Goal: Task Accomplishment & Management: Use online tool/utility

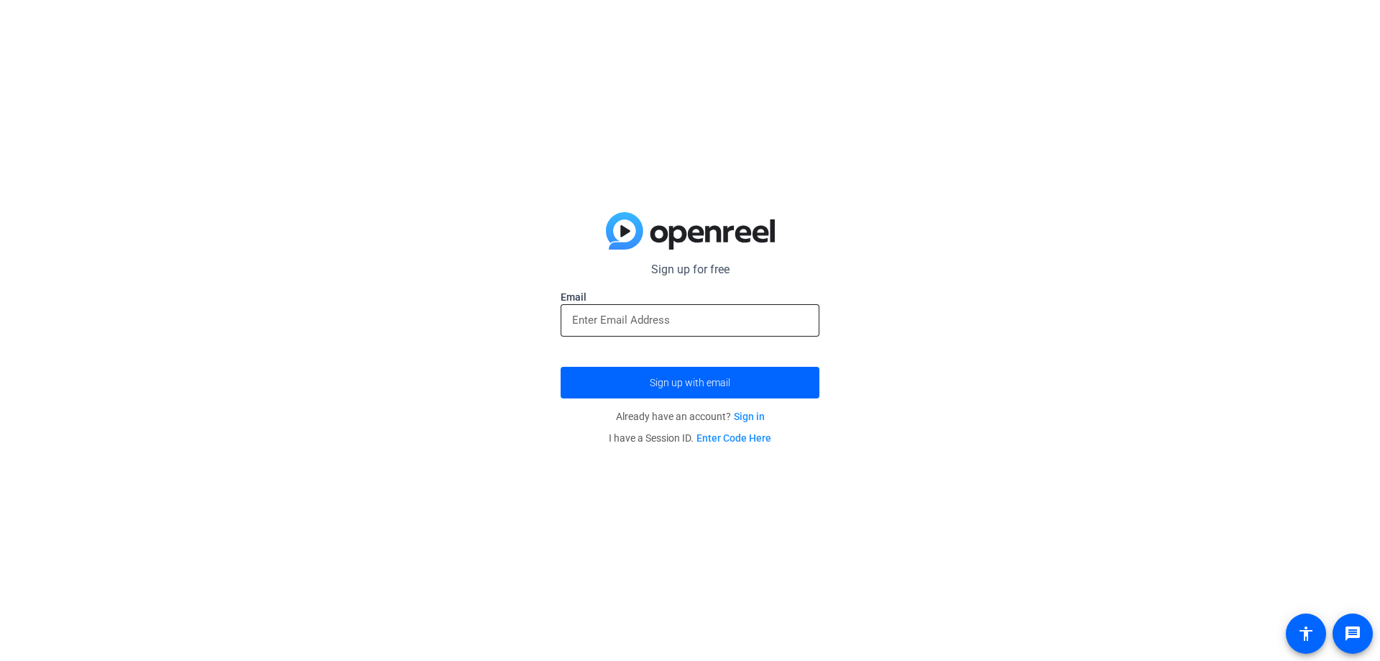
click at [652, 311] on input "email" at bounding box center [690, 319] width 236 height 17
type input "[EMAIL_ADDRESS][DOMAIN_NAME]"
drag, startPoint x: 740, startPoint y: 316, endPoint x: 561, endPoint y: 324, distance: 179.2
click at [561, 324] on div "[EMAIL_ADDRESS][DOMAIN_NAME]" at bounding box center [690, 320] width 259 height 32
drag, startPoint x: 1018, startPoint y: 276, endPoint x: 1011, endPoint y: 275, distance: 7.2
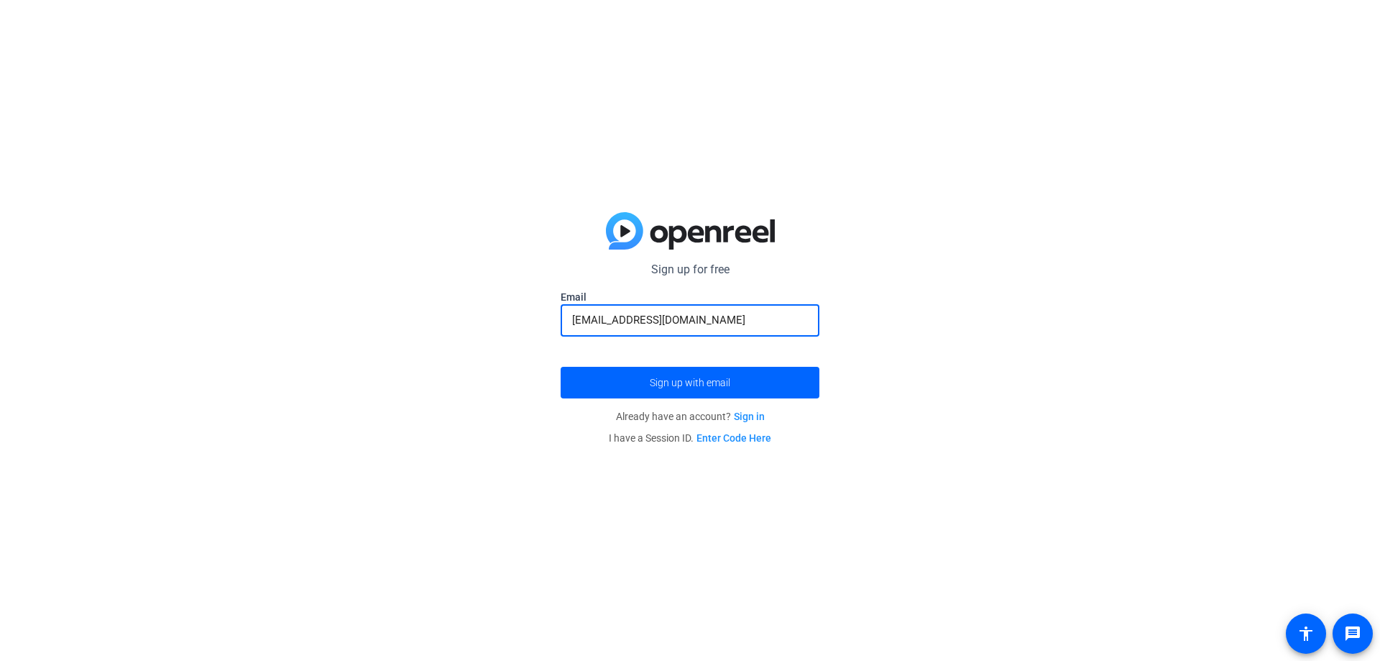
click at [1016, 275] on div "Sign up for free amandaadebo12@gmail.com Email amandaadebo12@gmail.com Sign up …" at bounding box center [690, 330] width 1380 height 661
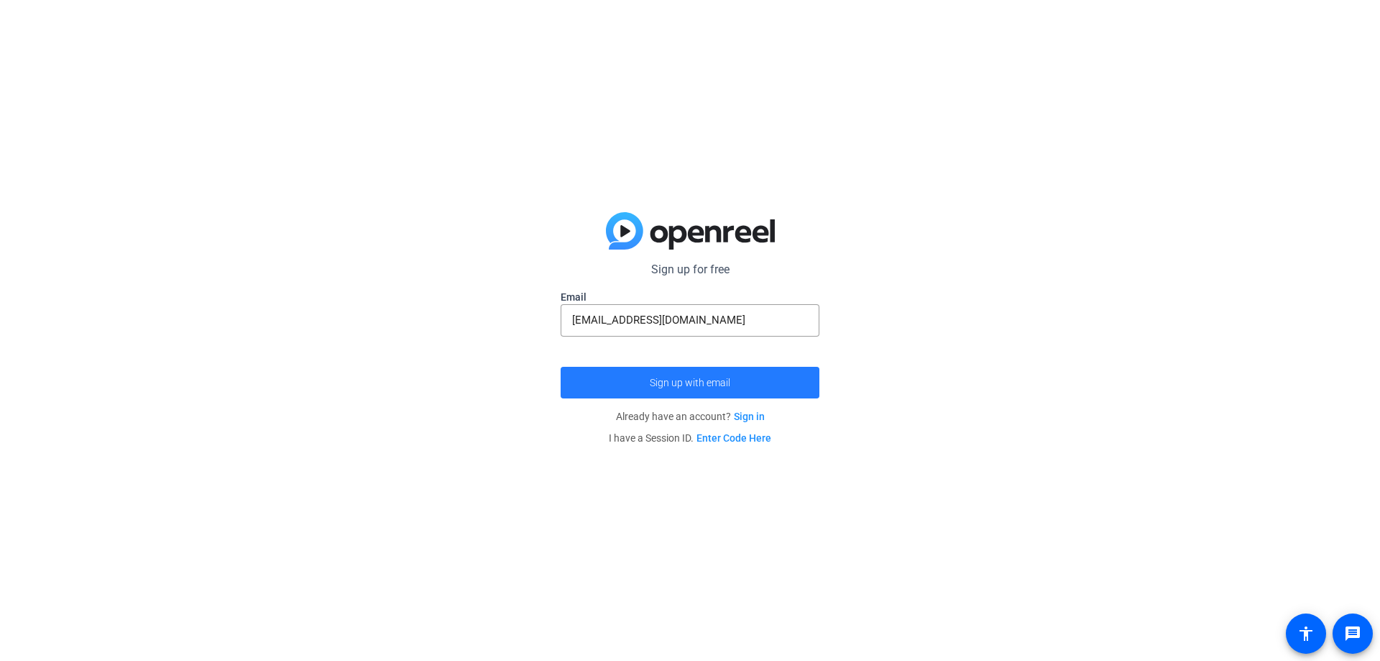
click at [701, 382] on span "Sign up with email" at bounding box center [690, 382] width 81 height 0
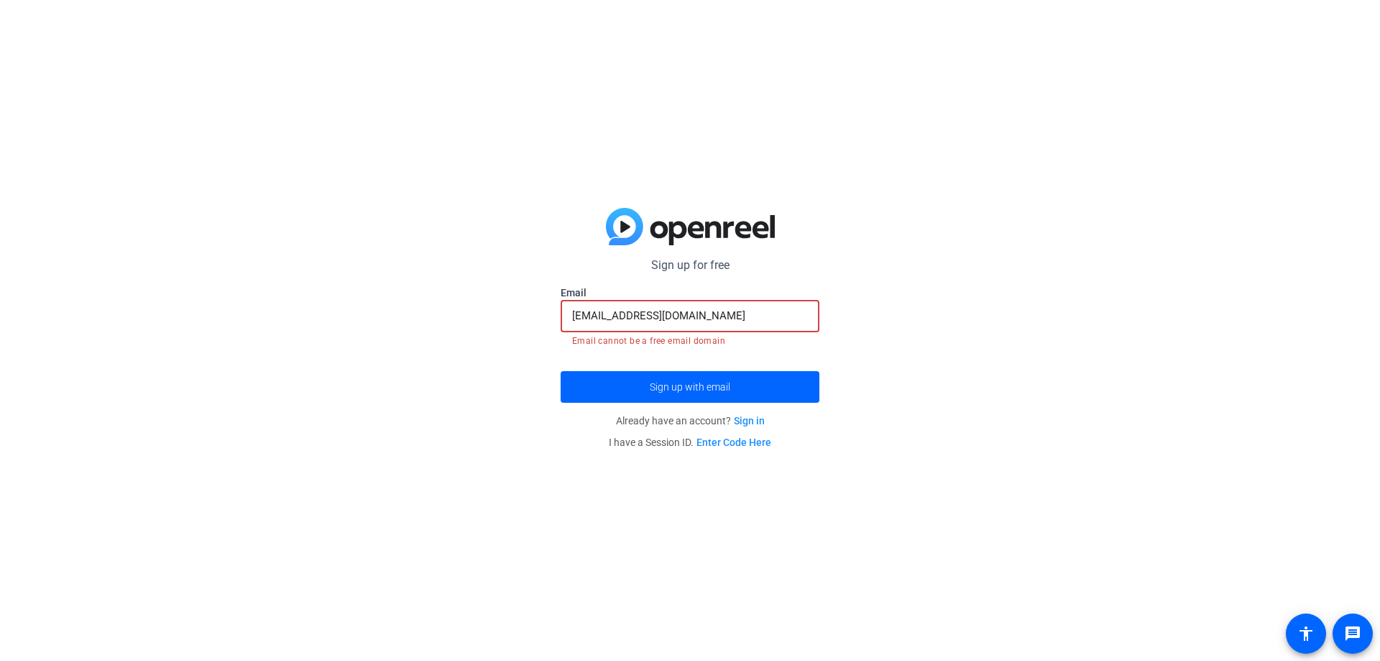
click at [736, 310] on input "amandaadebo12@gmail.com" at bounding box center [690, 315] width 236 height 17
click at [967, 339] on div "Sign up for free amandaadebo12@gmail.com Email amandaadebo12@gmail.com Email ca…" at bounding box center [690, 330] width 1380 height 661
click at [753, 420] on link "Sign in" at bounding box center [749, 421] width 31 height 12
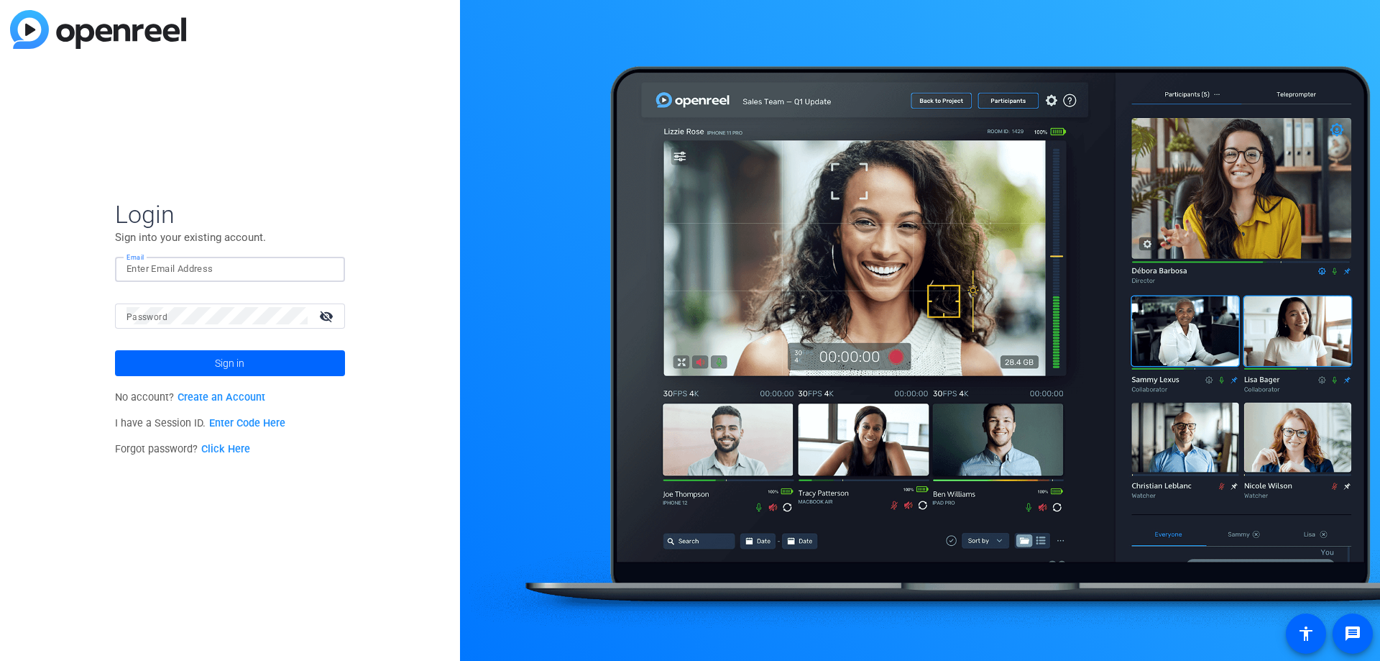
click at [160, 266] on input "Email" at bounding box center [230, 268] width 207 height 17
click at [183, 398] on link "Create an Account" at bounding box center [222, 397] width 88 height 12
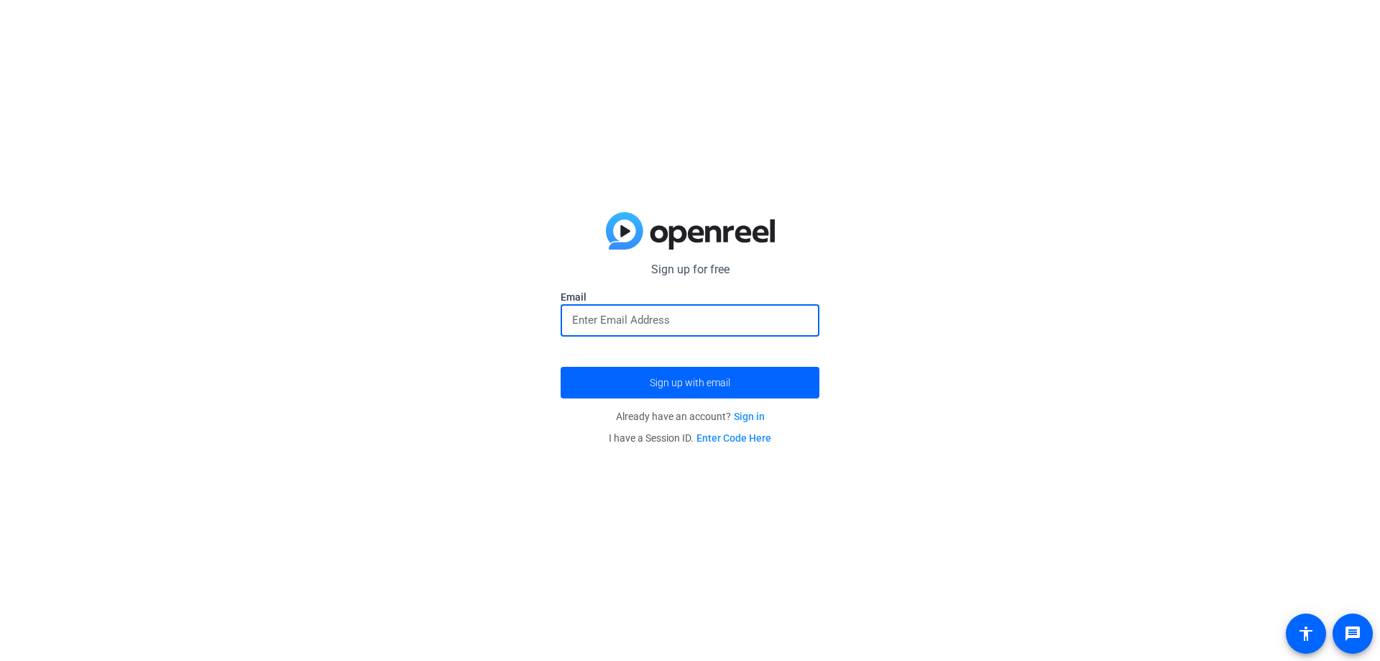
click at [607, 318] on input "email" at bounding box center [690, 319] width 236 height 17
click at [614, 312] on input "email" at bounding box center [690, 319] width 236 height 17
click at [623, 313] on input "adechiersa@gmail.com" at bounding box center [690, 319] width 236 height 17
type input "adechiersa12@gmail.com"
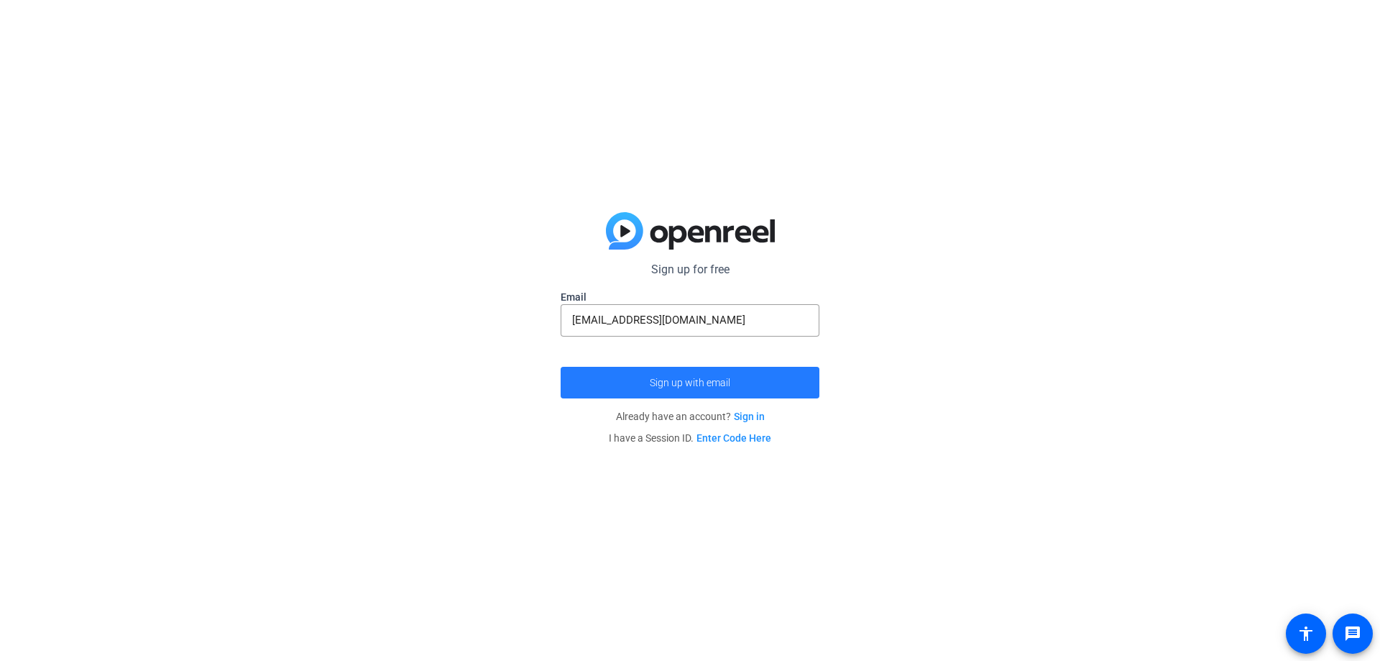
click at [660, 382] on span "Sign up with email" at bounding box center [690, 382] width 81 height 0
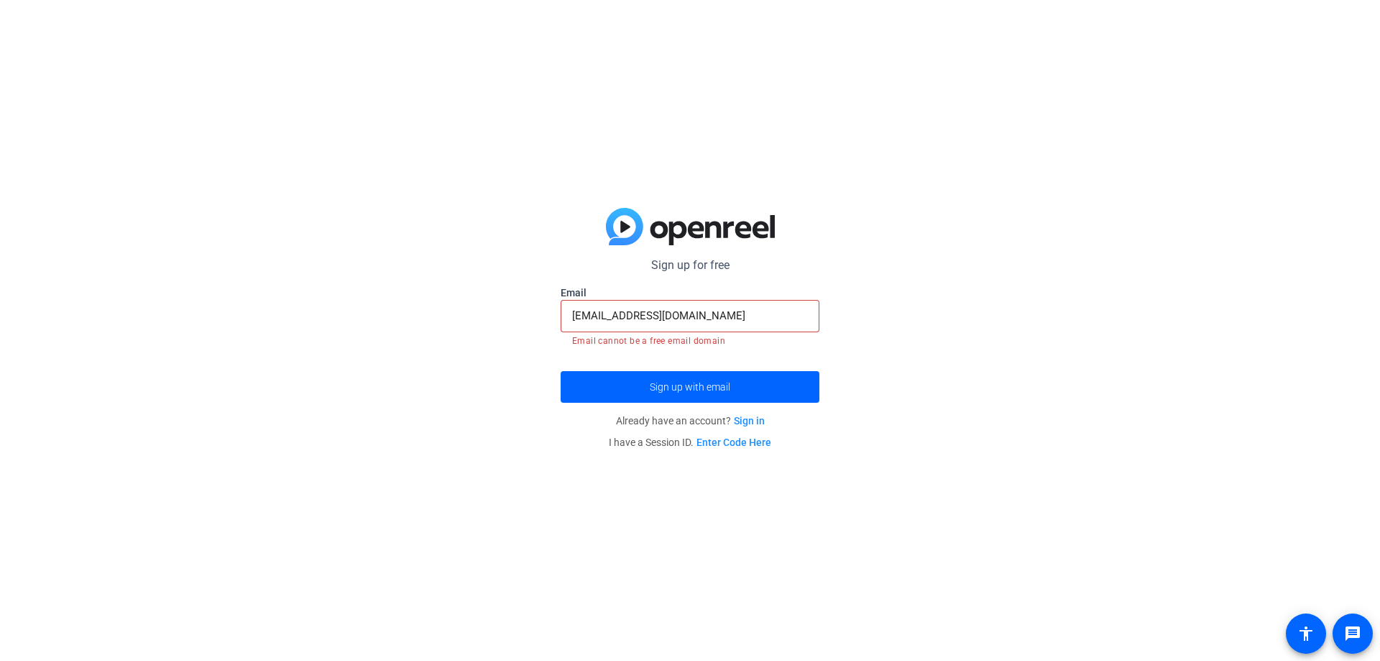
click at [723, 341] on mat-error "Email cannot be a free email domain" at bounding box center [690, 340] width 236 height 16
click at [730, 318] on input "adechiersa12@gmail.com" at bounding box center [690, 315] width 236 height 17
drag, startPoint x: 730, startPoint y: 318, endPoint x: 552, endPoint y: 319, distance: 178.3
click at [554, 319] on div "Sign up for free adechiersa@gmail.com Email adechiersa12@gmail.com Email cannot…" at bounding box center [690, 330] width 1380 height 661
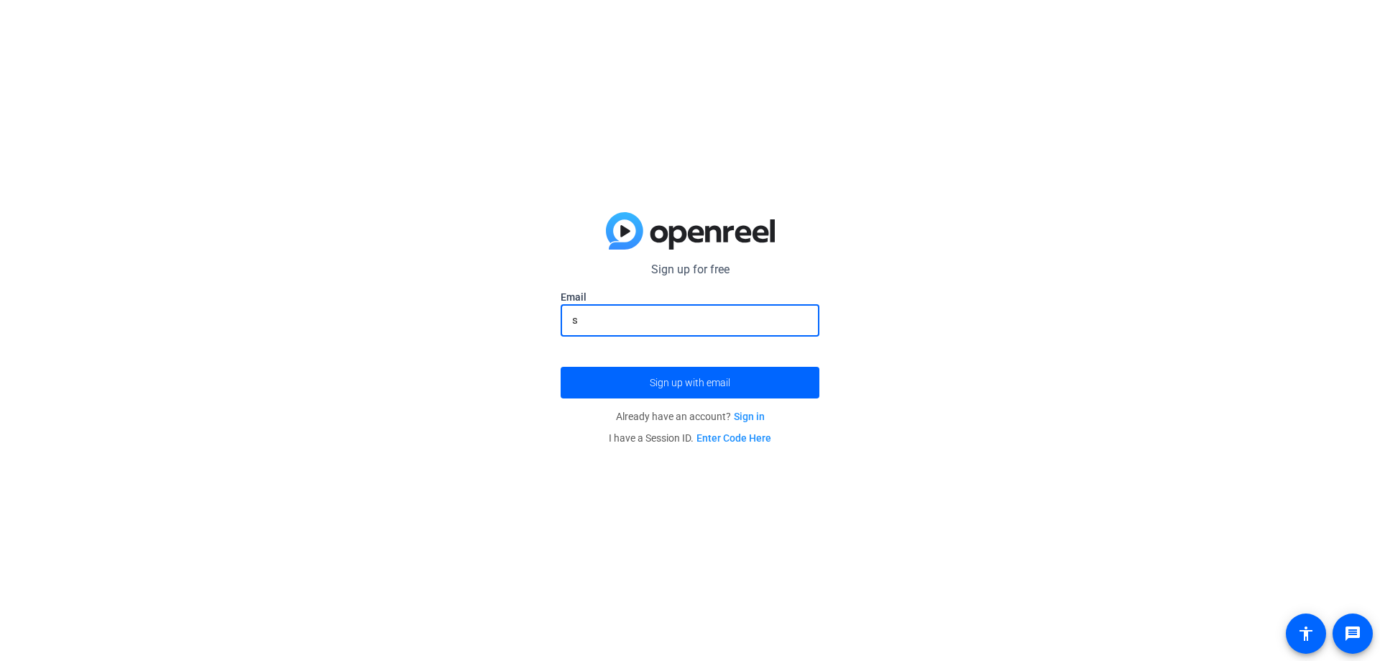
type input "[EMAIL_ADDRESS][DOMAIN_NAME]"
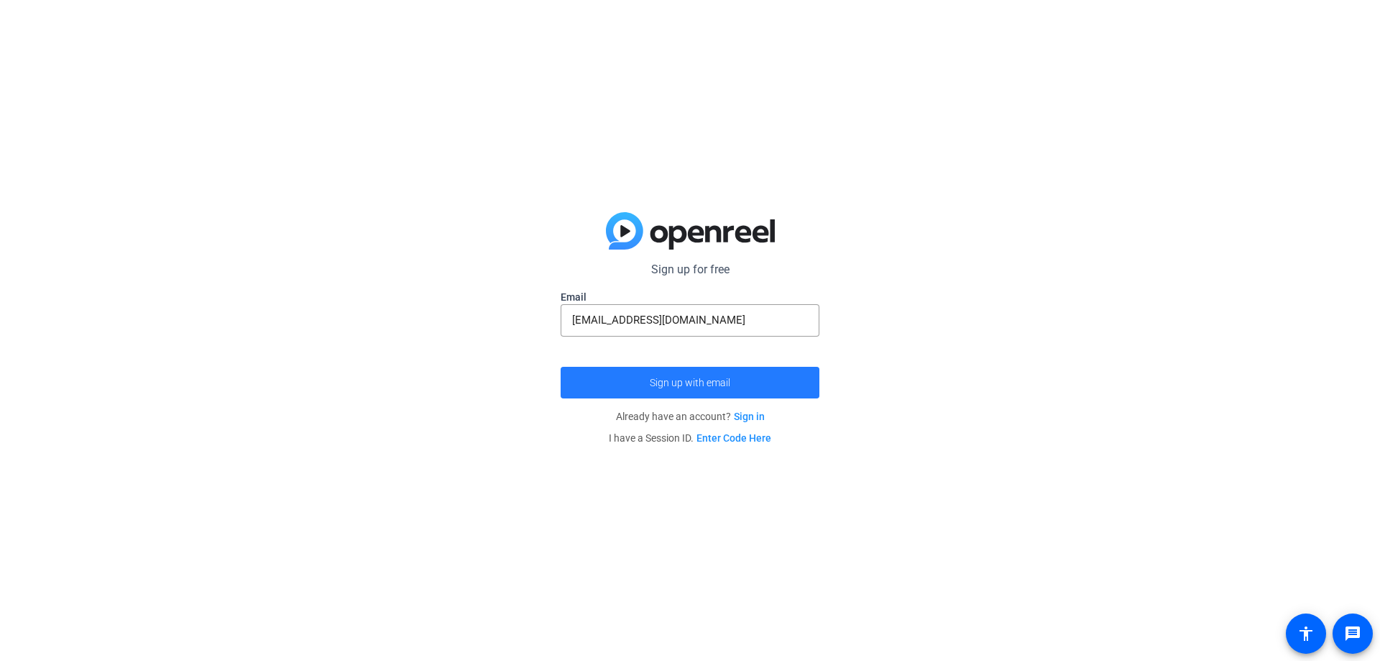
click at [678, 382] on span "Sign up with email" at bounding box center [690, 382] width 81 height 0
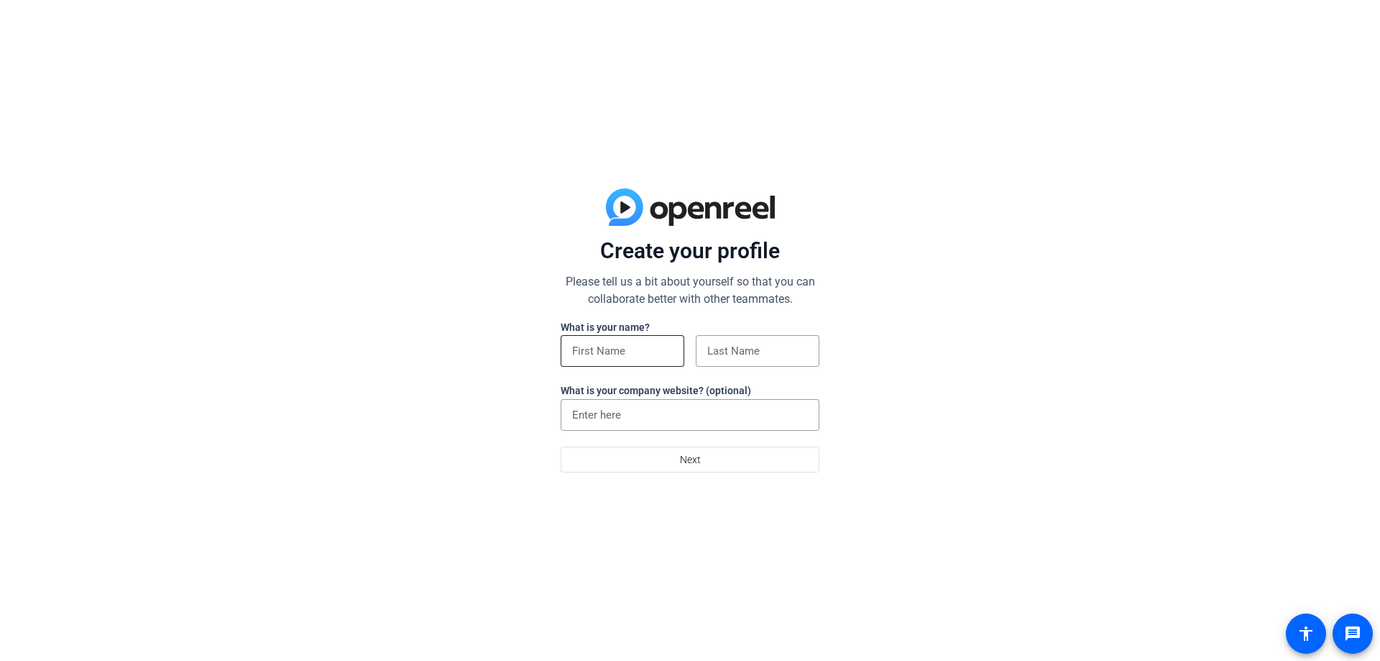
click at [623, 353] on input at bounding box center [622, 350] width 101 height 17
type input "Amanda"
click at [734, 354] on input at bounding box center [757, 350] width 101 height 17
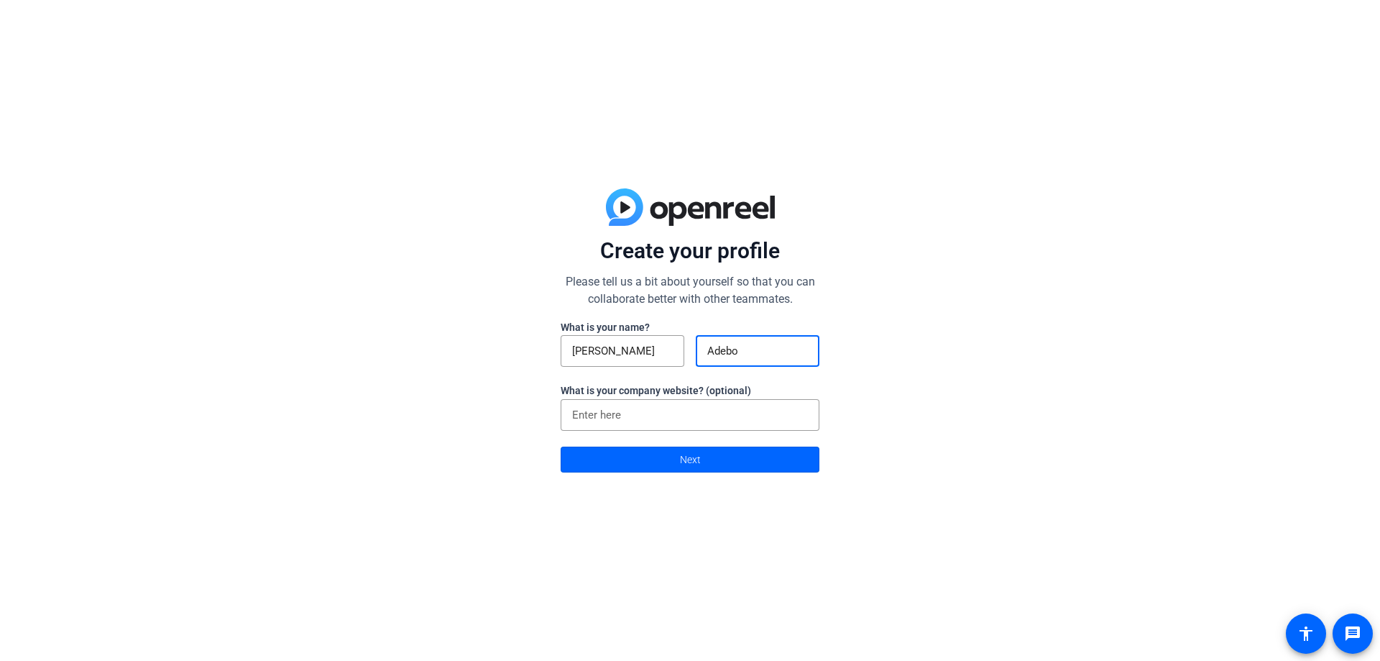
type input "Adebo"
drag, startPoint x: 1114, startPoint y: 262, endPoint x: 1090, endPoint y: 270, distance: 25.9
click at [1113, 262] on div "Create your profile Please tell us a bit about yourself so that you can collabo…" at bounding box center [690, 330] width 1380 height 661
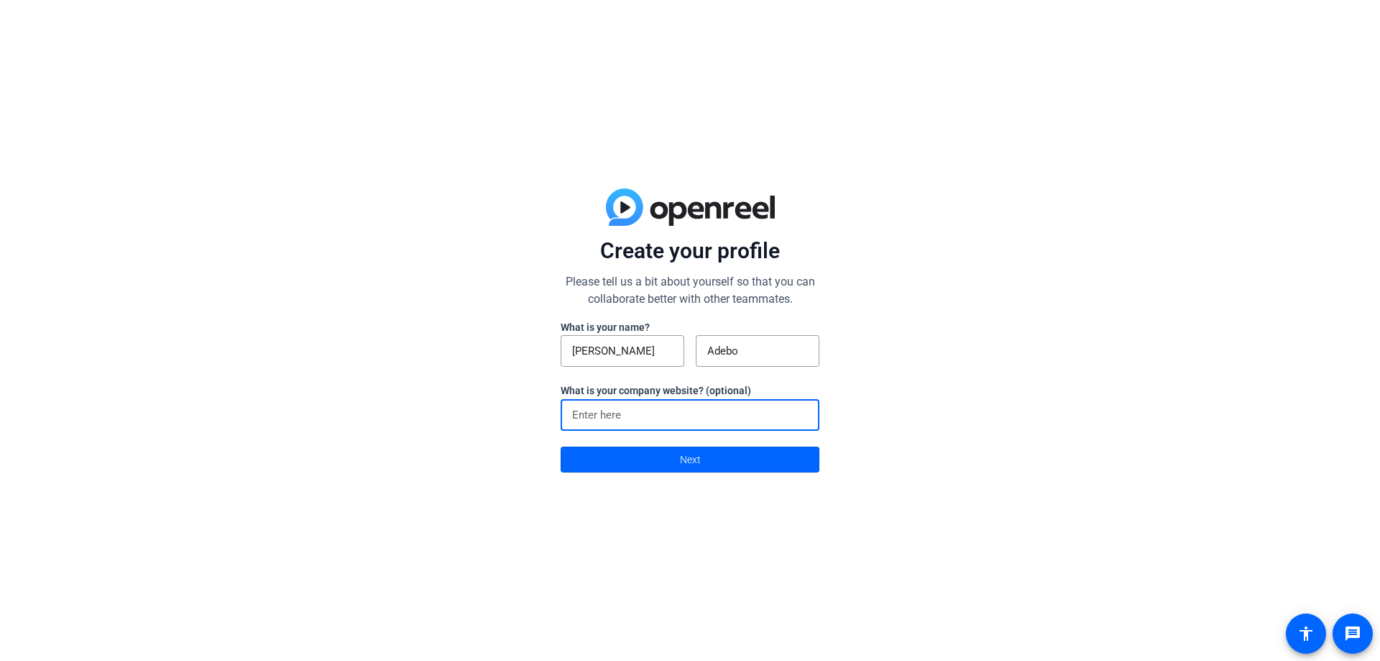
click at [700, 420] on input at bounding box center [690, 414] width 236 height 17
drag, startPoint x: 1124, startPoint y: 315, endPoint x: 1090, endPoint y: 323, distance: 34.9
click at [1119, 316] on div "Create your profile Please tell us a bit about yourself so that you can collabo…" at bounding box center [690, 330] width 1380 height 661
click at [695, 462] on span "Next" at bounding box center [690, 459] width 21 height 27
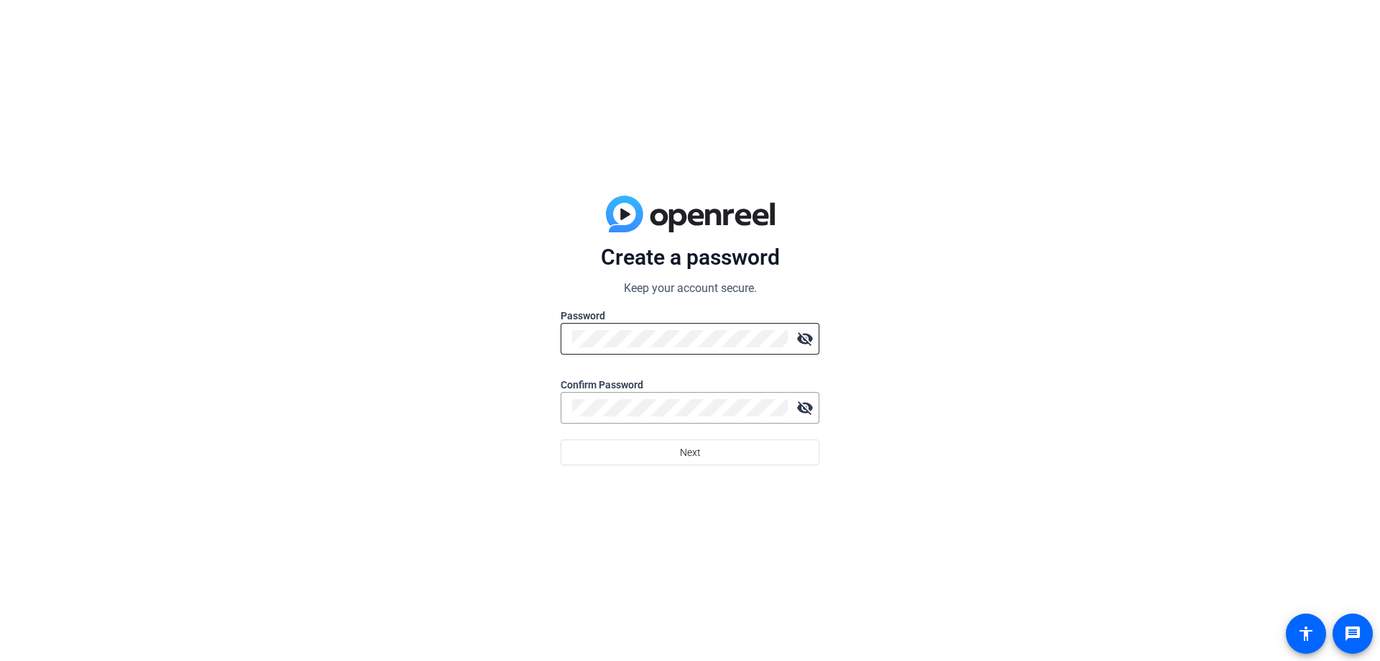
click at [630, 327] on div at bounding box center [680, 339] width 216 height 32
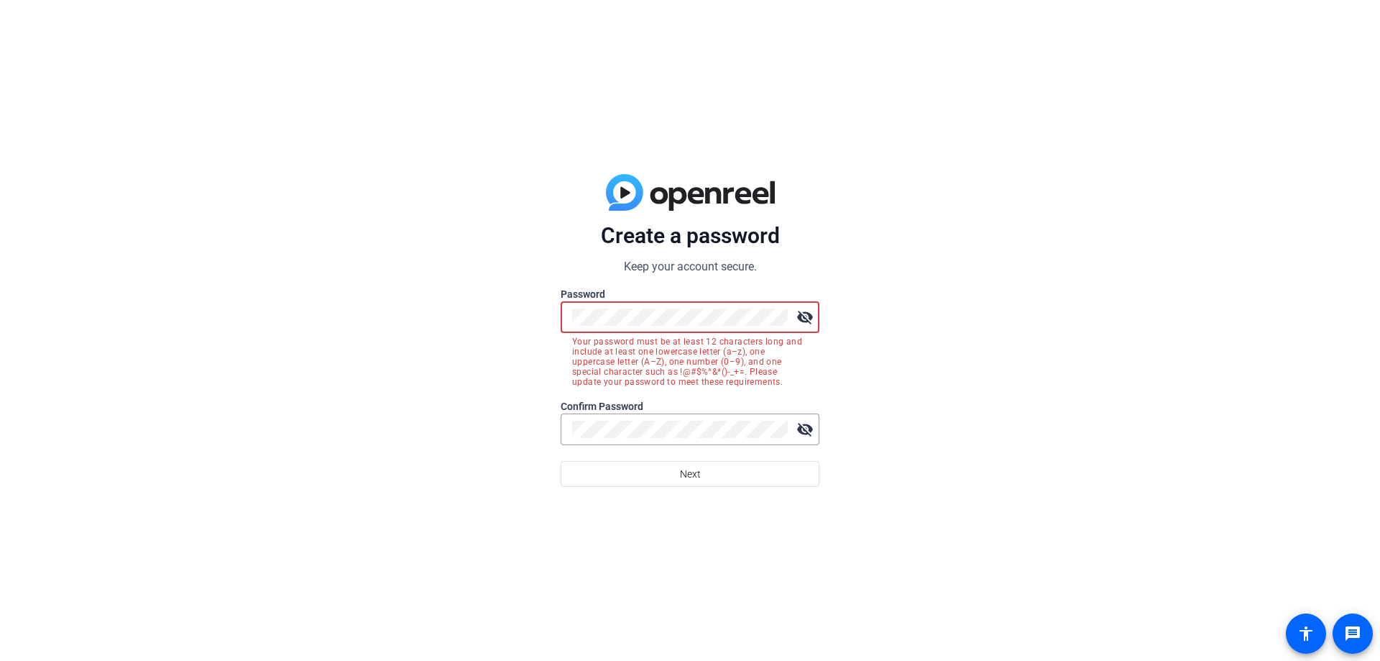
click at [658, 446] on div at bounding box center [690, 453] width 259 height 16
click at [540, 314] on div "Create a password Keep your account secure. Password visibility_off Your passwo…" at bounding box center [690, 330] width 1380 height 661
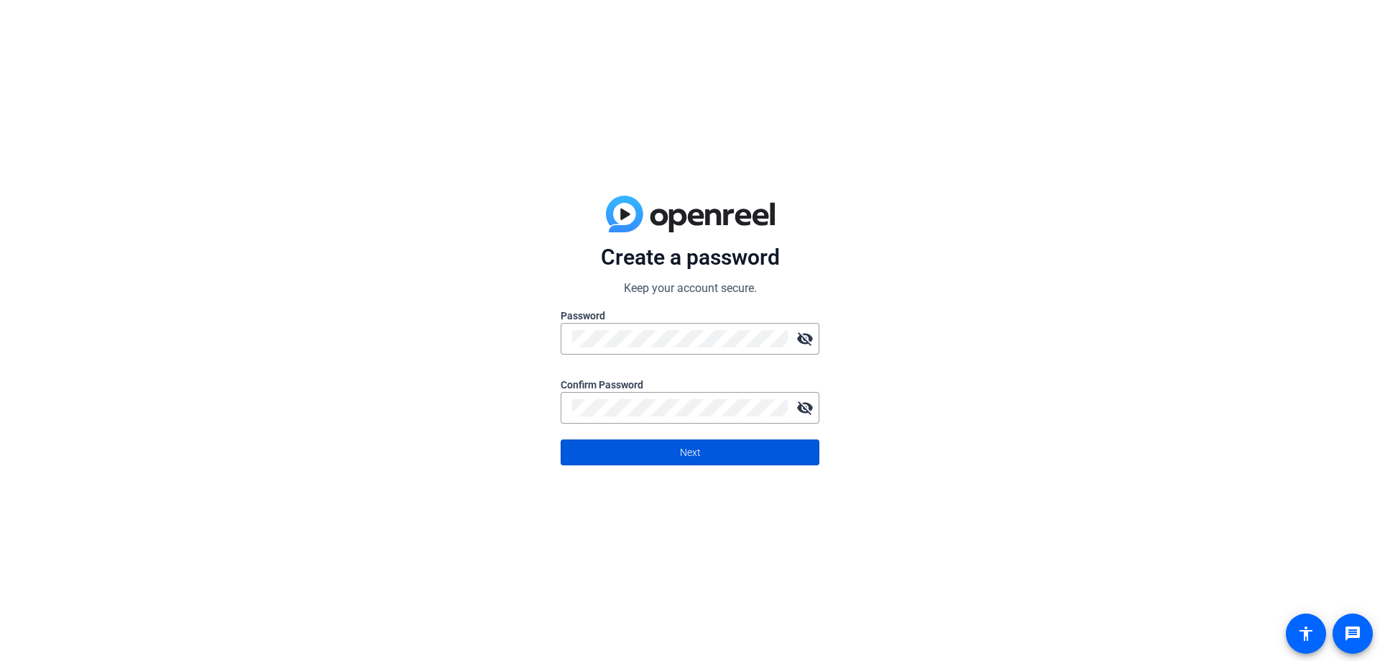
click at [713, 450] on span at bounding box center [689, 452] width 257 height 35
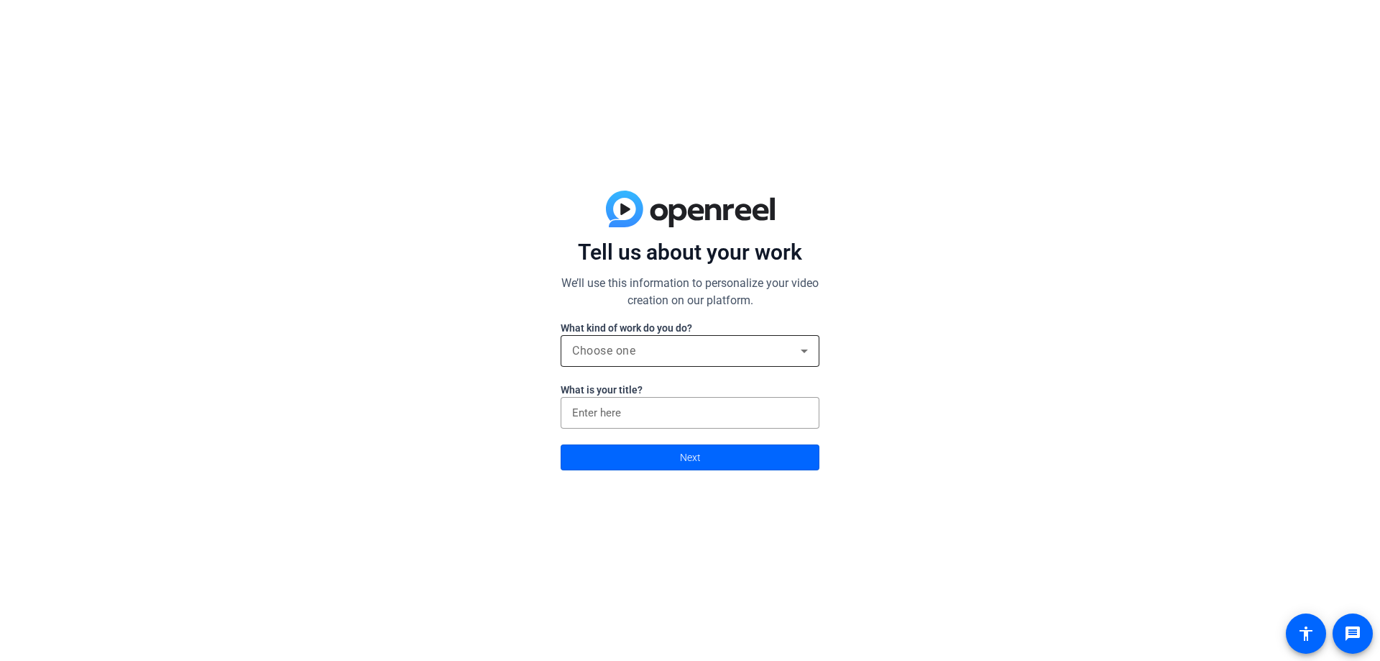
click at [803, 349] on icon at bounding box center [804, 350] width 17 height 17
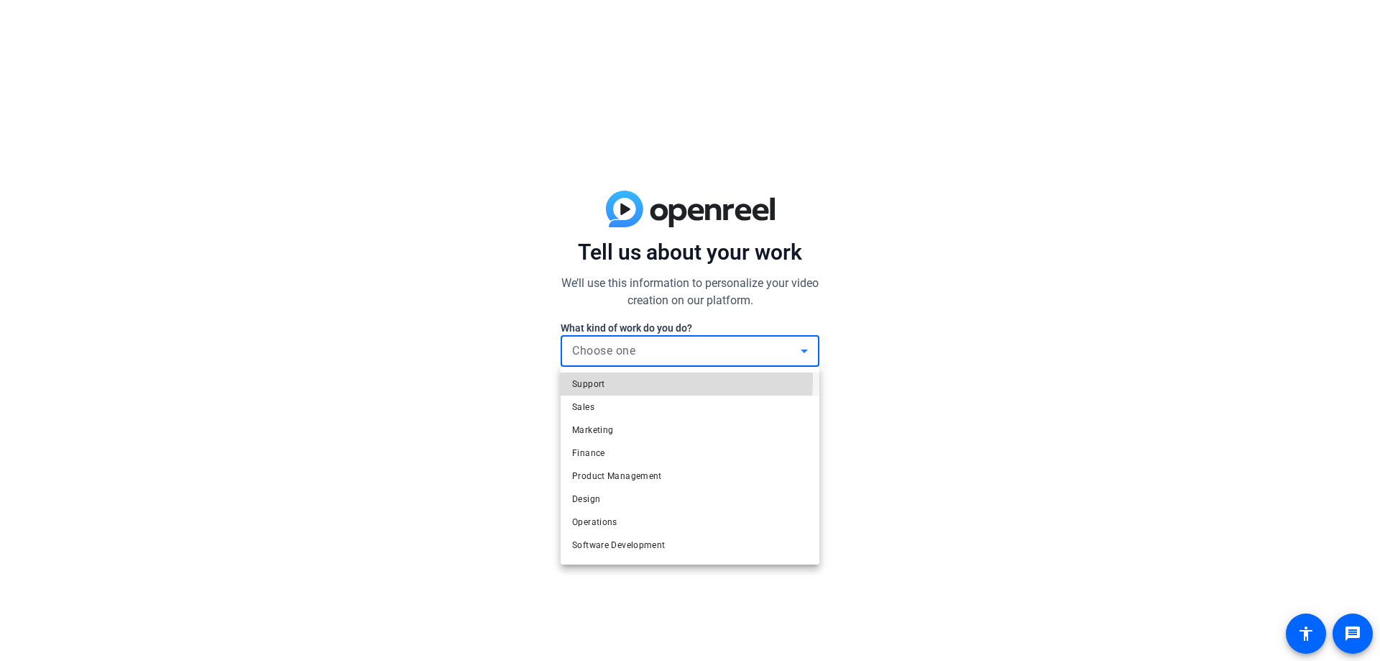
click at [610, 380] on mat-option "Support" at bounding box center [690, 383] width 259 height 23
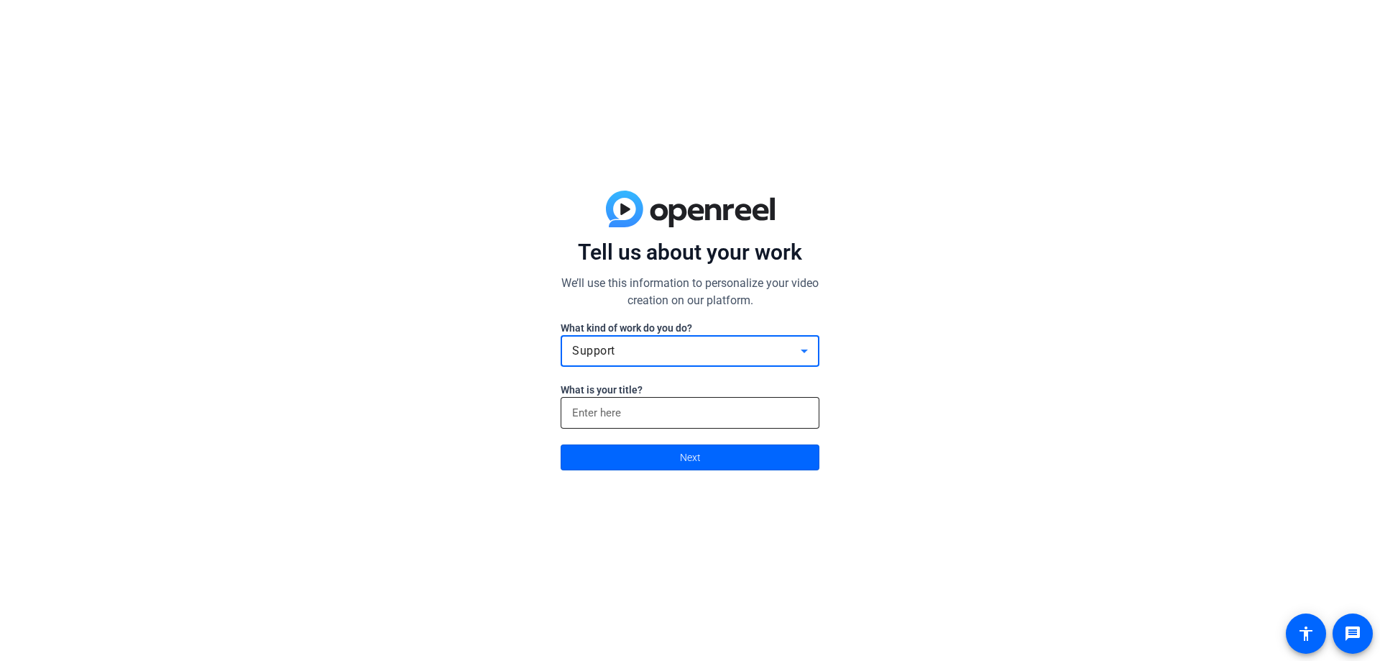
click at [676, 415] on input at bounding box center [690, 412] width 236 height 17
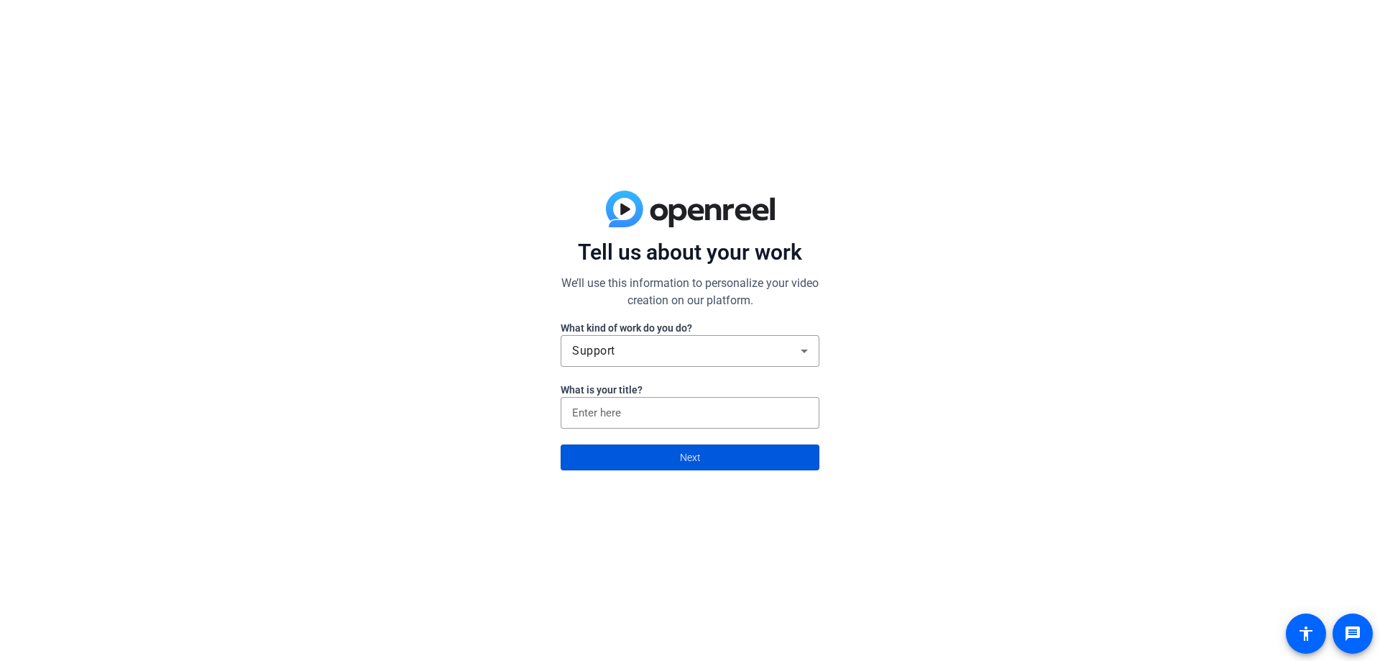
click at [712, 449] on span at bounding box center [689, 457] width 257 height 35
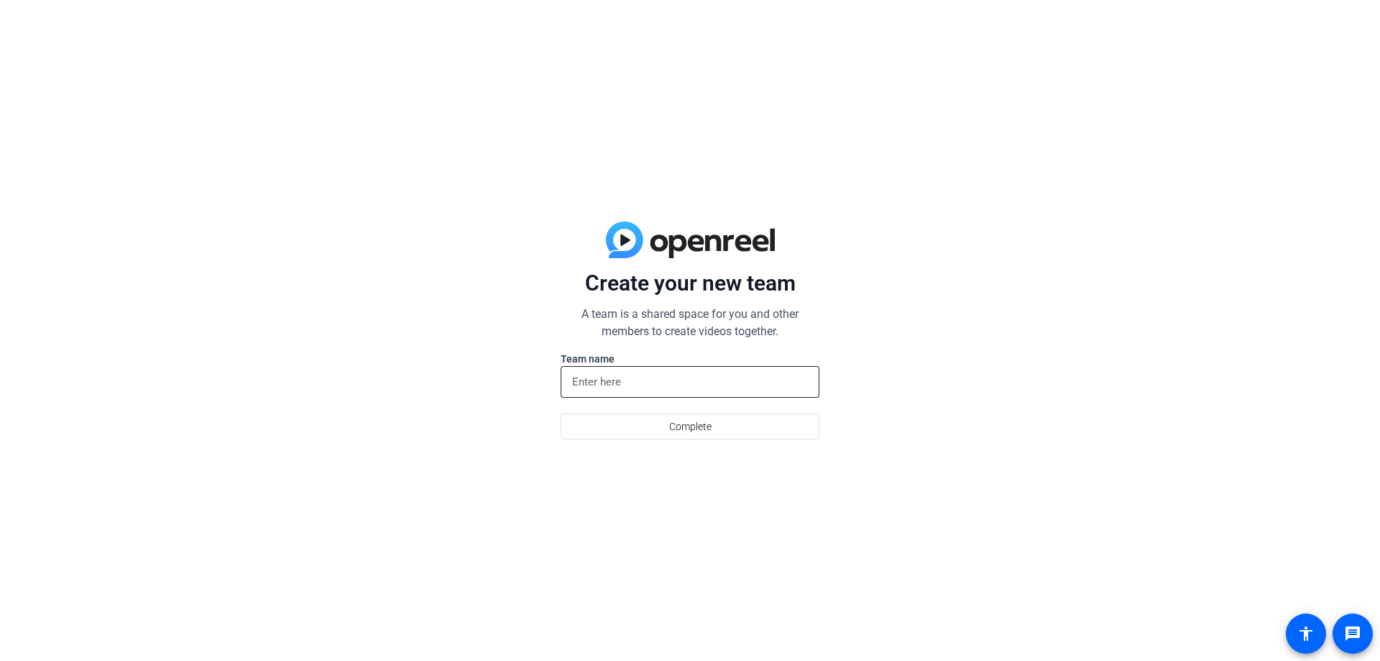
click at [663, 391] on div at bounding box center [690, 382] width 236 height 32
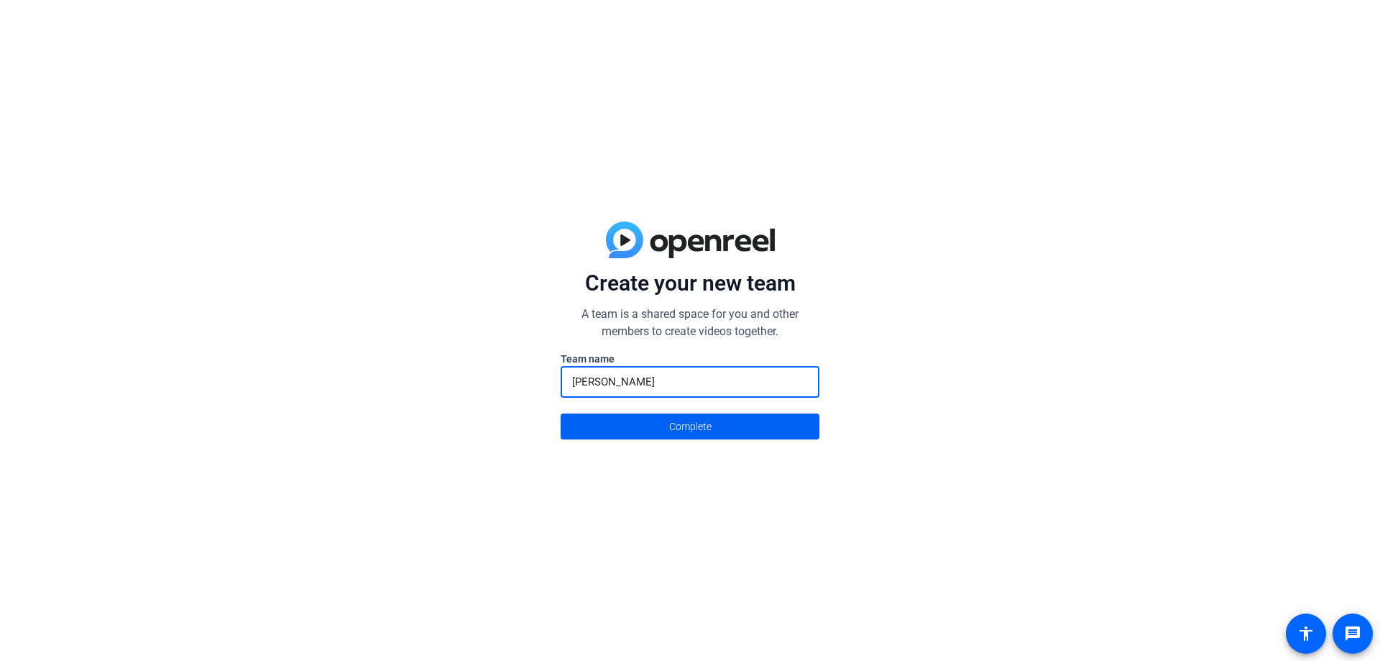
type input "Amanda"
click at [714, 424] on span at bounding box center [689, 426] width 257 height 35
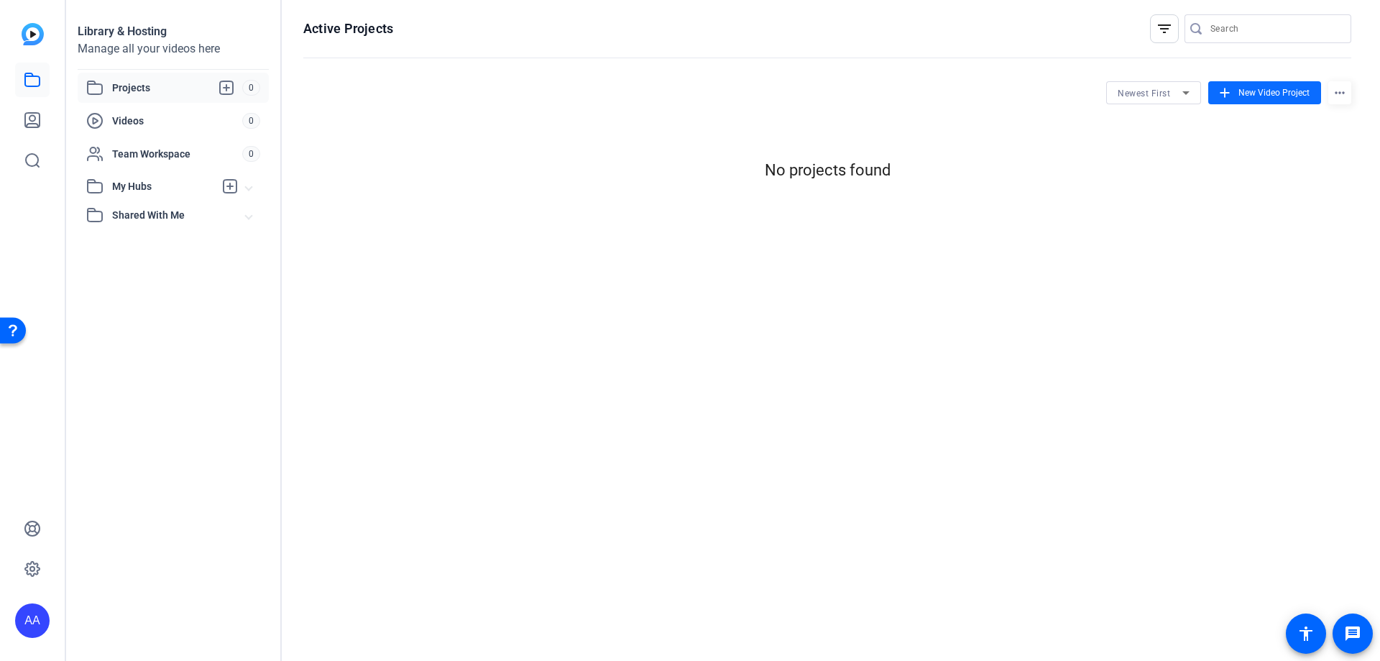
click at [1258, 95] on span "New Video Project" at bounding box center [1273, 92] width 71 height 13
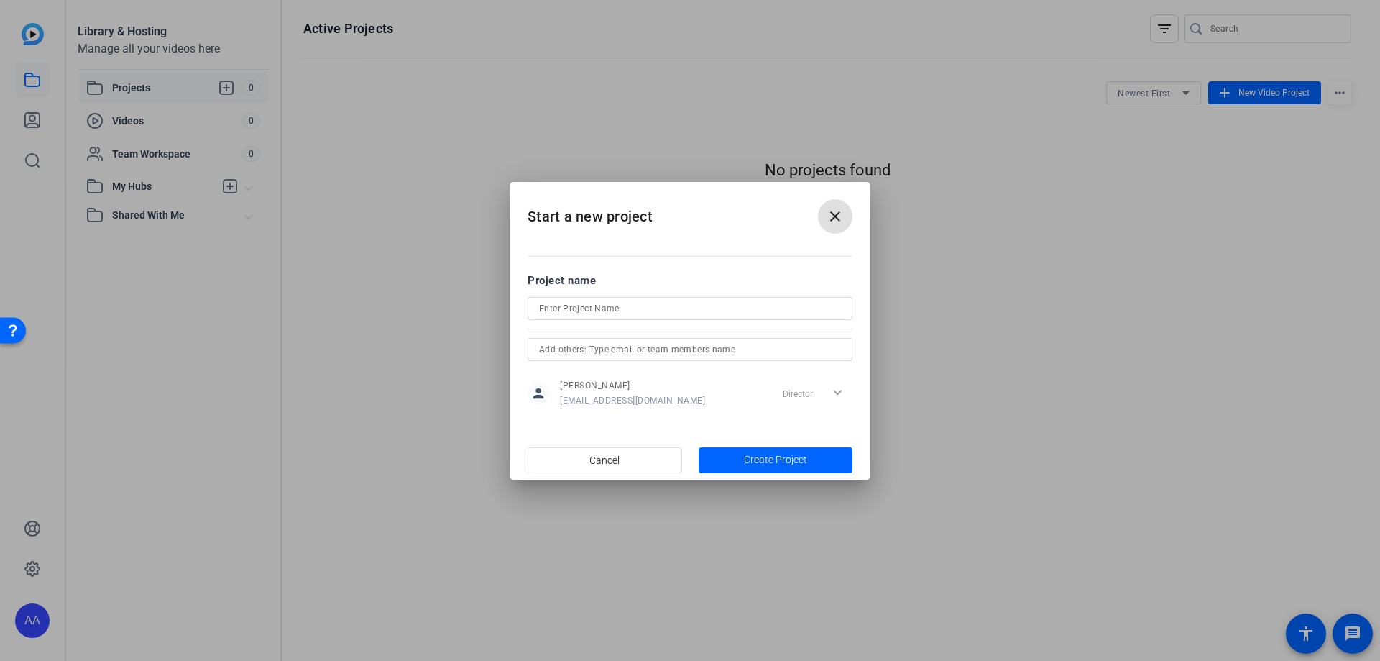
click at [610, 316] on input at bounding box center [690, 308] width 302 height 17
type input "I"
type input "Friendly Introduction"
click at [712, 351] on input "text" at bounding box center [690, 349] width 302 height 17
click at [760, 462] on span "Create Project" at bounding box center [775, 459] width 63 height 15
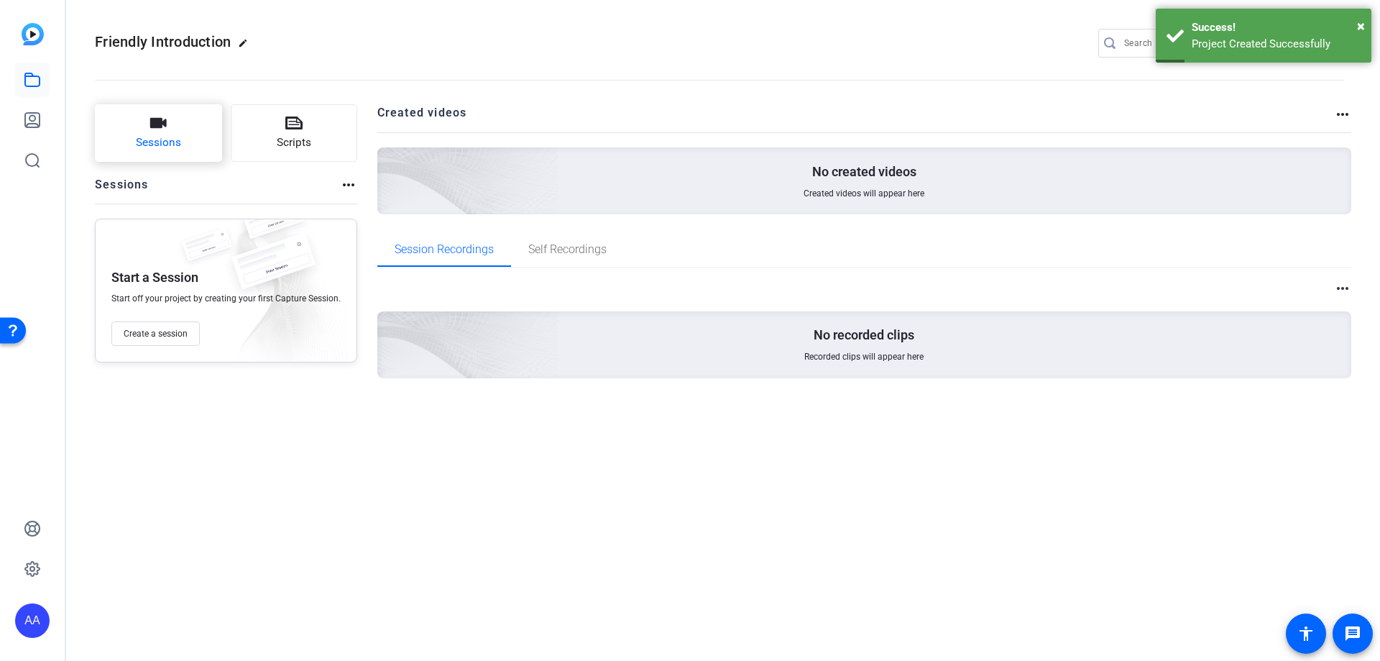
click at [185, 142] on button "Sessions" at bounding box center [158, 133] width 127 height 58
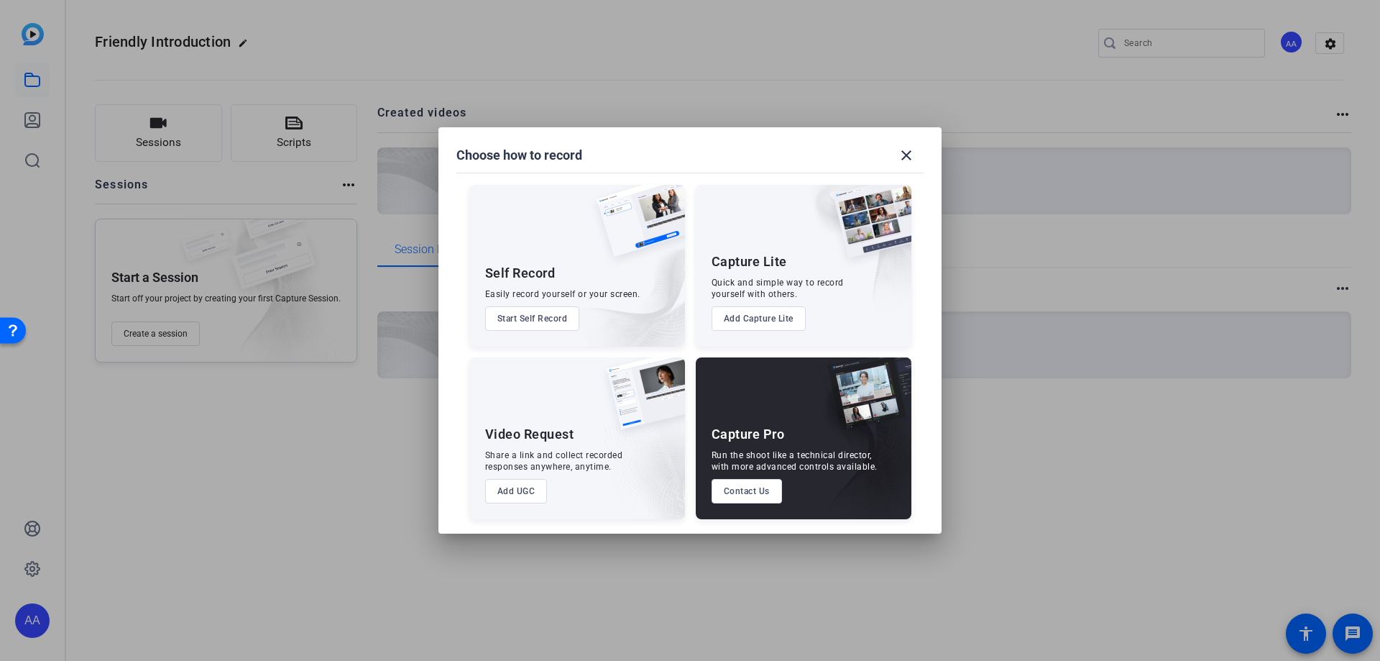
click at [543, 319] on button "Start Self Record" at bounding box center [532, 318] width 95 height 24
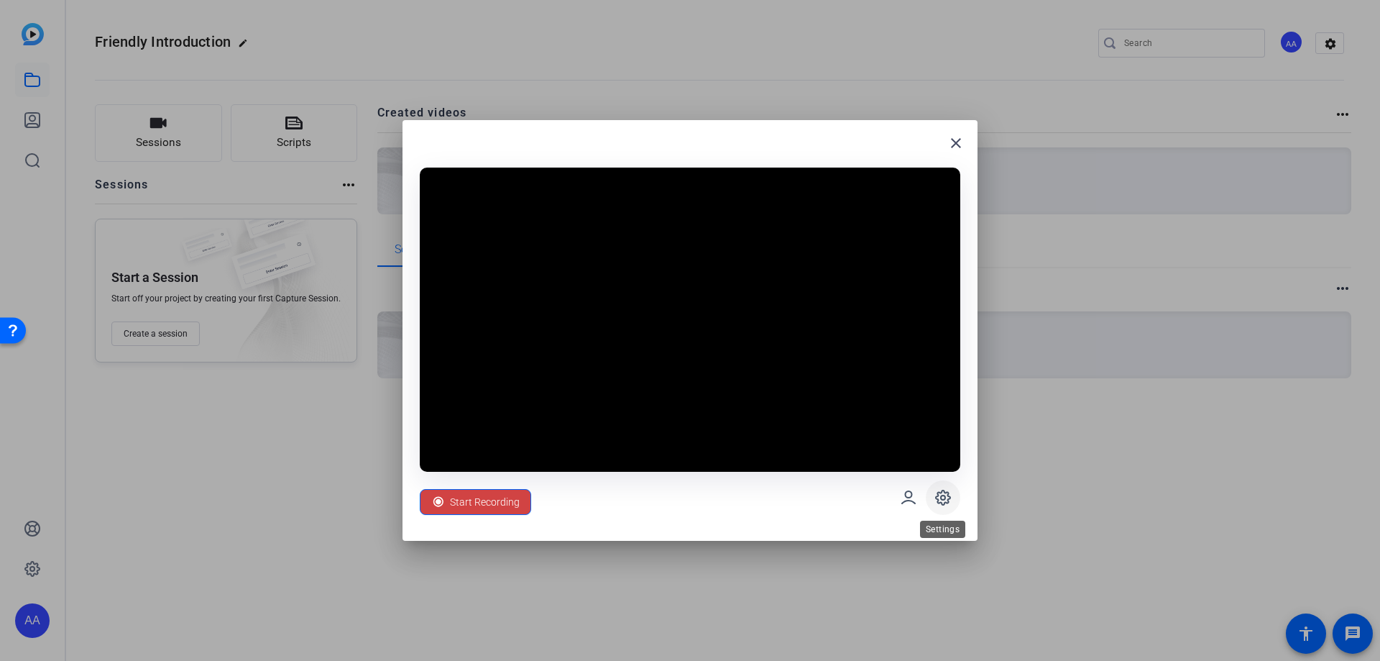
click at [941, 497] on icon at bounding box center [943, 497] width 4 height 4
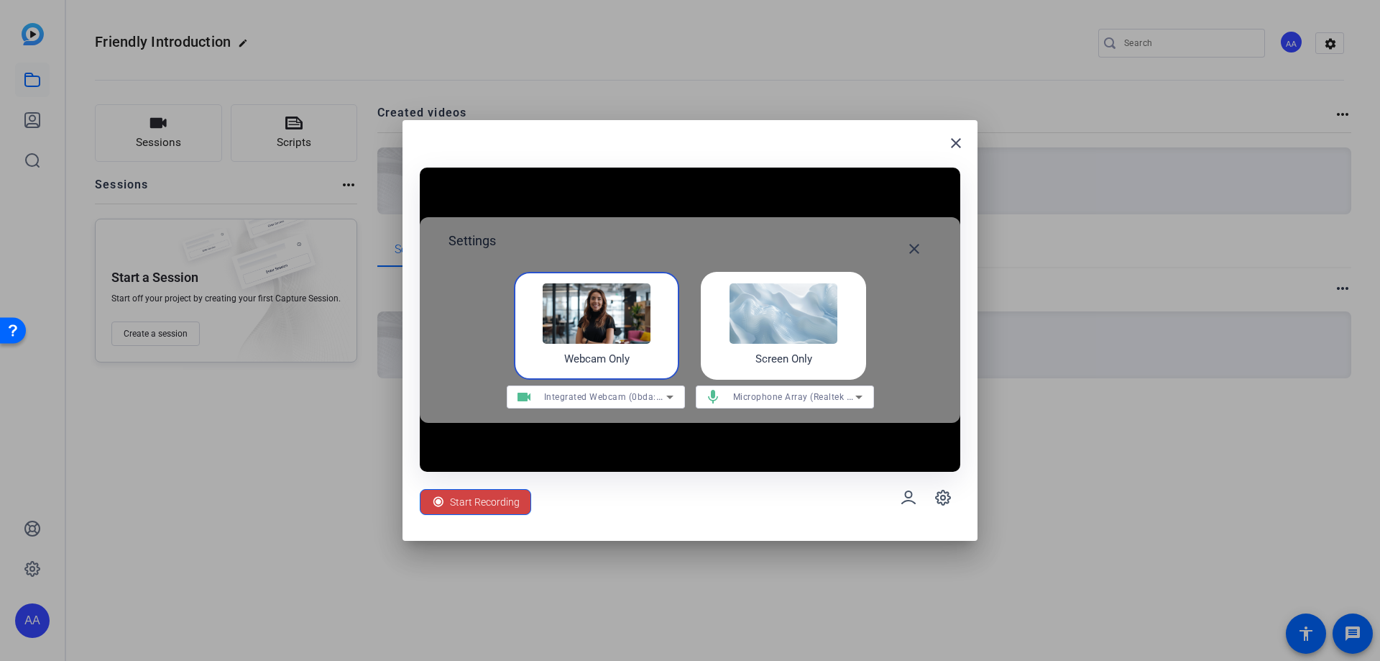
click at [789, 311] on img at bounding box center [784, 313] width 108 height 60
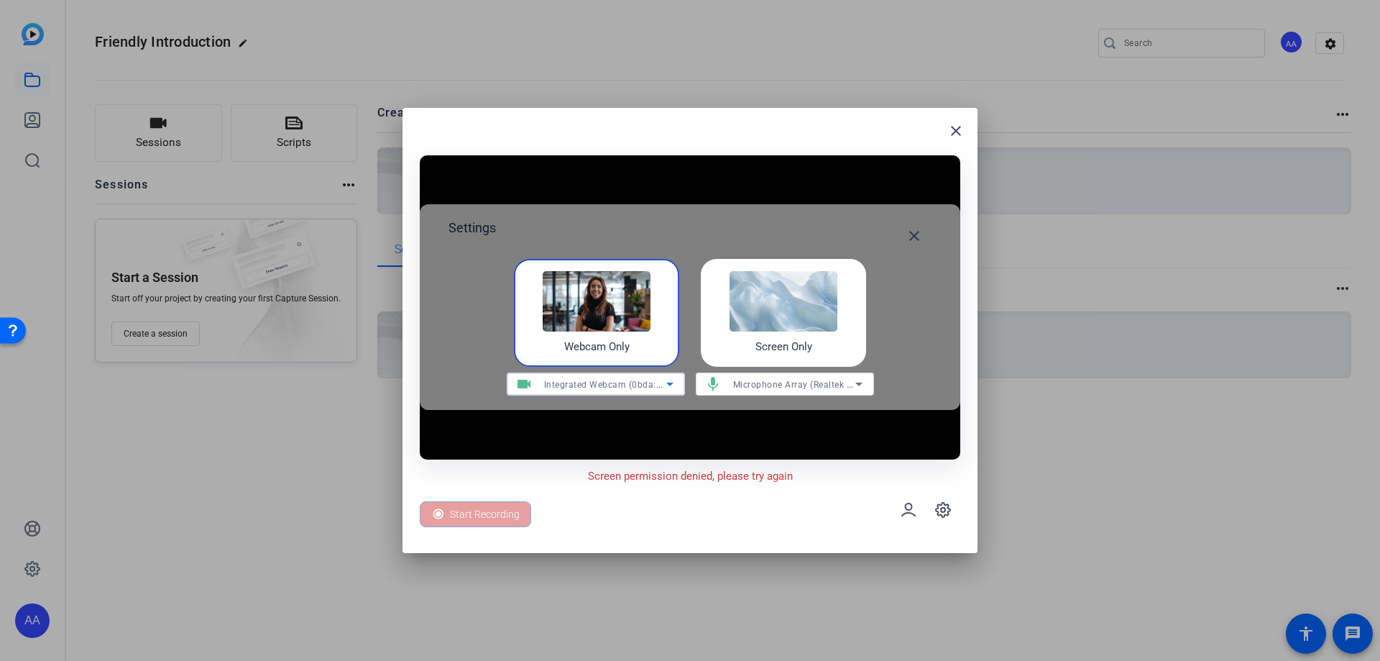
click at [668, 385] on icon at bounding box center [669, 384] width 7 height 4
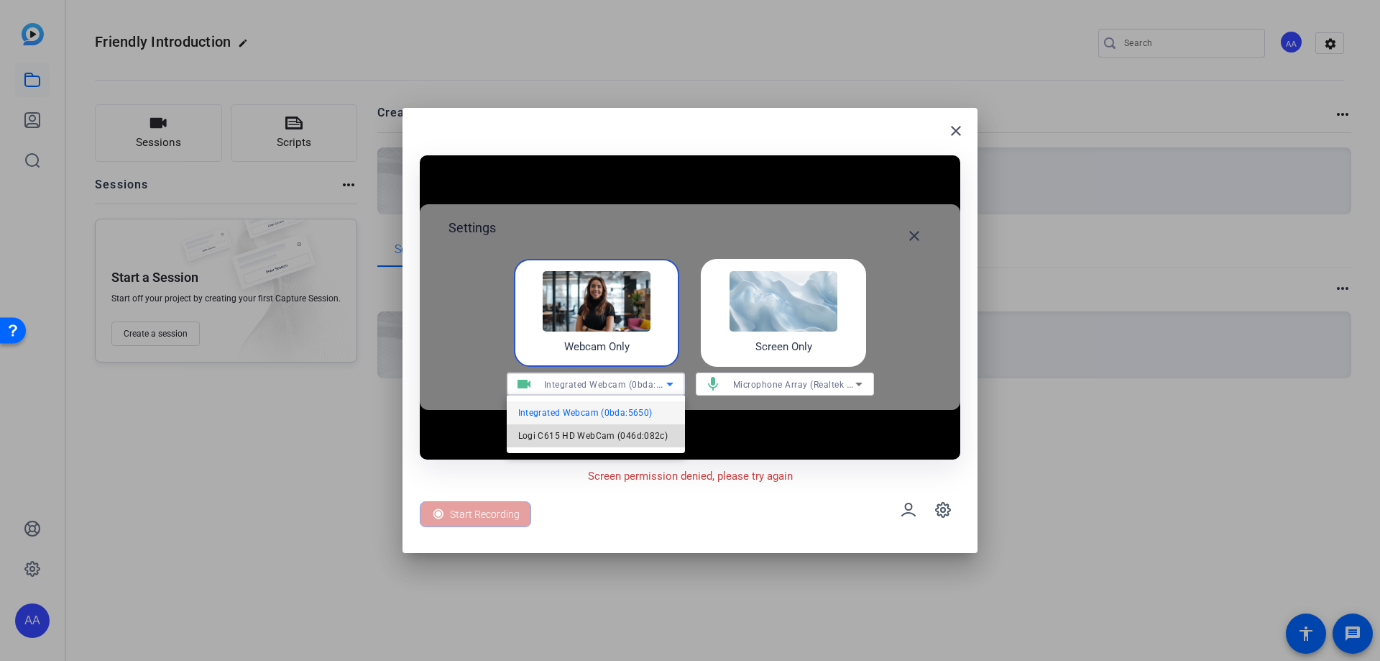
click at [639, 435] on span "Logi C615 HD WebCam (046d:082c)" at bounding box center [593, 435] width 150 height 17
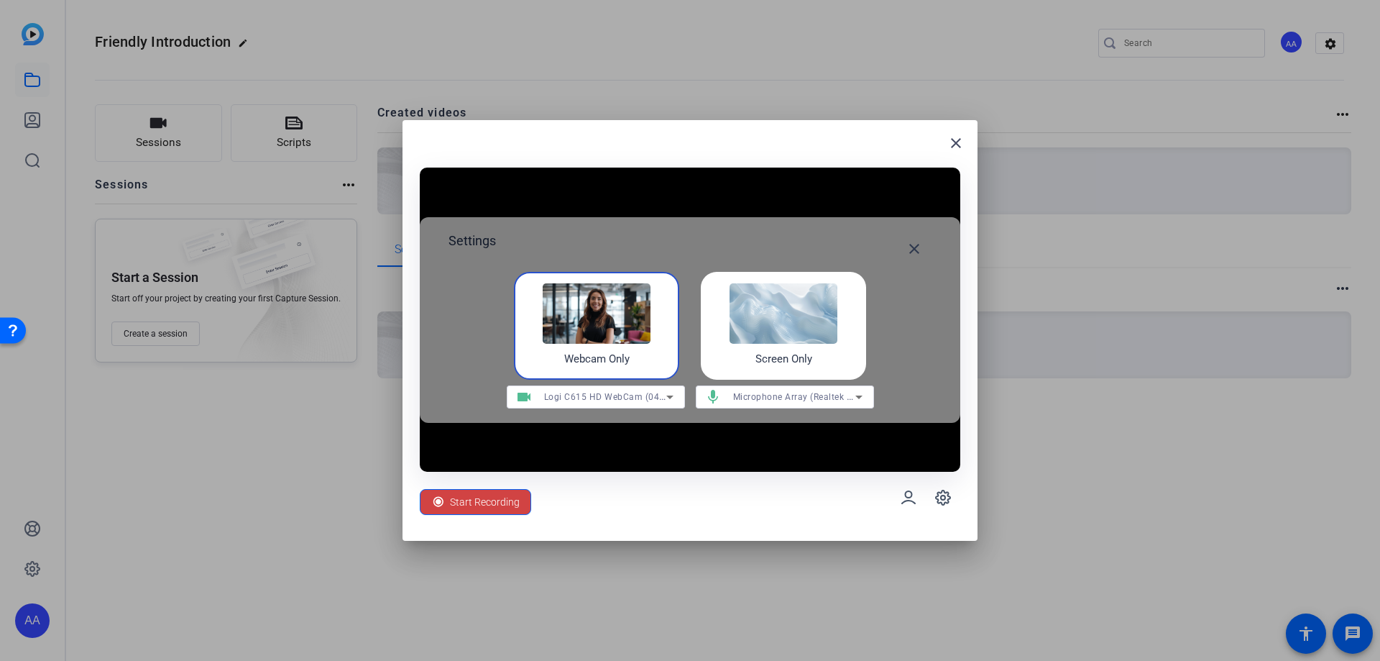
click at [868, 397] on div "mic Microphone Array (Realtek Audio)" at bounding box center [785, 396] width 178 height 23
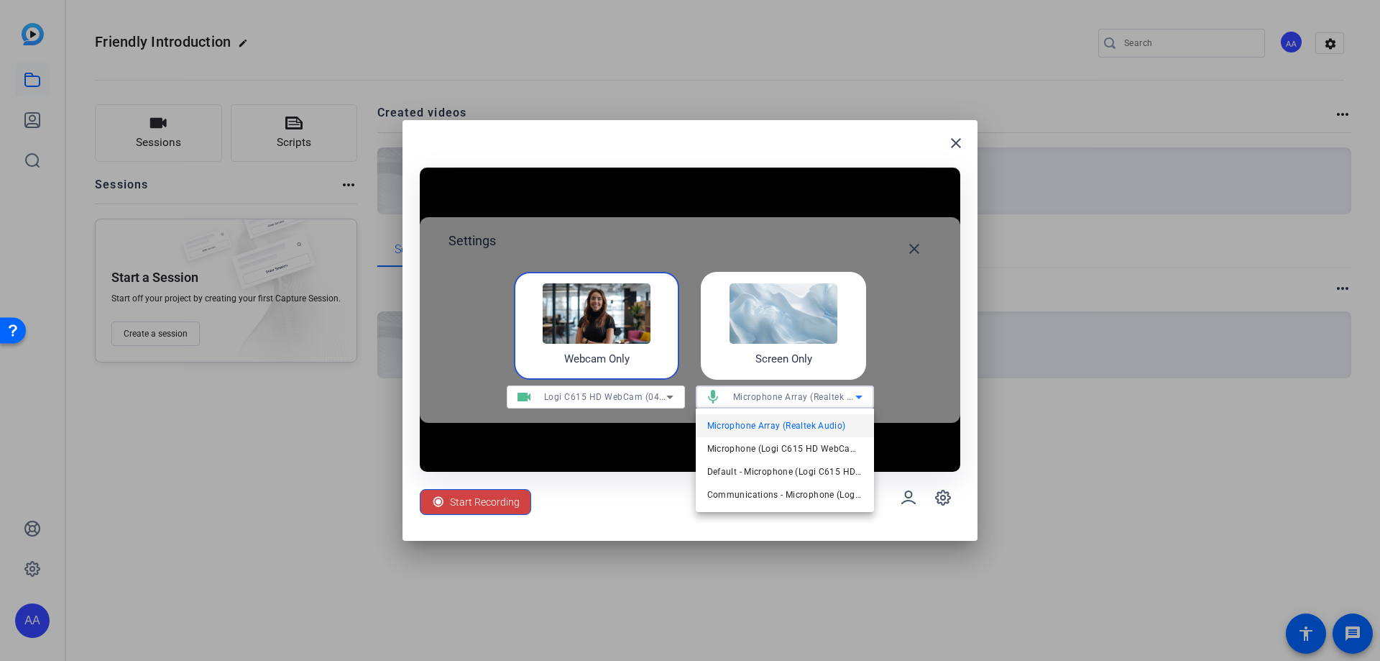
click at [845, 415] on mat-option "Microphone Array (Realtek Audio)" at bounding box center [785, 425] width 178 height 23
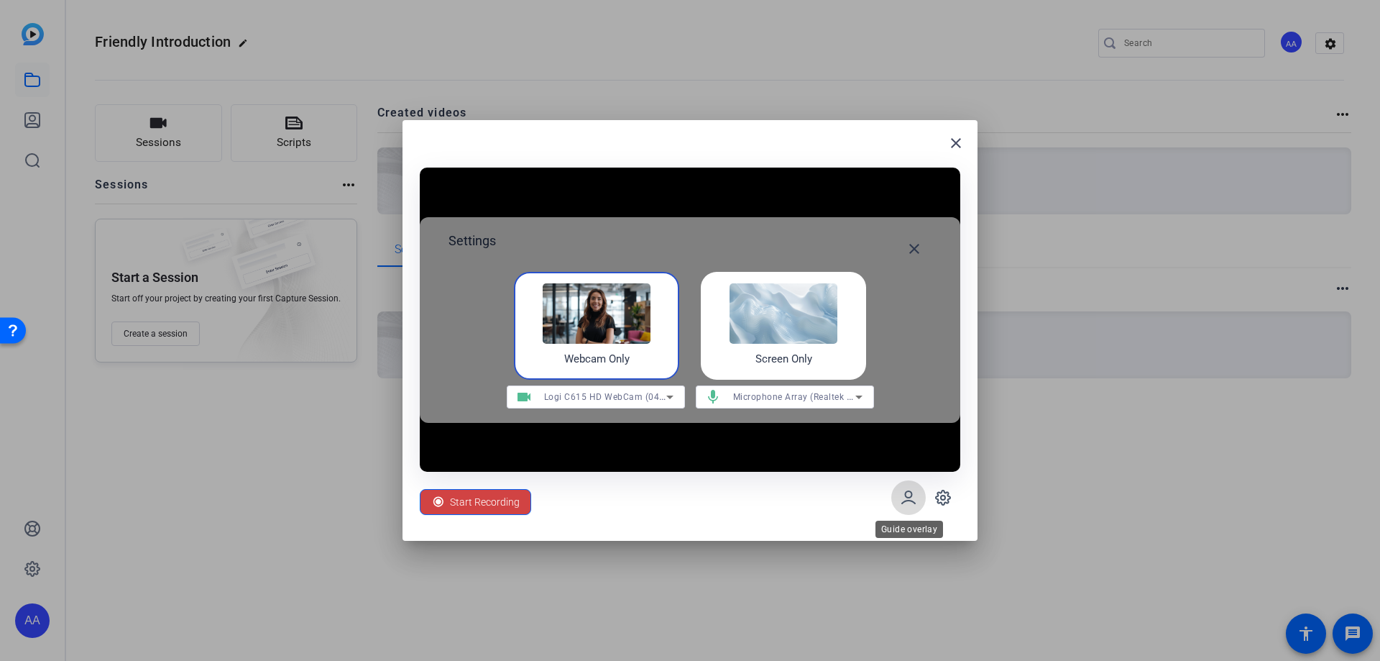
click at [919, 499] on span at bounding box center [908, 497] width 35 height 35
click at [941, 498] on icon at bounding box center [943, 497] width 4 height 4
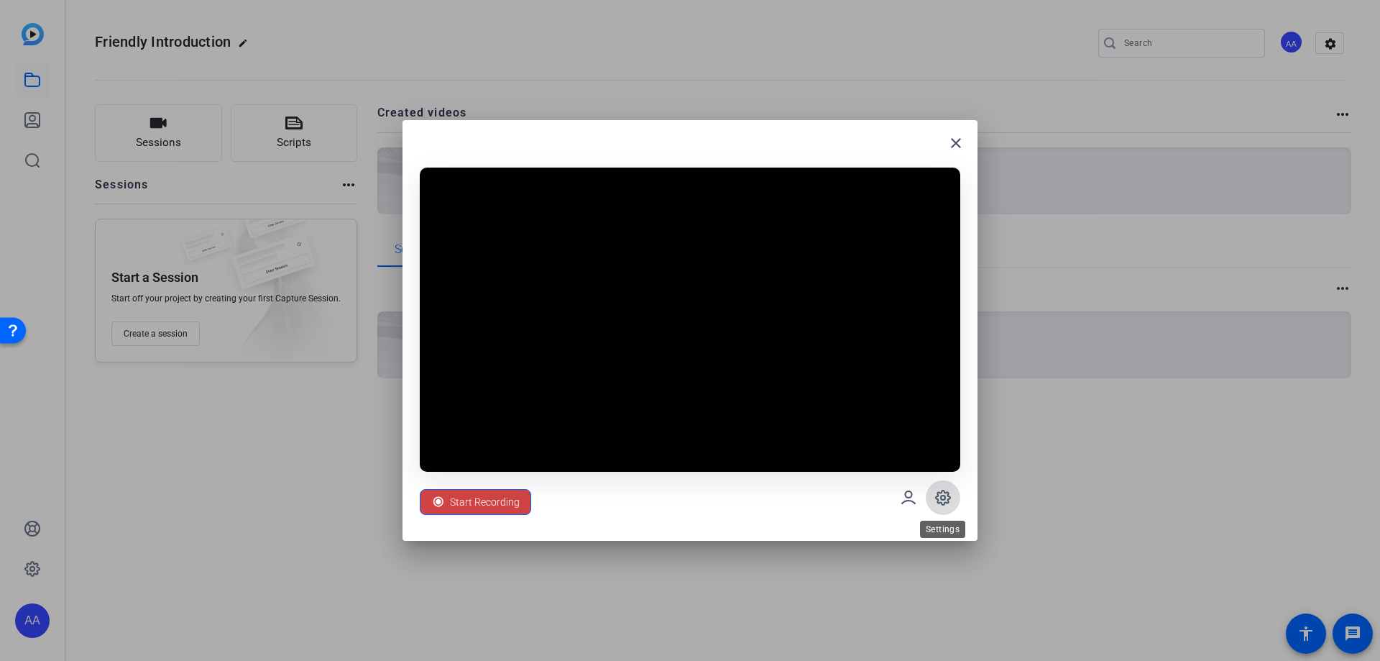
click at [939, 493] on icon at bounding box center [942, 497] width 17 height 17
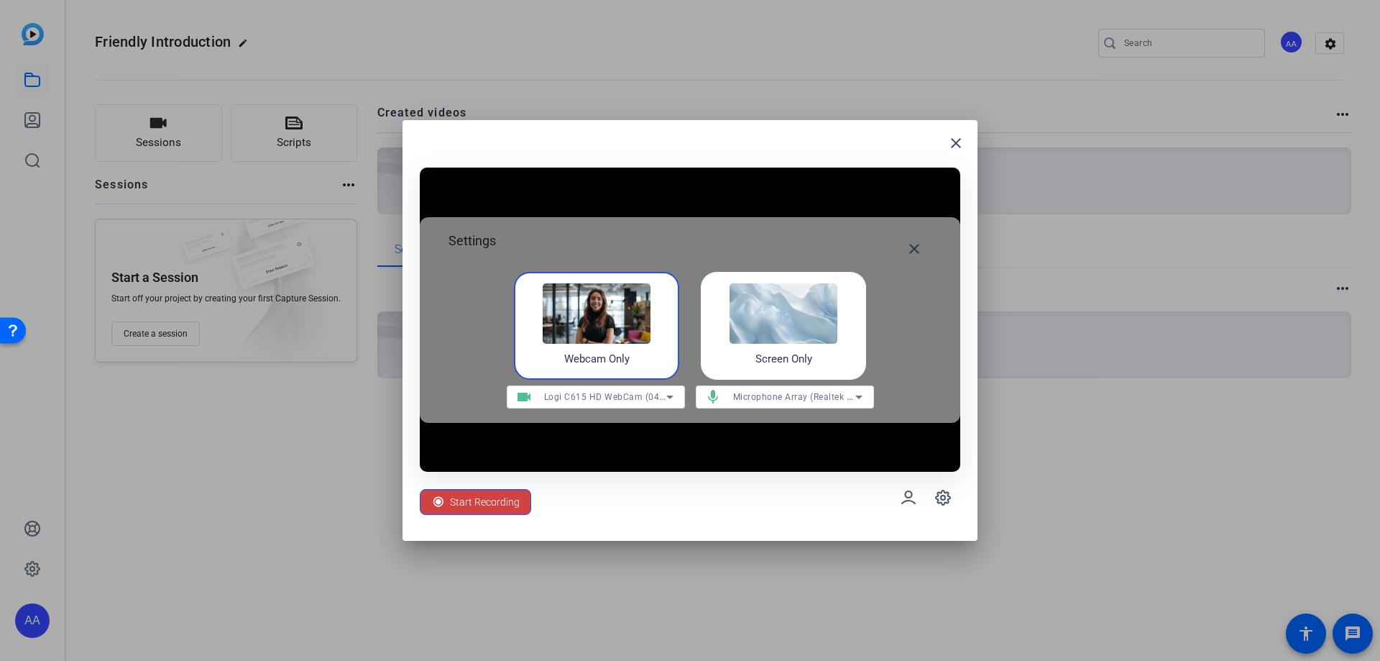
click at [785, 350] on div "Screen Only" at bounding box center [783, 326] width 165 height 108
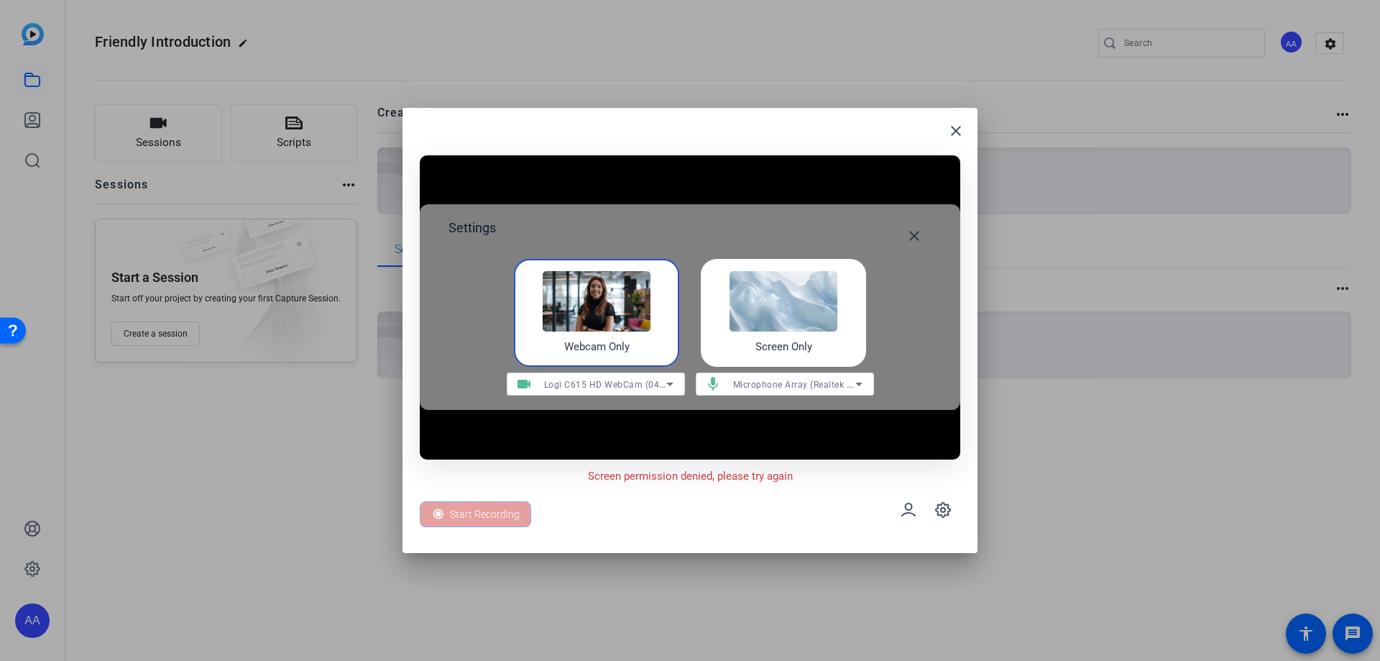
click at [643, 320] on img at bounding box center [597, 301] width 108 height 60
click at [615, 384] on span "Logi C615 HD WebCam (046d:082c)" at bounding box center [620, 384] width 153 height 12
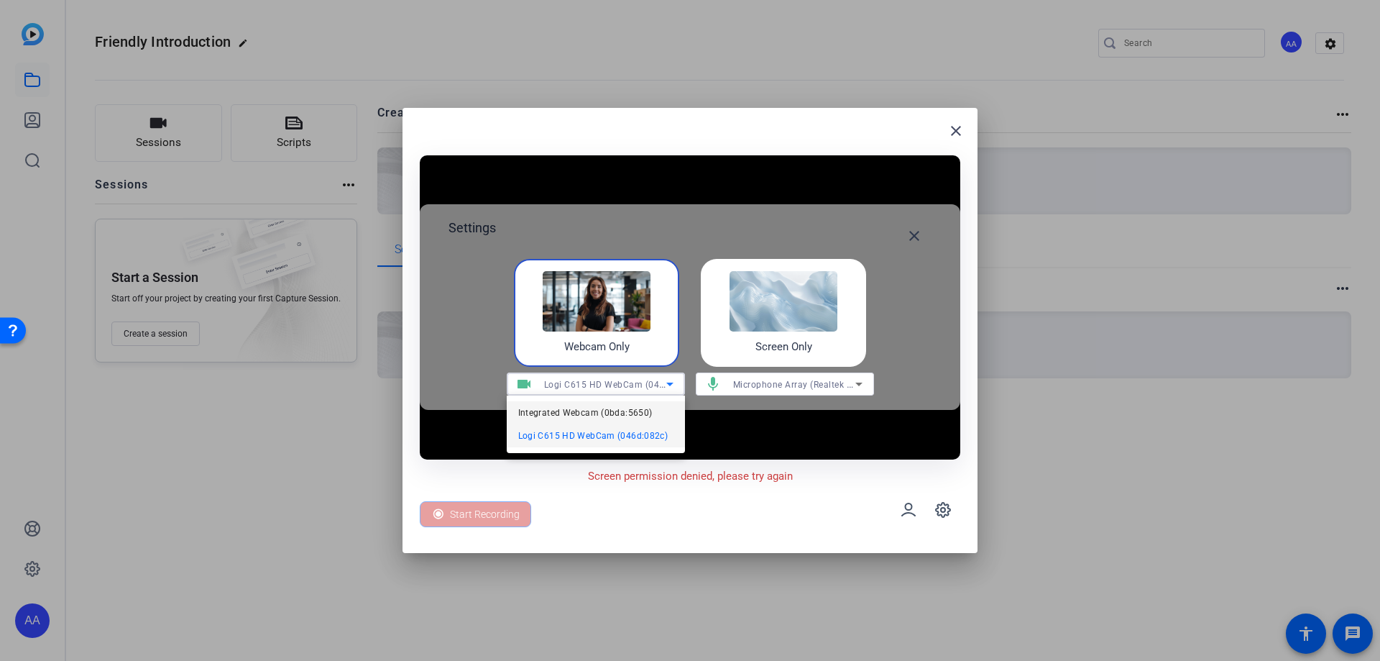
click at [595, 408] on span "Integrated Webcam (0bda:5650)" at bounding box center [585, 412] width 134 height 17
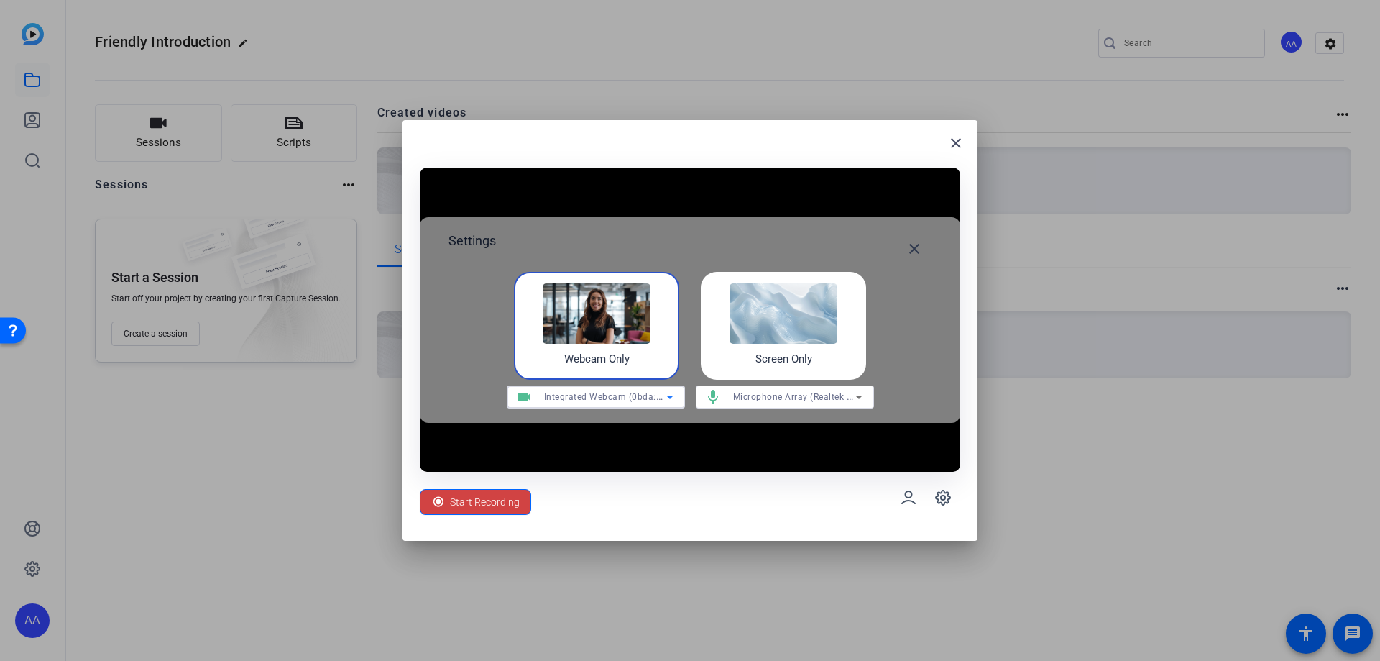
click at [663, 396] on icon at bounding box center [669, 396] width 17 height 17
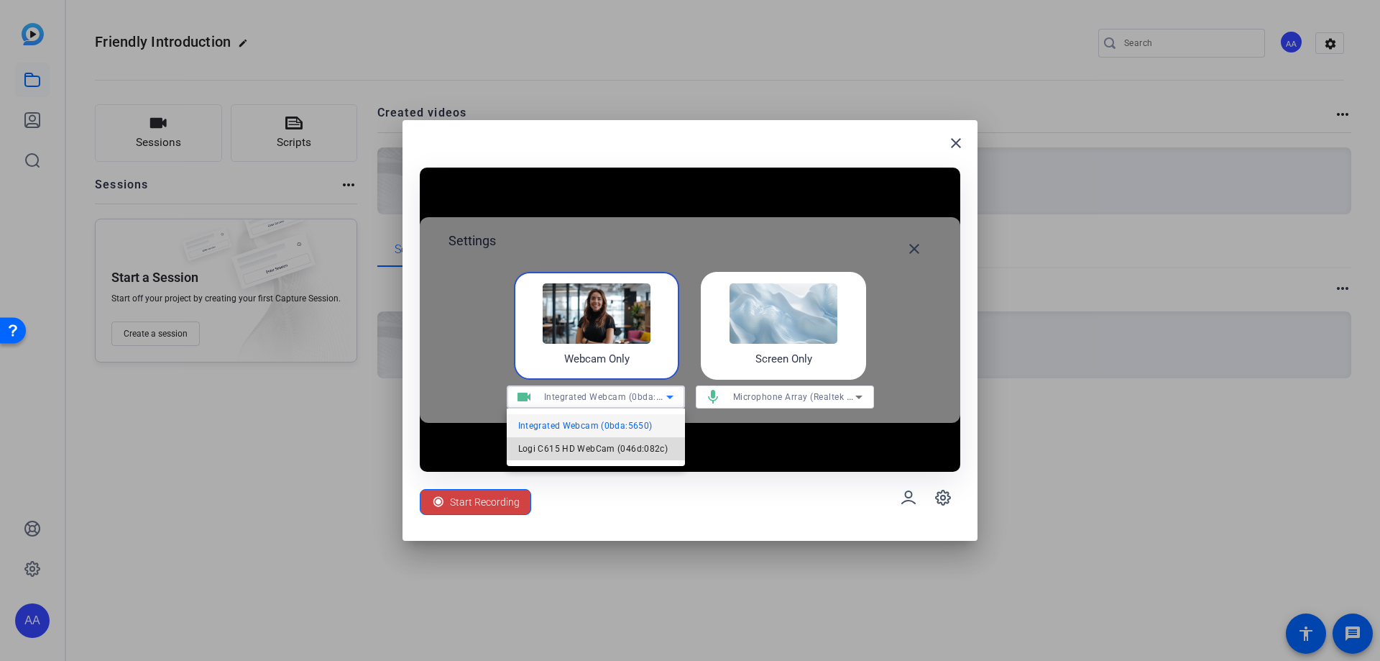
click at [620, 446] on span "Logi C615 HD WebCam (046d:082c)" at bounding box center [593, 448] width 150 height 17
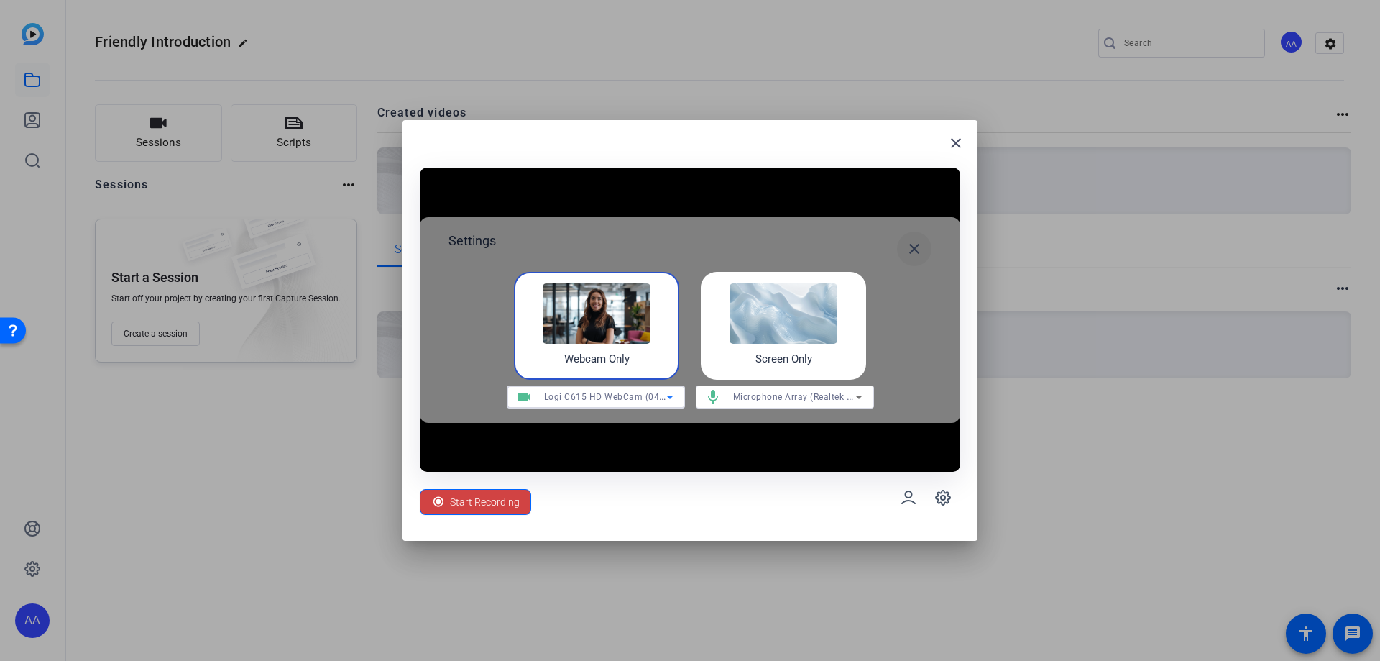
click at [914, 247] on mat-icon "close" at bounding box center [914, 248] width 17 height 17
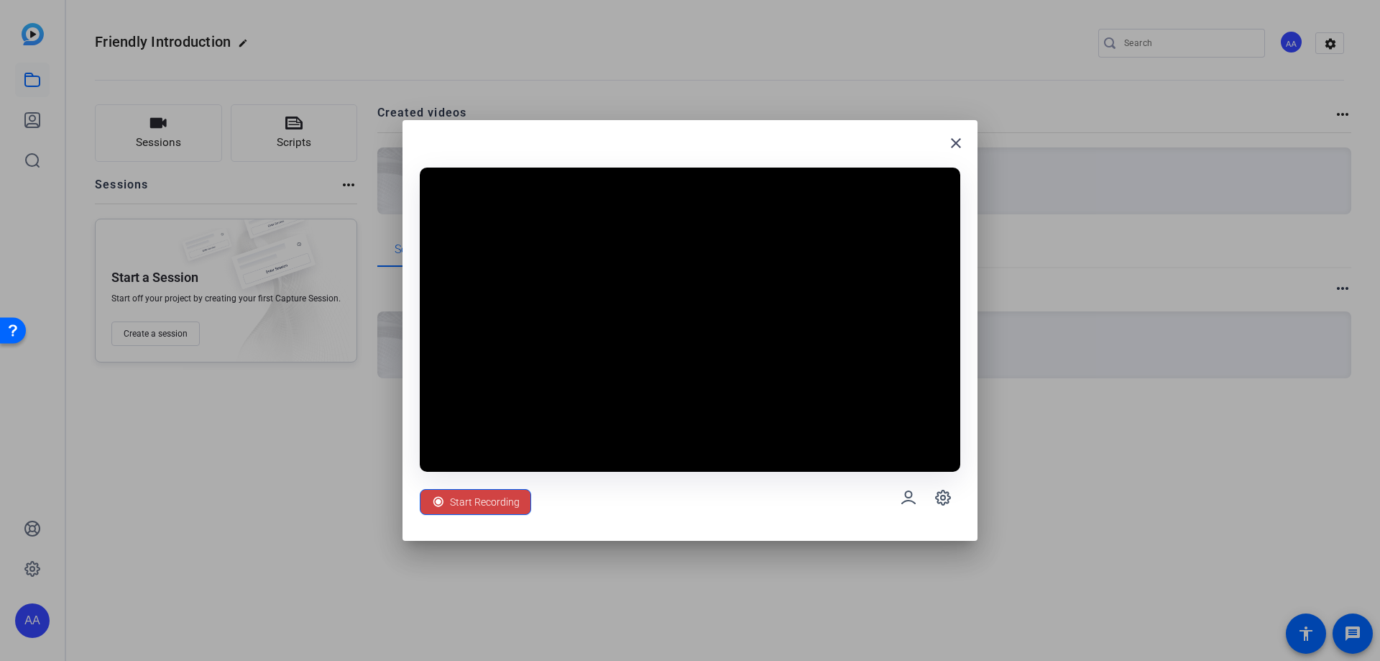
click at [813, 415] on video at bounding box center [690, 319] width 541 height 304
click at [956, 144] on mat-icon "close" at bounding box center [955, 142] width 17 height 17
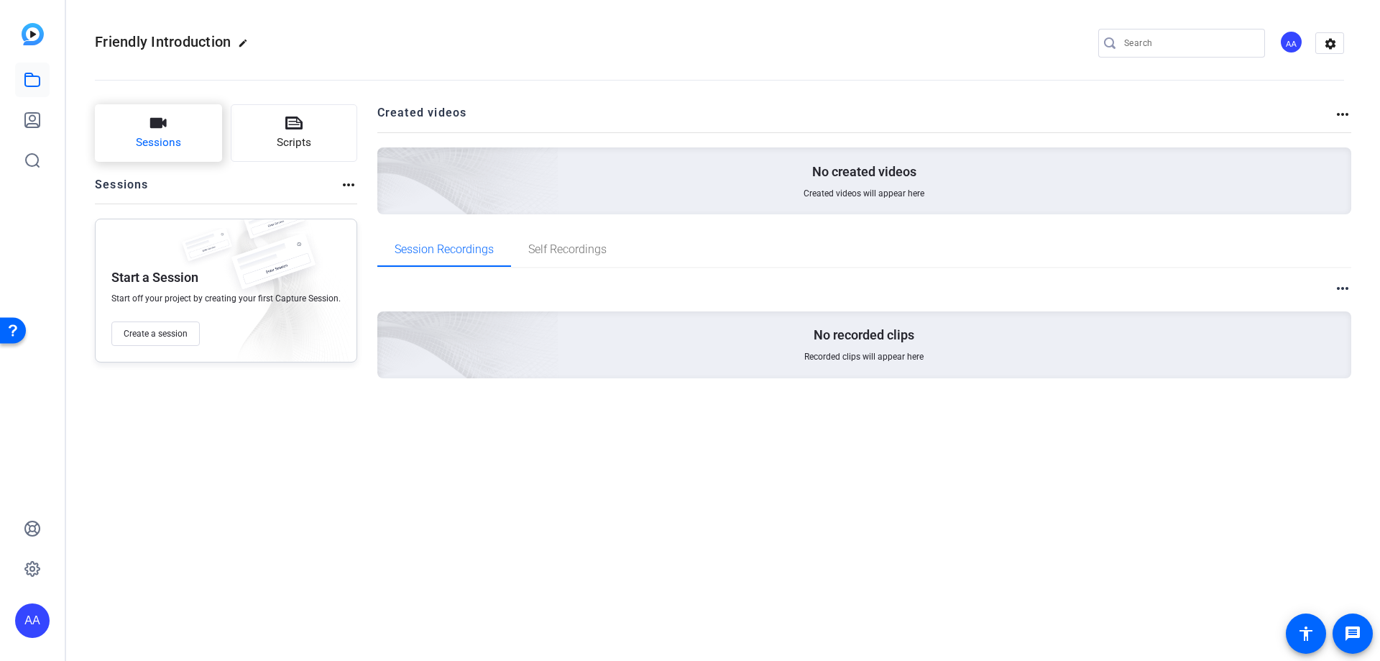
click at [185, 139] on button "Sessions" at bounding box center [158, 133] width 127 height 58
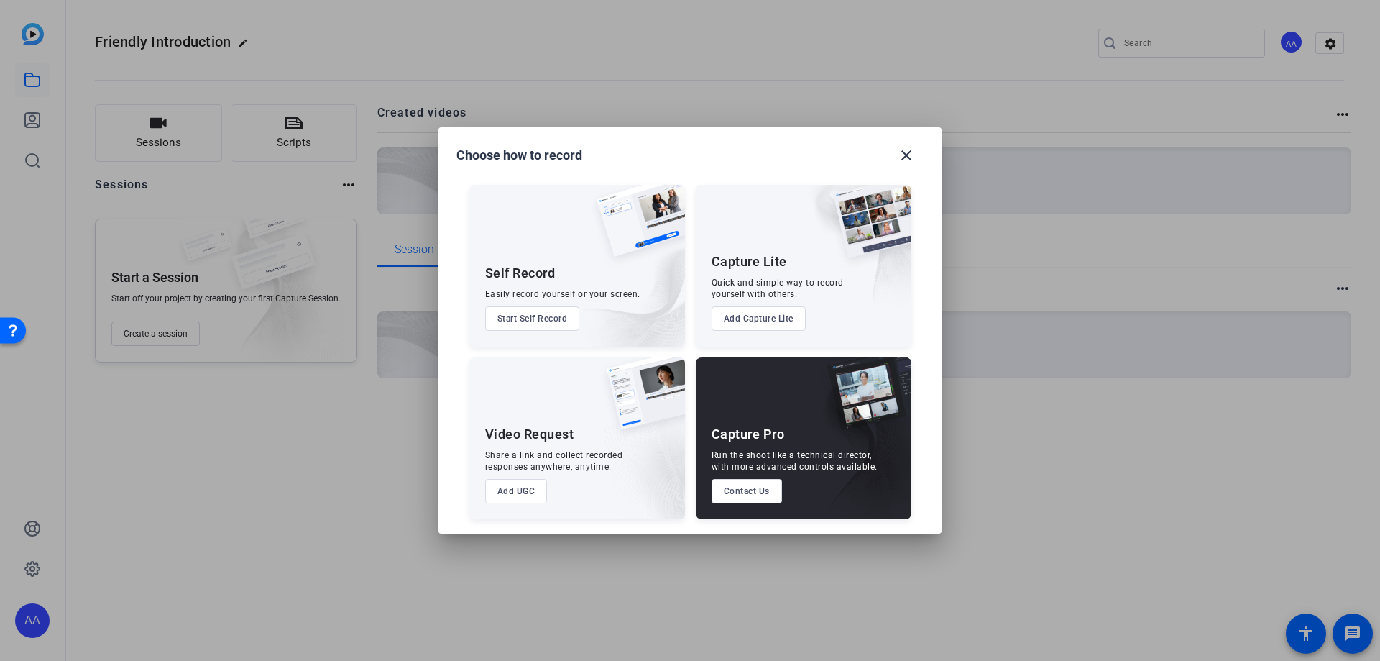
click at [536, 318] on button "Start Self Record" at bounding box center [532, 318] width 95 height 24
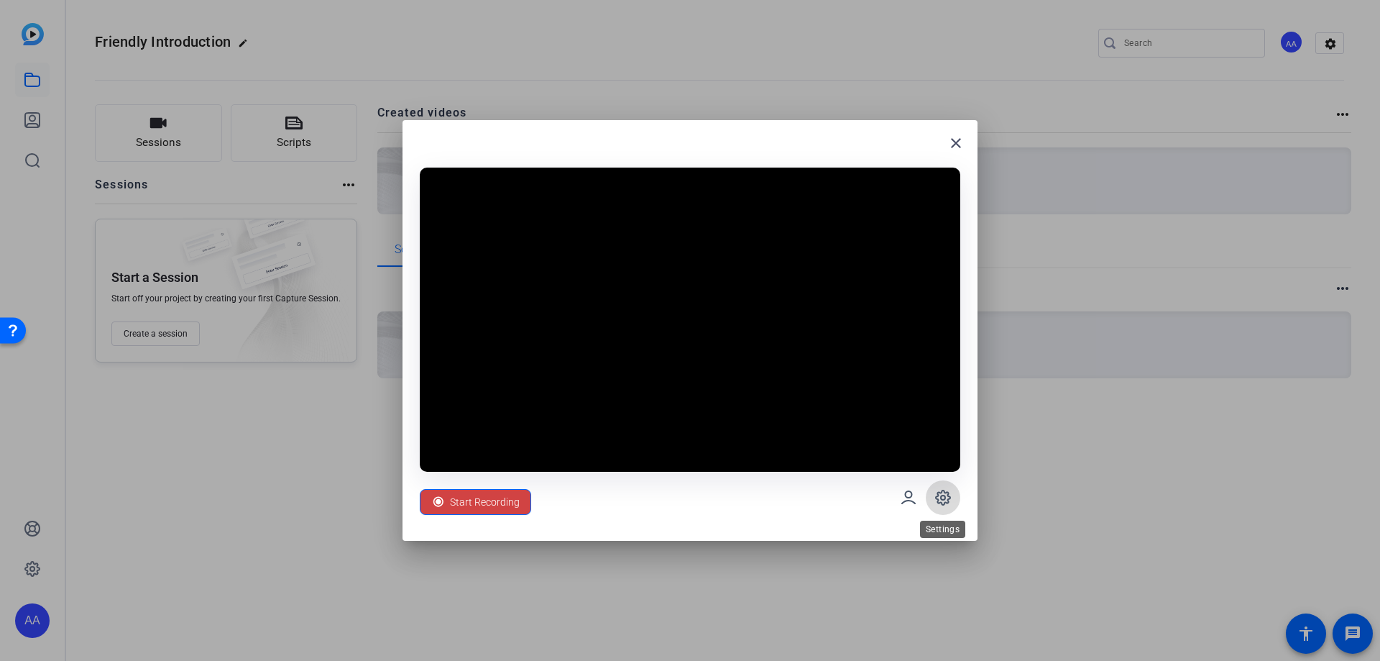
click at [953, 498] on span at bounding box center [943, 497] width 35 height 35
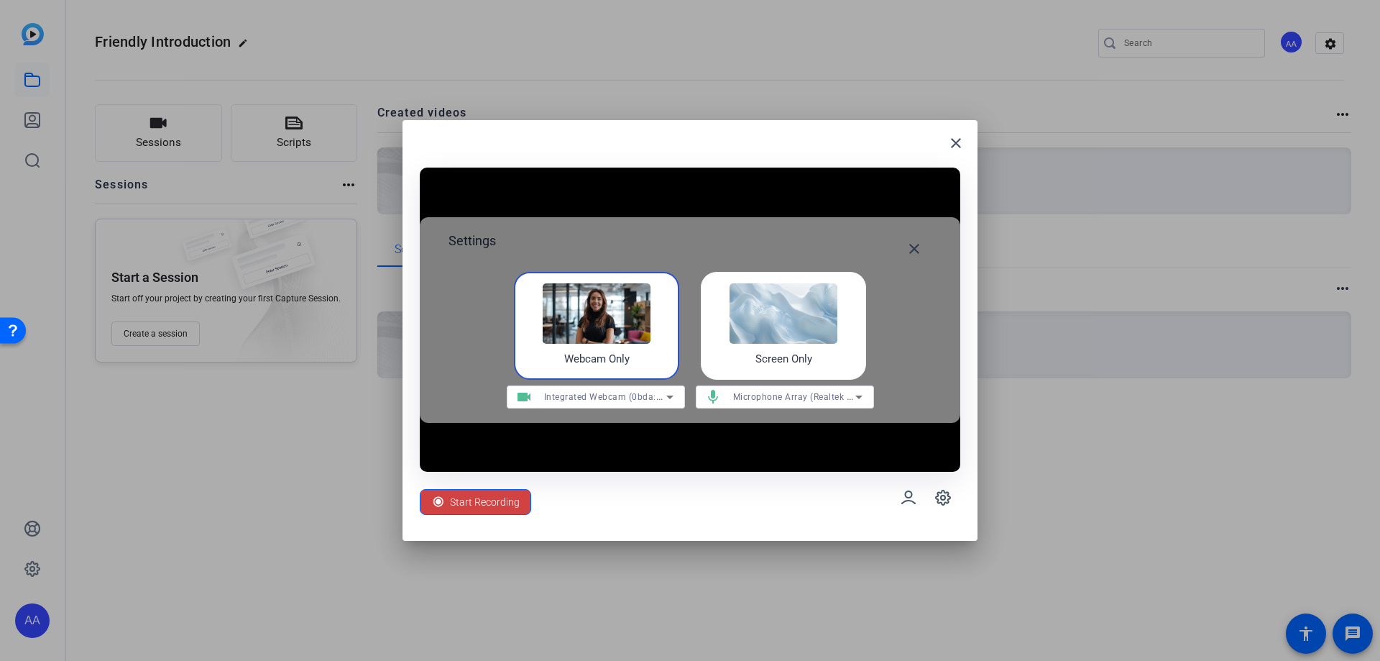
click at [671, 395] on icon at bounding box center [669, 397] width 7 height 4
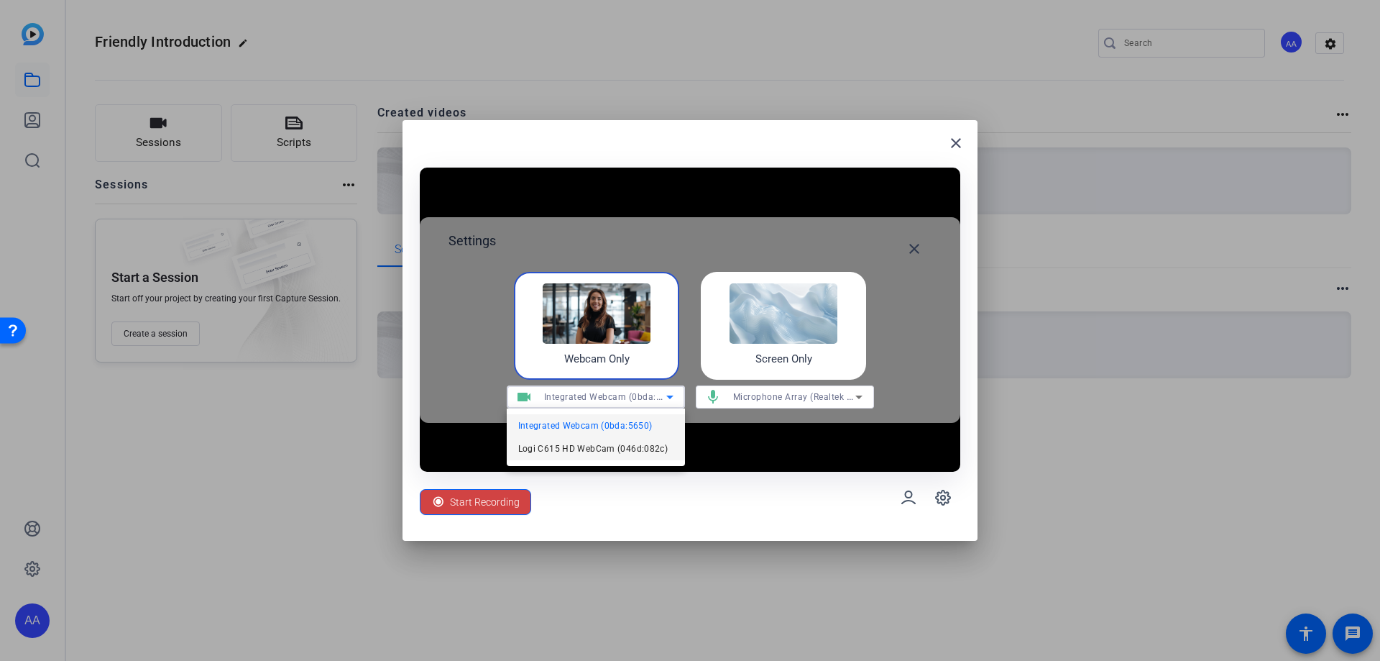
click at [636, 448] on span "Logi C615 HD WebCam (046d:082c)" at bounding box center [593, 448] width 150 height 17
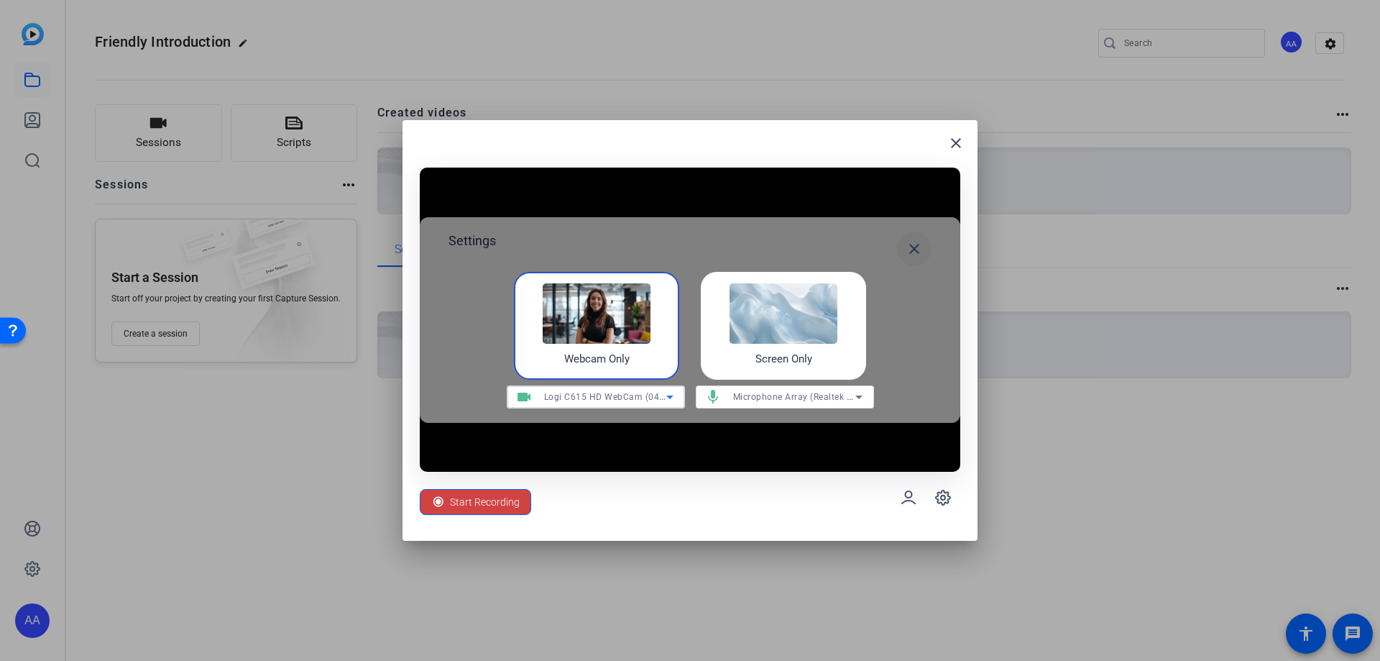
click at [917, 247] on mat-icon "close" at bounding box center [914, 248] width 17 height 17
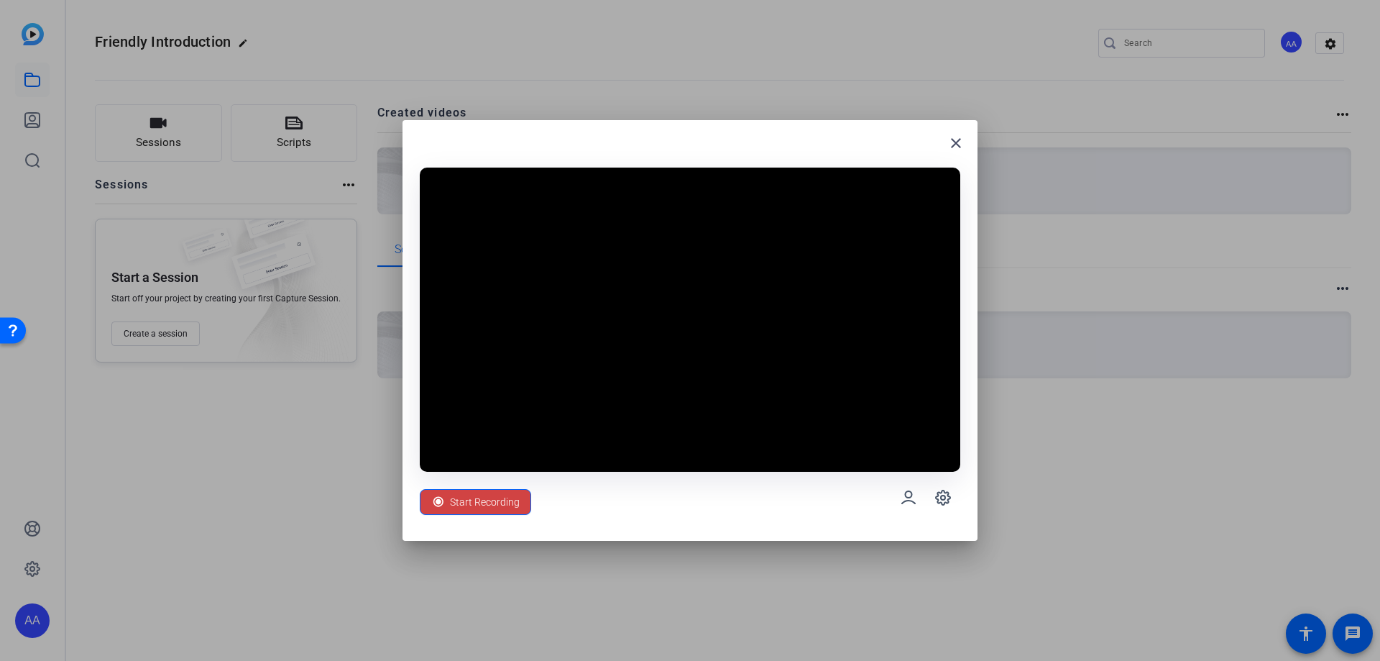
click at [539, 384] on video at bounding box center [690, 319] width 541 height 304
click at [947, 497] on icon at bounding box center [942, 497] width 17 height 17
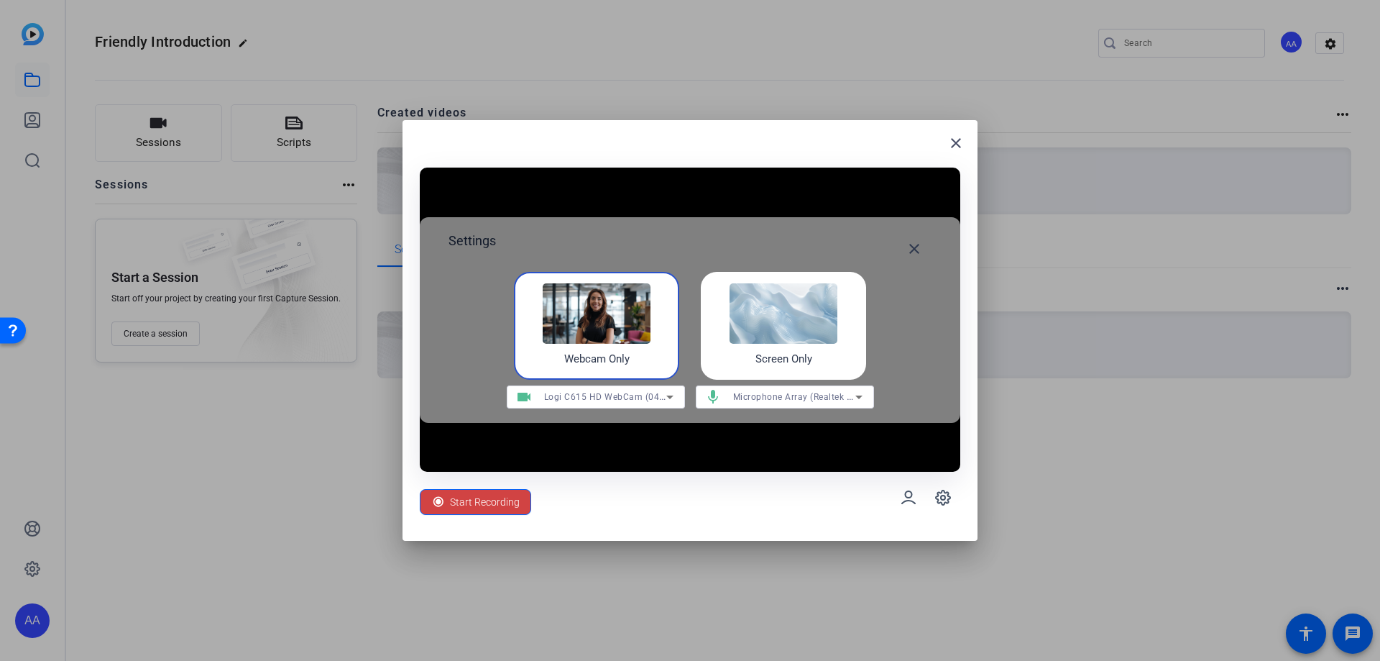
click at [634, 399] on span "Logi C615 HD WebCam (046d:082c)" at bounding box center [620, 396] width 153 height 12
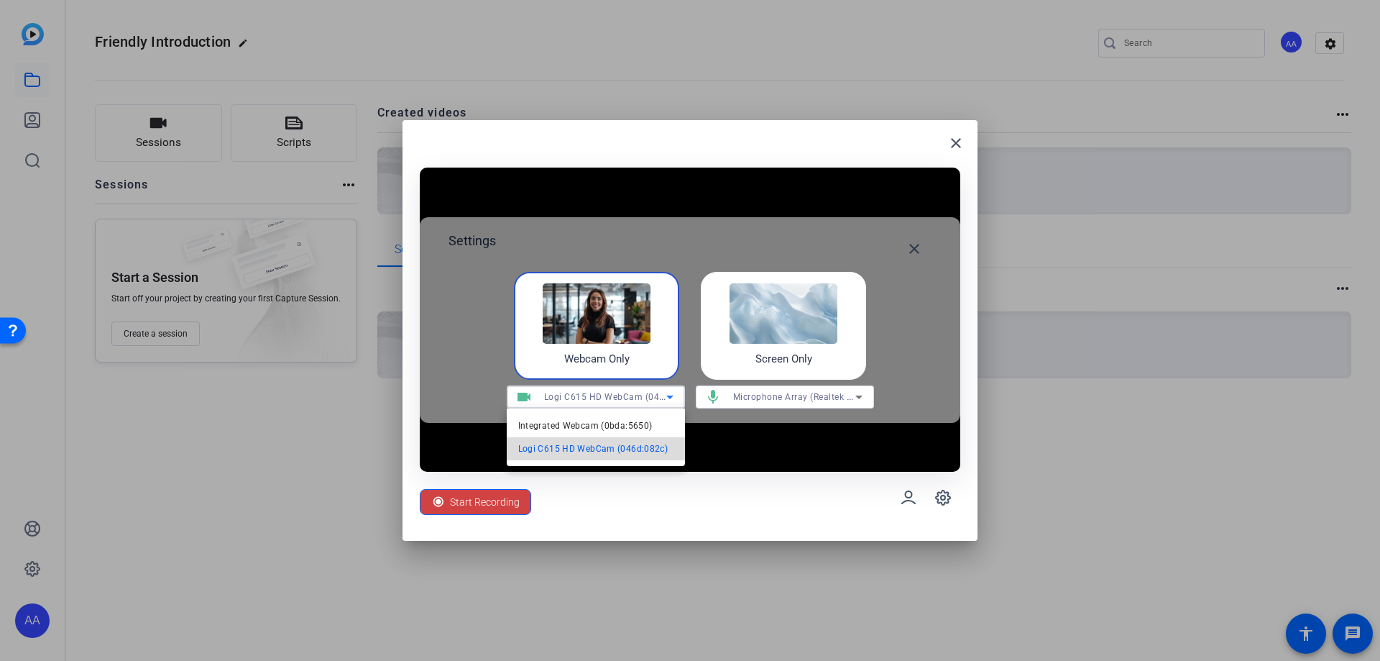
click at [602, 450] on span "Logi C615 HD WebCam (046d:082c)" at bounding box center [593, 448] width 150 height 17
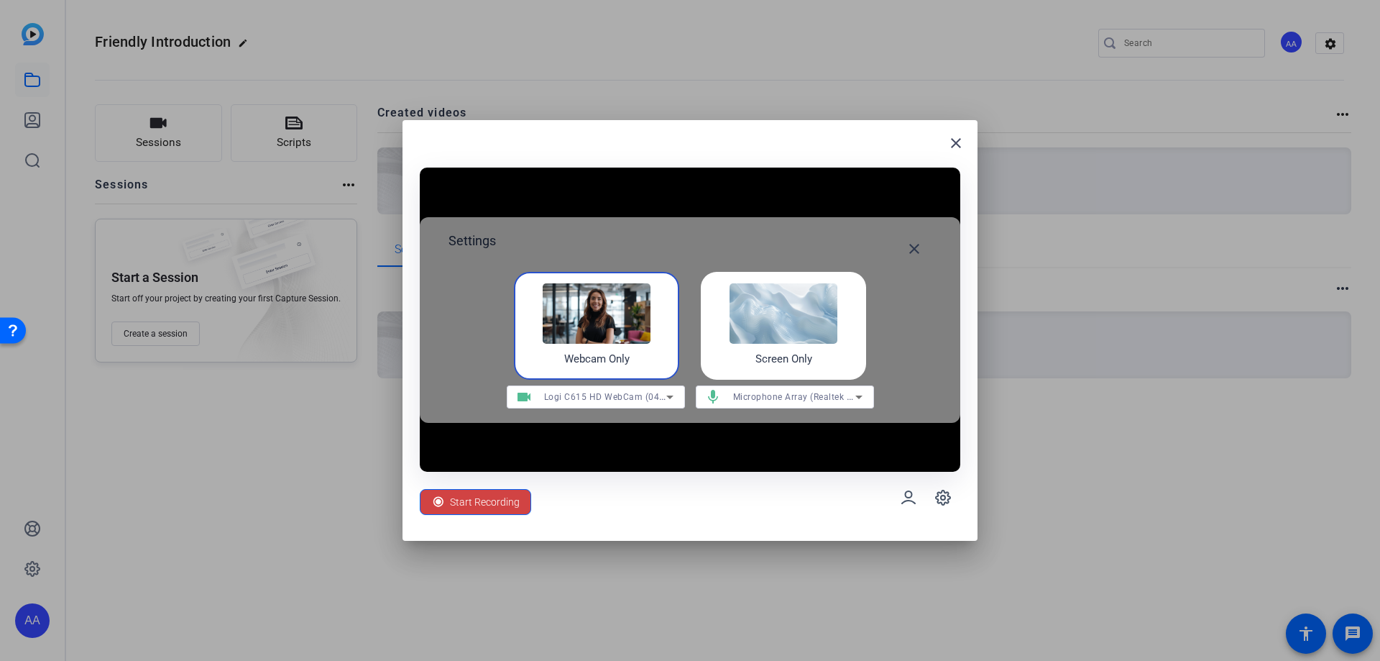
click at [869, 398] on div "mic Microphone Array (Realtek Audio)" at bounding box center [785, 396] width 178 height 23
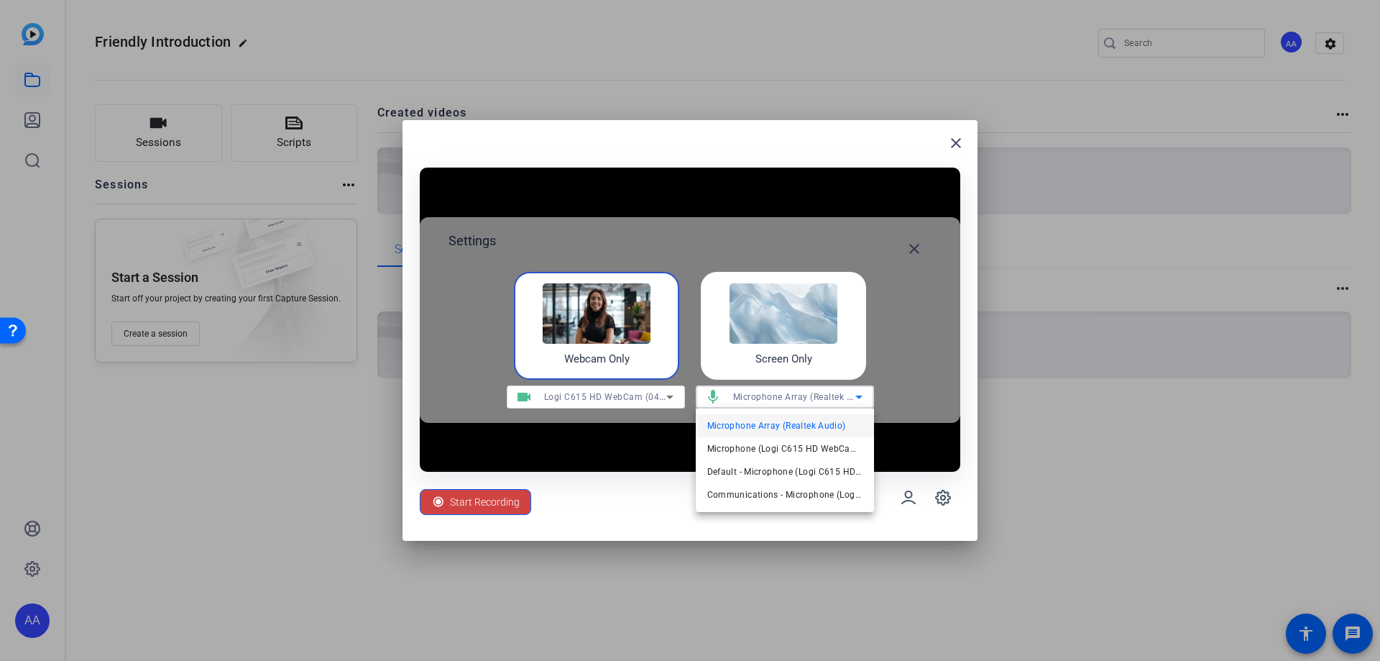
click at [798, 423] on span "Microphone Array (Realtek Audio)" at bounding box center [776, 425] width 139 height 17
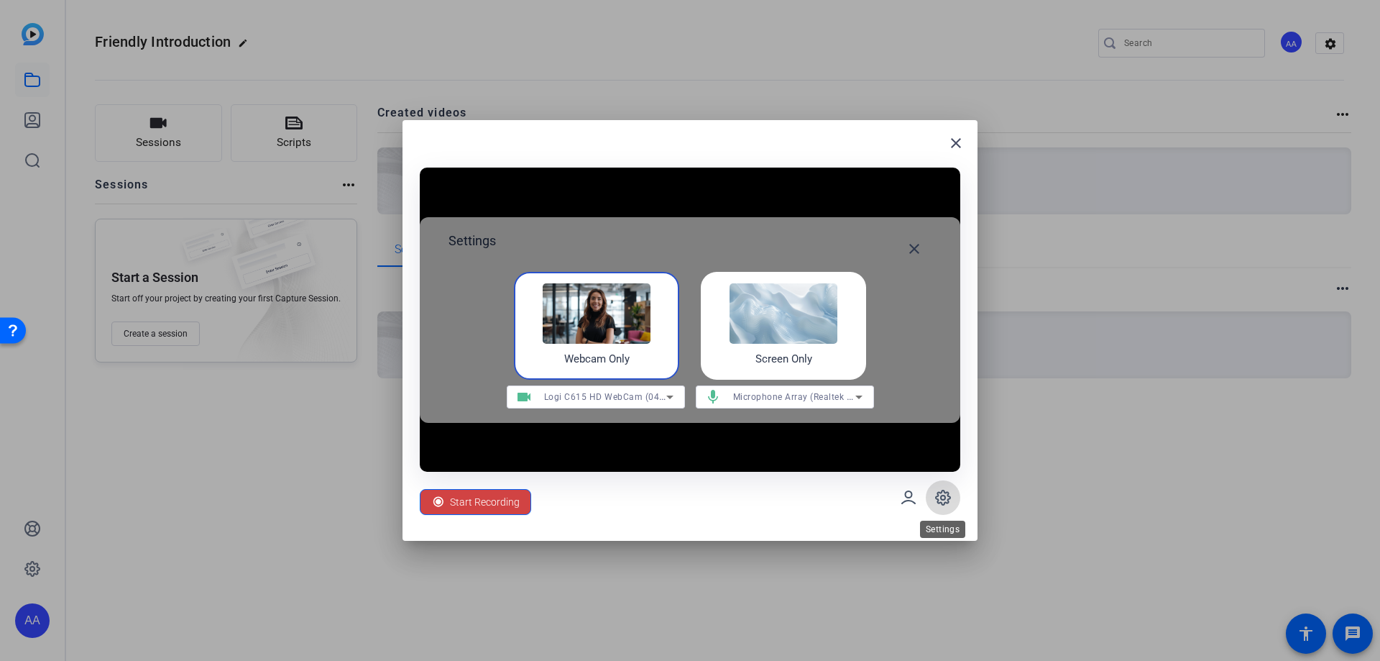
click at [937, 497] on icon at bounding box center [942, 497] width 17 height 17
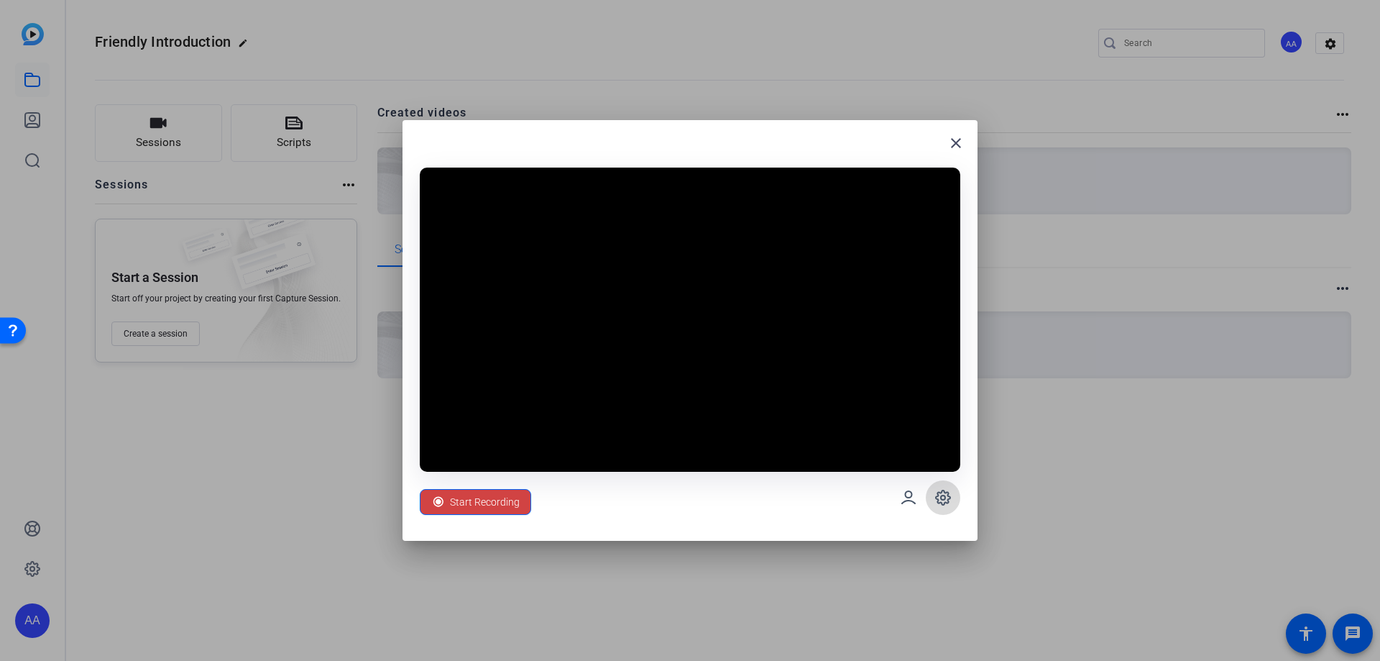
click at [937, 497] on icon at bounding box center [942, 497] width 17 height 17
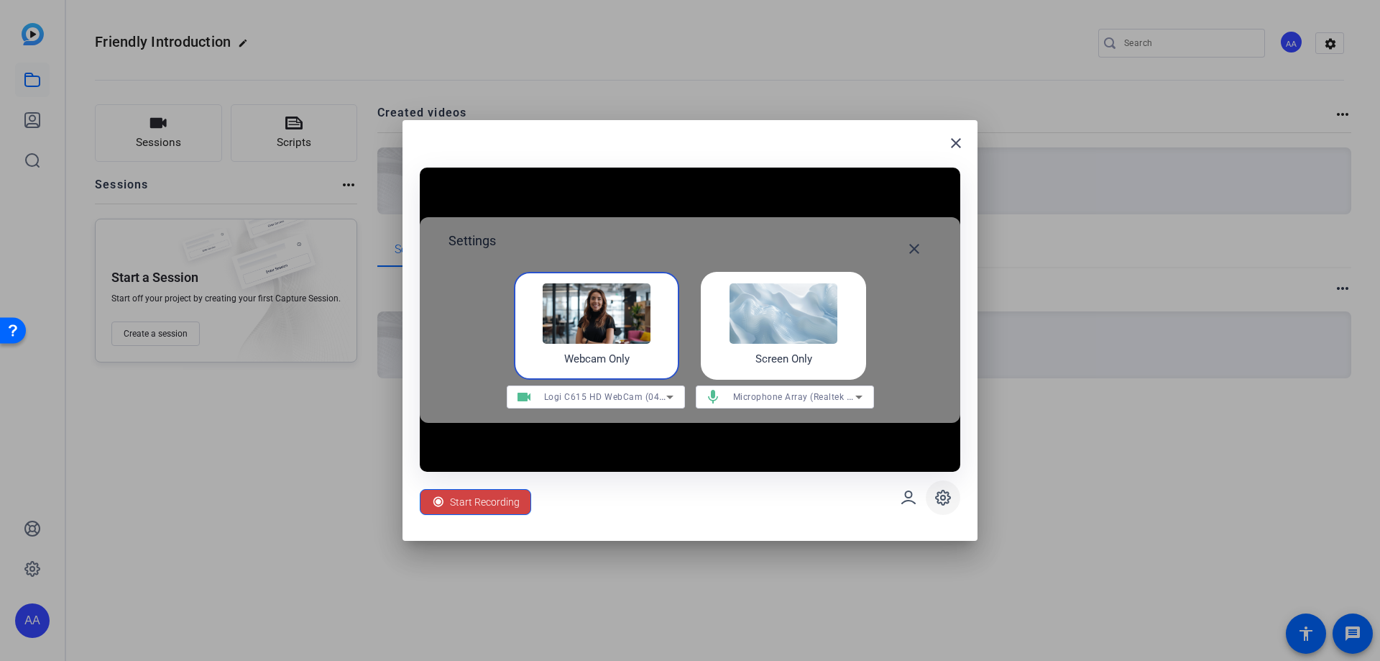
click at [937, 497] on icon at bounding box center [942, 497] width 17 height 17
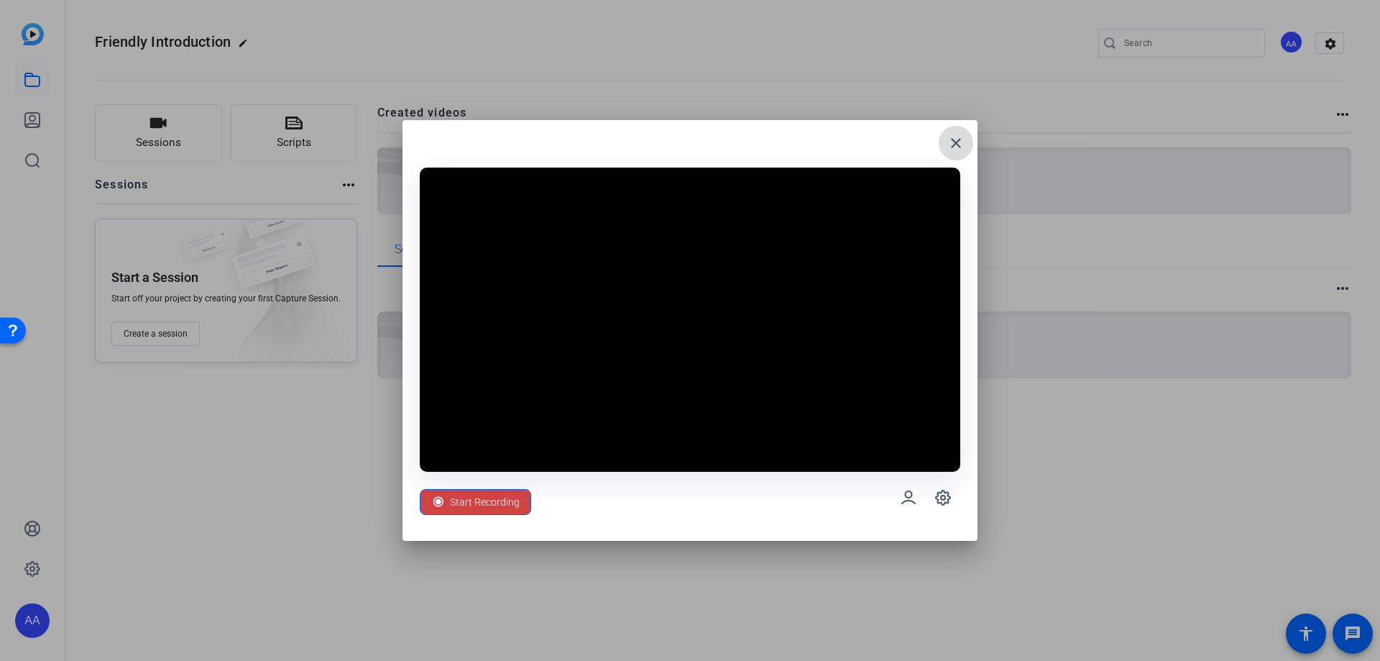
click at [962, 143] on mat-icon "close" at bounding box center [955, 142] width 17 height 17
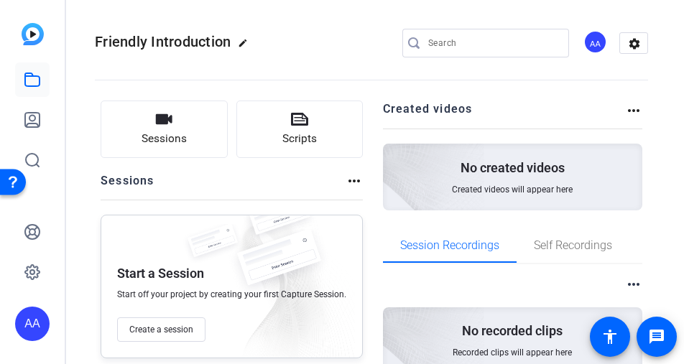
drag, startPoint x: 428, startPoint y: 70, endPoint x: 397, endPoint y: 73, distance: 30.3
click at [427, 70] on div at bounding box center [486, 66] width 167 height 16
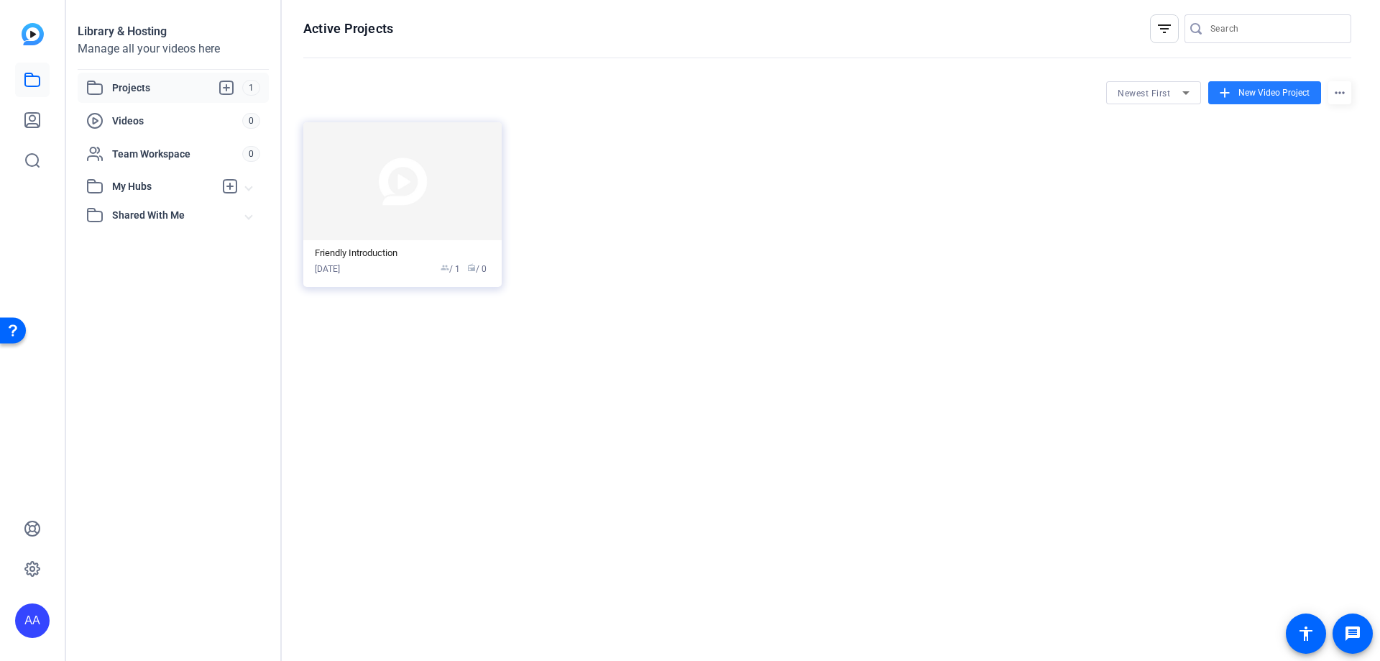
click at [1259, 94] on span "New Video Project" at bounding box center [1273, 92] width 71 height 13
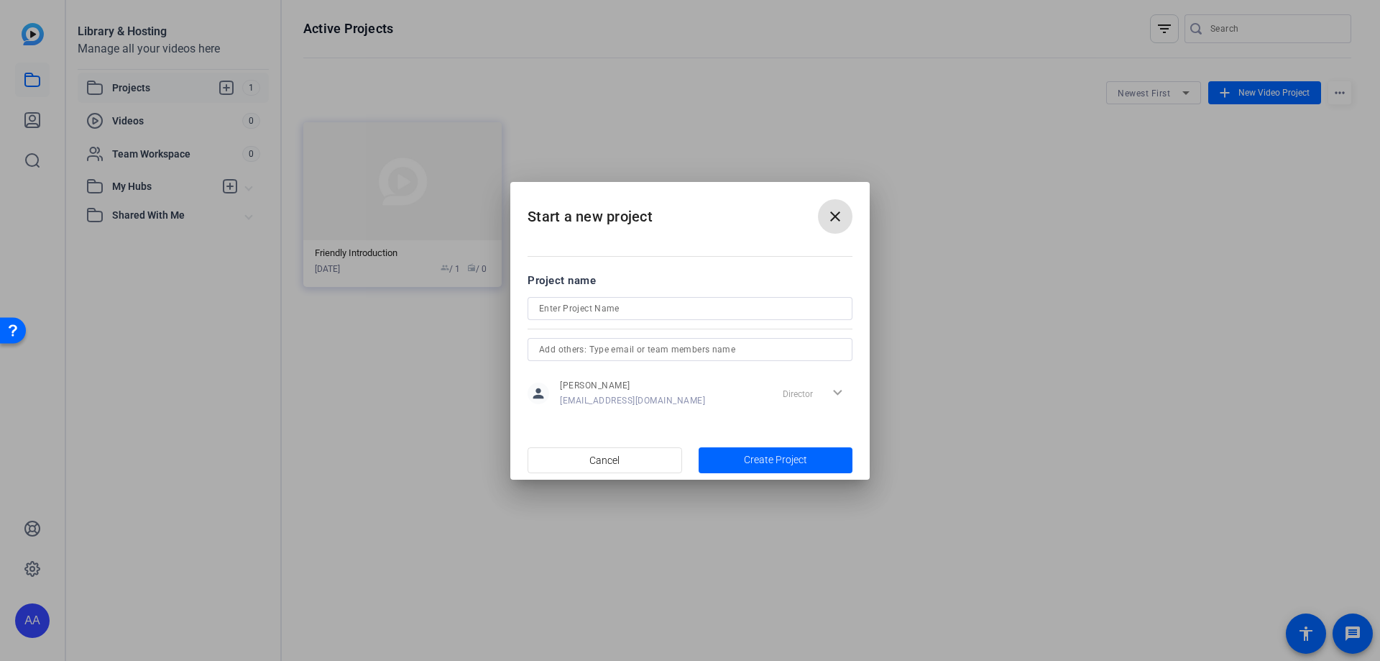
click at [829, 216] on mat-icon "close" at bounding box center [835, 216] width 17 height 17
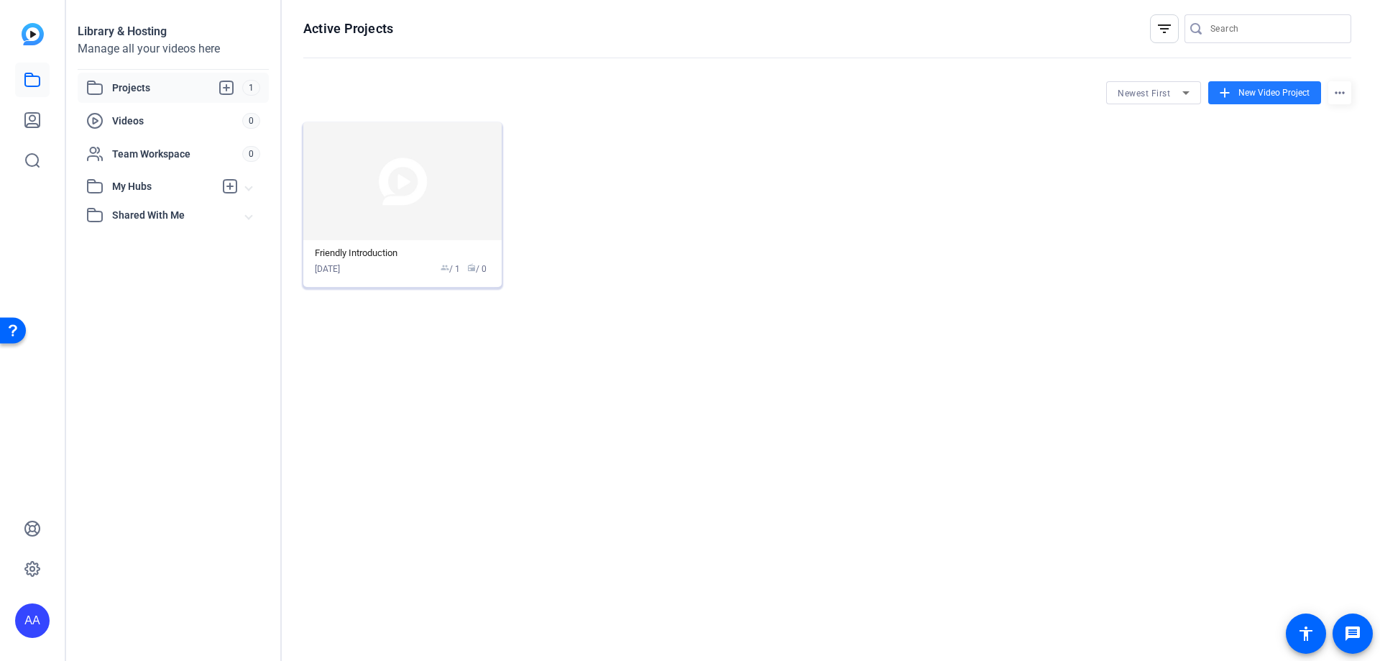
click at [414, 257] on div "Friendly Introduction" at bounding box center [402, 253] width 175 height 12
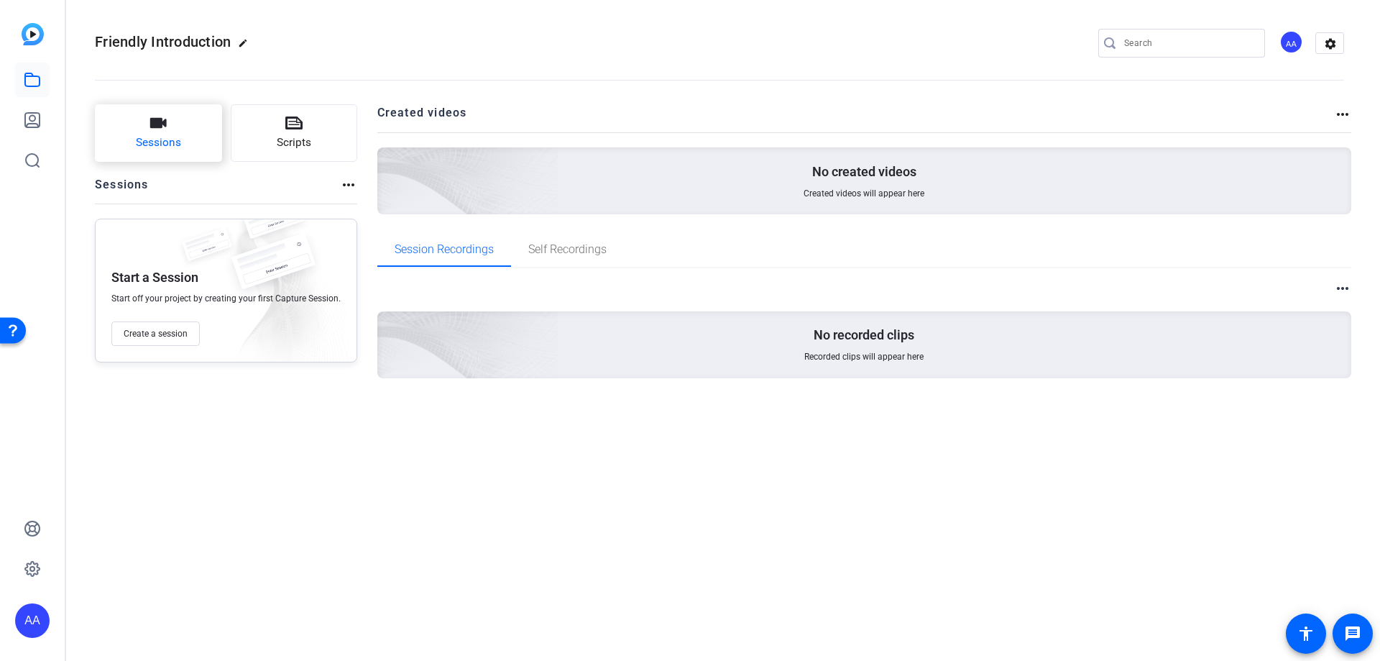
click at [171, 134] on span "Sessions" at bounding box center [158, 142] width 45 height 17
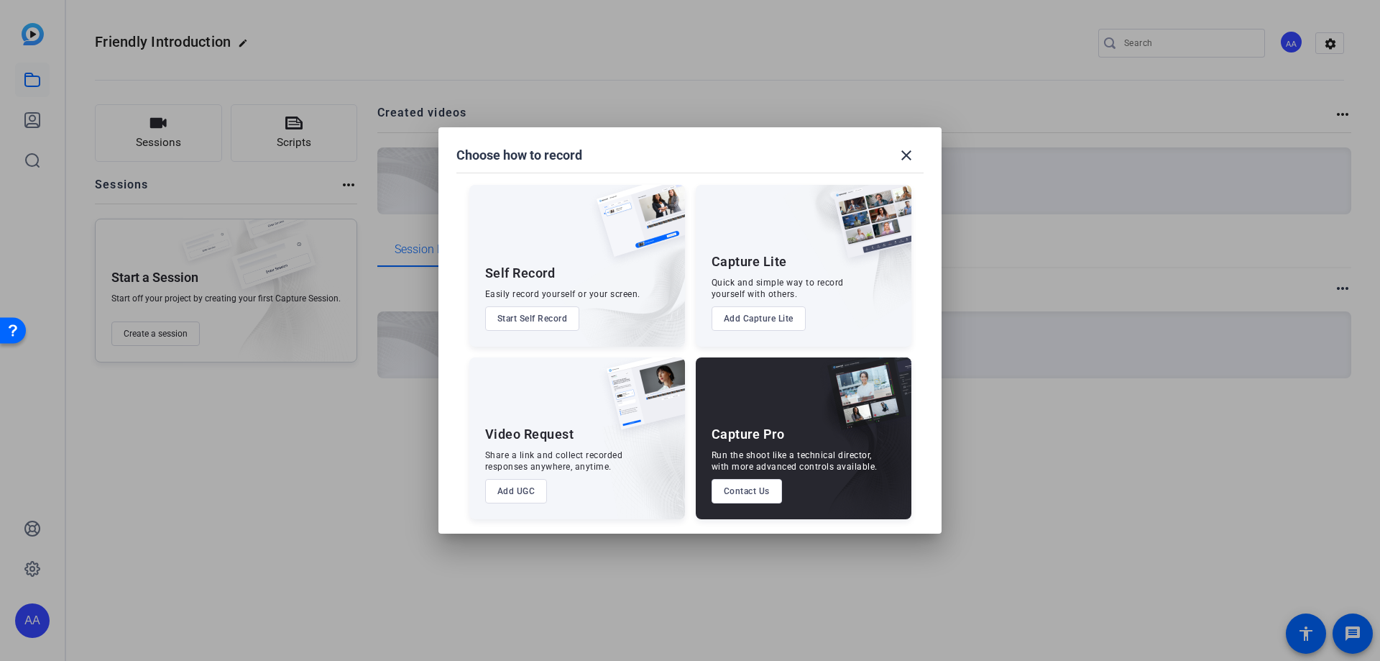
click at [546, 314] on button "Start Self Record" at bounding box center [532, 318] width 95 height 24
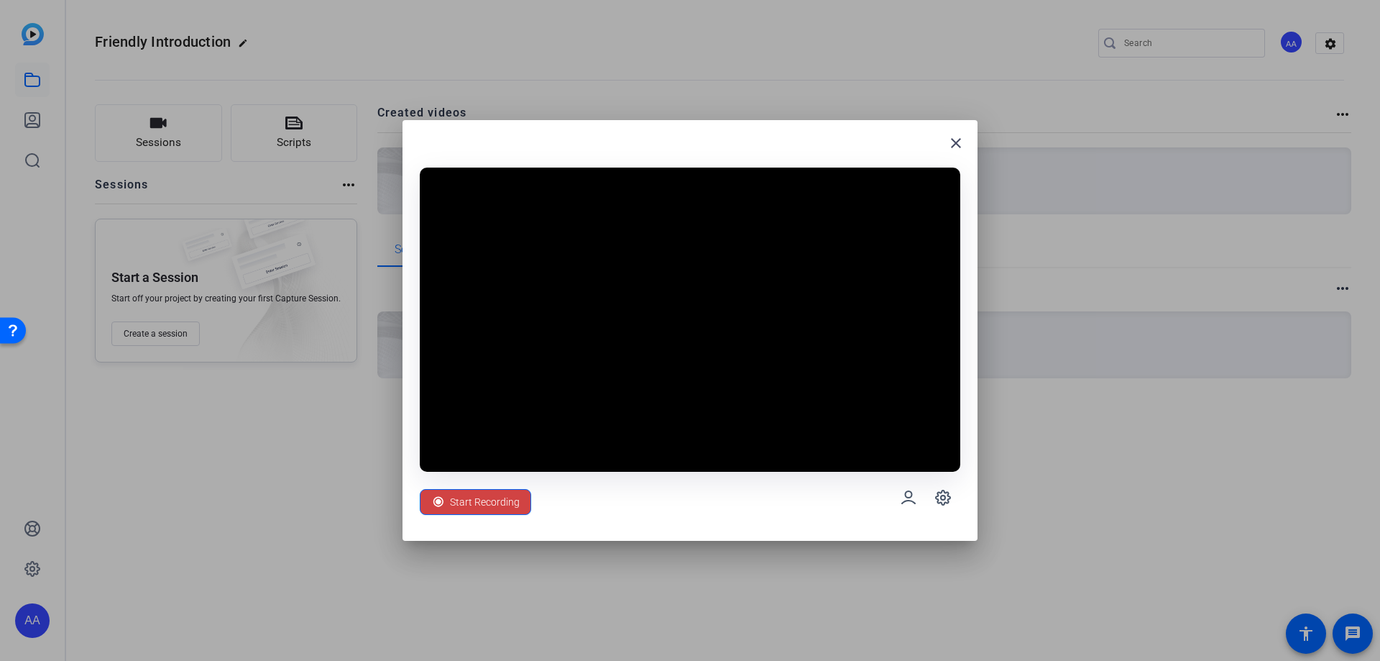
drag, startPoint x: 742, startPoint y: 144, endPoint x: 692, endPoint y: 90, distance: 73.3
click at [692, 90] on div "close Start Recording" at bounding box center [690, 330] width 1380 height 661
click at [940, 499] on icon at bounding box center [942, 497] width 17 height 17
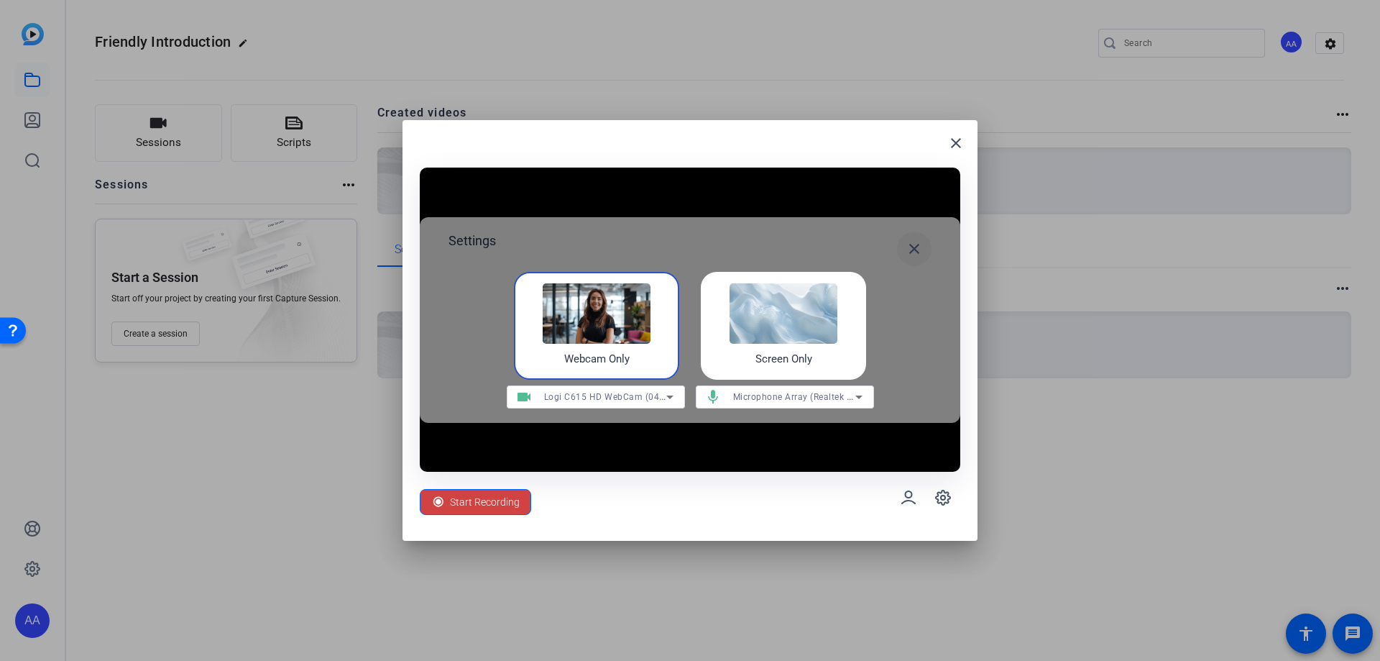
click at [910, 245] on mat-icon "close" at bounding box center [914, 248] width 17 height 17
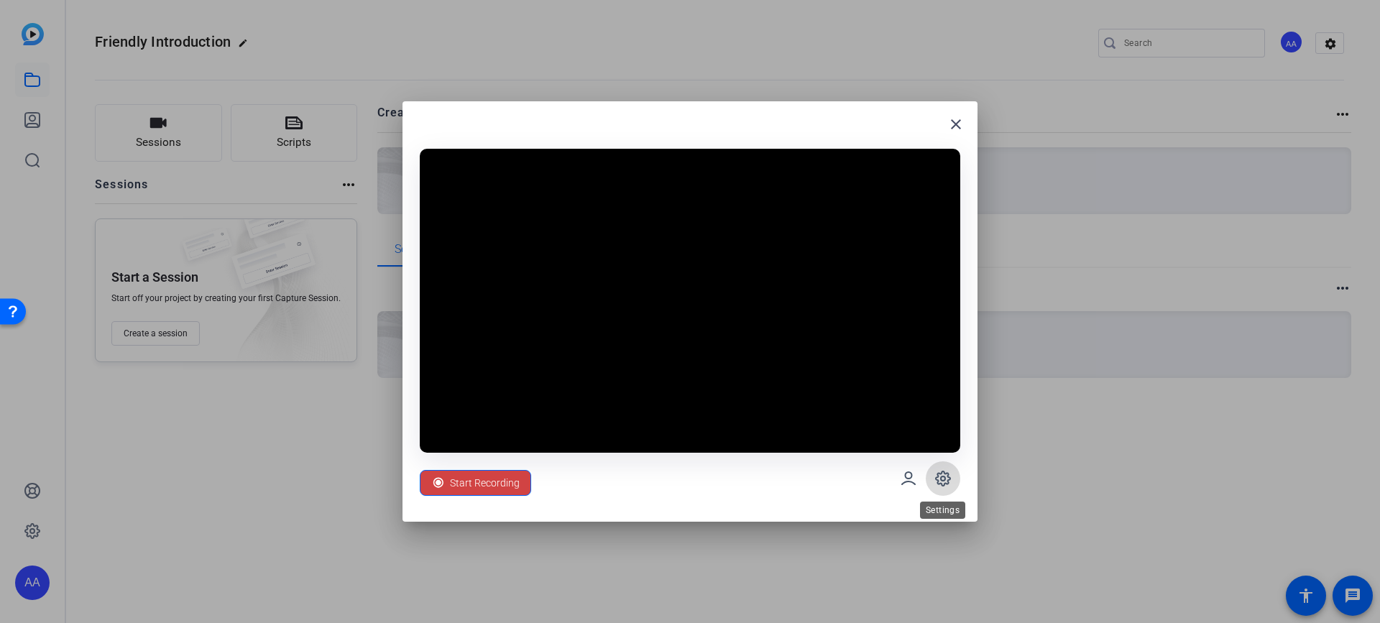
click at [944, 472] on icon at bounding box center [943, 479] width 14 height 14
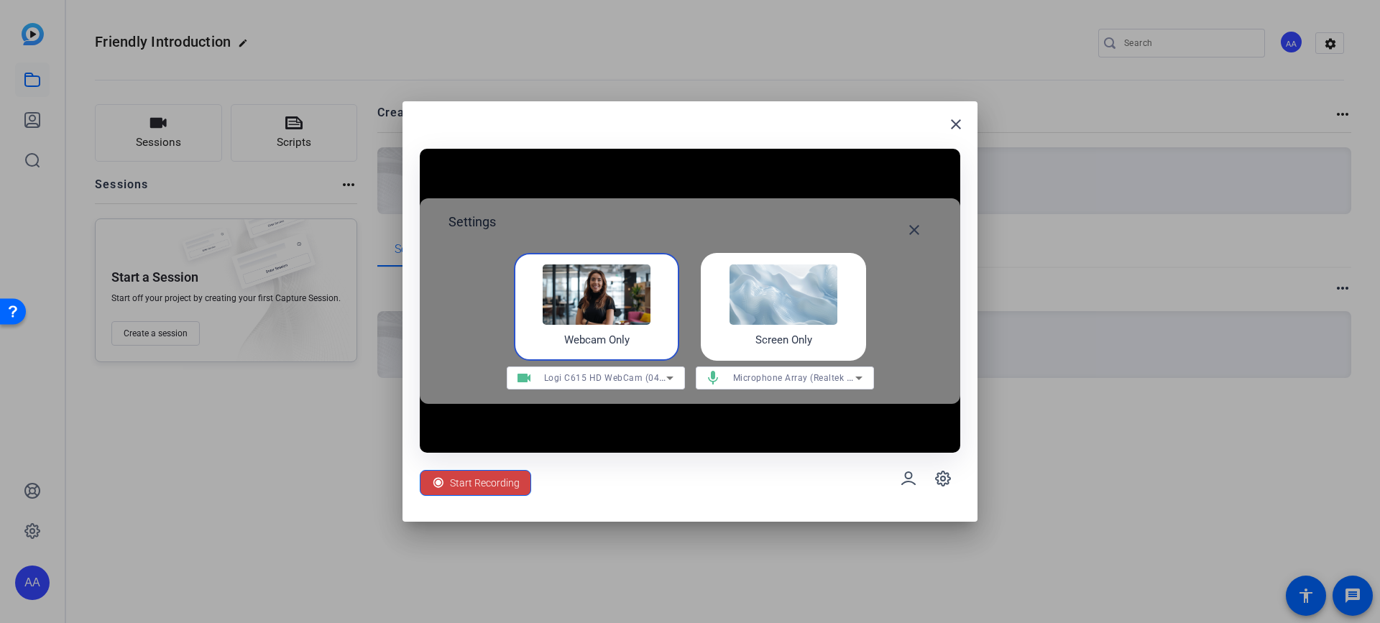
click at [237, 461] on div at bounding box center [690, 311] width 1380 height 623
click at [912, 226] on mat-icon "close" at bounding box center [914, 229] width 17 height 17
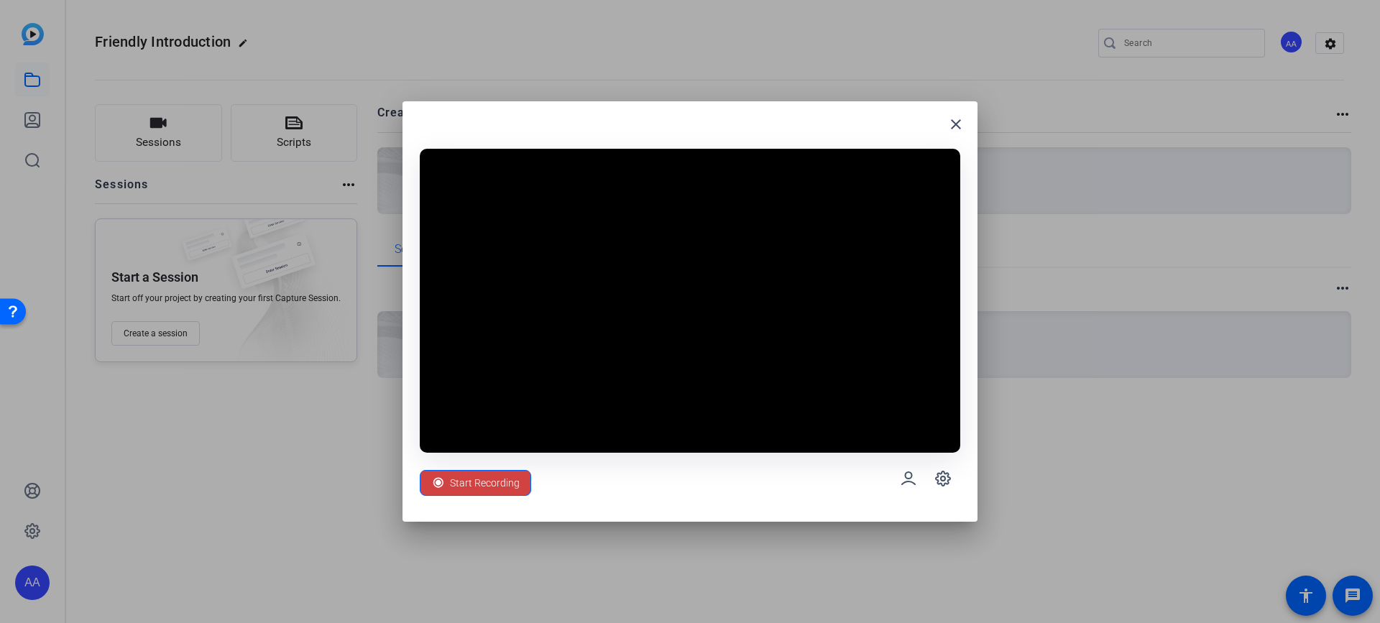
click at [914, 129] on div "close" at bounding box center [690, 130] width 541 height 23
drag, startPoint x: 883, startPoint y: 116, endPoint x: 923, endPoint y: 122, distance: 40.8
click at [927, 122] on div "close Start Recording" at bounding box center [690, 311] width 575 height 420
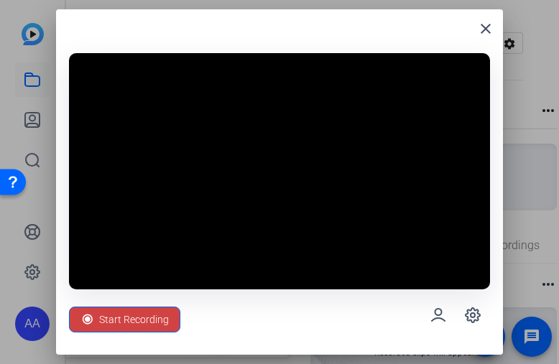
click at [243, 139] on video at bounding box center [279, 171] width 420 height 236
click at [143, 315] on span "Start Recording" at bounding box center [134, 319] width 70 height 27
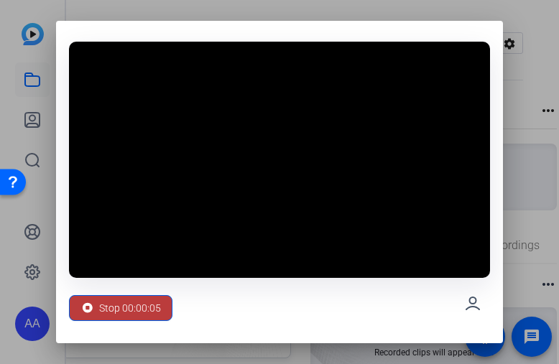
click at [139, 314] on span "Stop 00:00:05" at bounding box center [130, 308] width 62 height 27
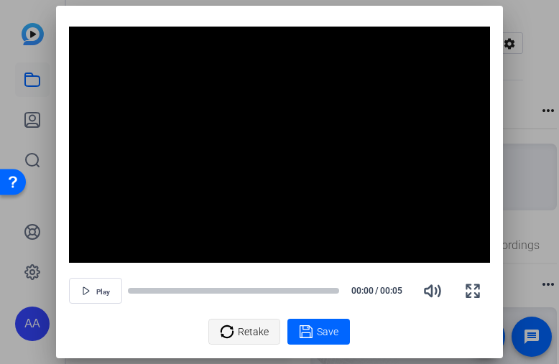
click at [243, 326] on span "Retake" at bounding box center [253, 331] width 31 height 27
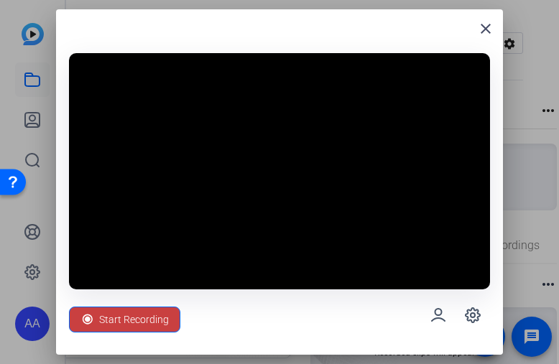
click at [140, 321] on span "Start Recording" at bounding box center [134, 319] width 70 height 27
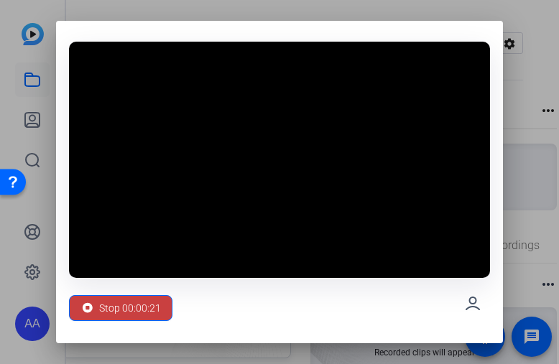
click at [125, 319] on span "Stop 00:00:21" at bounding box center [130, 308] width 62 height 27
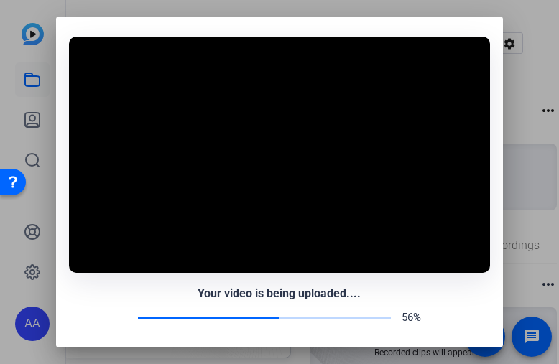
click at [127, 311] on div "56%" at bounding box center [279, 318] width 420 height 17
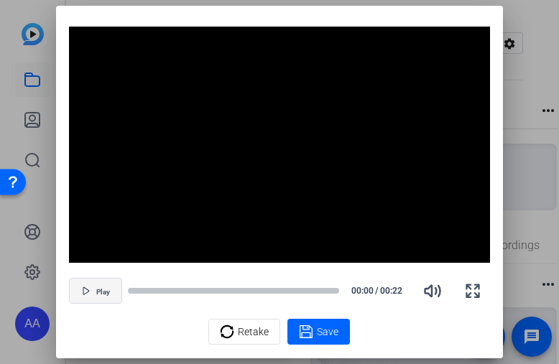
click at [103, 293] on span "Play" at bounding box center [103, 292] width 14 height 9
click at [103, 290] on span "Pause" at bounding box center [102, 292] width 19 height 9
click at [104, 285] on button "Play" at bounding box center [95, 291] width 53 height 26
click at [104, 290] on span "Pause" at bounding box center [102, 292] width 19 height 9
drag, startPoint x: 193, startPoint y: 290, endPoint x: 95, endPoint y: 291, distance: 98.5
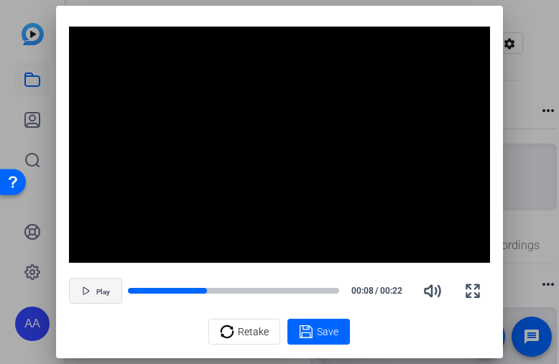
click at [95, 291] on div "Play 00:08 / 00:22" at bounding box center [279, 291] width 420 height 35
drag, startPoint x: 189, startPoint y: 293, endPoint x: 206, endPoint y: 295, distance: 17.5
click at [139, 291] on div at bounding box center [167, 291] width 78 height 7
click at [102, 299] on span "button" at bounding box center [96, 291] width 52 height 35
click at [165, 290] on div at bounding box center [167, 291] width 10 height 10
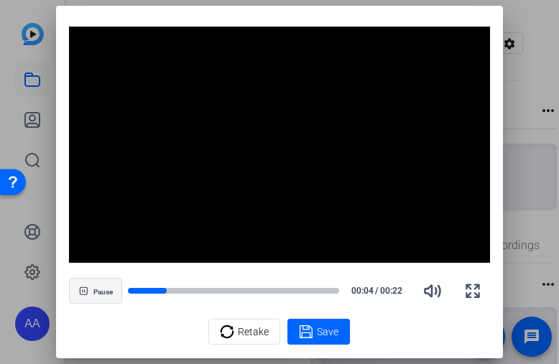
drag, startPoint x: 160, startPoint y: 289, endPoint x: 103, endPoint y: 290, distance: 56.8
click at [103, 290] on div "Pause 00:04 / 00:22" at bounding box center [279, 291] width 420 height 35
click at [101, 290] on span "Pause" at bounding box center [102, 292] width 19 height 9
drag, startPoint x: 165, startPoint y: 288, endPoint x: 108, endPoint y: 295, distance: 58.0
click at [108, 295] on span "Play" at bounding box center [103, 292] width 14 height 9
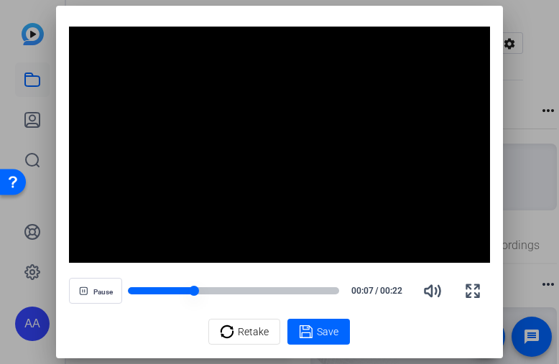
click at [130, 290] on div at bounding box center [161, 291] width 66 height 7
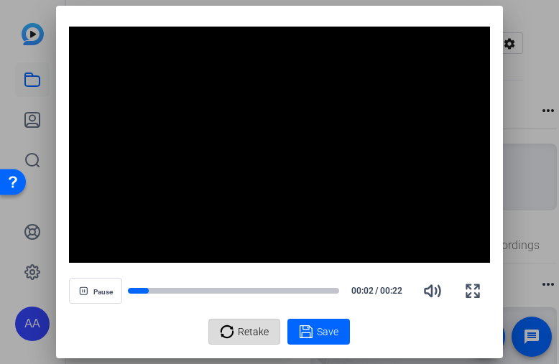
click at [236, 344] on div "Retake" at bounding box center [244, 331] width 49 height 27
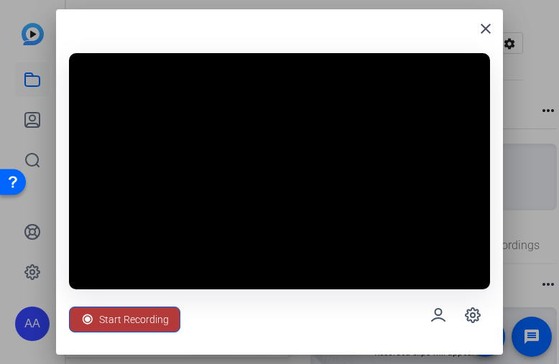
click at [148, 317] on span "Start Recording" at bounding box center [134, 319] width 70 height 27
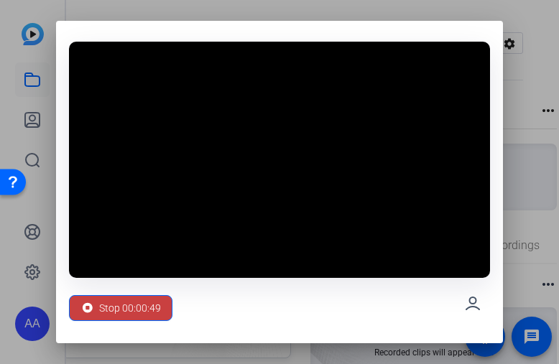
click at [143, 312] on span "Stop 00:00:49" at bounding box center [130, 308] width 62 height 27
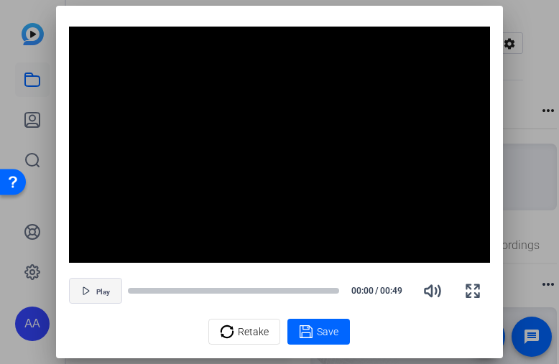
click at [104, 285] on span "button" at bounding box center [96, 291] width 52 height 35
click at [101, 290] on span "Play" at bounding box center [103, 292] width 14 height 9
click at [101, 290] on span "Pause" at bounding box center [102, 292] width 19 height 9
click at [101, 289] on span "Play" at bounding box center [103, 292] width 14 height 9
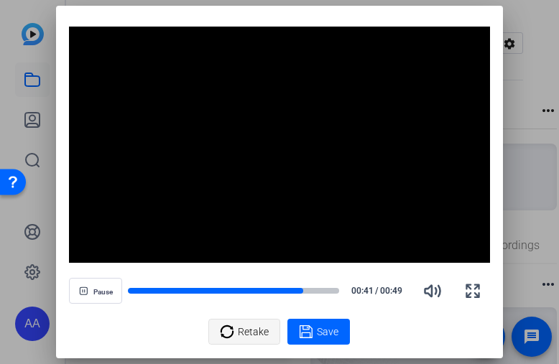
click at [261, 336] on span "Retake" at bounding box center [253, 331] width 31 height 27
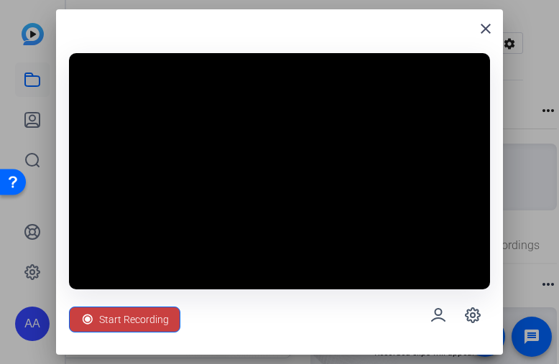
click at [149, 325] on span "Start Recording" at bounding box center [134, 319] width 70 height 27
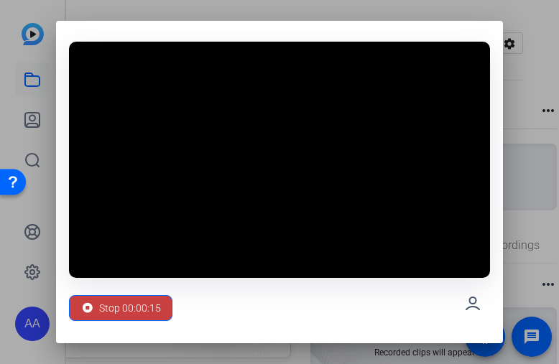
click at [95, 310] on icon at bounding box center [88, 308] width 14 height 14
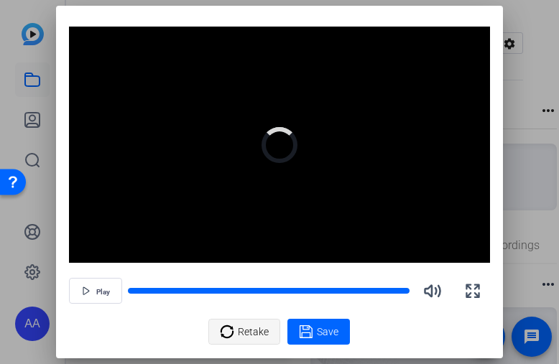
click at [238, 331] on div "Retake" at bounding box center [244, 331] width 49 height 27
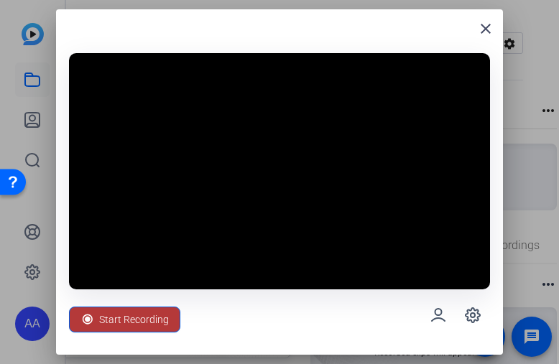
click at [116, 318] on span "Start Recording" at bounding box center [134, 319] width 70 height 27
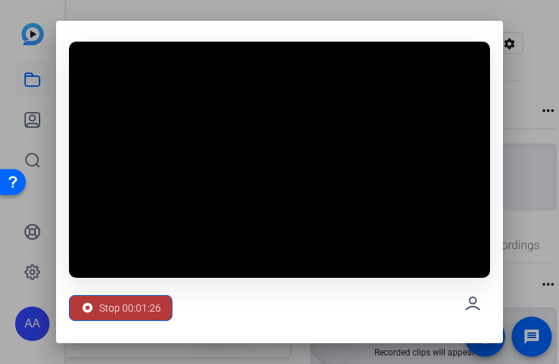
click at [82, 302] on icon at bounding box center [88, 308] width 14 height 14
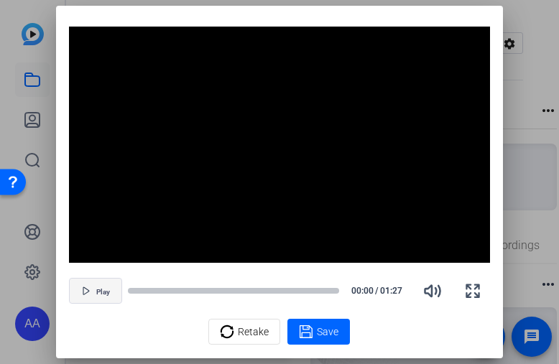
click at [96, 296] on span "Play" at bounding box center [103, 292] width 14 height 9
click at [92, 284] on span "button" at bounding box center [96, 291] width 52 height 35
click at [91, 289] on span "button" at bounding box center [96, 291] width 52 height 35
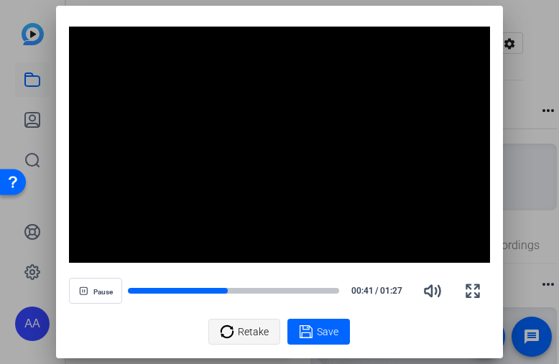
click at [254, 336] on span "Retake" at bounding box center [253, 331] width 31 height 27
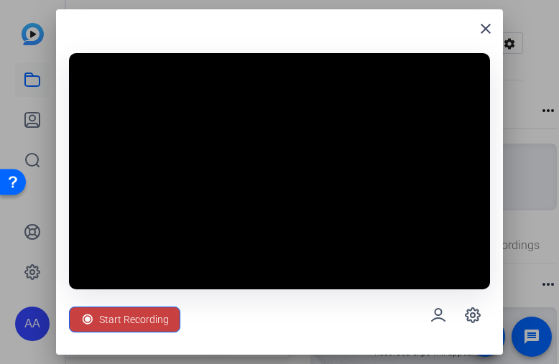
click at [144, 316] on span "Start Recording" at bounding box center [134, 319] width 70 height 27
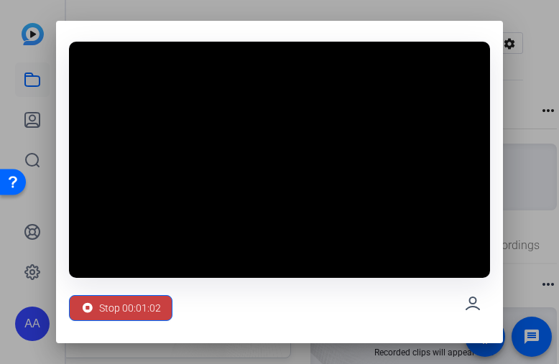
click at [147, 300] on span "Stop 00:01:02" at bounding box center [130, 308] width 62 height 27
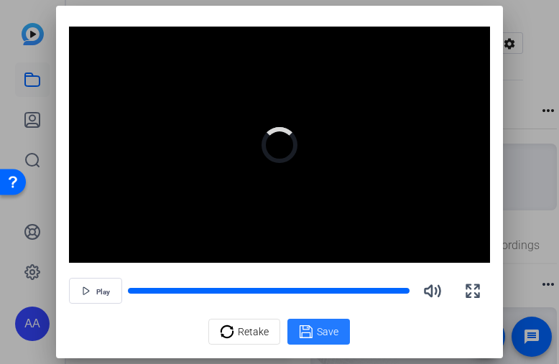
click at [302, 326] on icon at bounding box center [306, 332] width 13 height 13
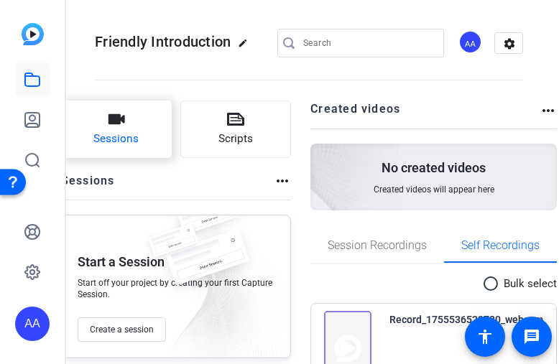
click at [118, 121] on icon "button" at bounding box center [117, 119] width 17 height 10
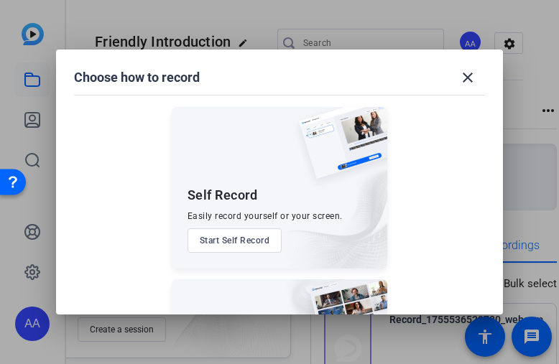
click at [219, 249] on button "Start Self Record" at bounding box center [235, 241] width 95 height 24
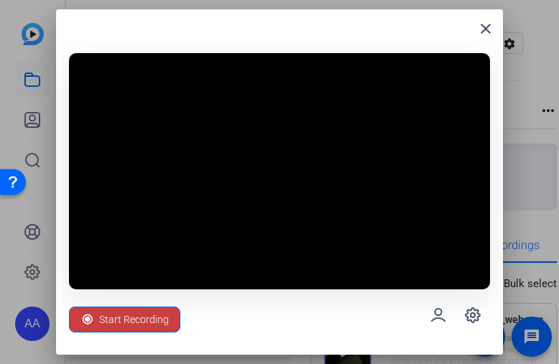
click at [119, 323] on span "Start Recording" at bounding box center [134, 319] width 70 height 27
click at [119, 323] on div "Start Recording" at bounding box center [279, 316] width 420 height 52
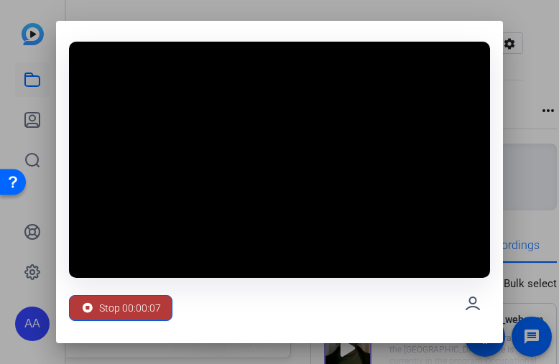
click at [109, 305] on span "Stop 00:00:07" at bounding box center [130, 308] width 62 height 27
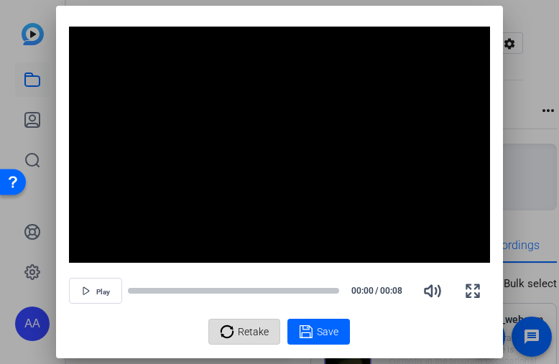
click at [252, 341] on span "Retake" at bounding box center [253, 331] width 31 height 27
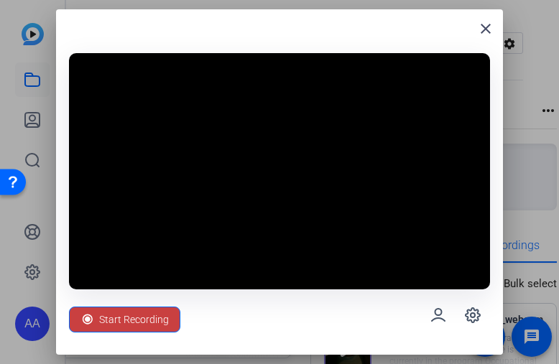
click at [156, 319] on span "Start Recording" at bounding box center [134, 319] width 70 height 27
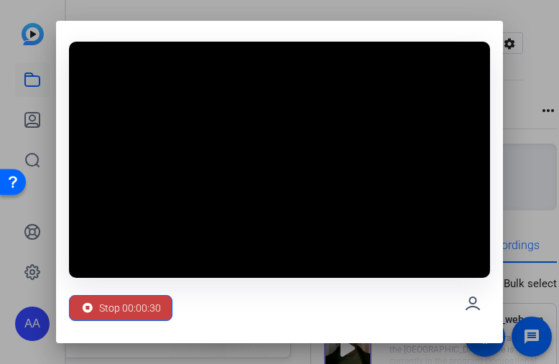
click at [142, 311] on span "Stop 00:00:30" at bounding box center [130, 308] width 62 height 27
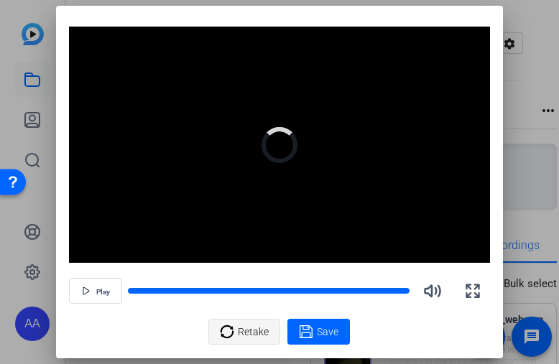
click at [246, 333] on span "Retake" at bounding box center [253, 331] width 31 height 27
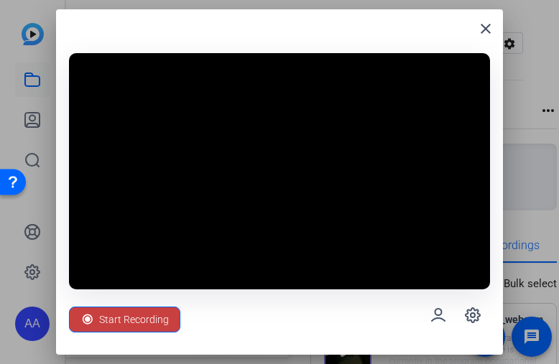
click at [133, 321] on span "Start Recording" at bounding box center [134, 319] width 70 height 27
click at [133, 321] on div "Start Recording" at bounding box center [124, 320] width 111 height 26
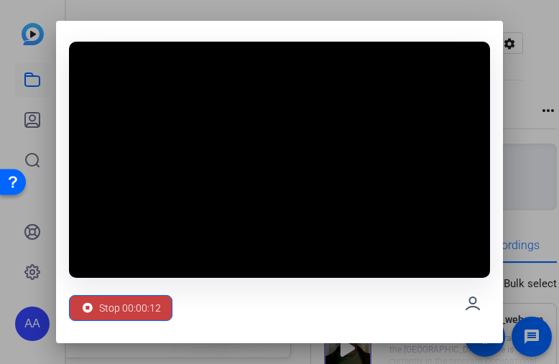
click at [166, 310] on span at bounding box center [121, 308] width 102 height 35
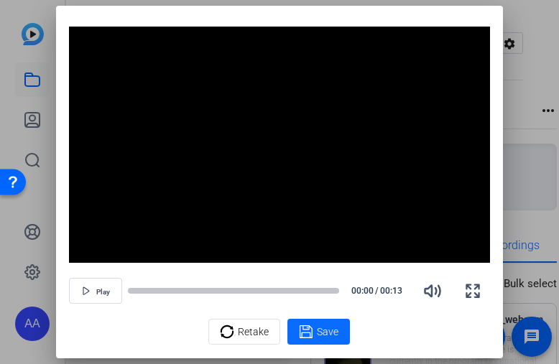
click at [332, 326] on span "Save" at bounding box center [328, 332] width 22 height 15
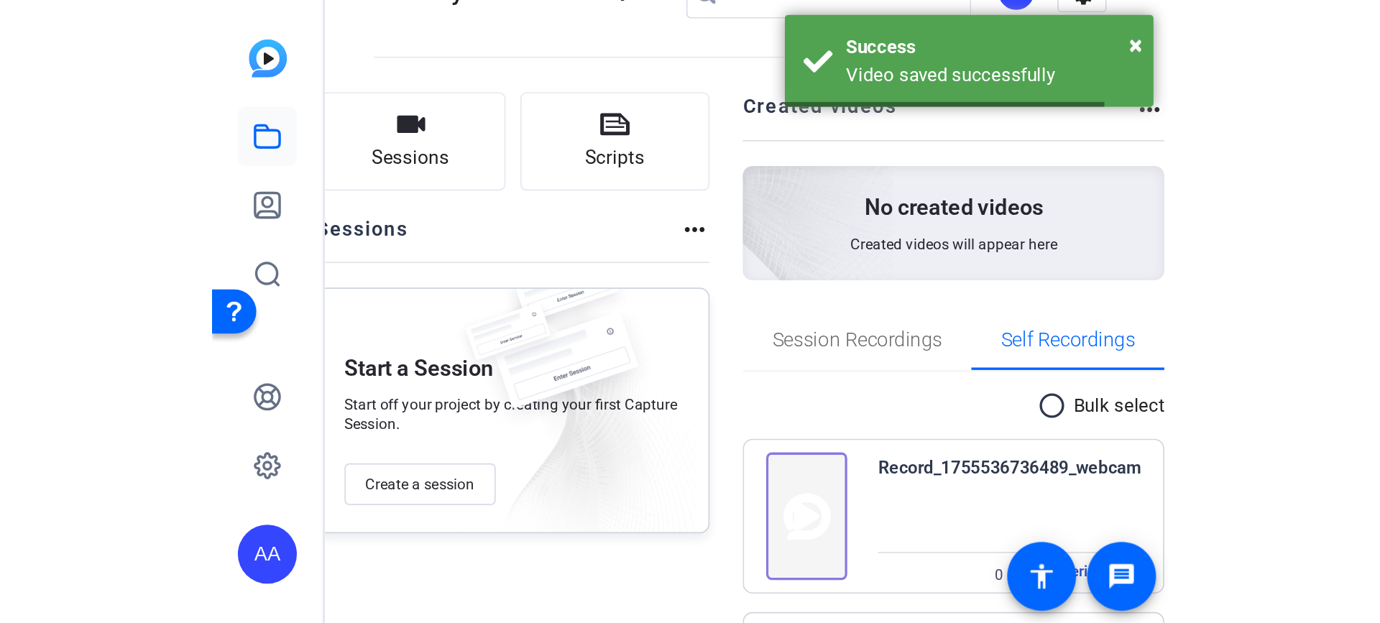
scroll to position [72, 0]
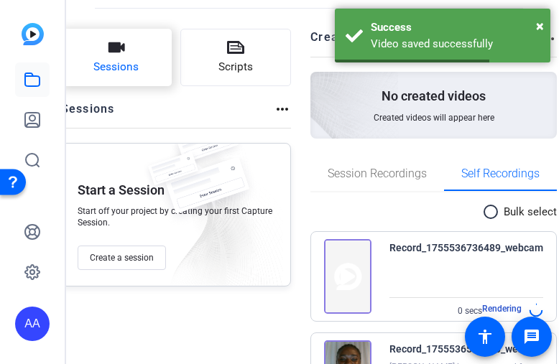
click at [129, 65] on span "Sessions" at bounding box center [115, 67] width 45 height 17
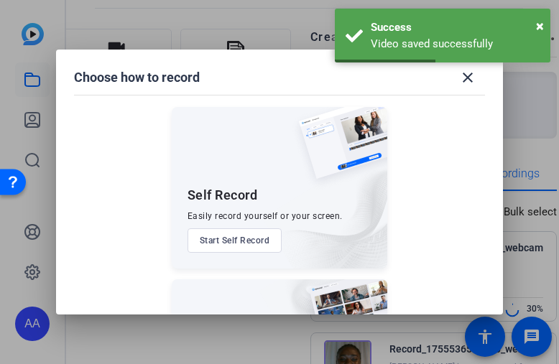
click at [218, 249] on button "Start Self Record" at bounding box center [235, 241] width 95 height 24
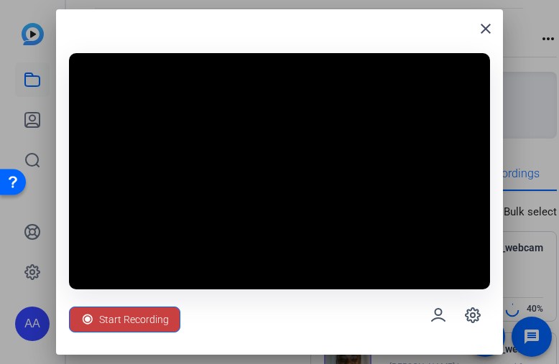
click at [113, 316] on span "Start Recording" at bounding box center [134, 319] width 70 height 27
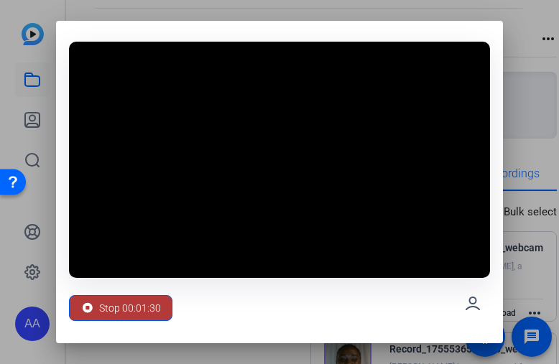
click at [93, 298] on div "Stop 00:01:30" at bounding box center [121, 308] width 81 height 27
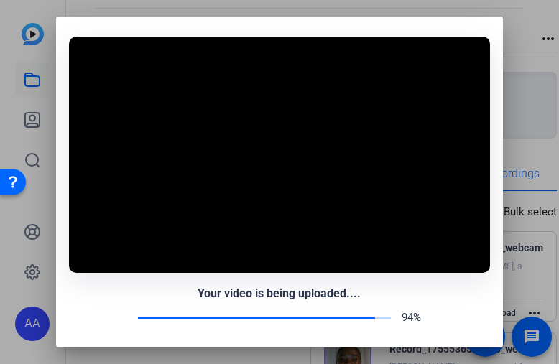
click at [144, 313] on div "94%" at bounding box center [279, 318] width 420 height 17
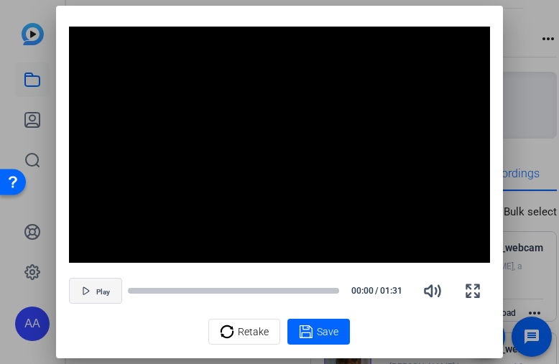
click at [106, 289] on span "Play" at bounding box center [103, 292] width 14 height 9
click at [91, 297] on span "button" at bounding box center [96, 291] width 52 height 35
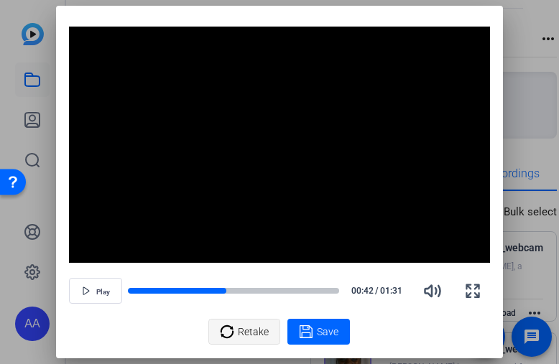
click at [259, 331] on span "Retake" at bounding box center [253, 331] width 31 height 27
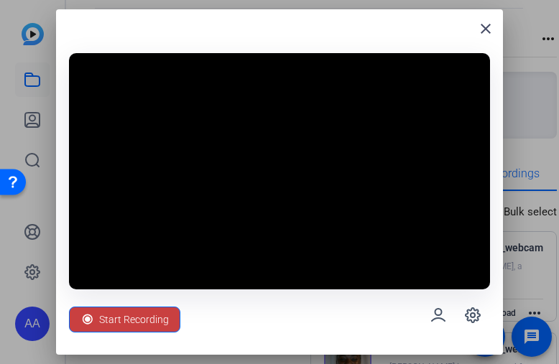
click at [160, 323] on span "Start Recording" at bounding box center [134, 319] width 70 height 27
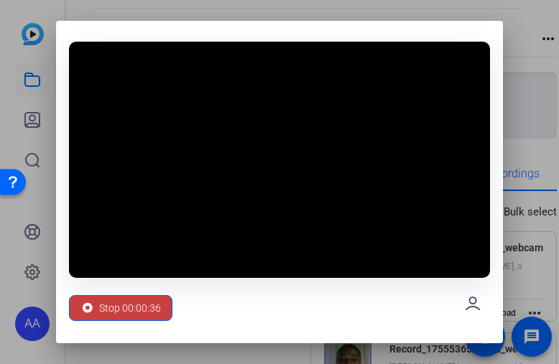
click at [133, 317] on span "Stop 00:00:36" at bounding box center [130, 308] width 62 height 27
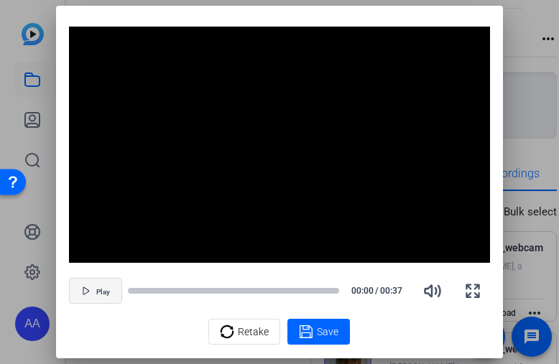
click at [94, 282] on span "button" at bounding box center [96, 291] width 52 height 35
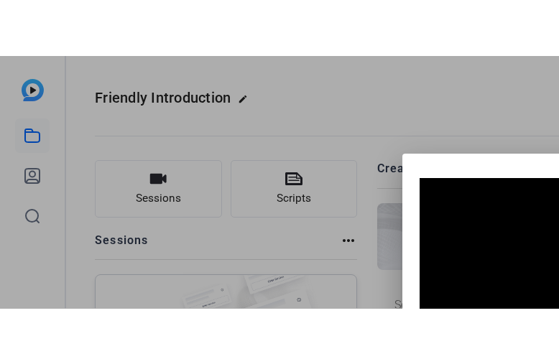
scroll to position [0, 0]
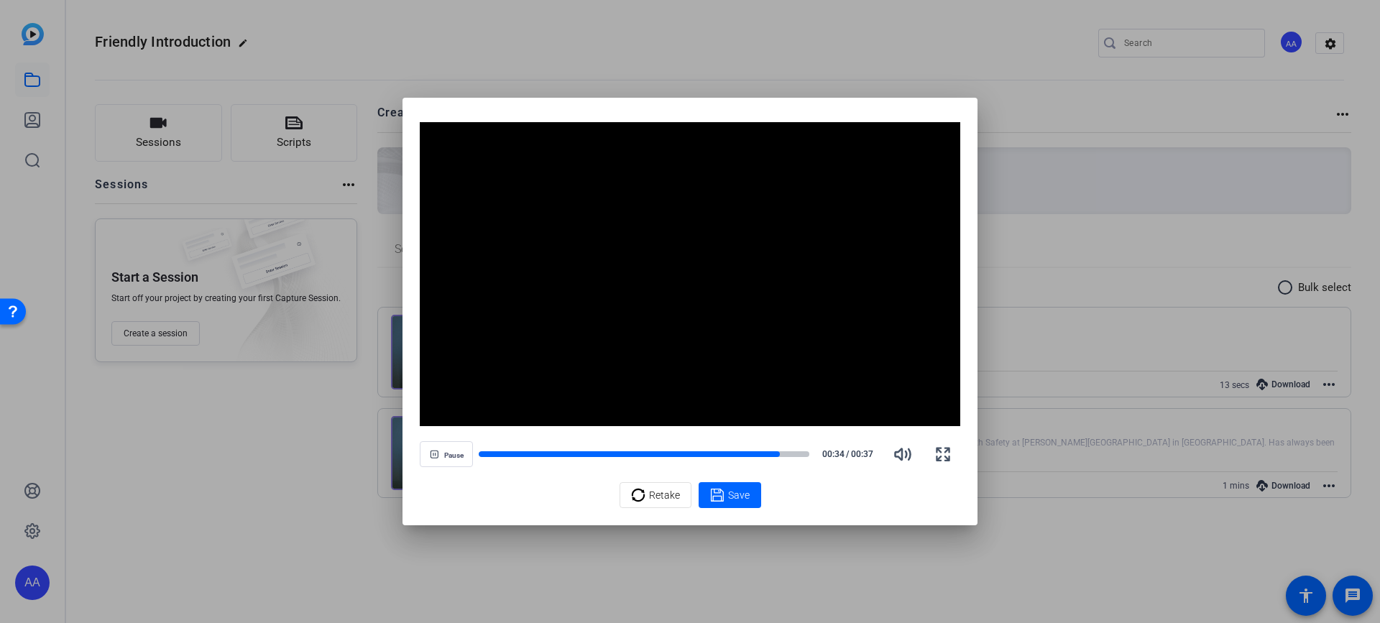
drag, startPoint x: 815, startPoint y: 26, endPoint x: 804, endPoint y: 115, distance: 89.8
click at [827, 66] on div at bounding box center [690, 311] width 1380 height 623
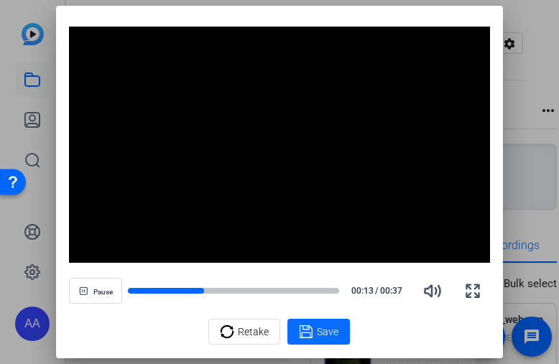
click at [326, 325] on span "Save" at bounding box center [328, 332] width 22 height 15
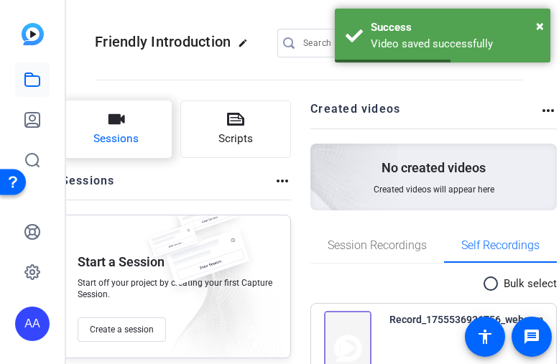
click at [132, 126] on button "Sessions" at bounding box center [116, 130] width 111 height 58
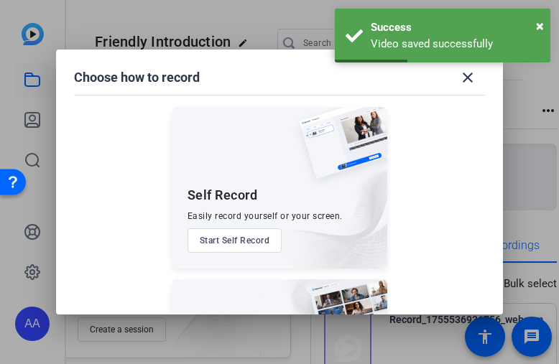
click at [219, 244] on button "Start Self Record" at bounding box center [235, 241] width 95 height 24
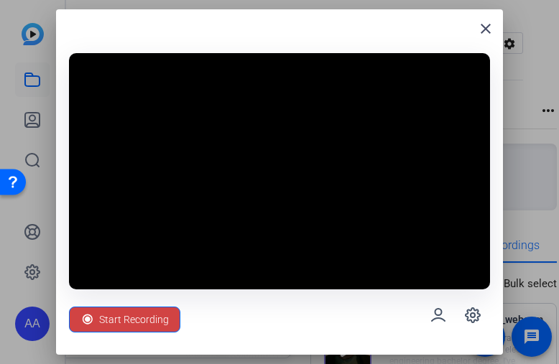
drag, startPoint x: 130, startPoint y: 313, endPoint x: 184, endPoint y: 362, distance: 72.3
click at [131, 313] on span "Start Recording" at bounding box center [134, 319] width 70 height 27
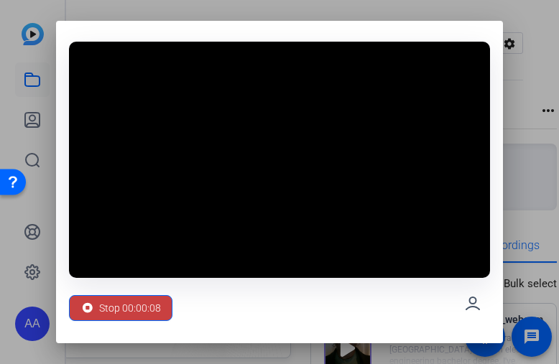
click at [111, 314] on span "Stop 00:00:08" at bounding box center [130, 308] width 62 height 27
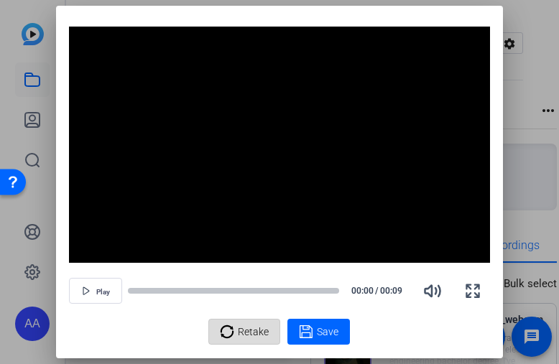
click at [258, 335] on span "Retake" at bounding box center [253, 331] width 31 height 27
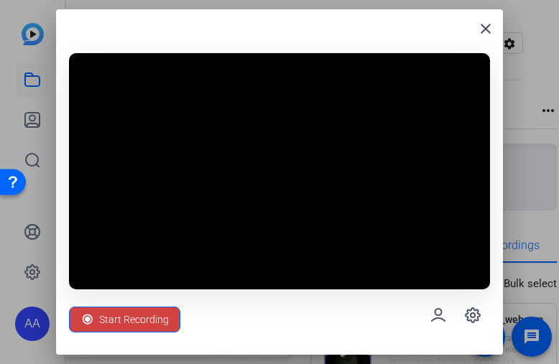
drag, startPoint x: 159, startPoint y: 334, endPoint x: 167, endPoint y: 316, distance: 19.6
click at [158, 334] on span "Start Recording" at bounding box center [134, 319] width 70 height 27
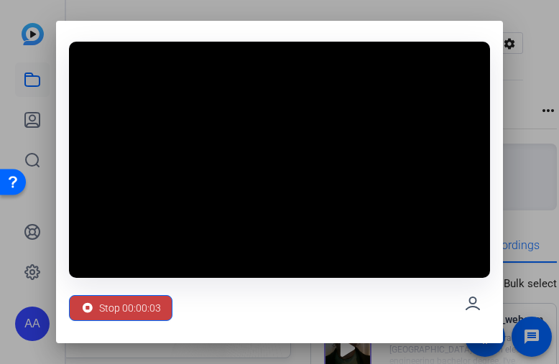
click at [114, 316] on span "Stop 00:00:03" at bounding box center [130, 308] width 62 height 27
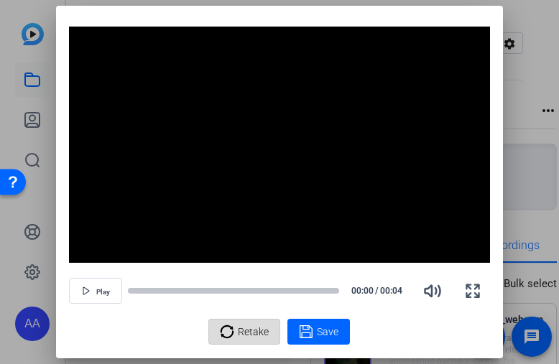
click at [239, 325] on span "Retake" at bounding box center [253, 331] width 31 height 27
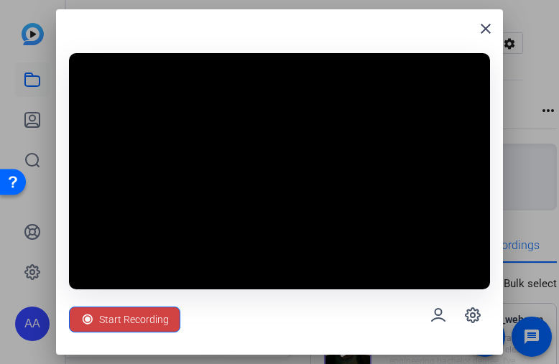
click at [558, 23] on div at bounding box center [279, 182] width 559 height 364
drag, startPoint x: 549, startPoint y: 22, endPoint x: 507, endPoint y: 22, distance: 41.7
click at [523, 22] on div at bounding box center [279, 182] width 559 height 364
click at [493, 18] on span at bounding box center [486, 29] width 35 height 35
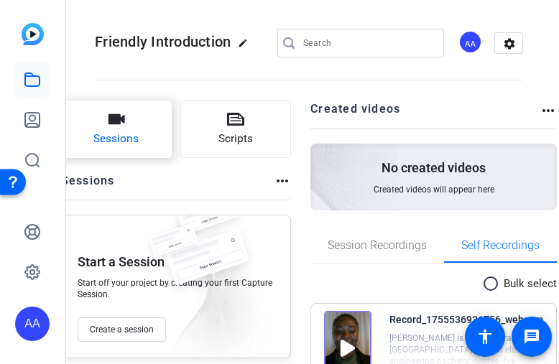
click at [129, 132] on span "Sessions" at bounding box center [115, 139] width 45 height 17
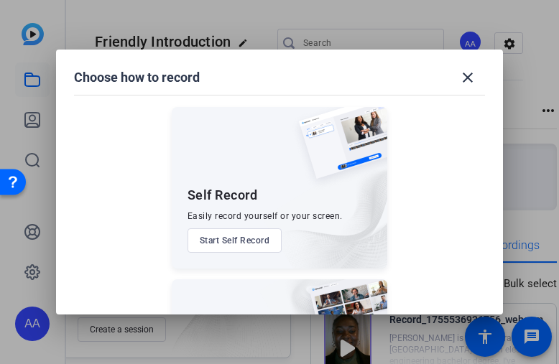
click at [234, 243] on button "Start Self Record" at bounding box center [235, 241] width 95 height 24
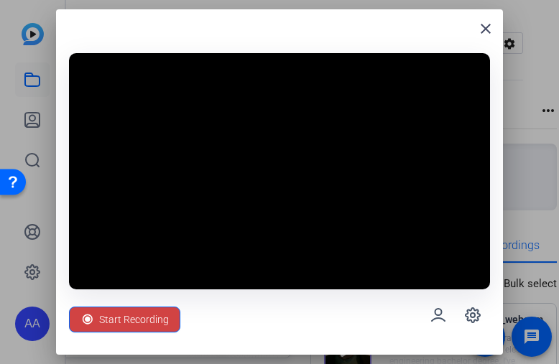
drag, startPoint x: 128, startPoint y: 321, endPoint x: 138, endPoint y: 326, distance: 11.3
click at [128, 321] on span "Start Recording" at bounding box center [134, 319] width 70 height 27
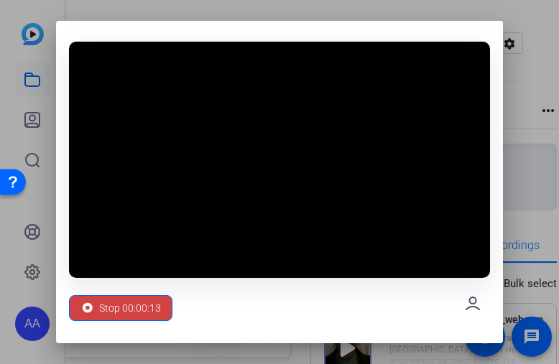
drag, startPoint x: 287, startPoint y: 221, endPoint x: 278, endPoint y: 224, distance: 9.3
click at [287, 221] on video at bounding box center [279, 160] width 420 height 236
click at [128, 303] on span "Stop 00:00:13" at bounding box center [130, 308] width 62 height 27
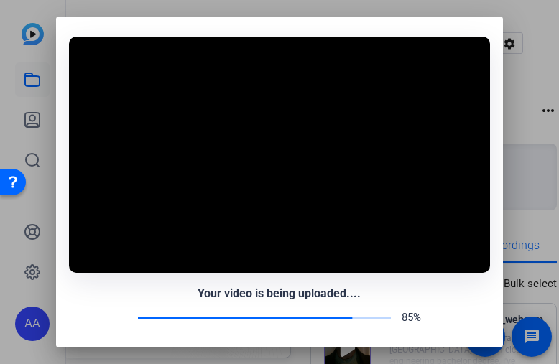
click at [155, 314] on div "85%" at bounding box center [279, 318] width 420 height 17
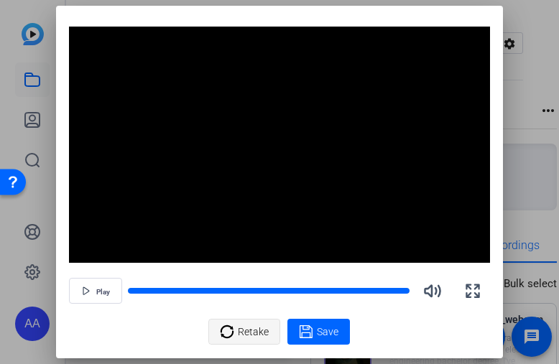
click at [248, 334] on span "Retake" at bounding box center [253, 331] width 31 height 27
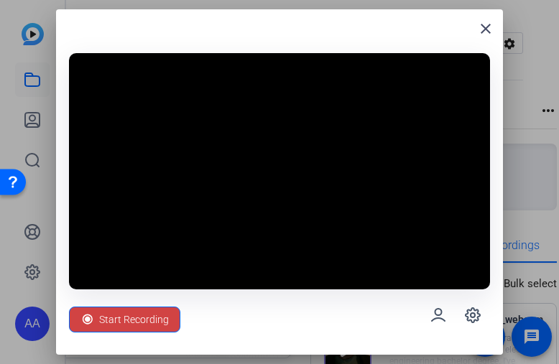
drag, startPoint x: 331, startPoint y: 224, endPoint x: 334, endPoint y: 215, distance: 9.8
click at [337, 180] on div "Start Recording" at bounding box center [279, 197] width 420 height 288
drag, startPoint x: 131, startPoint y: 323, endPoint x: 231, endPoint y: 351, distance: 103.8
click at [131, 323] on span "Start Recording" at bounding box center [134, 319] width 70 height 27
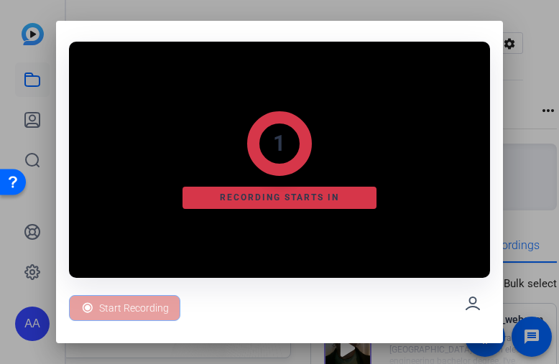
drag, startPoint x: 351, startPoint y: 311, endPoint x: 355, endPoint y: 216, distance: 95.7
click at [355, 188] on div "1 Recording starts in Start Recording" at bounding box center [279, 182] width 447 height 322
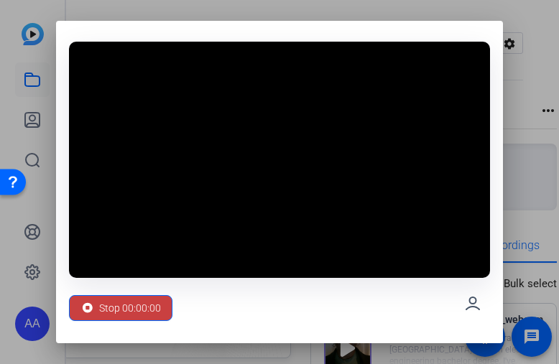
click at [125, 308] on span "Stop 00:00:00" at bounding box center [130, 308] width 62 height 27
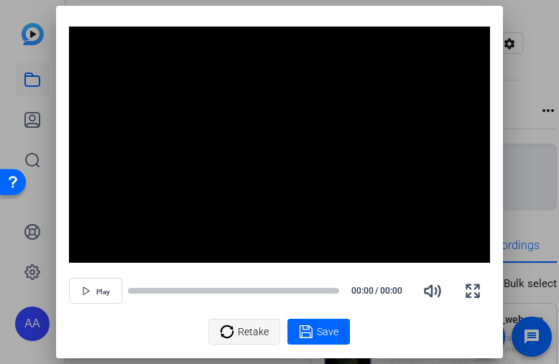
click at [234, 331] on icon at bounding box center [227, 331] width 14 height 17
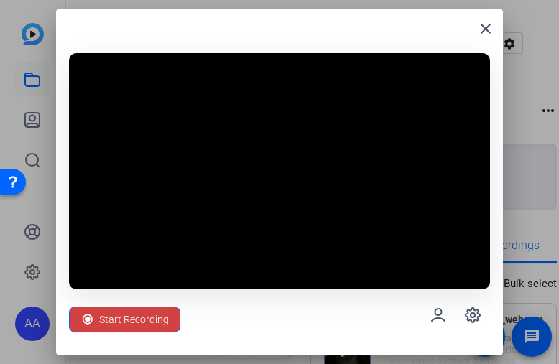
click at [533, 60] on div at bounding box center [279, 182] width 559 height 364
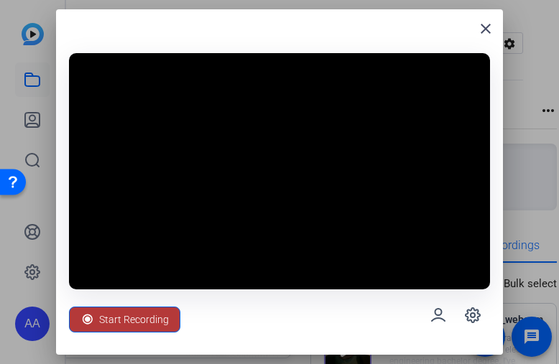
click at [137, 323] on span "Start Recording" at bounding box center [134, 319] width 70 height 27
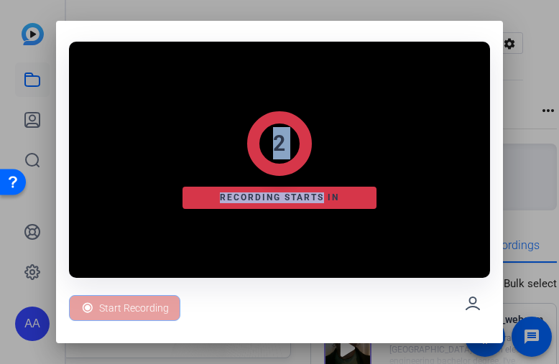
drag, startPoint x: 318, startPoint y: 176, endPoint x: 316, endPoint y: 200, distance: 23.8
click at [318, 174] on div "2 Recording starts in" at bounding box center [279, 160] width 420 height 236
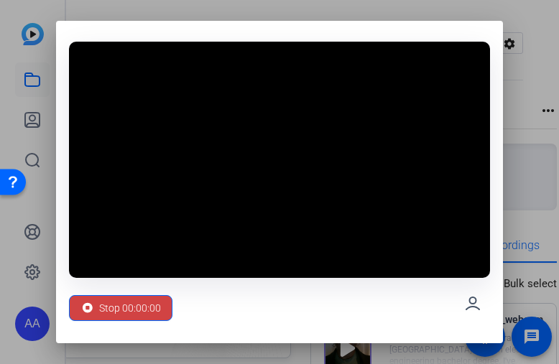
click at [147, 301] on span "Stop 00:00:00" at bounding box center [130, 308] width 62 height 27
click at [147, 302] on span "Stop 00:00:00" at bounding box center [130, 308] width 62 height 27
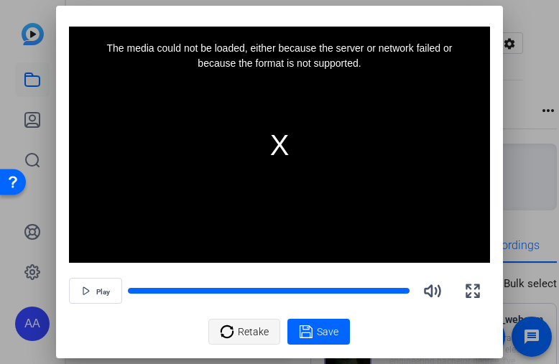
click at [252, 331] on span "Retake" at bounding box center [253, 331] width 31 height 27
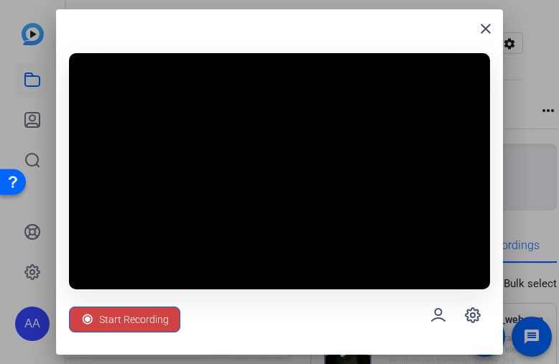
drag, startPoint x: 543, startPoint y: 185, endPoint x: 558, endPoint y: 160, distance: 29.0
click at [555, 120] on div at bounding box center [279, 182] width 559 height 364
drag, startPoint x: 464, startPoint y: 165, endPoint x: 510, endPoint y: 252, distance: 99.0
click at [456, 168] on div "close Start Recording" at bounding box center [279, 182] width 559 height 364
click at [431, 300] on div at bounding box center [455, 315] width 69 height 35
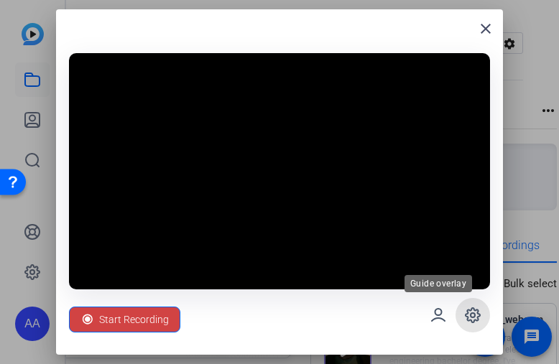
drag, startPoint x: 433, startPoint y: 305, endPoint x: 501, endPoint y: 346, distance: 79.4
click at [449, 317] on span at bounding box center [438, 315] width 35 height 35
click at [132, 318] on span "Start Recording" at bounding box center [134, 319] width 70 height 27
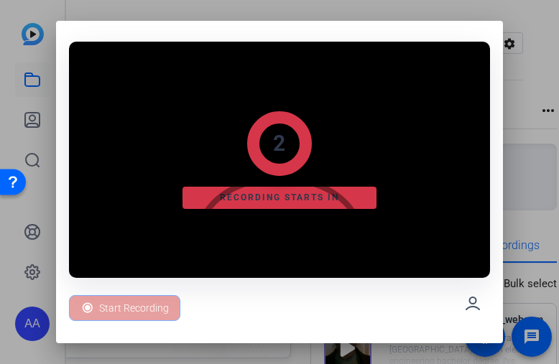
click at [320, 174] on img at bounding box center [279, 171] width 182 height 189
click at [287, 135] on div "1" at bounding box center [279, 143] width 65 height 65
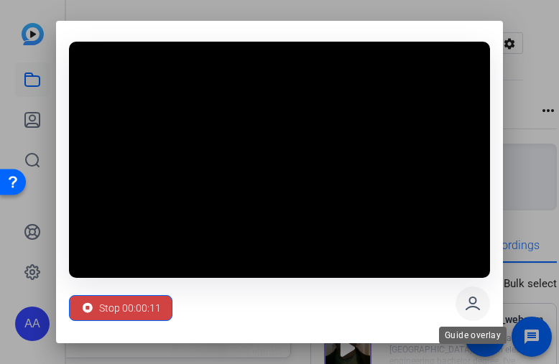
click at [470, 301] on icon at bounding box center [472, 304] width 13 height 12
click at [131, 311] on span "Stop 00:00:14" at bounding box center [130, 308] width 62 height 27
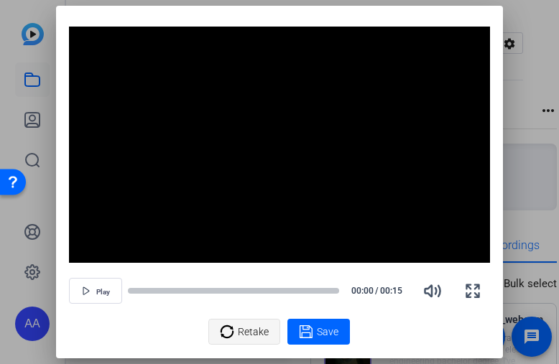
click at [229, 326] on icon at bounding box center [227, 331] width 14 height 17
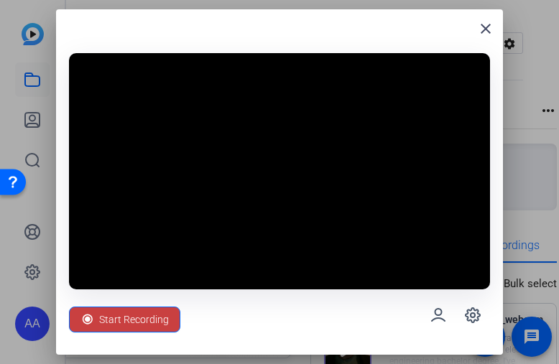
click at [134, 322] on span "Start Recording" at bounding box center [134, 319] width 70 height 27
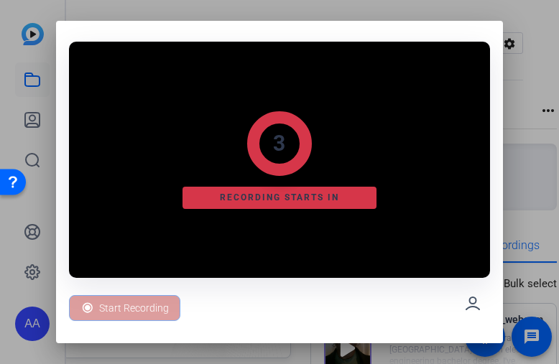
drag, startPoint x: 134, startPoint y: 321, endPoint x: 148, endPoint y: 356, distance: 37.4
click at [134, 321] on div "Start Recording" at bounding box center [124, 308] width 111 height 26
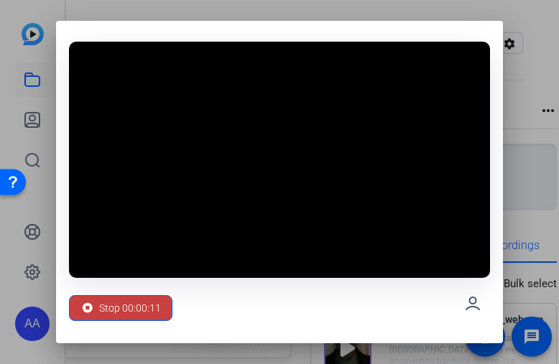
click at [132, 318] on span "Stop 00:00:11" at bounding box center [130, 308] width 62 height 27
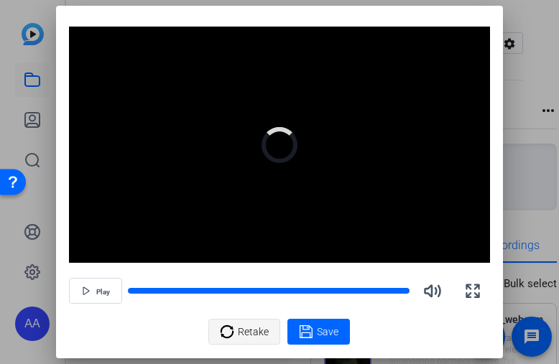
click at [234, 323] on icon at bounding box center [227, 331] width 14 height 17
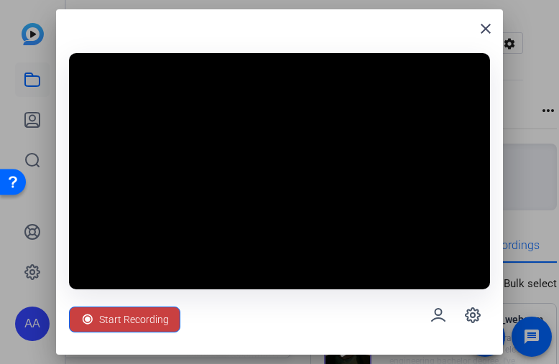
click at [144, 318] on span "Start Recording" at bounding box center [134, 319] width 70 height 27
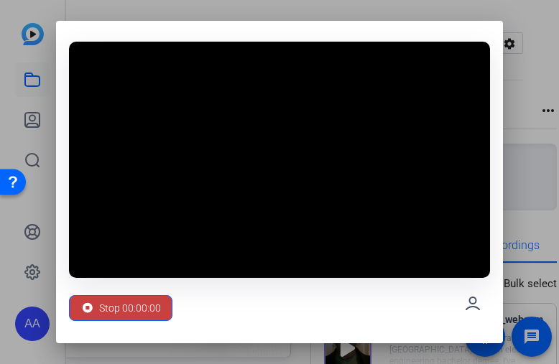
click at [143, 304] on span "Stop 00:00:00" at bounding box center [130, 308] width 62 height 27
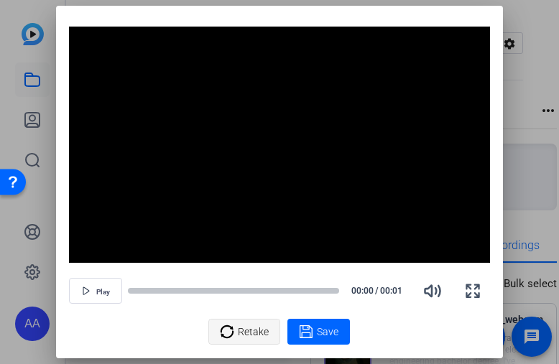
click at [228, 321] on div "Retake" at bounding box center [244, 331] width 49 height 27
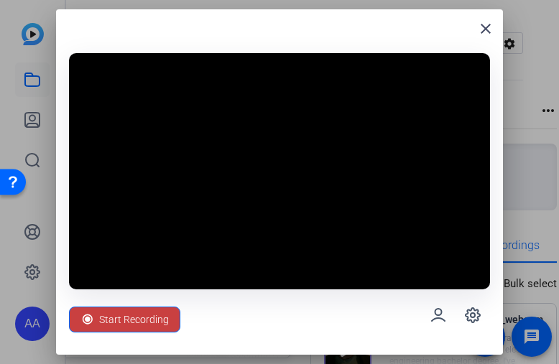
click at [150, 312] on span "Start Recording" at bounding box center [134, 319] width 70 height 27
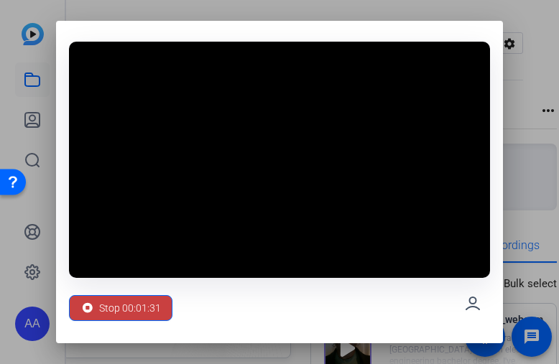
click at [144, 304] on span "Stop 00:01:31" at bounding box center [130, 308] width 62 height 27
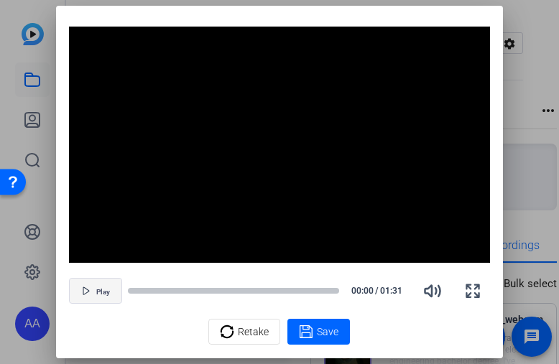
click at [92, 288] on span "button" at bounding box center [96, 291] width 52 height 35
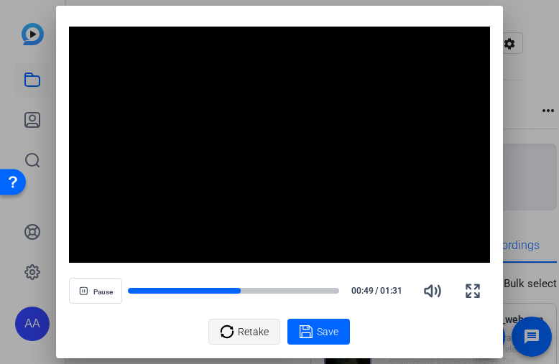
click at [253, 332] on span "Retake" at bounding box center [253, 331] width 31 height 27
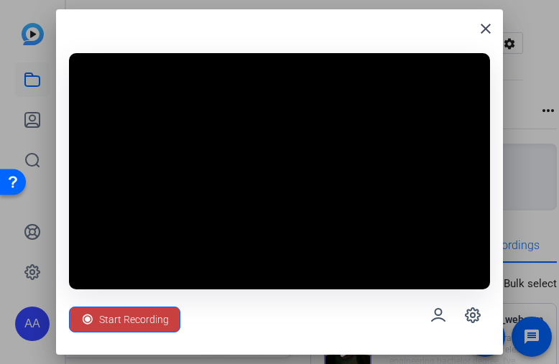
click at [160, 315] on span "Start Recording" at bounding box center [134, 319] width 70 height 27
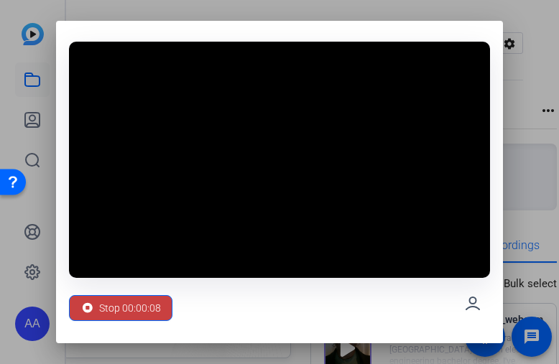
click at [163, 310] on span at bounding box center [121, 308] width 102 height 35
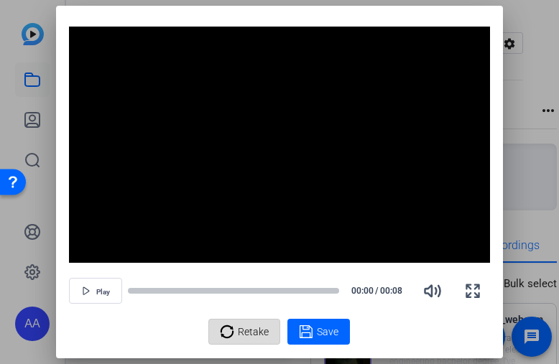
click at [242, 325] on span "Retake" at bounding box center [253, 331] width 31 height 27
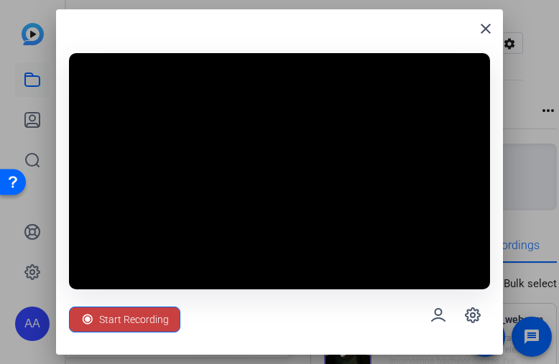
click at [147, 320] on span "Start Recording" at bounding box center [134, 319] width 70 height 27
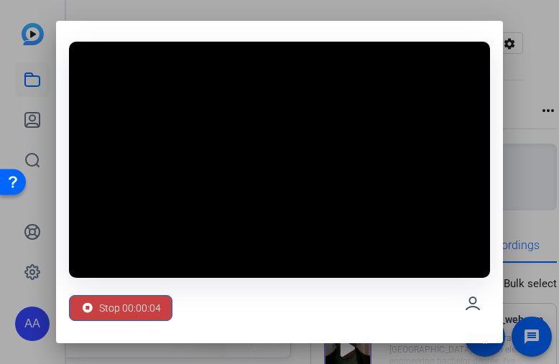
click at [110, 313] on span "Stop 00:00:04" at bounding box center [130, 308] width 62 height 27
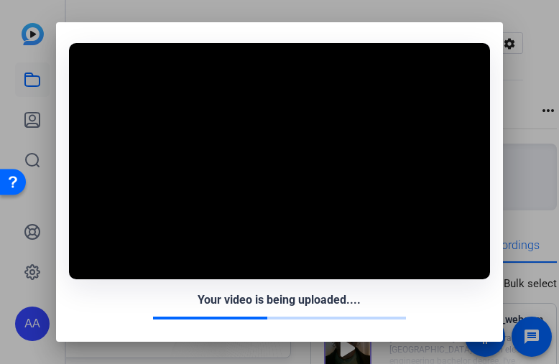
click at [132, 302] on div "Your video is being uploaded...." at bounding box center [279, 300] width 420 height 17
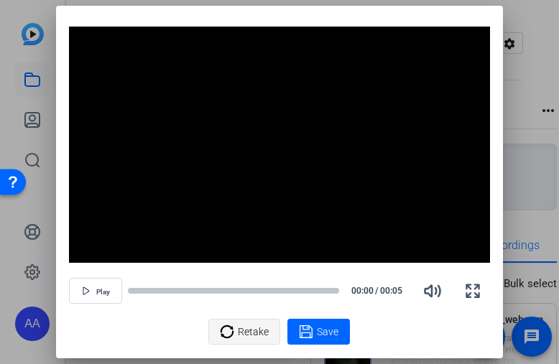
click at [236, 334] on div "Retake" at bounding box center [244, 331] width 49 height 27
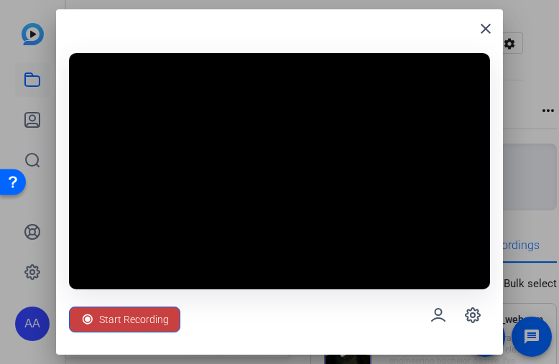
click at [151, 316] on span "Start Recording" at bounding box center [134, 319] width 70 height 27
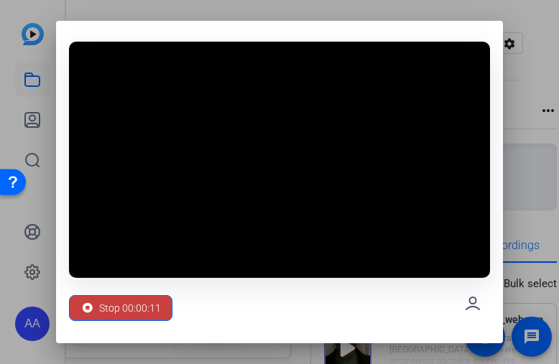
click at [157, 307] on span "Stop 00:00:11" at bounding box center [130, 308] width 62 height 27
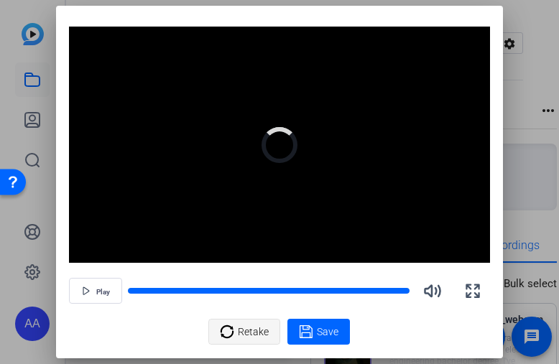
click at [224, 333] on icon at bounding box center [227, 331] width 14 height 17
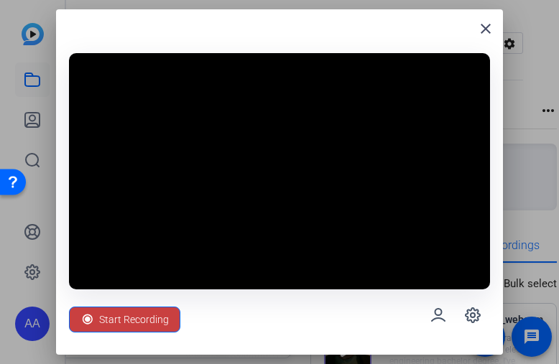
click at [116, 315] on span "Start Recording" at bounding box center [134, 319] width 70 height 27
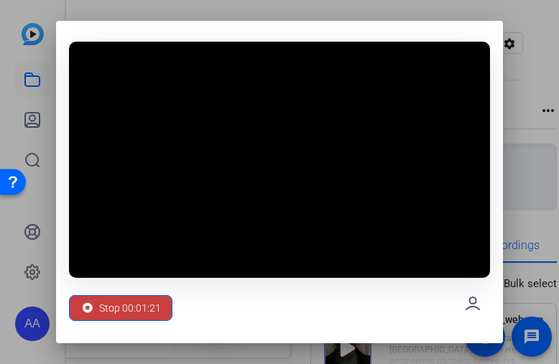
click at [155, 306] on span "Stop 00:01:21" at bounding box center [130, 308] width 62 height 27
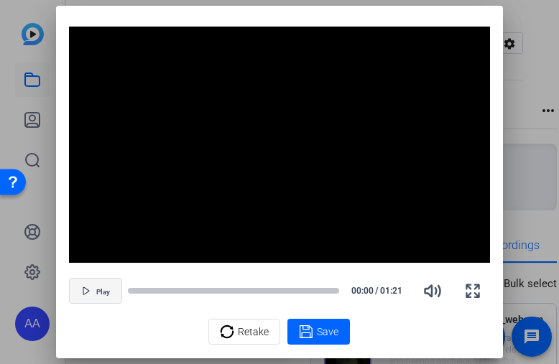
click at [98, 286] on span "Play" at bounding box center [103, 291] width 14 height 11
click at [333, 331] on span "Save" at bounding box center [328, 332] width 22 height 15
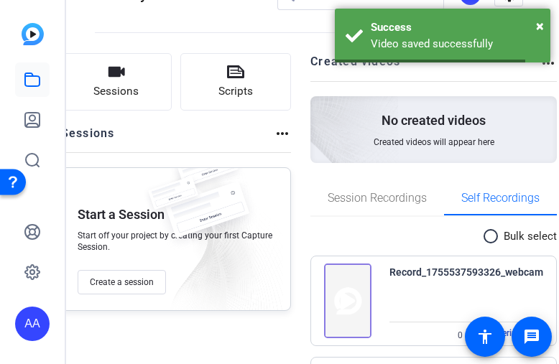
scroll to position [72, 0]
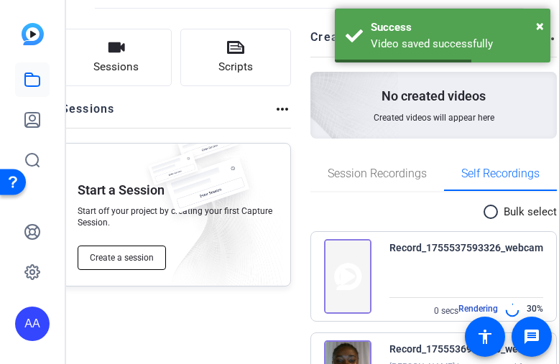
click at [118, 267] on button "Create a session" at bounding box center [122, 258] width 88 height 24
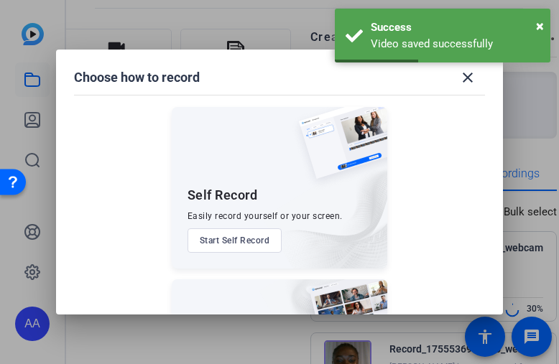
click at [236, 245] on button "Start Self Record" at bounding box center [235, 241] width 95 height 24
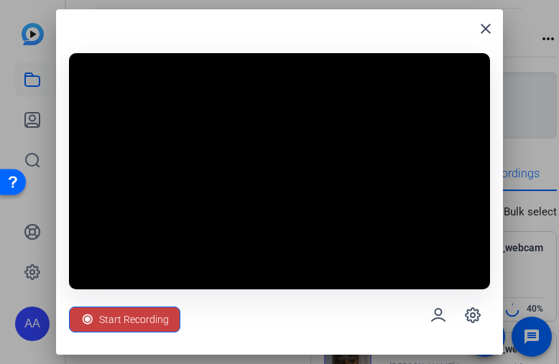
click at [139, 313] on span "Start Recording" at bounding box center [134, 319] width 70 height 27
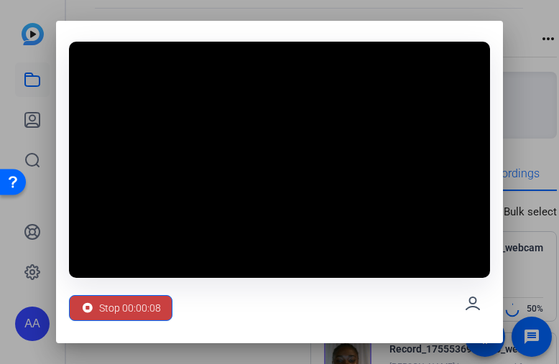
click at [88, 304] on icon at bounding box center [88, 308] width 10 height 10
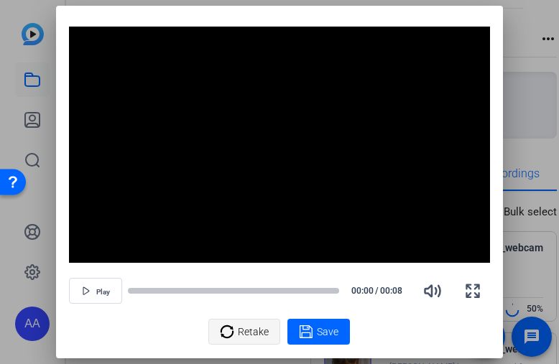
click at [244, 336] on span "Retake" at bounding box center [253, 331] width 31 height 27
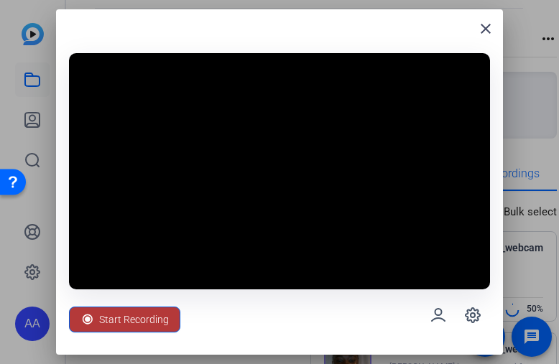
click at [141, 318] on span "Start Recording" at bounding box center [134, 319] width 70 height 27
click at [141, 318] on div "Start Recording" at bounding box center [124, 320] width 111 height 26
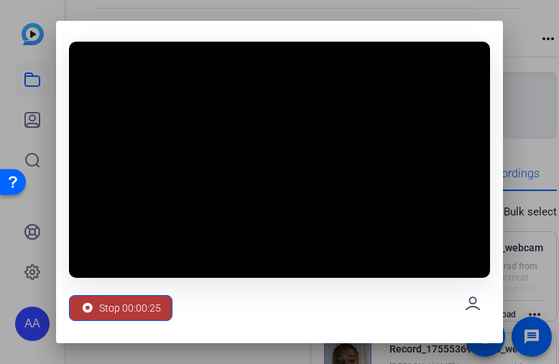
click at [157, 308] on span "Stop 00:00:25" at bounding box center [130, 308] width 62 height 27
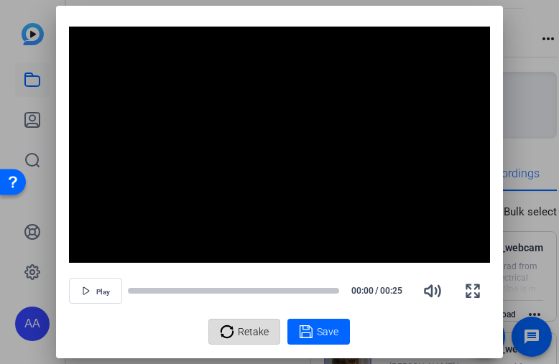
click at [221, 326] on icon at bounding box center [227, 331] width 14 height 17
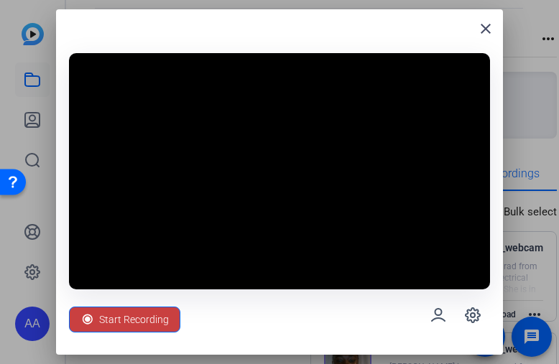
click at [127, 318] on span "Start Recording" at bounding box center [134, 319] width 70 height 27
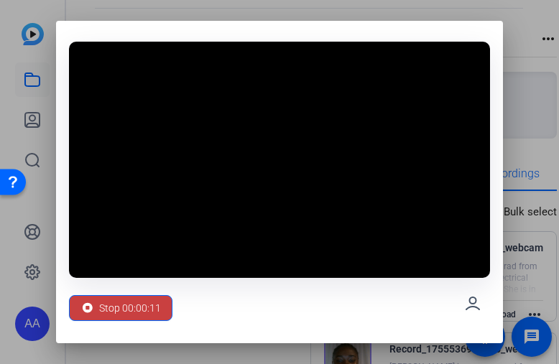
click at [129, 319] on span "Stop 00:00:11" at bounding box center [130, 308] width 62 height 27
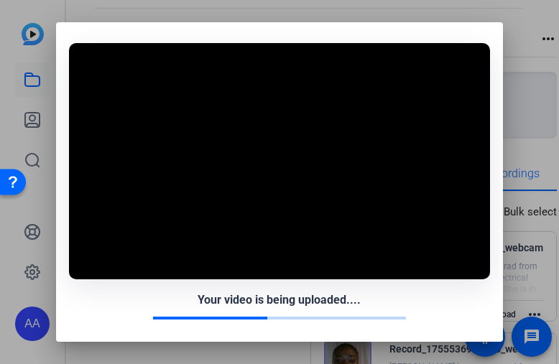
click at [136, 313] on div "Your video is being uploaded...." at bounding box center [279, 306] width 420 height 28
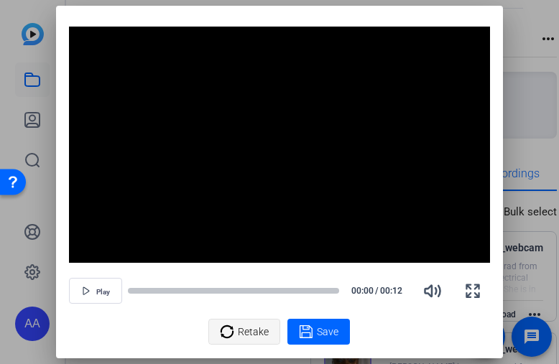
click at [238, 331] on div "Retake" at bounding box center [244, 331] width 49 height 27
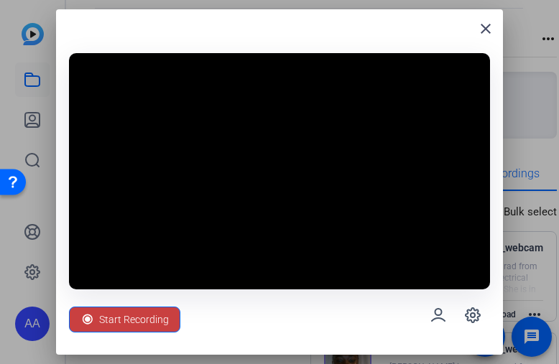
click at [156, 316] on span "Start Recording" at bounding box center [134, 319] width 70 height 27
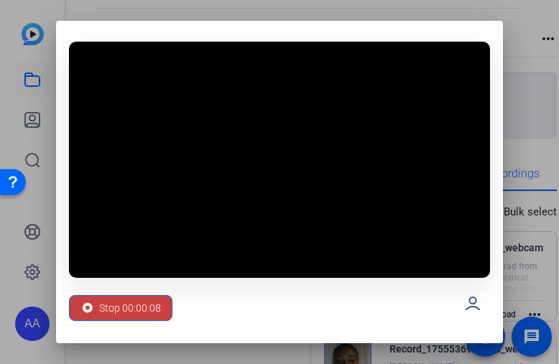
click at [165, 304] on span at bounding box center [121, 308] width 102 height 35
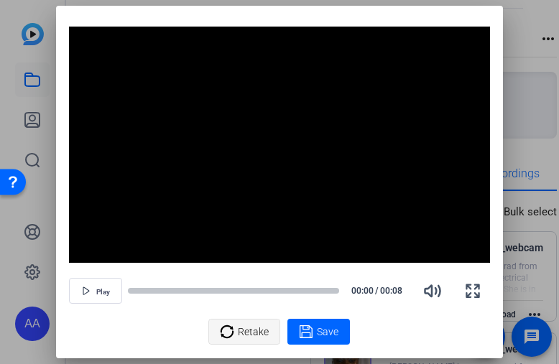
click at [217, 323] on span at bounding box center [244, 332] width 70 height 35
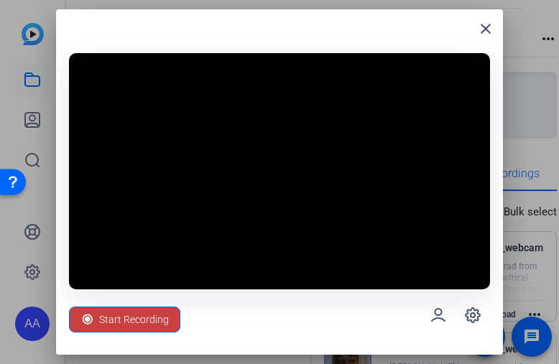
click at [121, 303] on div "Start Recording" at bounding box center [279, 316] width 420 height 52
click at [121, 307] on span "Start Recording" at bounding box center [134, 319] width 70 height 27
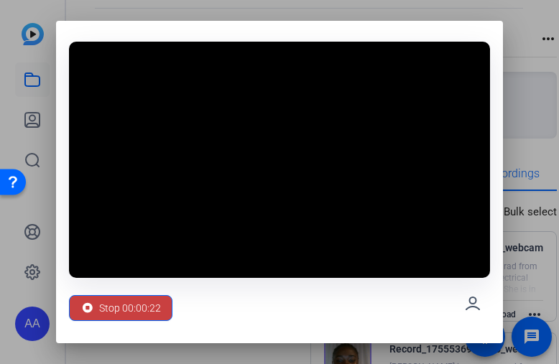
click at [161, 300] on span at bounding box center [121, 308] width 102 height 35
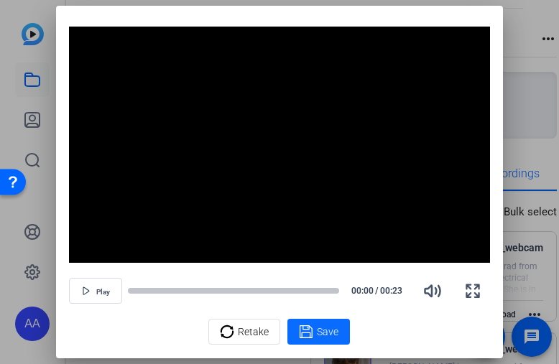
click at [306, 331] on icon at bounding box center [306, 331] width 14 height 17
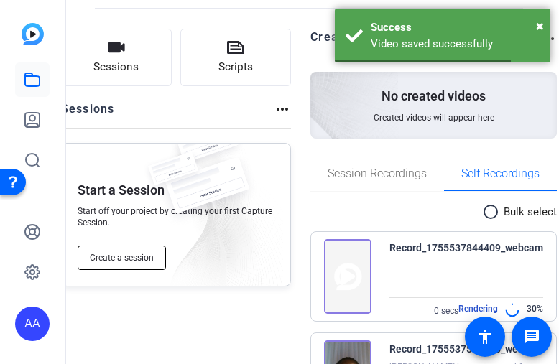
click at [134, 251] on button "Create a session" at bounding box center [122, 258] width 88 height 24
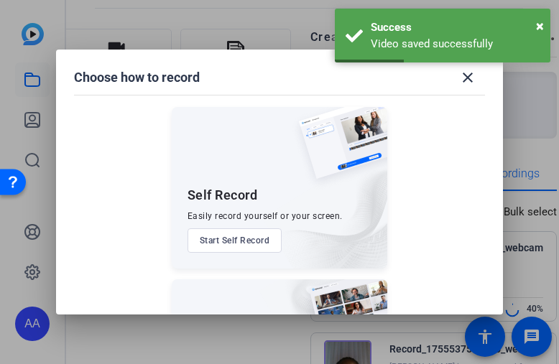
click at [220, 242] on button "Start Self Record" at bounding box center [235, 241] width 95 height 24
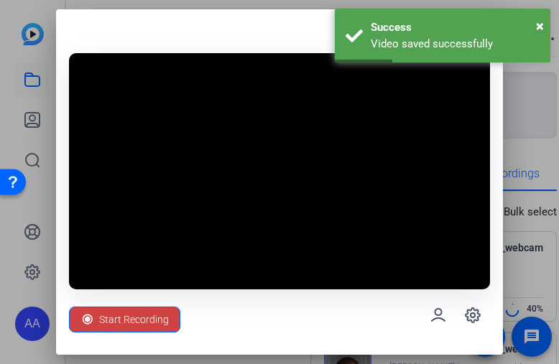
click at [220, 242] on video at bounding box center [279, 171] width 420 height 236
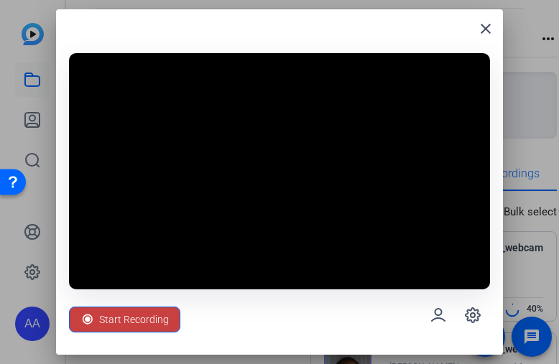
click at [151, 311] on span "Start Recording" at bounding box center [134, 319] width 70 height 27
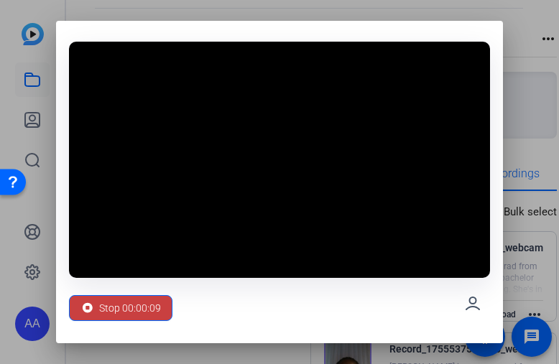
click at [132, 311] on span "Stop 00:00:09" at bounding box center [130, 308] width 62 height 27
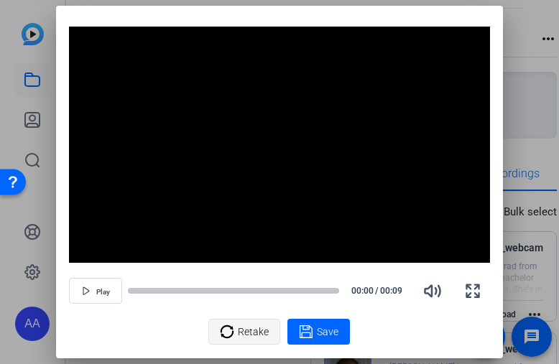
click at [211, 328] on span at bounding box center [244, 332] width 70 height 35
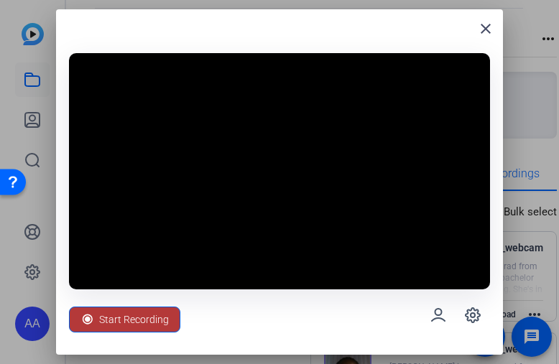
click at [112, 324] on span "Start Recording" at bounding box center [134, 319] width 70 height 27
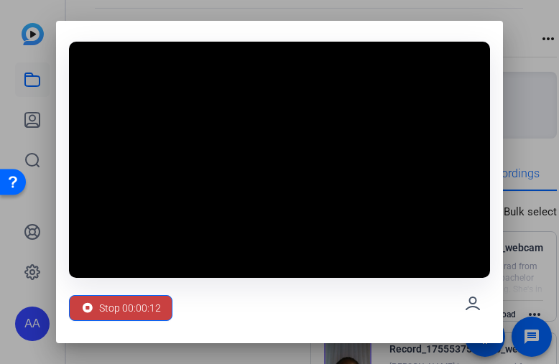
click at [151, 306] on span "Stop 00:00:12" at bounding box center [130, 308] width 62 height 27
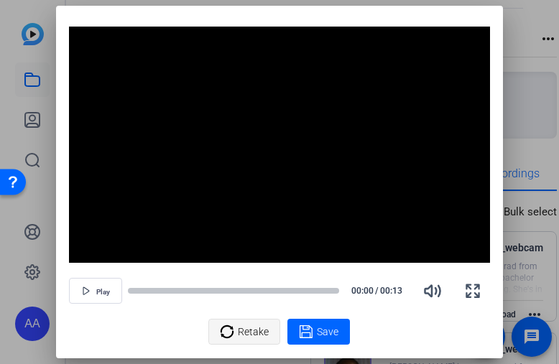
click at [221, 329] on icon at bounding box center [227, 331] width 14 height 17
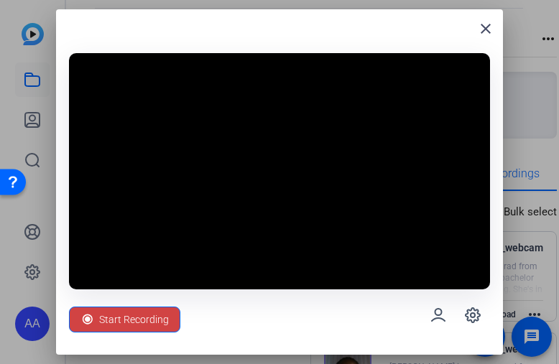
click at [110, 313] on span "Start Recording" at bounding box center [134, 319] width 70 height 27
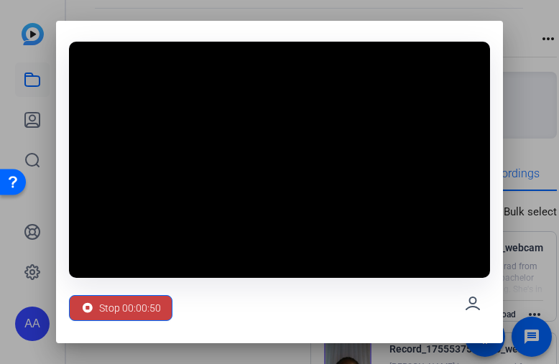
click at [145, 313] on span "Stop 00:00:50" at bounding box center [130, 308] width 62 height 27
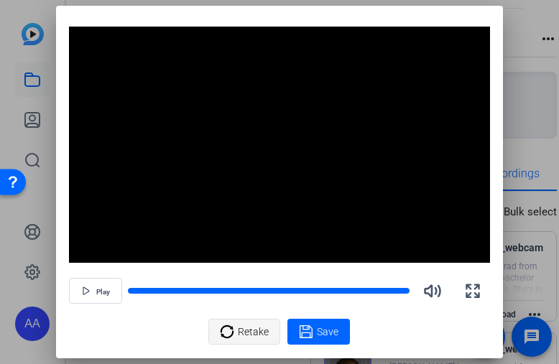
click at [234, 340] on icon at bounding box center [227, 331] width 14 height 17
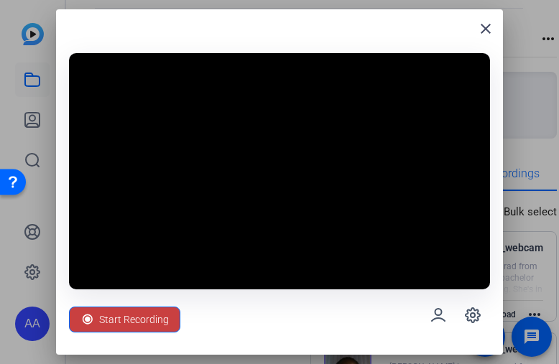
click at [140, 319] on span "Start Recording" at bounding box center [134, 319] width 70 height 27
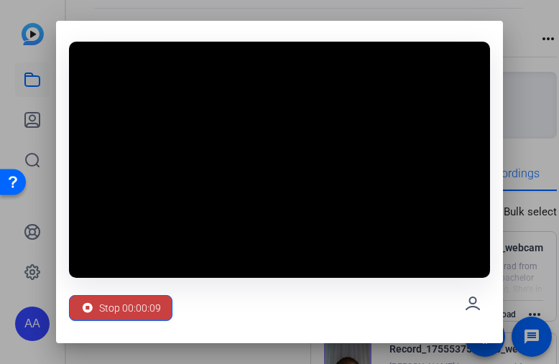
click at [117, 305] on span "Stop 00:00:09" at bounding box center [130, 308] width 62 height 27
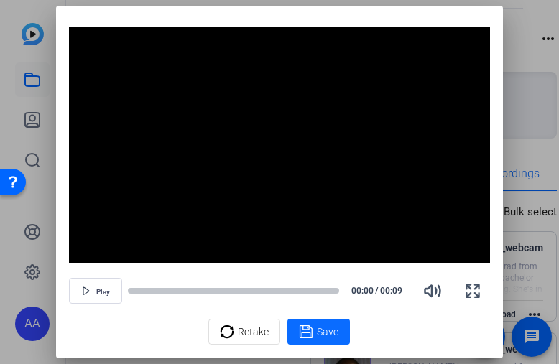
click at [346, 329] on span at bounding box center [319, 332] width 63 height 35
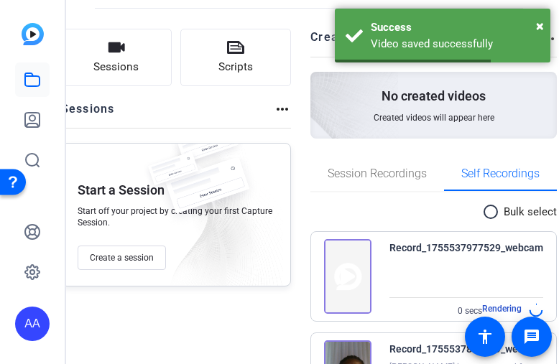
click at [144, 255] on img at bounding box center [213, 216] width 139 height 154
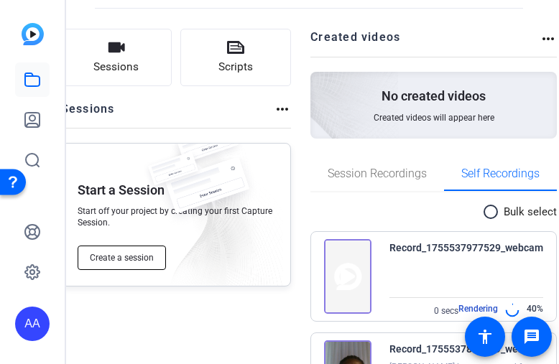
click at [124, 257] on span "Create a session" at bounding box center [122, 258] width 64 height 12
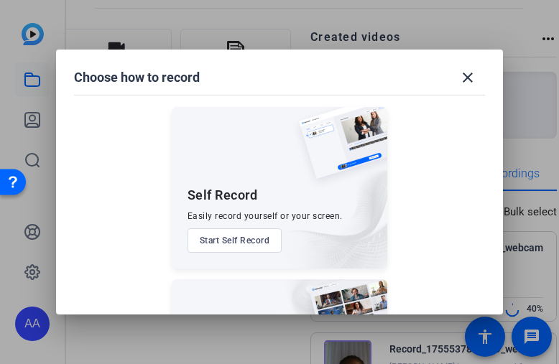
click at [216, 240] on button "Start Self Record" at bounding box center [235, 241] width 95 height 24
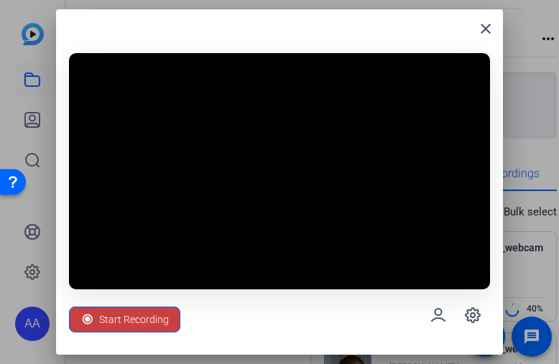
click at [132, 316] on span "Start Recording" at bounding box center [134, 319] width 70 height 27
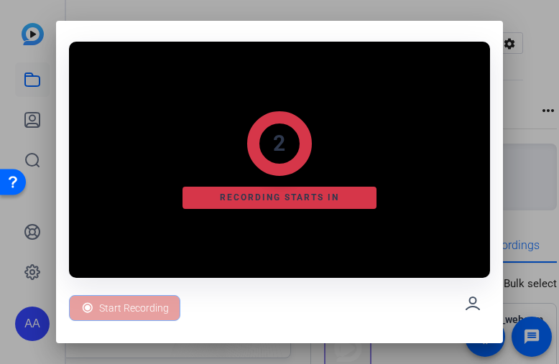
scroll to position [72, 0]
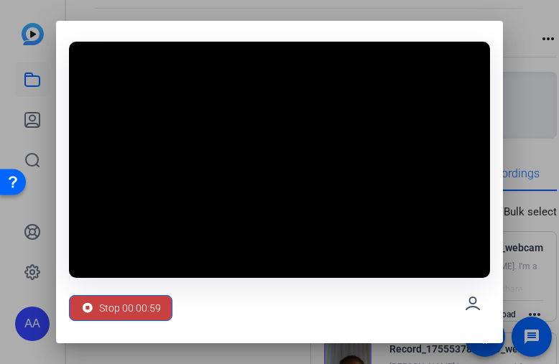
click at [148, 305] on span "Stop 00:00:59" at bounding box center [130, 308] width 62 height 27
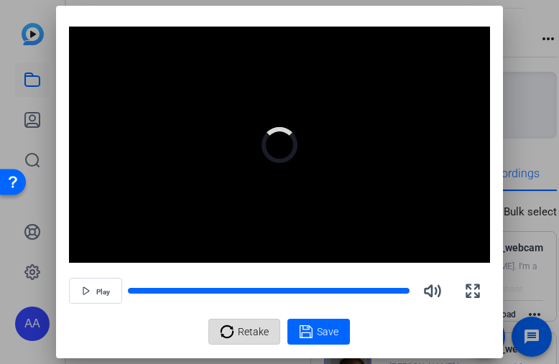
click at [250, 326] on span "Retake" at bounding box center [253, 331] width 31 height 27
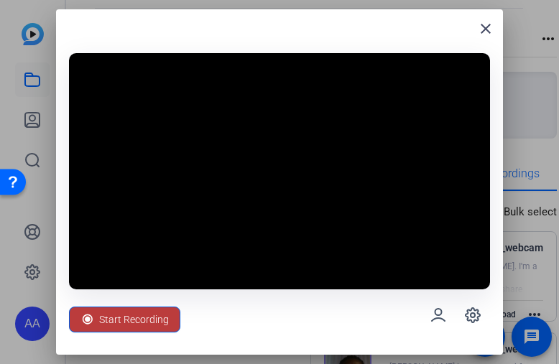
drag, startPoint x: 152, startPoint y: 311, endPoint x: 150, endPoint y: 358, distance: 46.8
click at [152, 311] on span "Start Recording" at bounding box center [134, 319] width 70 height 27
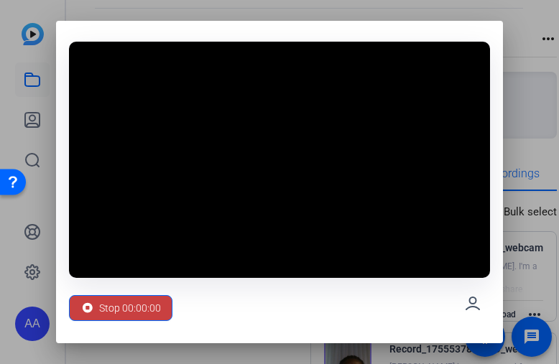
click at [154, 311] on span "Stop 00:00:00" at bounding box center [130, 308] width 62 height 27
click at [160, 307] on span "Stop 00:00:01" at bounding box center [130, 308] width 62 height 27
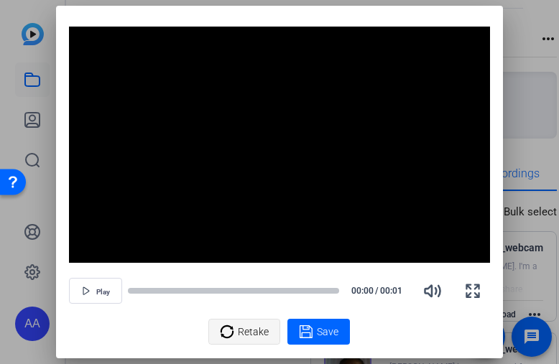
click at [244, 327] on span "Retake" at bounding box center [253, 331] width 31 height 27
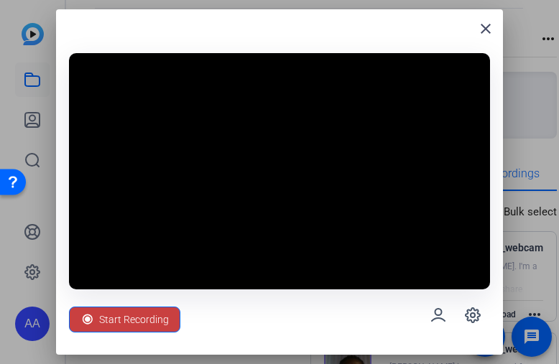
click at [124, 321] on span "Start Recording" at bounding box center [134, 319] width 70 height 27
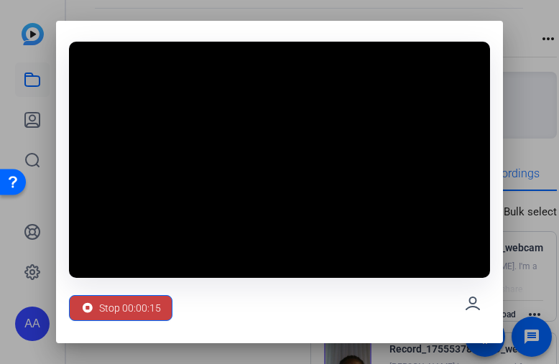
click at [141, 299] on span "Stop 00:00:15" at bounding box center [130, 308] width 62 height 27
click at [142, 303] on span "Stop 00:00:15" at bounding box center [130, 308] width 62 height 27
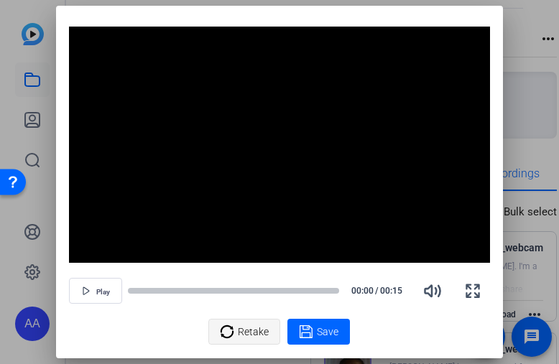
click at [243, 327] on span "Retake" at bounding box center [253, 331] width 31 height 27
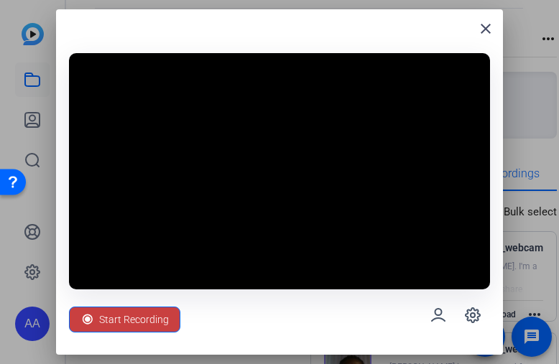
click at [98, 323] on div "Start Recording" at bounding box center [125, 319] width 88 height 27
click at [98, 323] on div "Start Recording" at bounding box center [279, 316] width 420 height 52
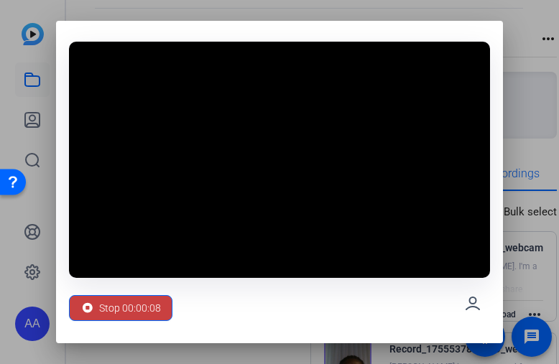
click at [115, 305] on span "Stop 00:00:08" at bounding box center [130, 308] width 62 height 27
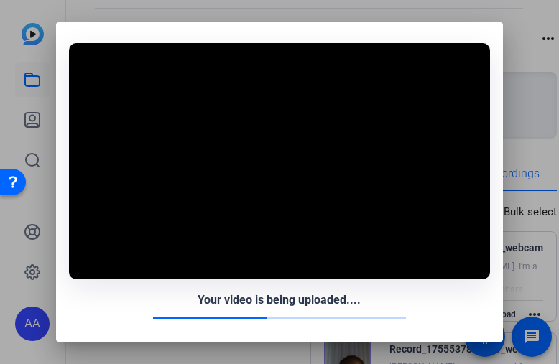
click at [152, 321] on div "Your video is being uploaded...." at bounding box center [279, 304] width 420 height 49
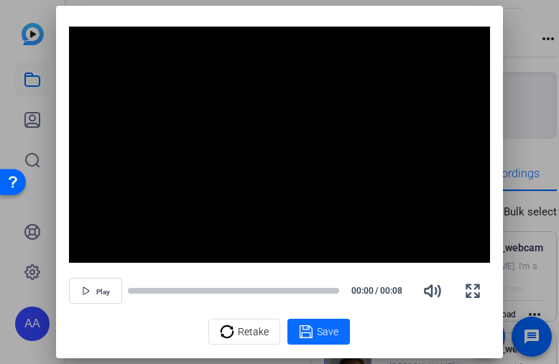
click at [326, 328] on span "Save" at bounding box center [328, 332] width 22 height 15
click at [326, 328] on div "Retake Save" at bounding box center [279, 332] width 420 height 26
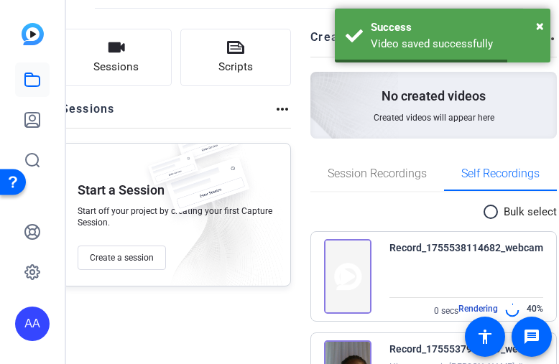
click at [146, 255] on img at bounding box center [213, 216] width 139 height 154
click at [136, 259] on span "Create a session" at bounding box center [122, 258] width 64 height 12
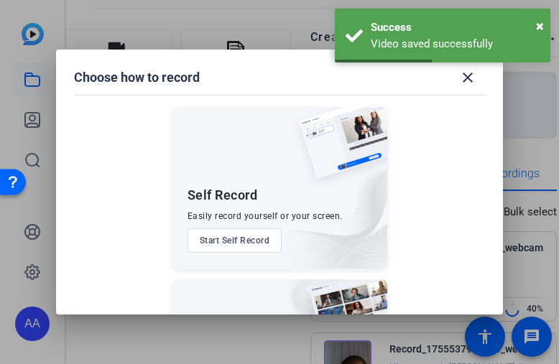
click at [214, 230] on button "Start Self Record" at bounding box center [235, 241] width 95 height 24
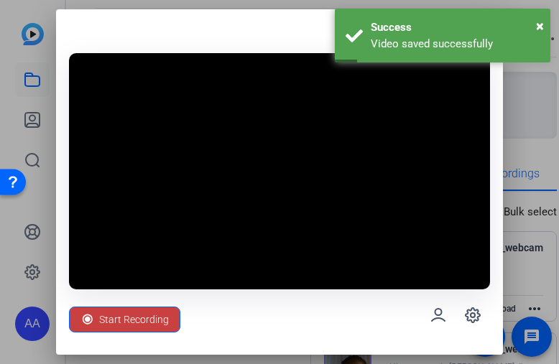
click at [134, 317] on span "Start Recording" at bounding box center [134, 319] width 70 height 27
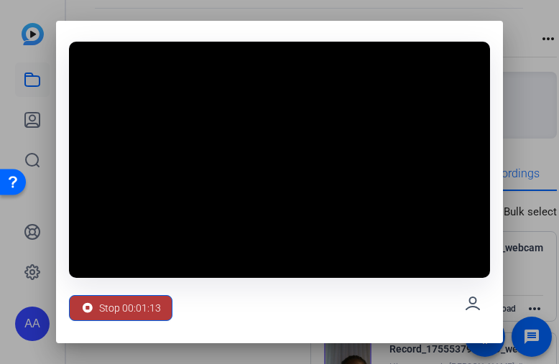
click at [155, 305] on span "Stop 00:01:13" at bounding box center [130, 308] width 62 height 27
click at [155, 305] on span "Stop 00:01:14" at bounding box center [130, 308] width 62 height 27
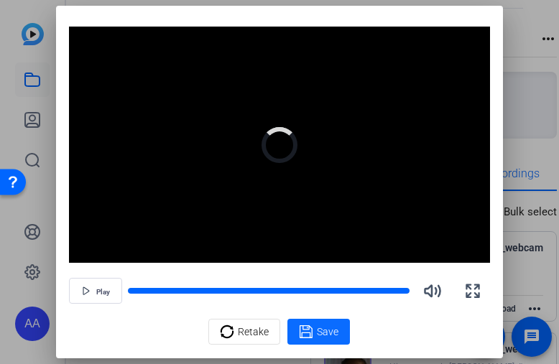
click at [301, 327] on icon at bounding box center [306, 331] width 14 height 17
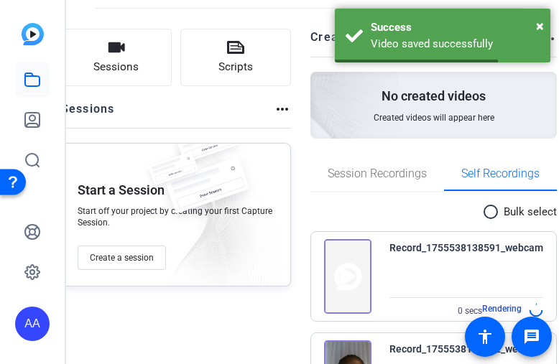
click at [168, 257] on img at bounding box center [213, 216] width 139 height 154
click at [165, 257] on img at bounding box center [213, 216] width 139 height 154
click at [147, 263] on img at bounding box center [213, 216] width 139 height 154
click at [137, 249] on button "Create a session" at bounding box center [122, 258] width 88 height 24
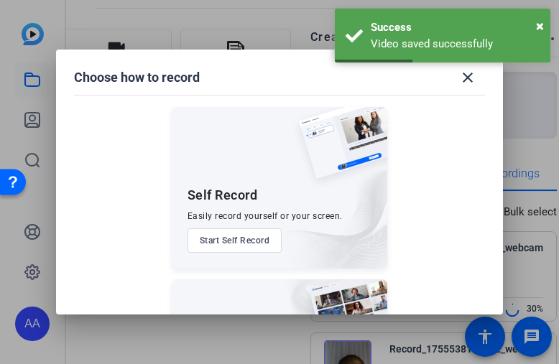
click at [247, 237] on button "Start Self Record" at bounding box center [235, 241] width 95 height 24
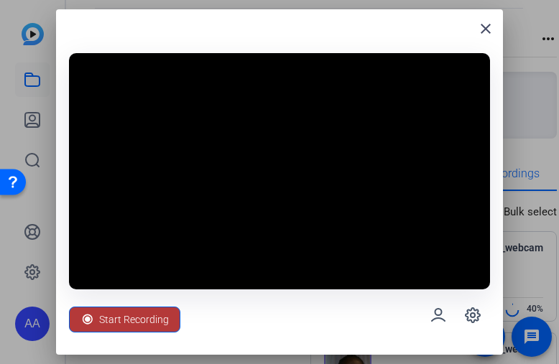
click at [142, 318] on span "Start Recording" at bounding box center [134, 319] width 70 height 27
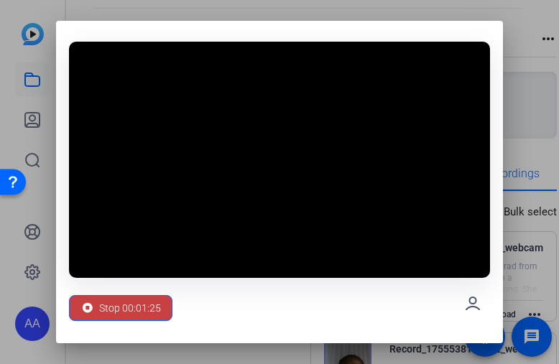
click at [165, 306] on span at bounding box center [121, 308] width 102 height 35
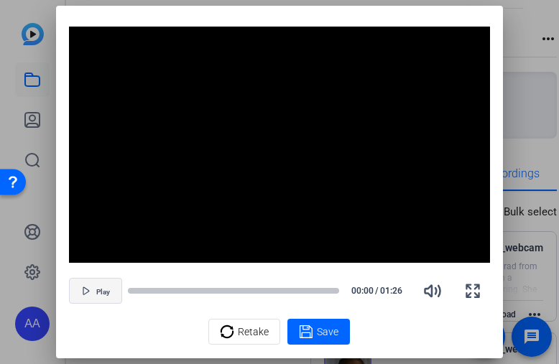
click at [101, 295] on span "Play" at bounding box center [103, 292] width 14 height 9
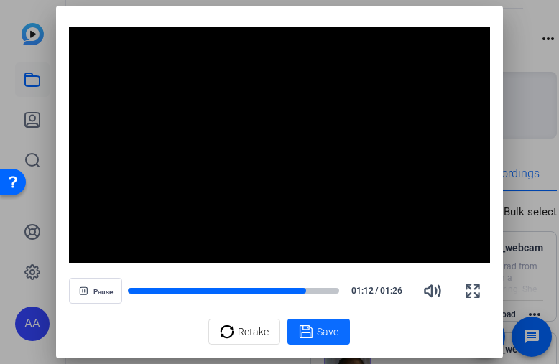
click at [320, 336] on span "Save" at bounding box center [328, 332] width 22 height 15
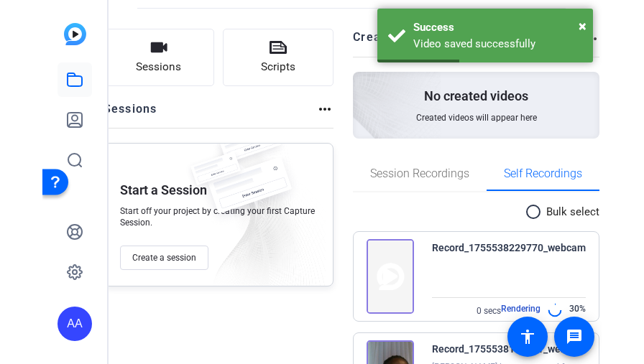
scroll to position [144, 0]
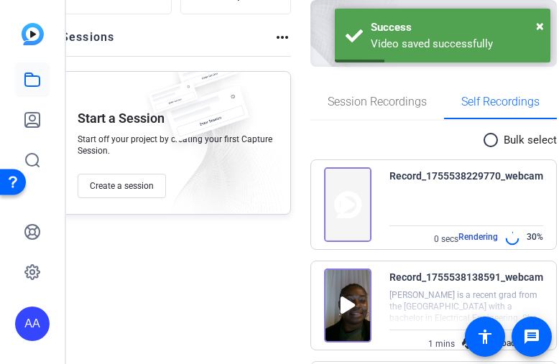
click at [472, 197] on div "Record_1755538229770_webcam 0 secs Rendering 30%" at bounding box center [467, 206] width 154 height 79
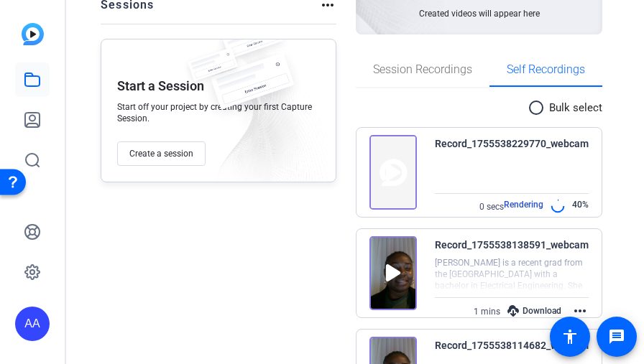
scroll to position [216, 0]
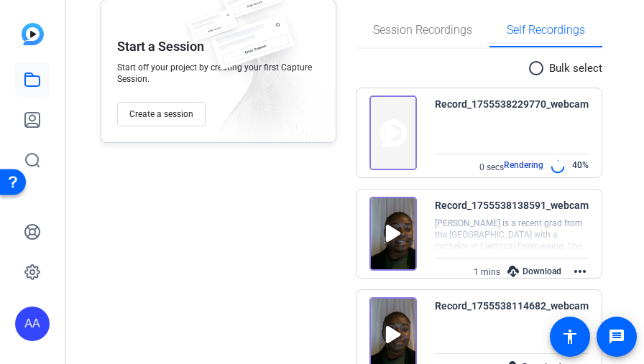
click at [417, 141] on div "Record_1755538229770_webcam 0 secs Rendering 40%" at bounding box center [503, 119] width 172 height 47
click at [189, 111] on img at bounding box center [258, 73] width 139 height 154
click at [181, 116] on span "Create a session" at bounding box center [161, 115] width 64 height 12
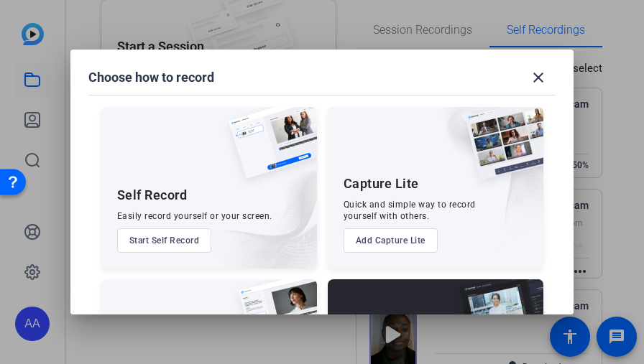
click at [151, 239] on button "Start Self Record" at bounding box center [164, 241] width 95 height 24
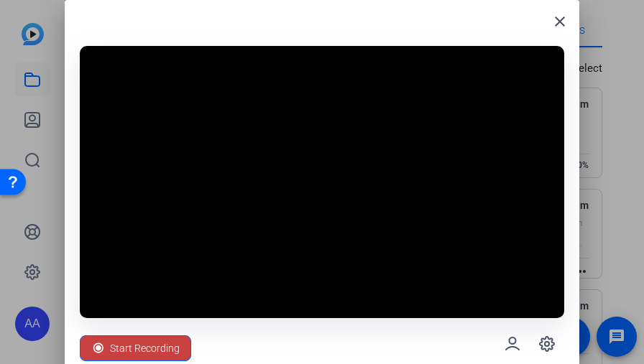
click at [142, 346] on span "Start Recording" at bounding box center [145, 348] width 70 height 27
click at [142, 346] on div "Start Recording" at bounding box center [322, 344] width 484 height 52
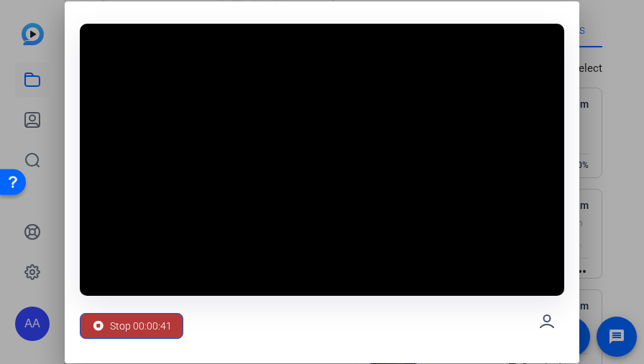
click at [170, 314] on span "Stop 00:00:41" at bounding box center [141, 326] width 62 height 27
click at [152, 331] on span "Stop 00:00:42" at bounding box center [141, 326] width 62 height 27
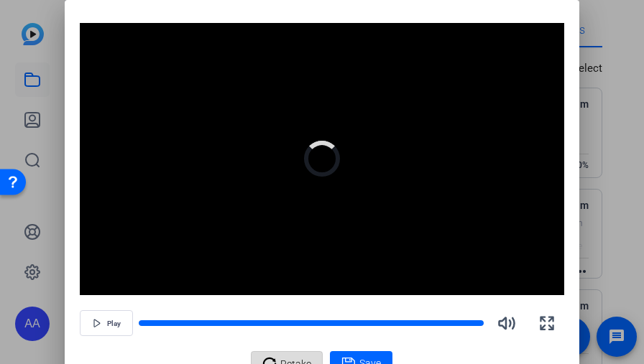
click at [280, 360] on div "Retake" at bounding box center [286, 364] width 49 height 27
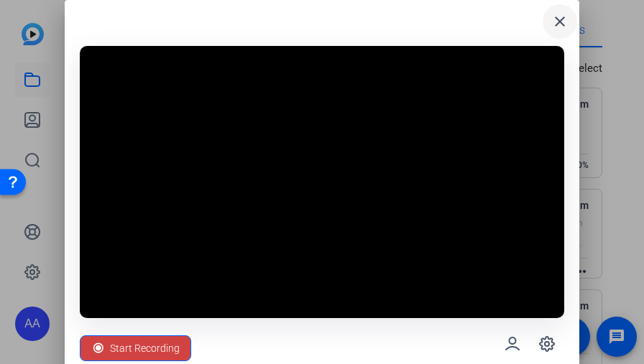
click at [557, 20] on mat-icon "close" at bounding box center [559, 21] width 17 height 17
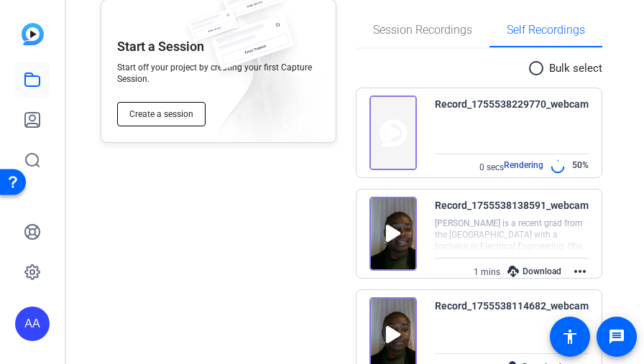
click at [181, 108] on button "Create a session" at bounding box center [161, 114] width 88 height 24
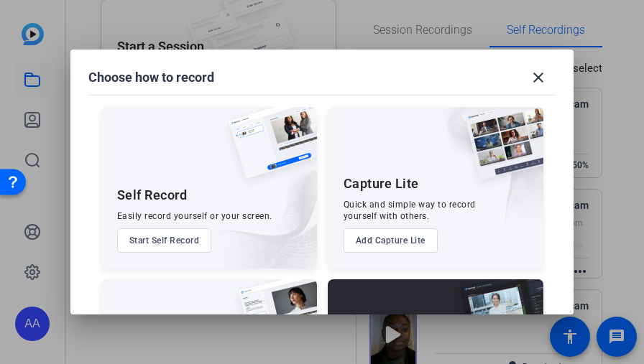
click at [178, 241] on button "Start Self Record" at bounding box center [164, 241] width 95 height 24
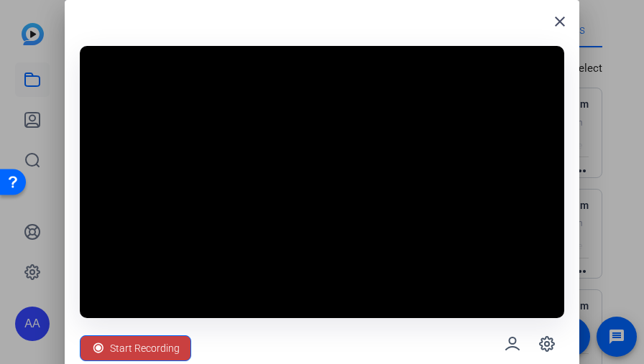
click at [152, 343] on span "Start Recording" at bounding box center [145, 348] width 70 height 27
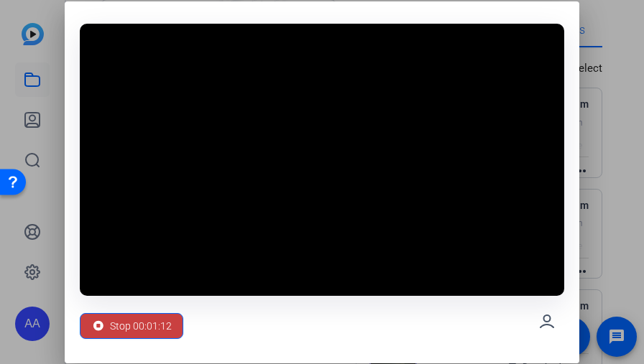
click at [144, 323] on span "Stop 00:01:12" at bounding box center [141, 326] width 62 height 27
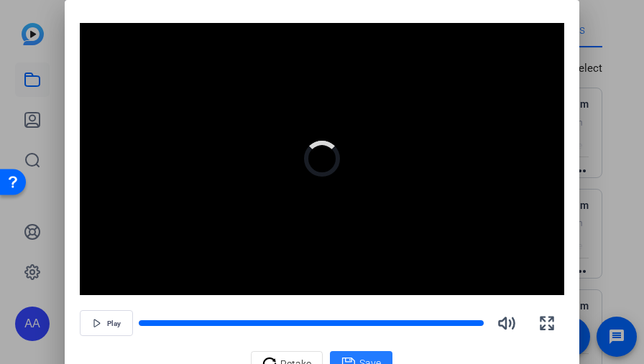
click at [372, 353] on span at bounding box center [361, 364] width 63 height 35
click at [558, 170] on div at bounding box center [322, 182] width 644 height 364
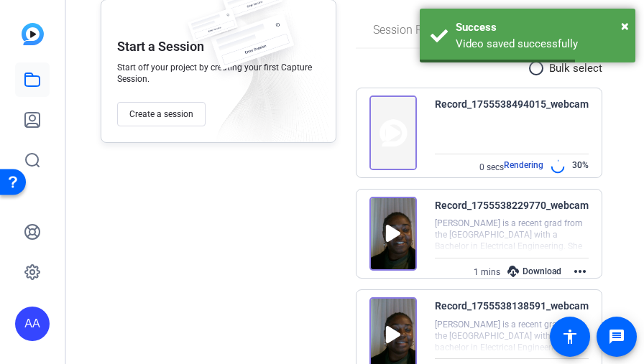
click at [467, 231] on div at bounding box center [512, 236] width 154 height 36
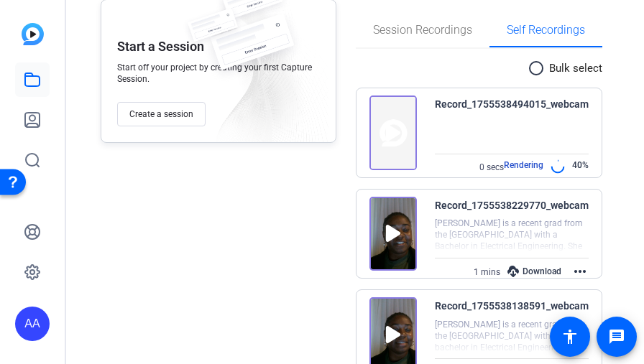
click at [558, 275] on mat-icon "more_horiz" at bounding box center [579, 271] width 17 height 17
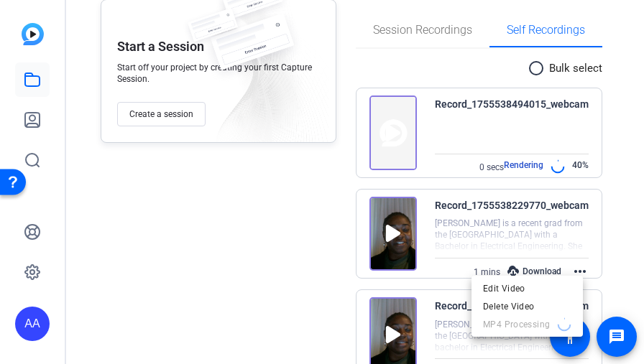
click at [449, 239] on div at bounding box center [322, 182] width 644 height 364
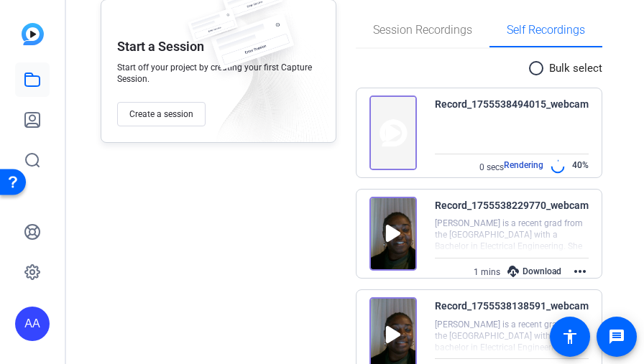
click at [401, 233] on img at bounding box center [392, 234] width 47 height 75
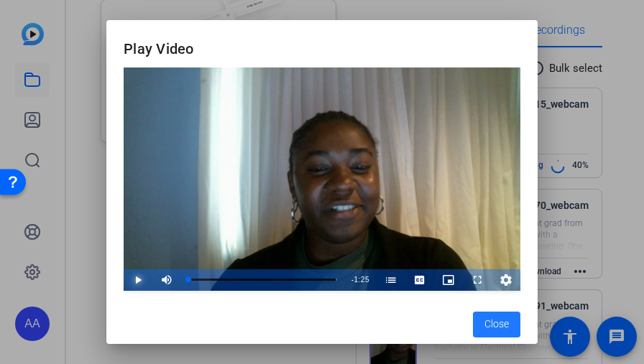
click at [124, 278] on span "Video Player" at bounding box center [124, 281] width 0 height 22
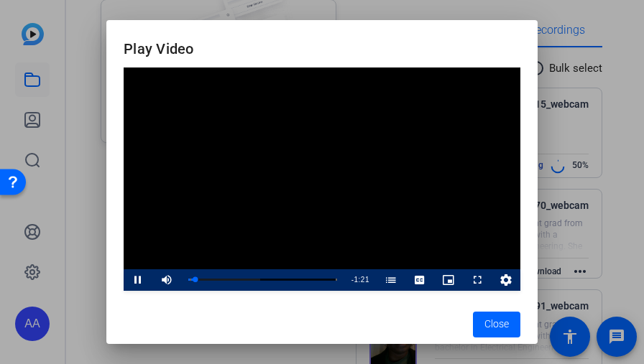
click at [467, 178] on video "Video Player" at bounding box center [322, 180] width 397 height 224
click at [539, 178] on div at bounding box center [322, 182] width 644 height 364
click at [500, 323] on span "Close" at bounding box center [496, 324] width 24 height 15
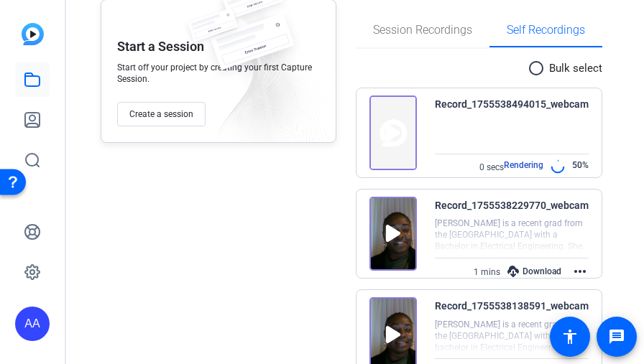
click at [395, 239] on img at bounding box center [392, 234] width 47 height 75
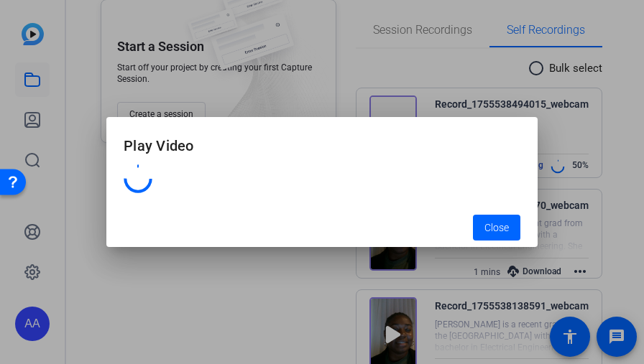
click at [395, 239] on div "Play Video Close" at bounding box center [321, 182] width 431 height 130
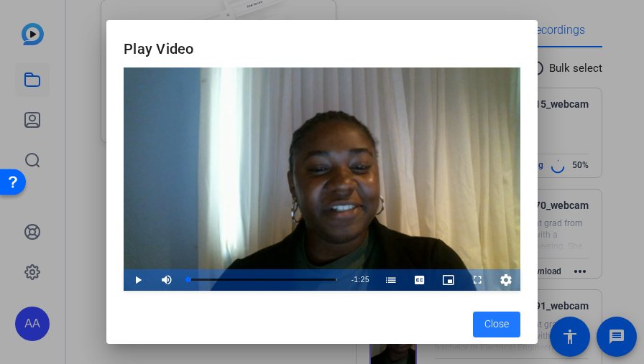
click at [558, 243] on div at bounding box center [322, 182] width 644 height 364
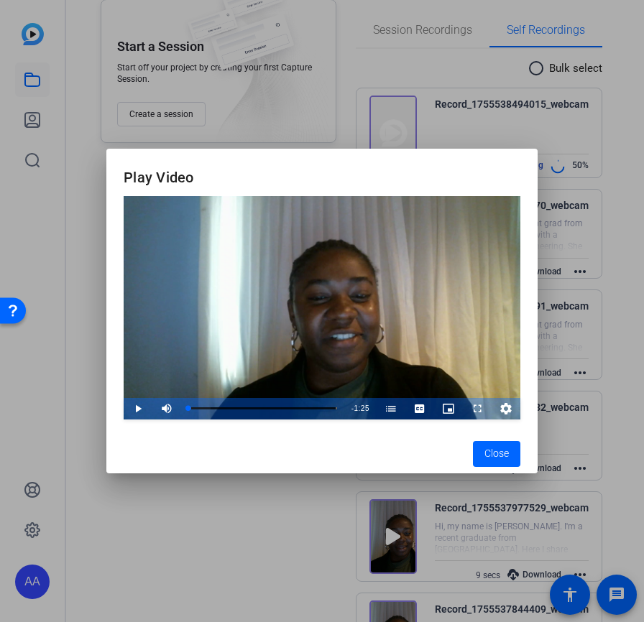
click at [426, 364] on mat-dialog-content "Video Player is loading. Play Video Play Mute Current Time 0:00 / Duration 1:25…" at bounding box center [321, 315] width 431 height 238
click at [124, 364] on span "Video Player" at bounding box center [124, 409] width 0 height 22
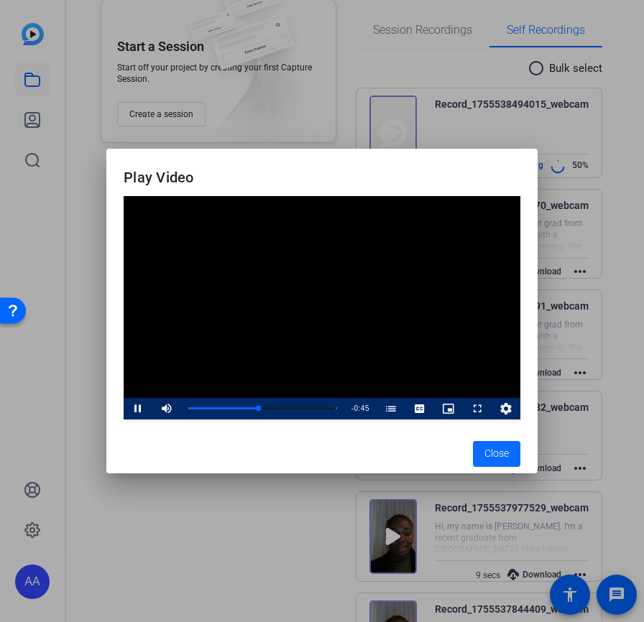
click at [495, 364] on span "Close" at bounding box center [496, 453] width 24 height 15
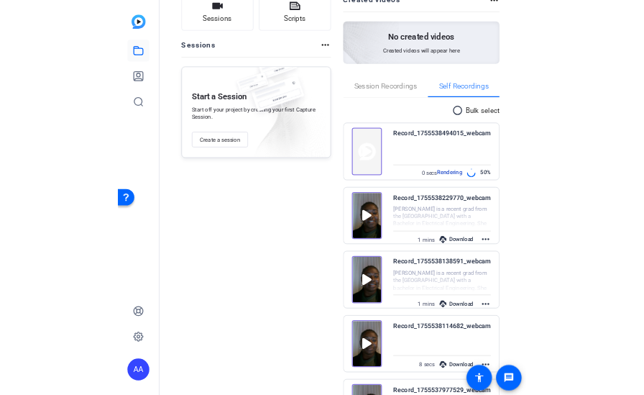
scroll to position [144, 0]
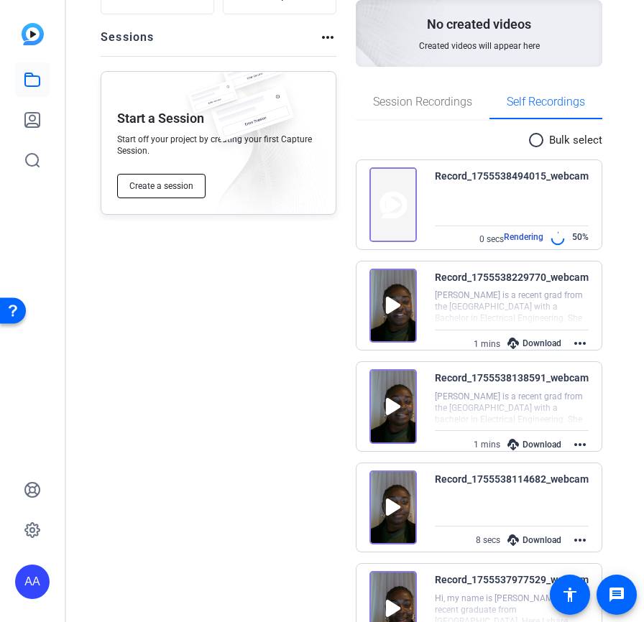
click at [150, 195] on button "Create a session" at bounding box center [161, 186] width 88 height 24
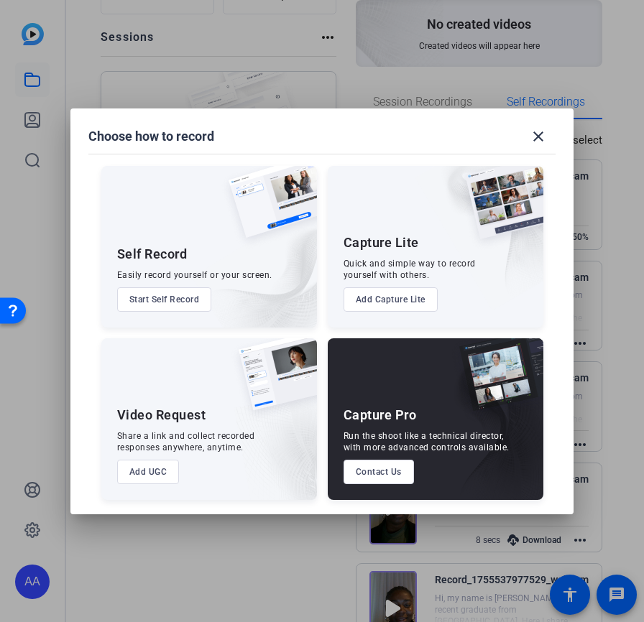
click at [172, 294] on button "Start Self Record" at bounding box center [164, 300] width 95 height 24
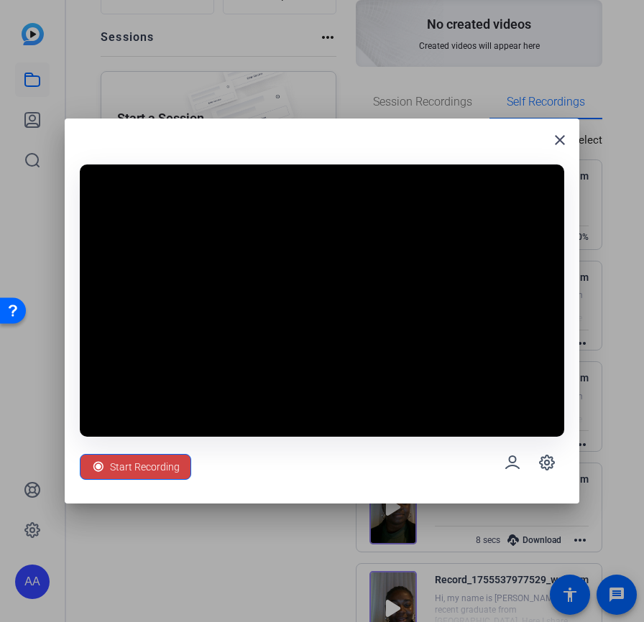
drag, startPoint x: 300, startPoint y: 130, endPoint x: 306, endPoint y: 104, distance: 26.7
click at [300, 129] on div "close Start Recording" at bounding box center [322, 311] width 515 height 385
drag, startPoint x: 306, startPoint y: 104, endPoint x: 304, endPoint y: 81, distance: 23.8
click at [305, 77] on div at bounding box center [322, 311] width 644 height 622
drag, startPoint x: 313, startPoint y: 130, endPoint x: 313, endPoint y: 110, distance: 20.1
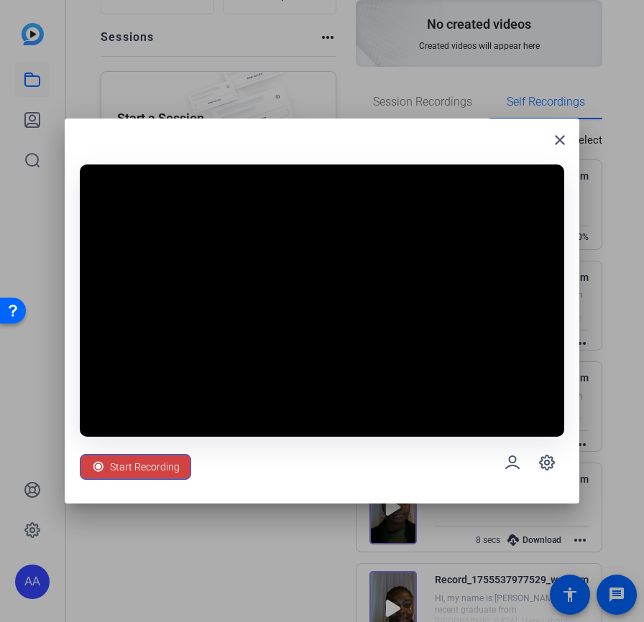
click at [313, 110] on div "close Start Recording" at bounding box center [322, 311] width 644 height 622
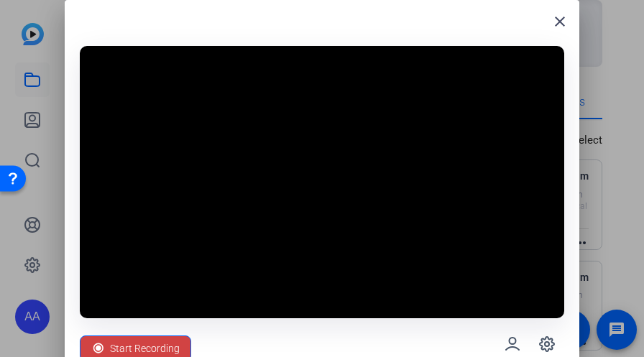
drag, startPoint x: 138, startPoint y: 339, endPoint x: 259, endPoint y: 357, distance: 122.1
click at [138, 339] on span "Start Recording" at bounding box center [145, 348] width 70 height 27
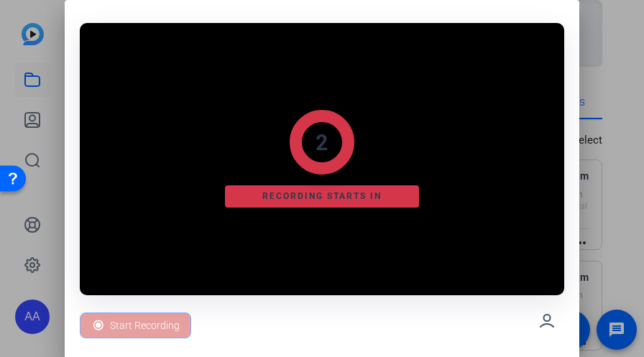
click at [362, 111] on div "2 Recording starts in" at bounding box center [322, 159] width 484 height 272
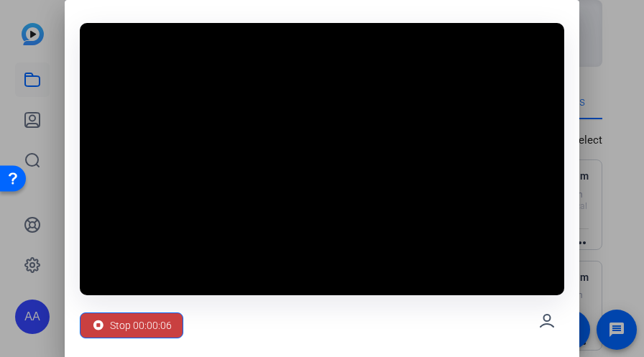
click at [143, 340] on span at bounding box center [132, 325] width 102 height 35
click at [147, 332] on span "Stop 00:00:07" at bounding box center [141, 325] width 62 height 27
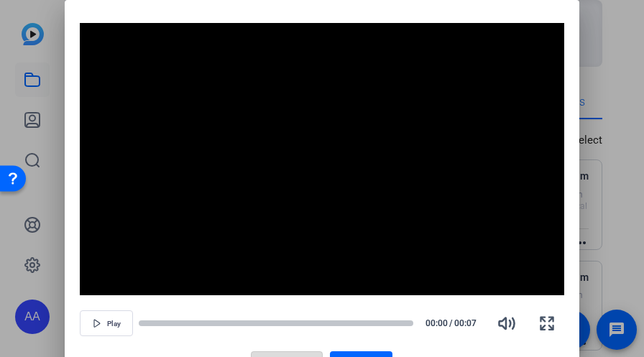
click at [296, 354] on span "Retake" at bounding box center [295, 364] width 31 height 27
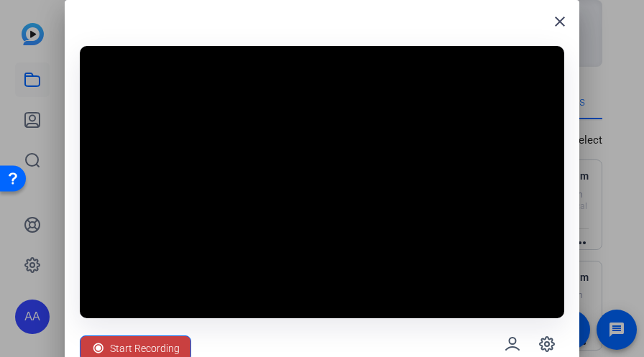
click at [154, 336] on span "Start Recording" at bounding box center [145, 348] width 70 height 27
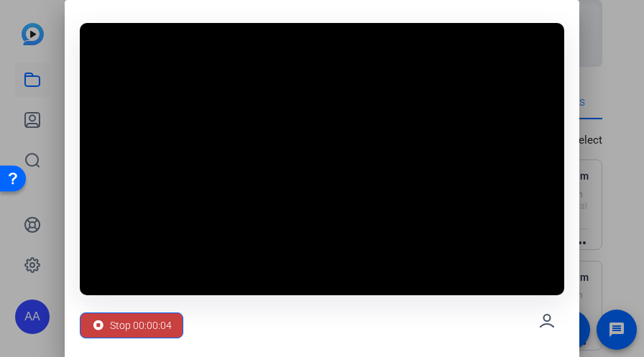
drag, startPoint x: 140, startPoint y: 318, endPoint x: 136, endPoint y: 324, distance: 7.8
click at [140, 318] on span "Stop 00:00:04" at bounding box center [141, 325] width 62 height 27
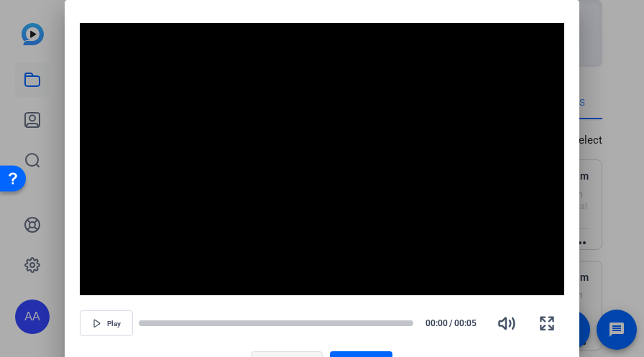
click at [282, 349] on span at bounding box center [287, 364] width 70 height 35
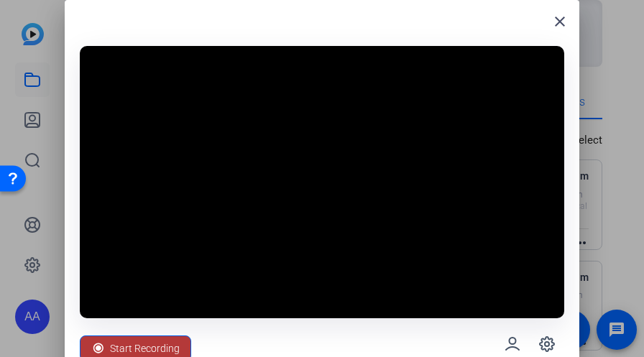
click at [166, 341] on span "Start Recording" at bounding box center [145, 348] width 70 height 27
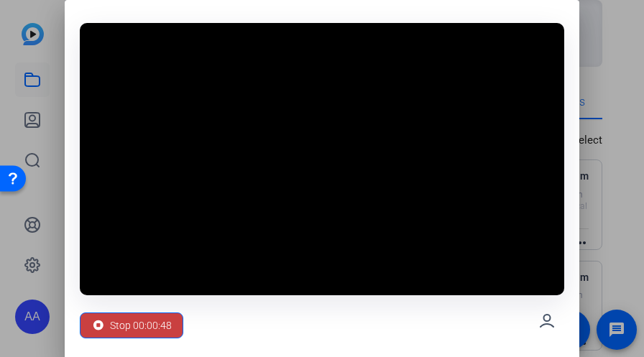
click at [160, 312] on span "Stop 00:00:48" at bounding box center [141, 325] width 62 height 27
click at [155, 321] on span "Stop 00:00:49" at bounding box center [141, 325] width 62 height 27
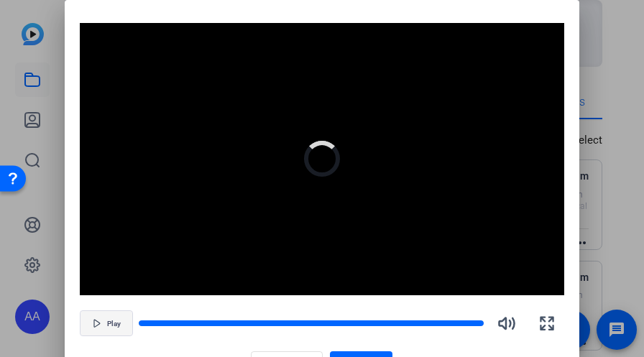
click at [110, 331] on span "button" at bounding box center [107, 323] width 52 height 35
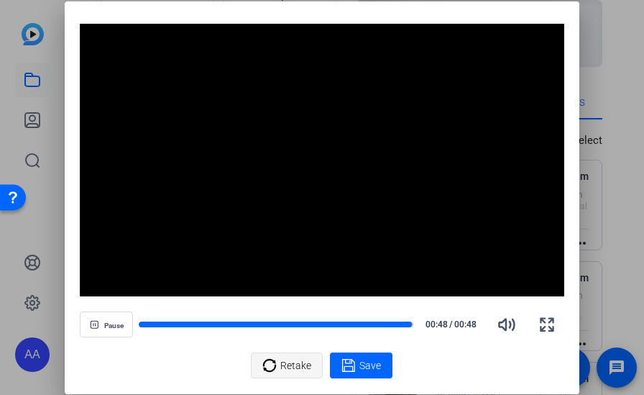
click at [290, 361] on span "Retake" at bounding box center [295, 364] width 31 height 27
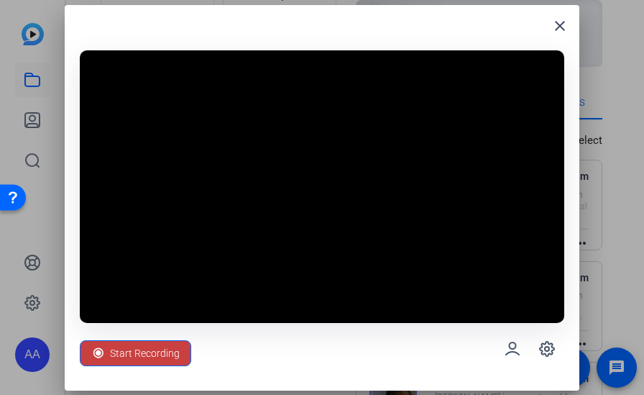
click at [137, 353] on span "Start Recording" at bounding box center [145, 352] width 70 height 27
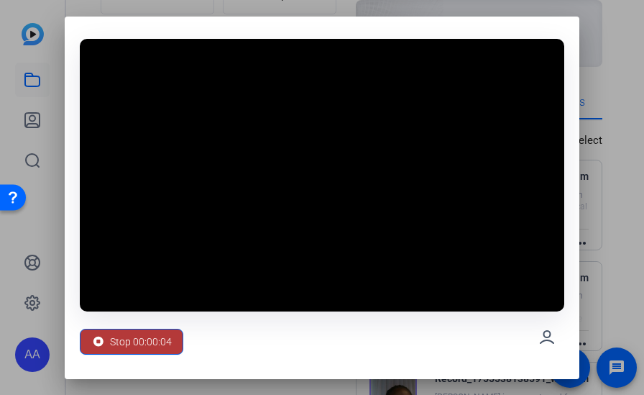
click at [133, 348] on span "Stop 00:00:04" at bounding box center [141, 341] width 62 height 27
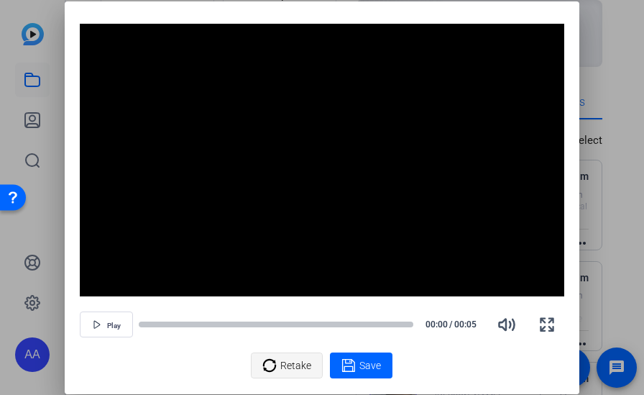
click at [294, 364] on span "Retake" at bounding box center [295, 364] width 31 height 27
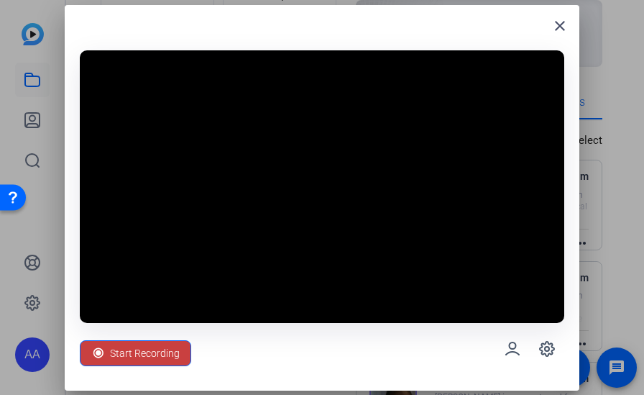
click at [159, 350] on span "Start Recording" at bounding box center [145, 352] width 70 height 27
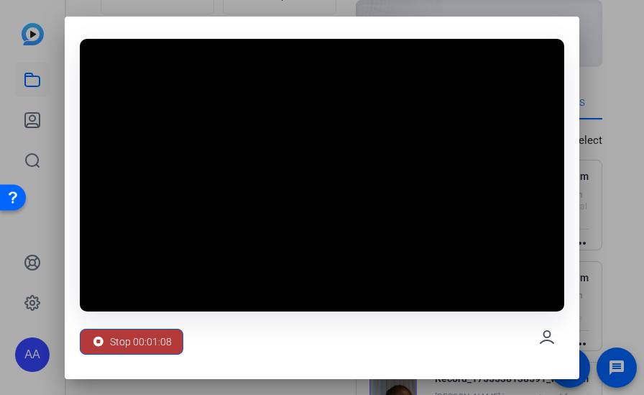
click at [158, 341] on span "Stop 00:01:08" at bounding box center [141, 341] width 62 height 27
click at [161, 341] on span "Stop 00:01:09" at bounding box center [141, 341] width 62 height 27
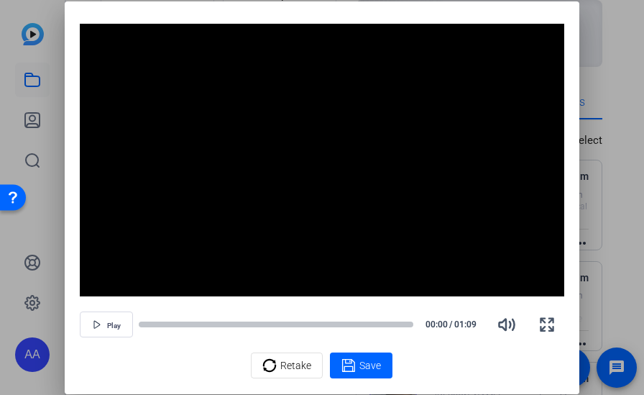
click at [448, 34] on video "Video Player" at bounding box center [322, 160] width 484 height 272
click at [346, 364] on icon at bounding box center [348, 365] width 14 height 17
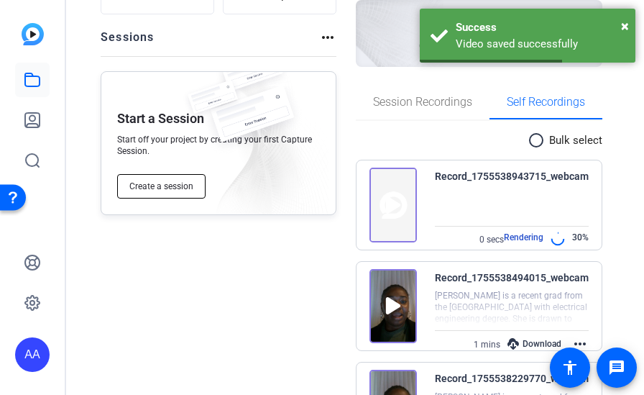
click at [165, 185] on span "Create a session" at bounding box center [161, 186] width 64 height 12
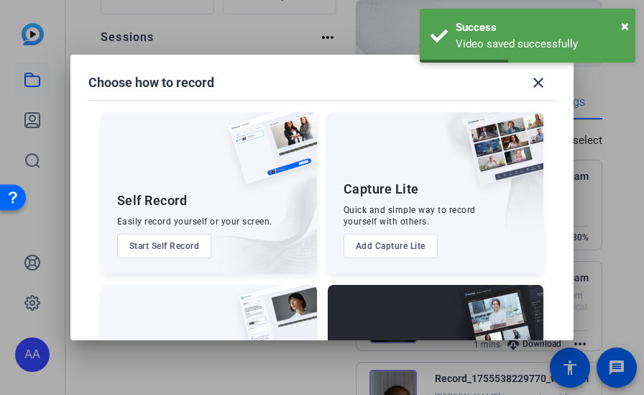
click at [191, 242] on button "Start Self Record" at bounding box center [164, 246] width 95 height 24
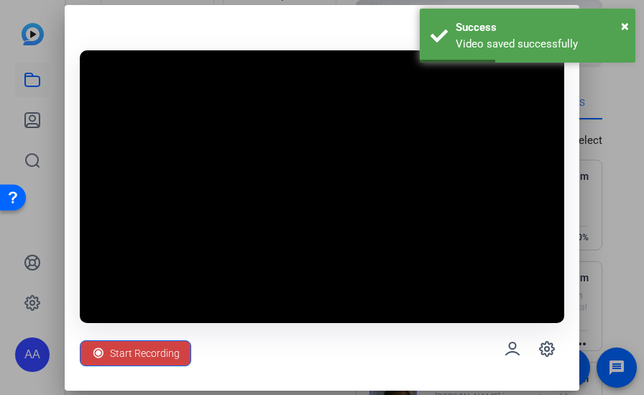
click at [191, 242] on video at bounding box center [322, 186] width 484 height 272
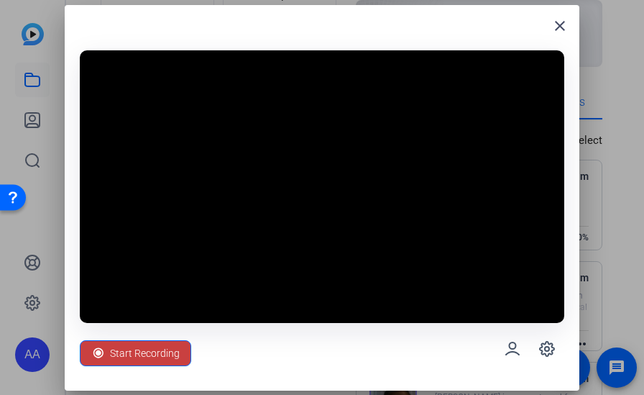
click at [173, 355] on span "Start Recording" at bounding box center [145, 352] width 70 height 27
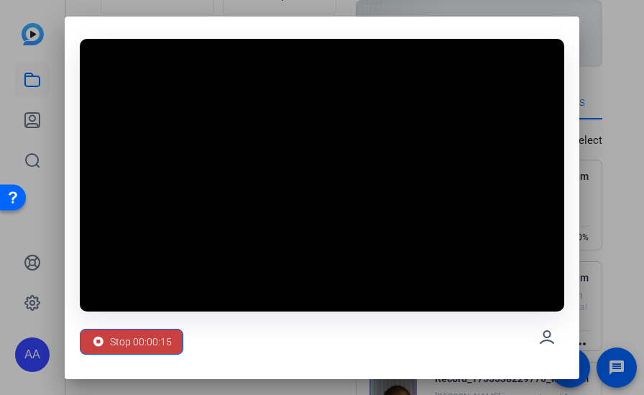
click at [159, 336] on span "Stop 00:00:15" at bounding box center [141, 341] width 62 height 27
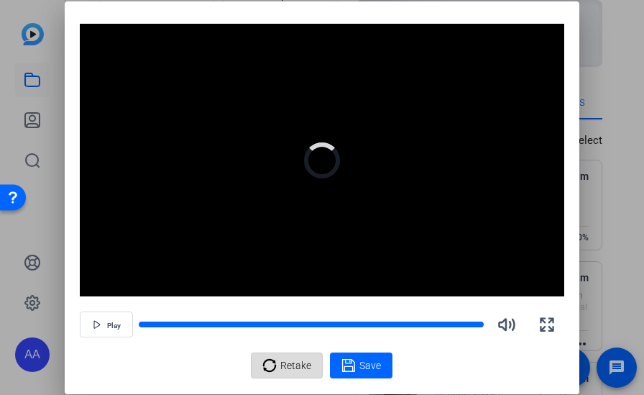
click at [272, 364] on icon at bounding box center [269, 365] width 14 height 17
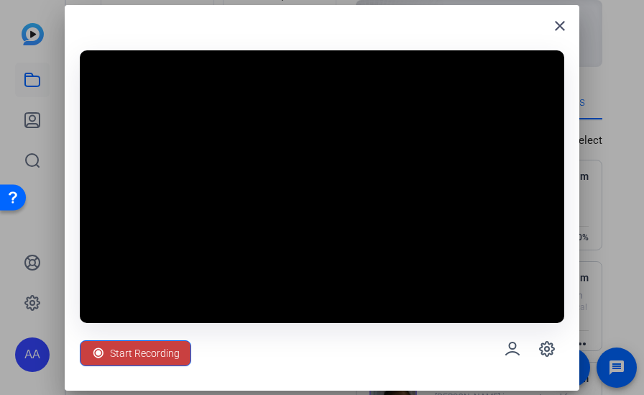
click at [152, 355] on span "Start Recording" at bounding box center [145, 352] width 70 height 27
click at [152, 355] on div "Start Recording" at bounding box center [322, 349] width 484 height 52
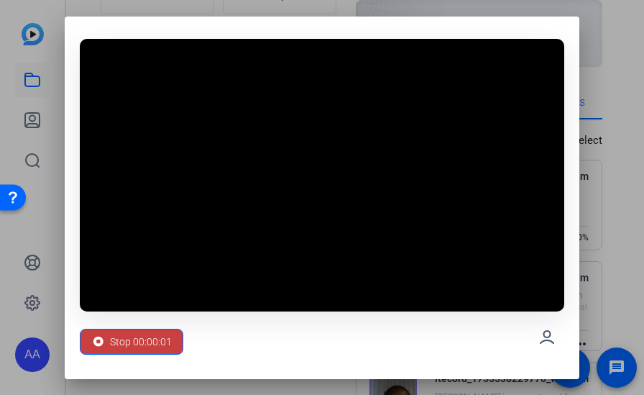
click at [162, 332] on span "Stop 00:00:01" at bounding box center [141, 341] width 62 height 27
click at [153, 346] on span "Stop 00:00:02" at bounding box center [141, 341] width 62 height 27
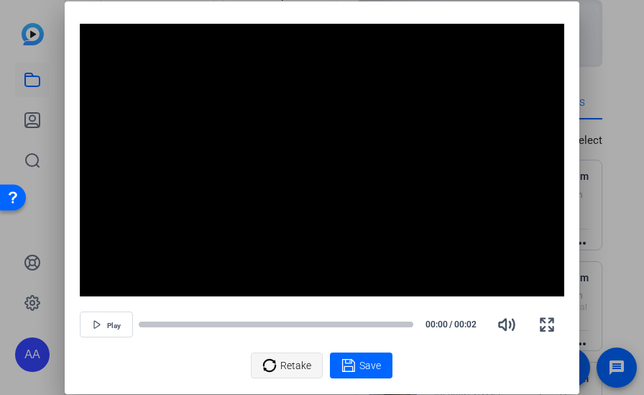
click at [267, 354] on div "Retake" at bounding box center [286, 364] width 49 height 27
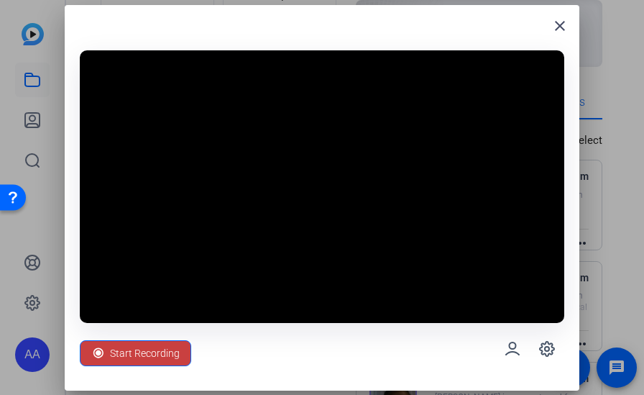
click at [134, 350] on span "Start Recording" at bounding box center [145, 352] width 70 height 27
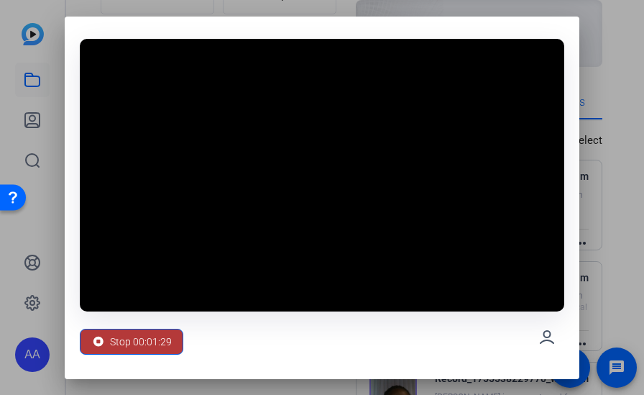
click at [158, 346] on span "Stop 00:01:29" at bounding box center [141, 341] width 62 height 27
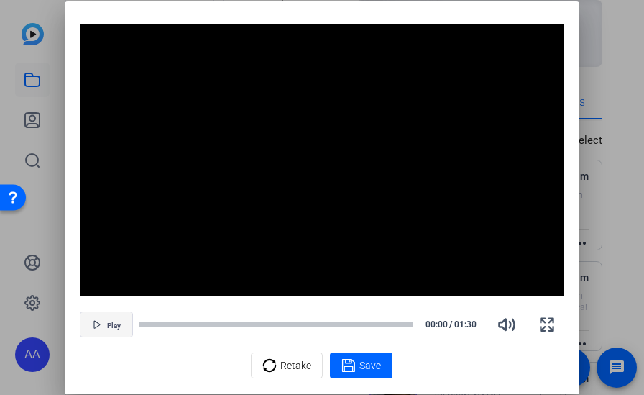
click at [112, 319] on span "Play" at bounding box center [114, 324] width 14 height 11
click at [369, 364] on span "Save" at bounding box center [370, 365] width 22 height 15
click at [369, 364] on div "Retake Save" at bounding box center [322, 365] width 484 height 26
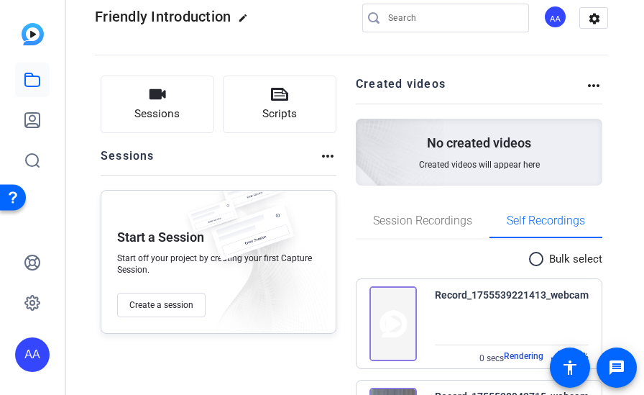
scroll to position [0, 0]
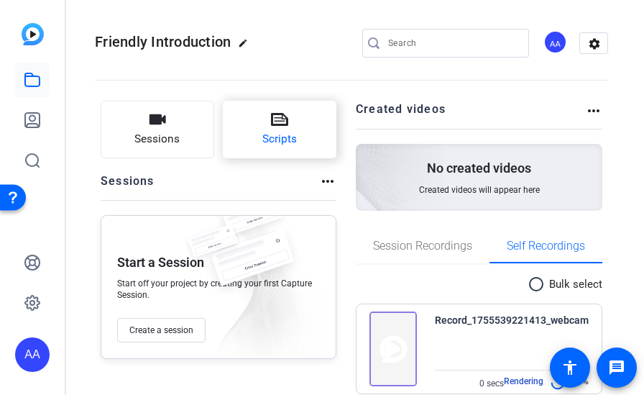
click at [300, 124] on button "Scripts" at bounding box center [280, 130] width 114 height 58
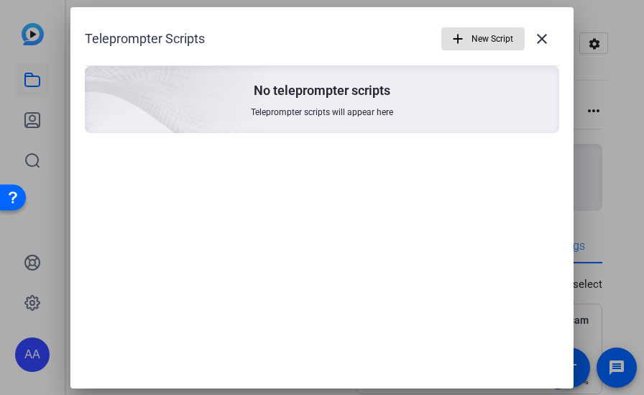
click at [492, 40] on span "New Script" at bounding box center [493, 38] width 42 height 27
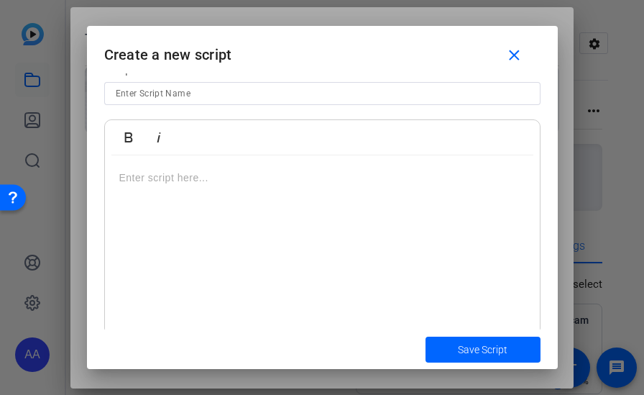
scroll to position [58, 0]
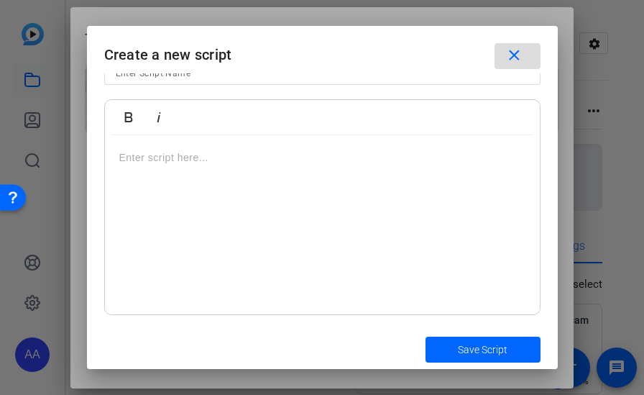
click at [518, 56] on mat-icon "close" at bounding box center [514, 56] width 18 height 18
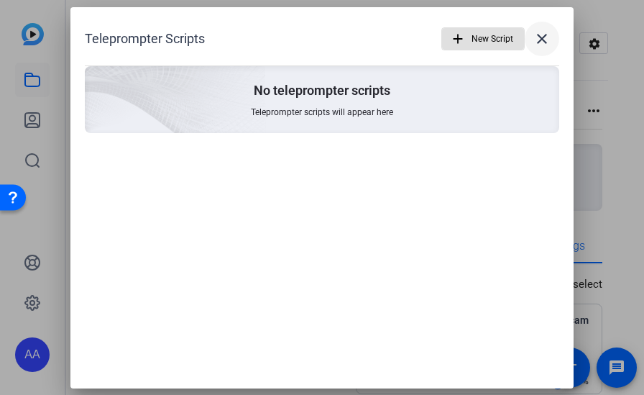
click at [539, 33] on mat-icon "close" at bounding box center [541, 38] width 17 height 17
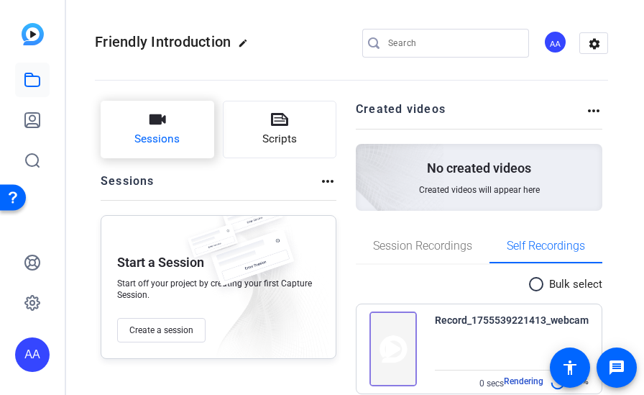
click at [190, 132] on button "Sessions" at bounding box center [158, 130] width 114 height 58
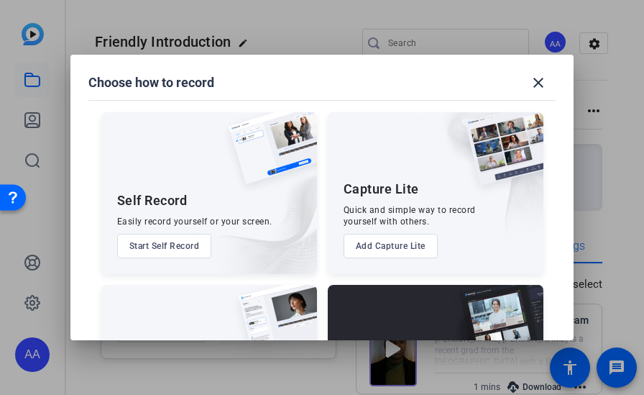
click at [185, 246] on button "Start Self Record" at bounding box center [164, 246] width 95 height 24
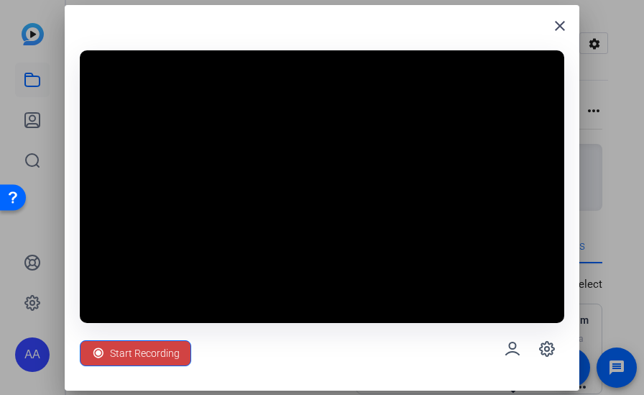
click at [185, 246] on video at bounding box center [322, 186] width 484 height 272
click at [152, 353] on span "Start Recording" at bounding box center [145, 352] width 70 height 27
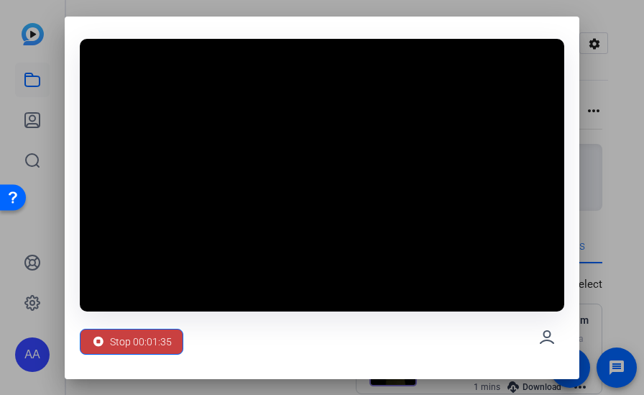
click at [153, 348] on span "Stop 00:01:35" at bounding box center [141, 341] width 62 height 27
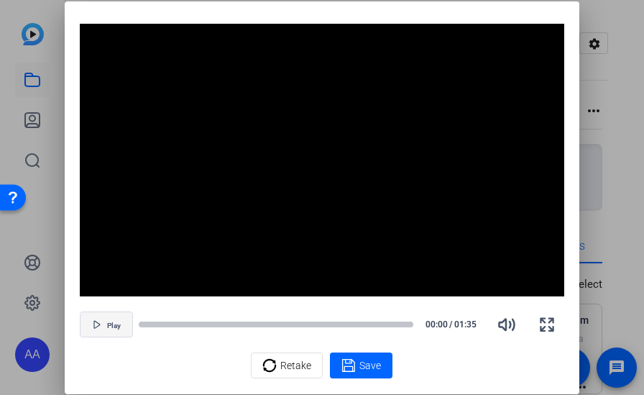
click at [123, 327] on span "button" at bounding box center [107, 324] width 52 height 35
click at [364, 364] on span "Save" at bounding box center [370, 365] width 22 height 15
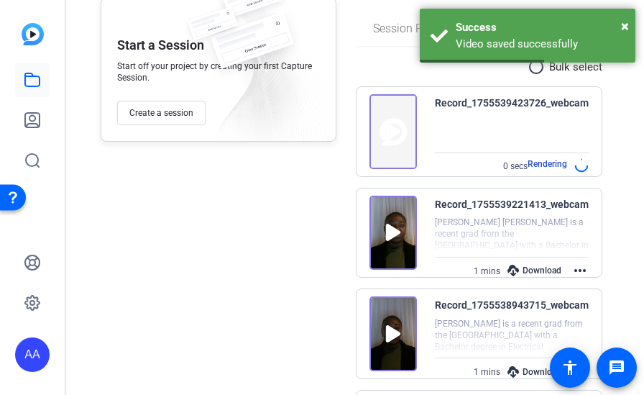
scroll to position [216, 0]
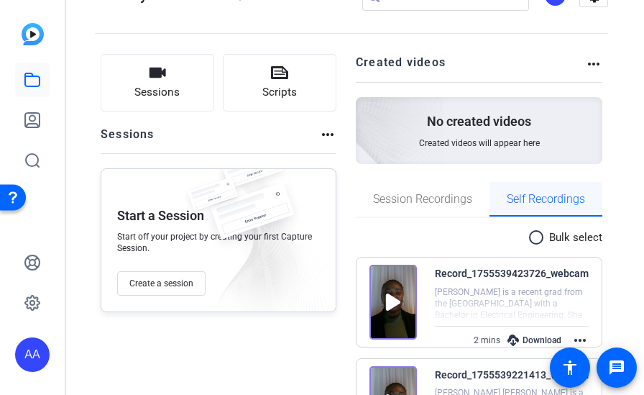
scroll to position [72, 0]
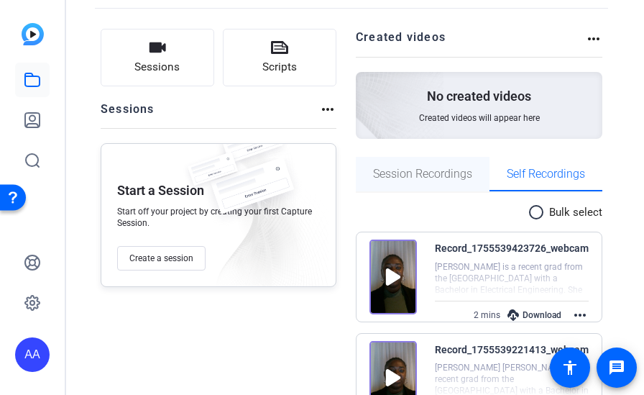
click at [477, 179] on div "Session Recordings" at bounding box center [423, 174] width 134 height 35
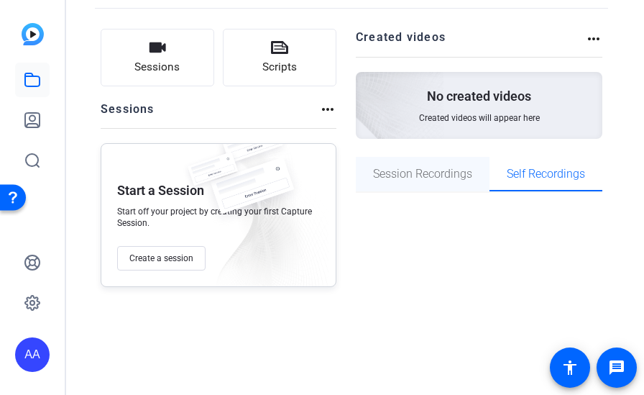
scroll to position [44, 0]
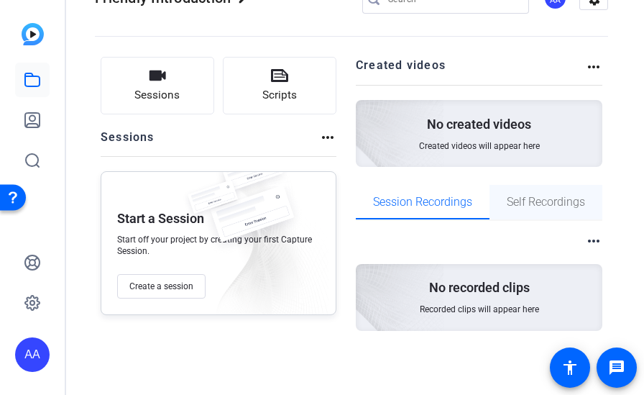
click at [515, 192] on span "Self Recordings" at bounding box center [546, 202] width 78 height 35
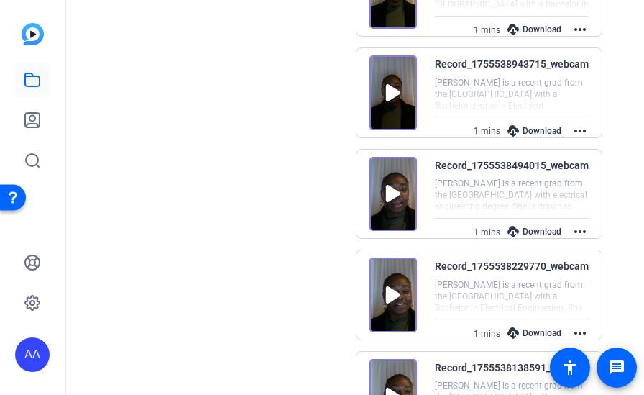
scroll to position [116, 0]
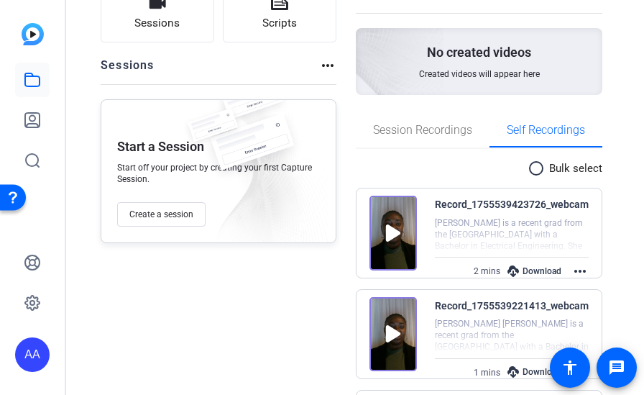
click at [391, 226] on img at bounding box center [392, 233] width 47 height 75
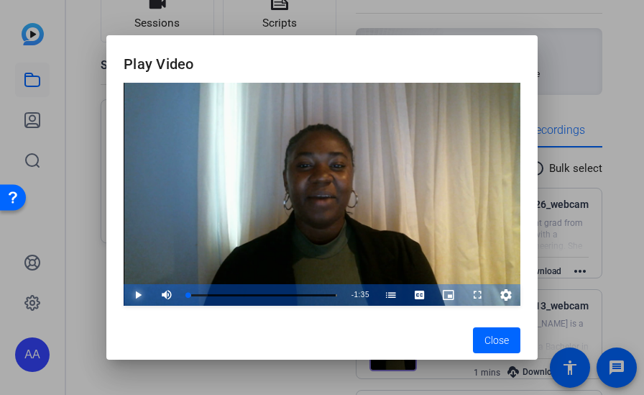
click at [124, 292] on span "Video Player" at bounding box center [124, 295] width 0 height 22
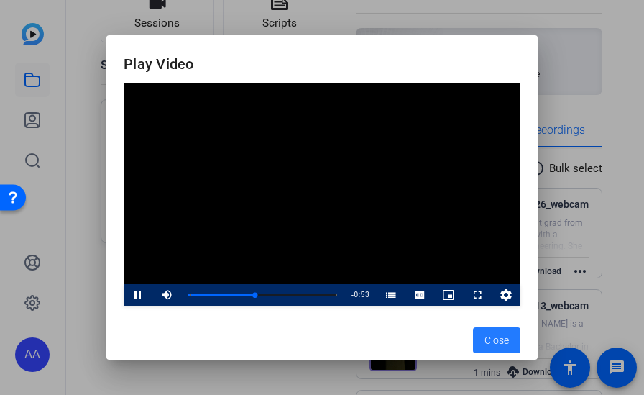
click at [502, 341] on span "Close" at bounding box center [496, 340] width 24 height 15
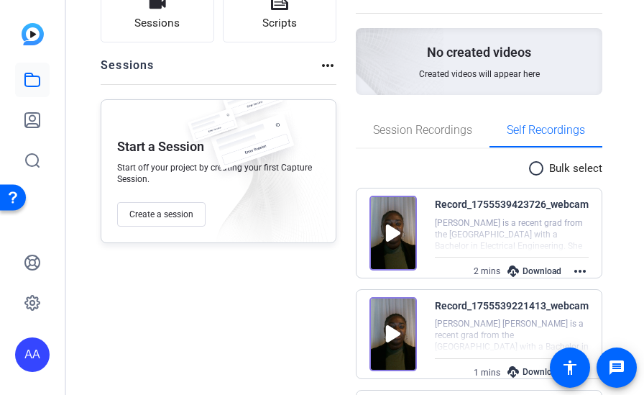
click at [558, 268] on mat-icon "more_horiz" at bounding box center [579, 270] width 17 height 17
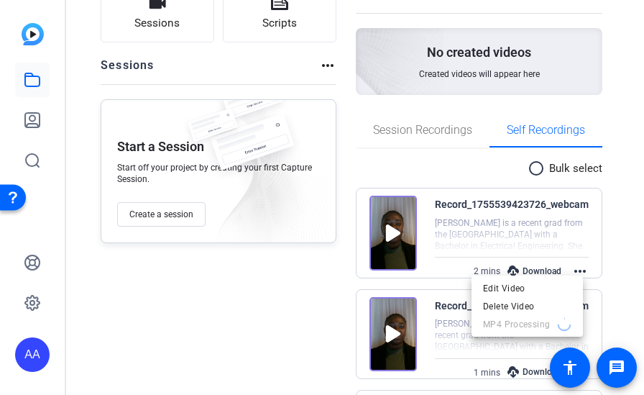
click at [528, 270] on div at bounding box center [322, 197] width 644 height 395
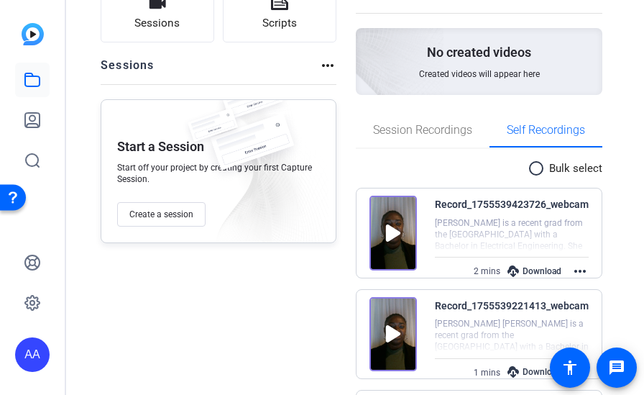
click at [532, 266] on div "Download" at bounding box center [534, 271] width 68 height 19
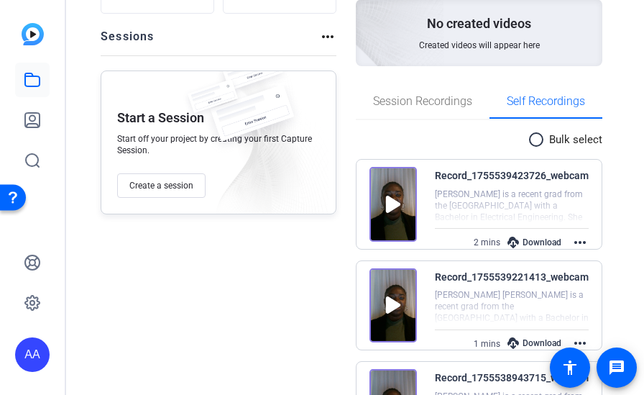
scroll to position [144, 0]
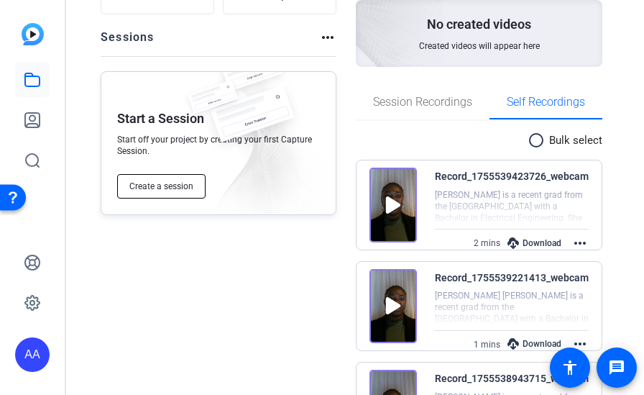
click at [157, 182] on span "Create a session" at bounding box center [161, 186] width 64 height 12
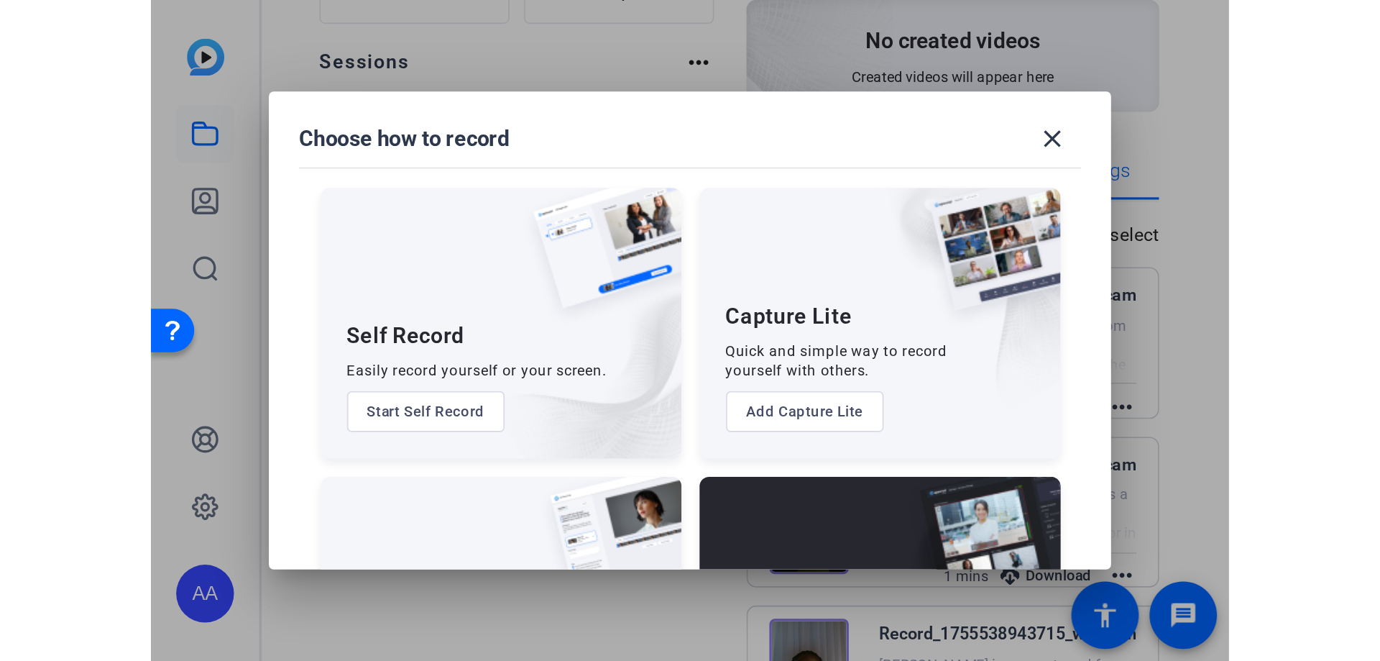
scroll to position [72, 0]
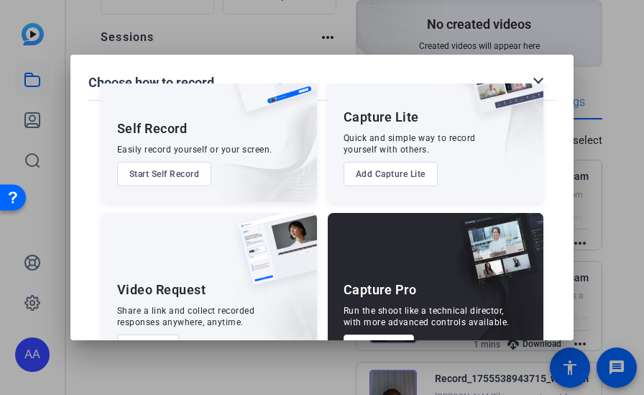
click at [177, 167] on button "Start Self Record" at bounding box center [164, 174] width 95 height 24
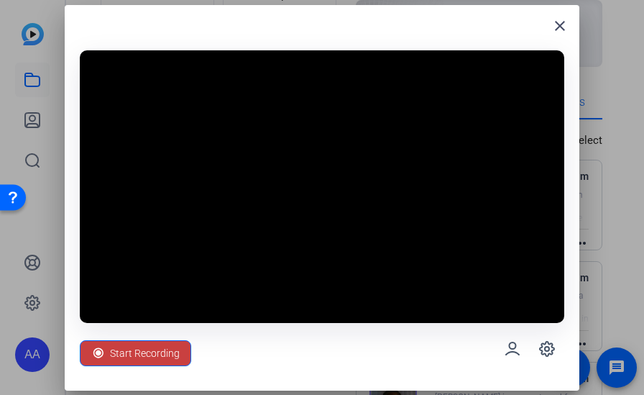
click at [171, 356] on span "Start Recording" at bounding box center [145, 352] width 70 height 27
click at [171, 356] on div "Start Recording" at bounding box center [322, 349] width 484 height 52
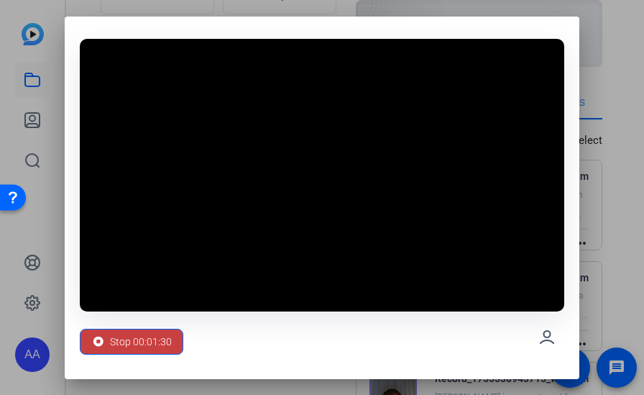
click at [161, 341] on span "Stop 00:01:30" at bounding box center [141, 341] width 62 height 27
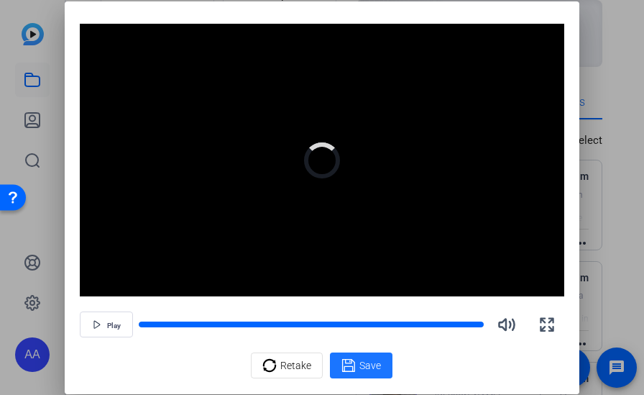
click at [338, 364] on span at bounding box center [361, 365] width 63 height 35
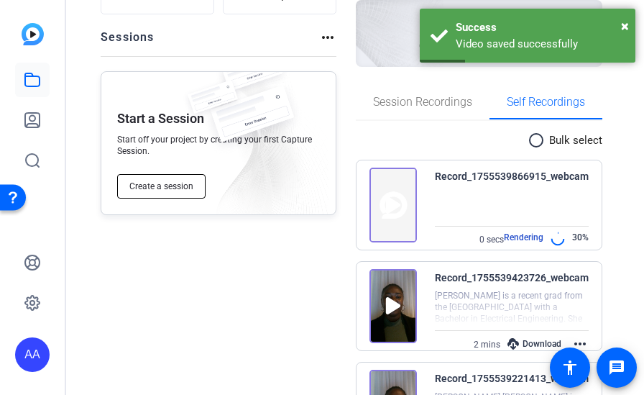
click at [176, 180] on button "Create a session" at bounding box center [161, 186] width 88 height 24
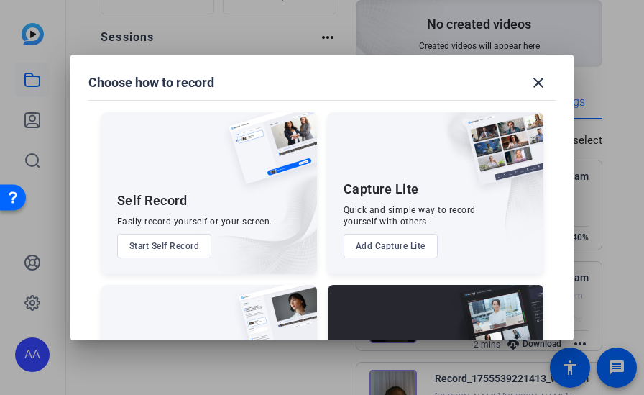
click at [183, 242] on button "Start Self Record" at bounding box center [164, 246] width 95 height 24
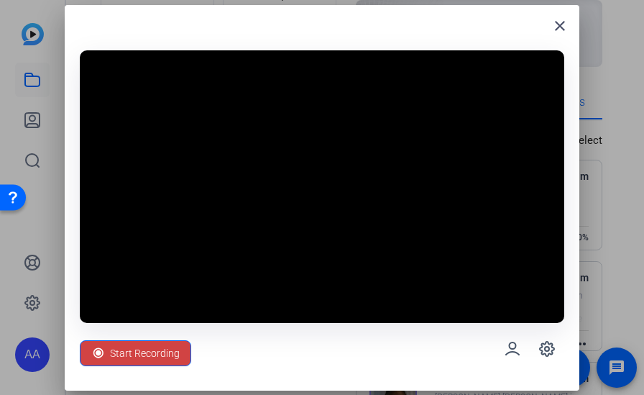
click at [183, 242] on video at bounding box center [322, 186] width 484 height 272
click at [136, 344] on span "Start Recording" at bounding box center [145, 352] width 70 height 27
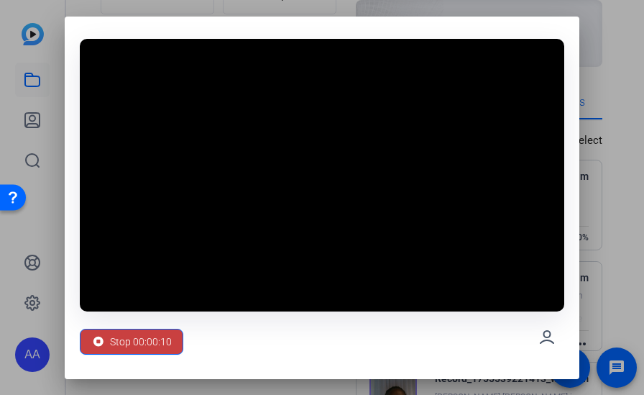
click at [106, 341] on icon at bounding box center [98, 341] width 14 height 14
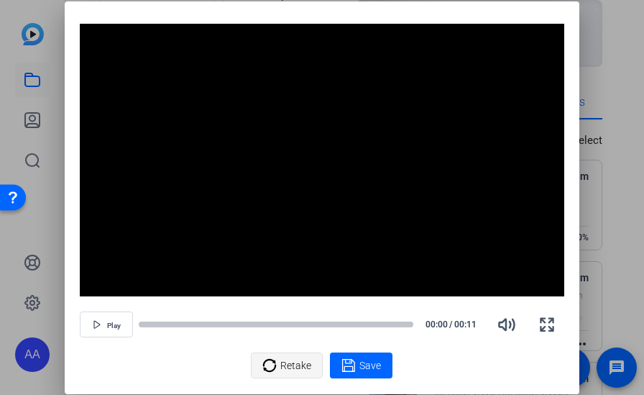
click at [296, 364] on span "Retake" at bounding box center [295, 364] width 31 height 27
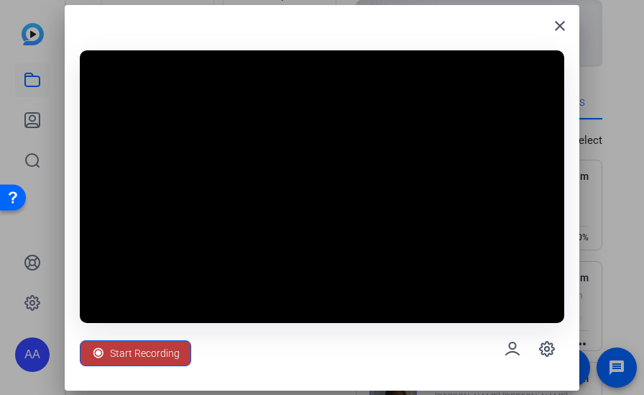
drag, startPoint x: 141, startPoint y: 349, endPoint x: 133, endPoint y: 386, distance: 37.5
click at [141, 351] on span "Start Recording" at bounding box center [145, 352] width 70 height 27
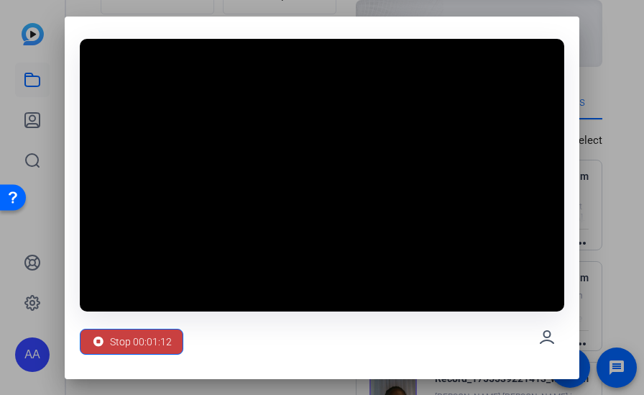
click at [128, 336] on span "Stop 00:01:12" at bounding box center [141, 341] width 62 height 27
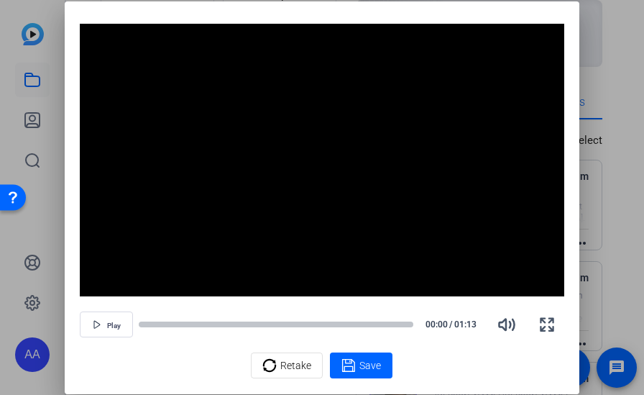
click at [323, 364] on div "Retake Save" at bounding box center [322, 365] width 484 height 26
click at [303, 364] on span "Retake" at bounding box center [295, 364] width 31 height 27
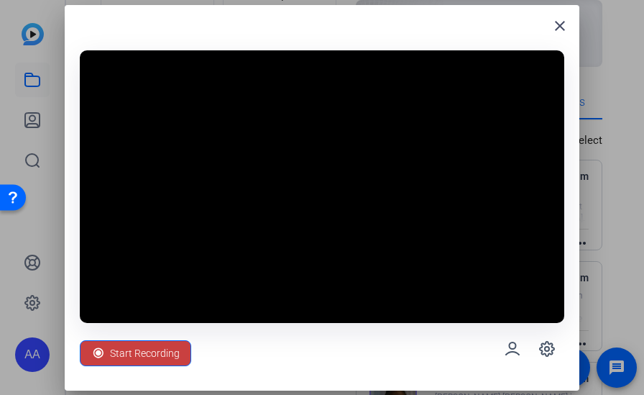
click at [157, 353] on span "Start Recording" at bounding box center [145, 352] width 70 height 27
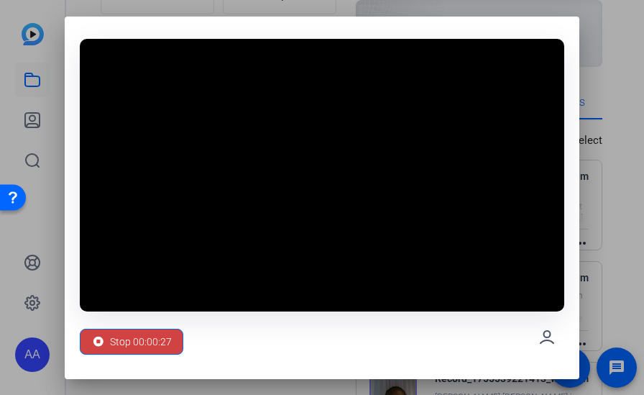
click at [191, 333] on div "Stop 00:00:27" at bounding box center [322, 337] width 484 height 52
click at [169, 340] on span "Stop 00:00:27" at bounding box center [141, 341] width 62 height 27
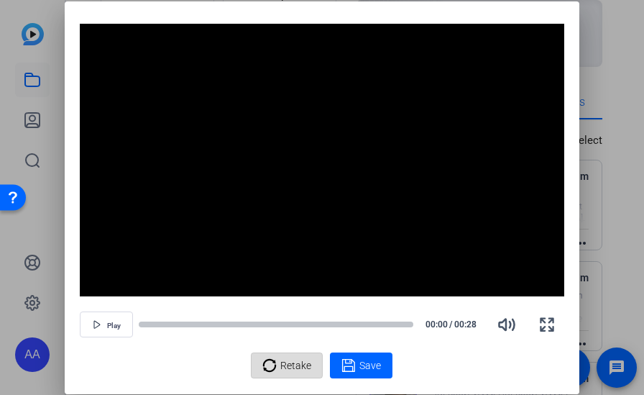
click at [285, 354] on span "Retake" at bounding box center [295, 364] width 31 height 27
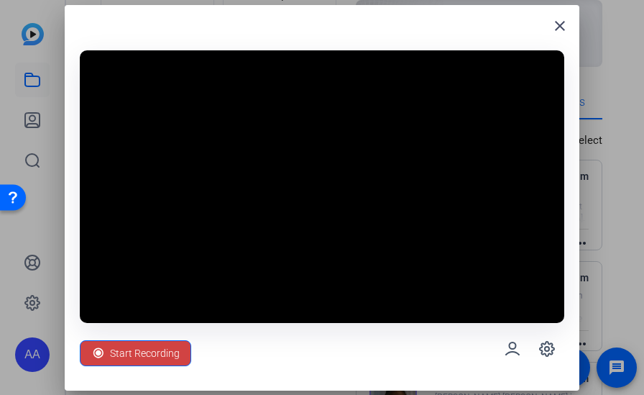
click at [461, 360] on div "Start Recording" at bounding box center [322, 349] width 484 height 52
click at [354, 345] on div "Start Recording" at bounding box center [322, 349] width 484 height 52
click at [136, 347] on span "Start Recording" at bounding box center [145, 352] width 70 height 27
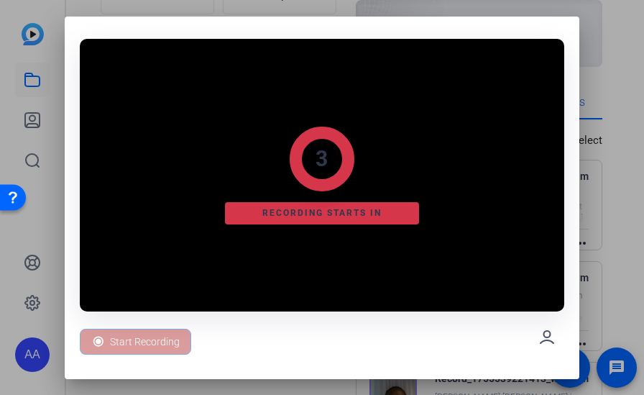
click at [136, 347] on div "Start Recording" at bounding box center [135, 341] width 111 height 26
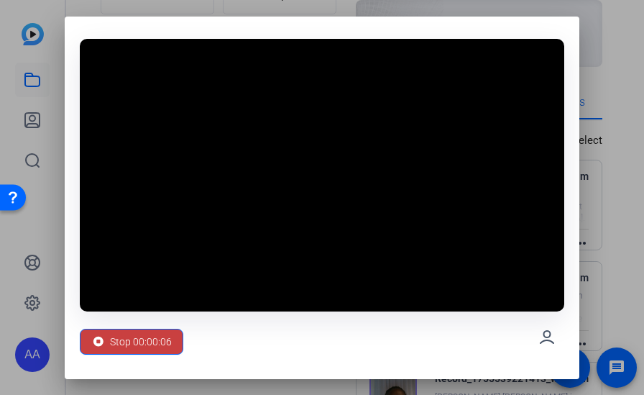
click at [155, 341] on span "Stop 00:00:06" at bounding box center [141, 341] width 62 height 27
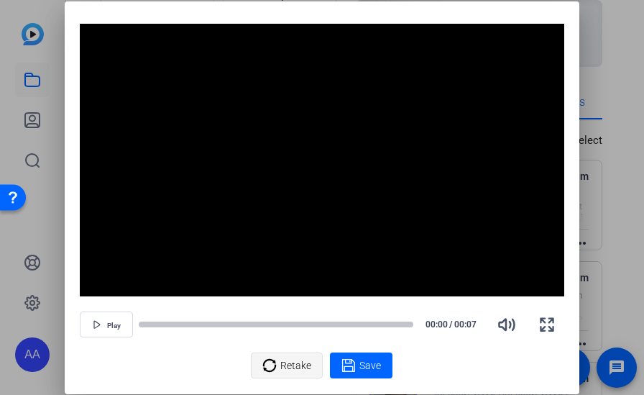
click at [300, 352] on span "Retake" at bounding box center [295, 364] width 31 height 27
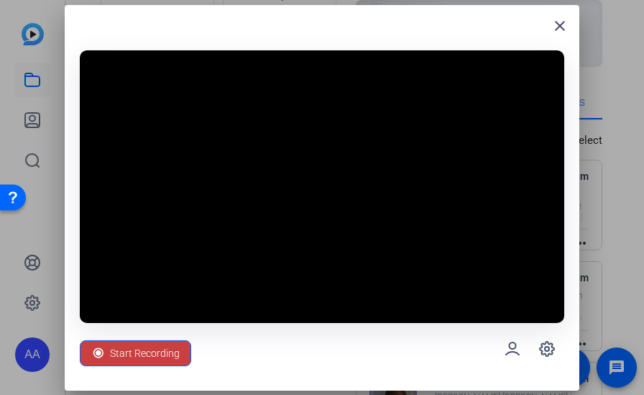
click at [165, 353] on span "Start Recording" at bounding box center [145, 352] width 70 height 27
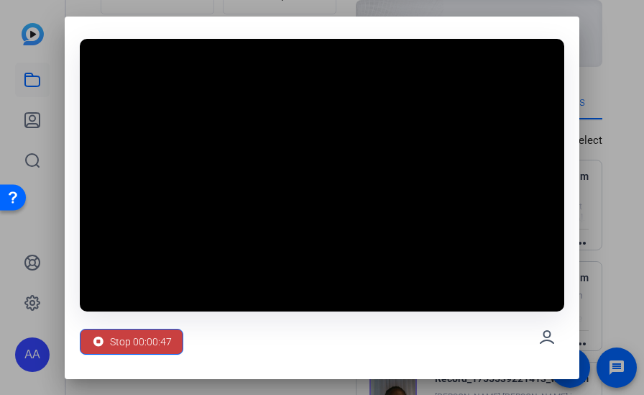
click at [155, 336] on span "Stop 00:00:47" at bounding box center [141, 341] width 62 height 27
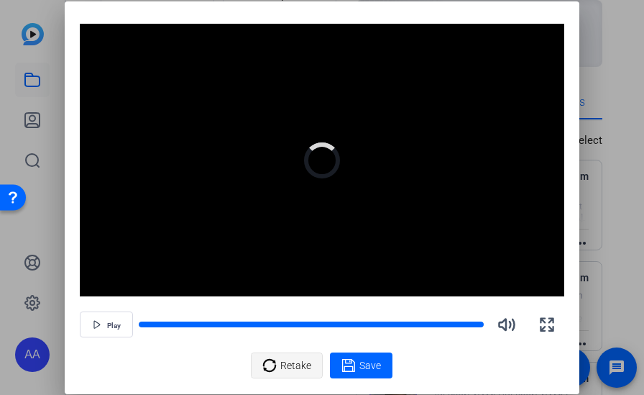
click at [288, 364] on span "Retake" at bounding box center [295, 364] width 31 height 27
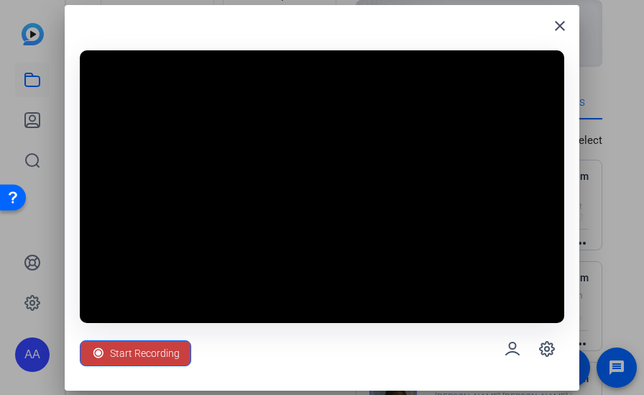
click at [163, 344] on span "Start Recording" at bounding box center [145, 352] width 70 height 27
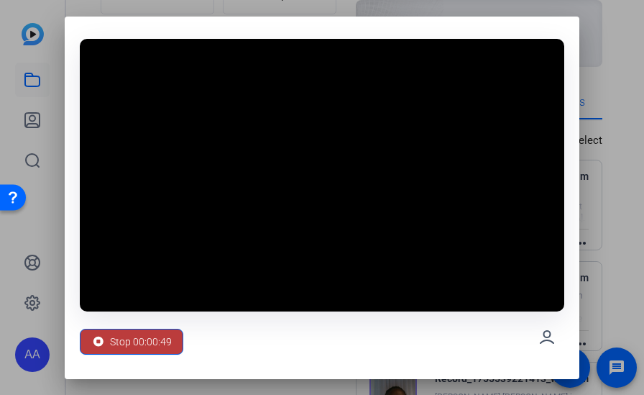
click at [168, 337] on span "Stop 00:00:49" at bounding box center [141, 341] width 62 height 27
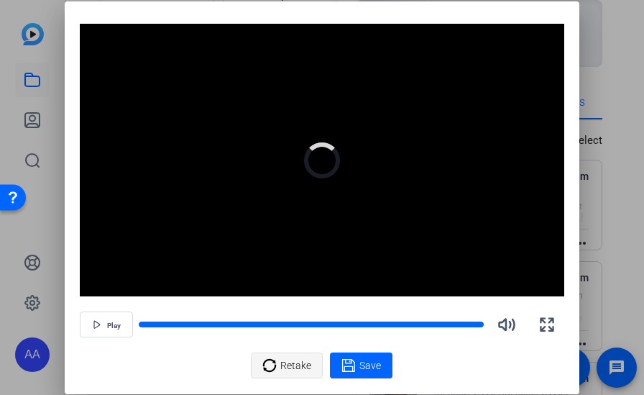
click at [264, 361] on icon at bounding box center [269, 365] width 14 height 17
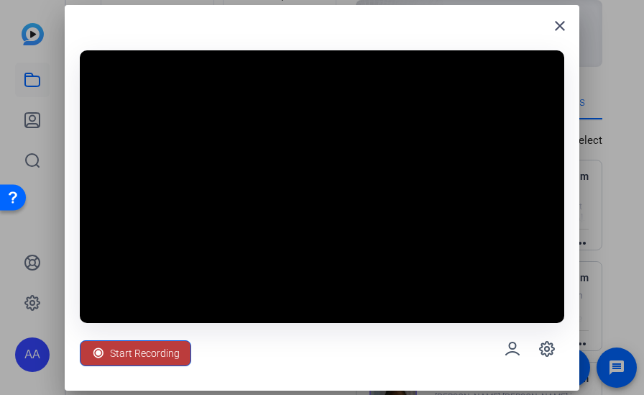
drag, startPoint x: 139, startPoint y: 295, endPoint x: 148, endPoint y: 268, distance: 28.2
click at [148, 268] on div "Start Recording" at bounding box center [322, 212] width 484 height 324
click at [78, 346] on div "close Start Recording" at bounding box center [322, 197] width 515 height 385
click at [156, 342] on span "Start Recording" at bounding box center [145, 352] width 70 height 27
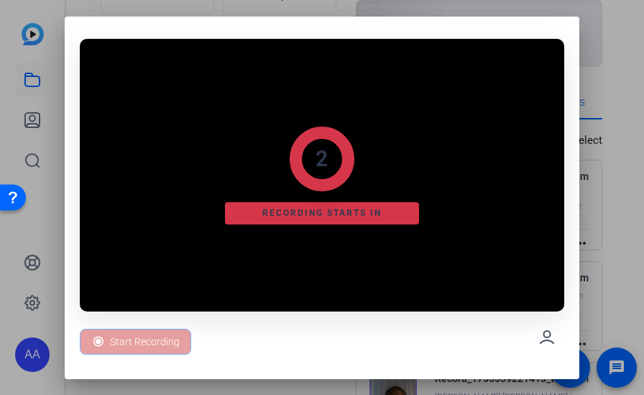
click at [132, 339] on div "Start Recording" at bounding box center [135, 341] width 111 height 26
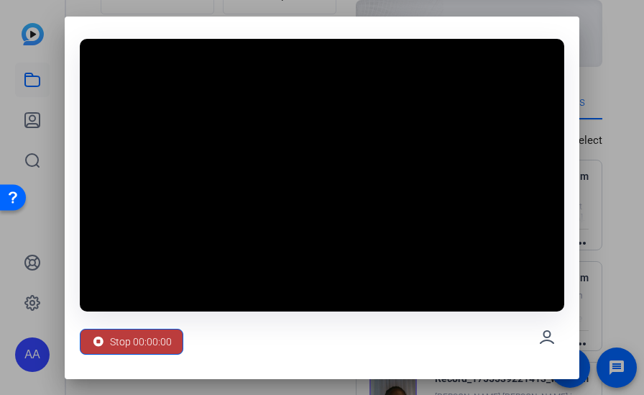
click at [138, 334] on span "Stop 00:00:00" at bounding box center [141, 341] width 62 height 27
click at [127, 344] on span "Stop 00:00:00" at bounding box center [141, 341] width 62 height 27
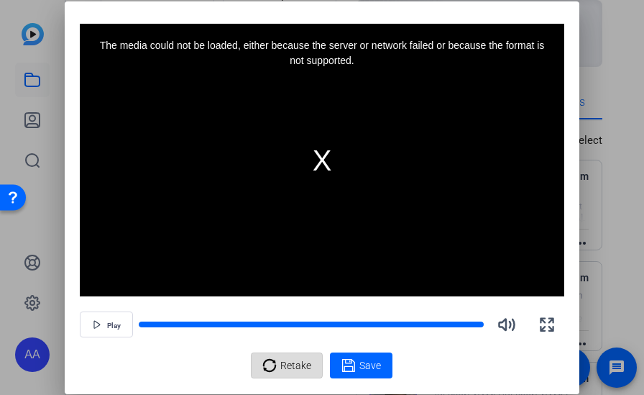
click at [272, 357] on icon at bounding box center [269, 365] width 14 height 17
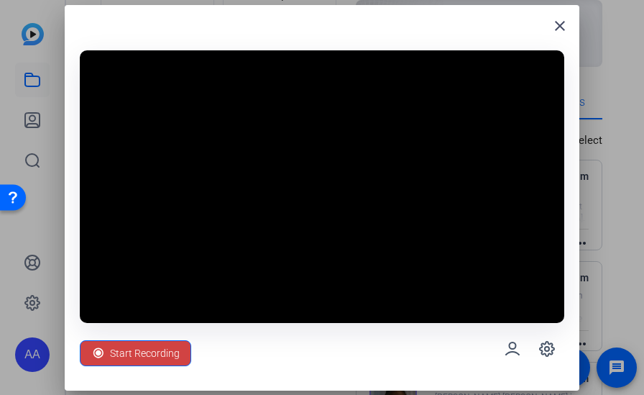
drag, startPoint x: 447, startPoint y: 280, endPoint x: 461, endPoint y: 210, distance: 71.0
click at [461, 211] on video at bounding box center [322, 186] width 484 height 272
drag, startPoint x: 461, startPoint y: 210, endPoint x: 410, endPoint y: 304, distance: 106.8
click at [454, 221] on video at bounding box center [322, 186] width 484 height 272
drag, startPoint x: 416, startPoint y: 318, endPoint x: 489, endPoint y: 201, distance: 137.2
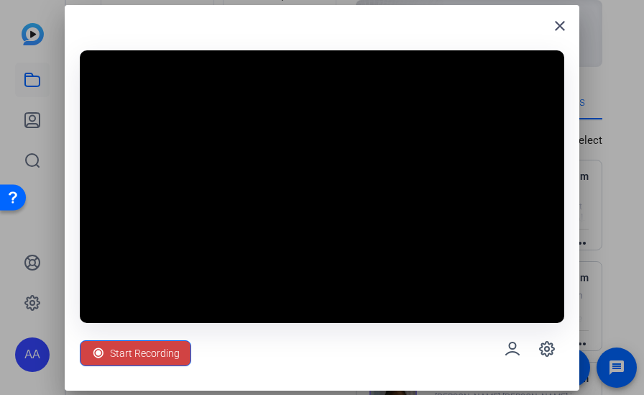
click at [497, 184] on video at bounding box center [322, 186] width 484 height 272
drag, startPoint x: 489, startPoint y: 201, endPoint x: 441, endPoint y: 386, distance: 190.9
click at [453, 334] on div "Start Recording" at bounding box center [322, 212] width 484 height 324
click at [150, 172] on video at bounding box center [322, 186] width 484 height 272
click at [129, 348] on span "Start Recording" at bounding box center [145, 352] width 70 height 27
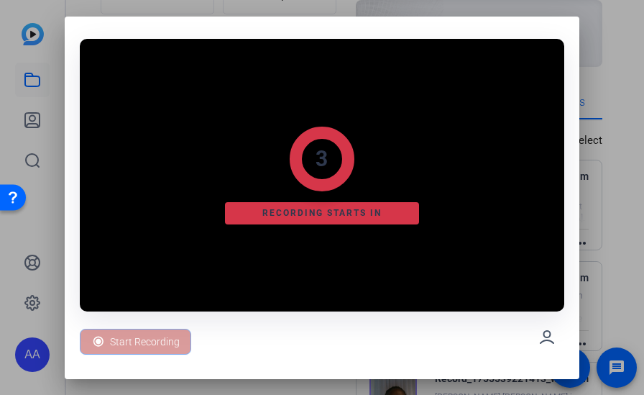
click at [129, 348] on div "Start Recording" at bounding box center [135, 341] width 111 height 26
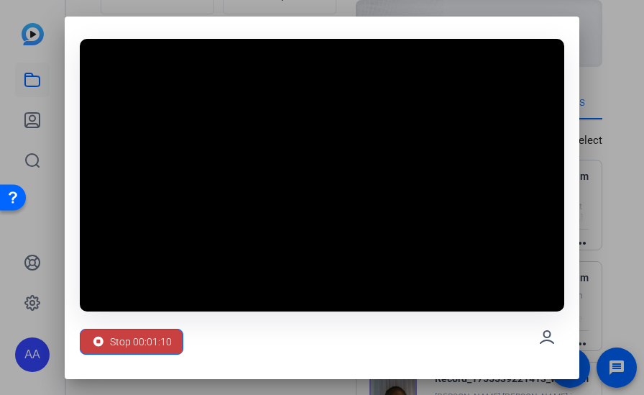
click at [114, 326] on span at bounding box center [132, 341] width 102 height 35
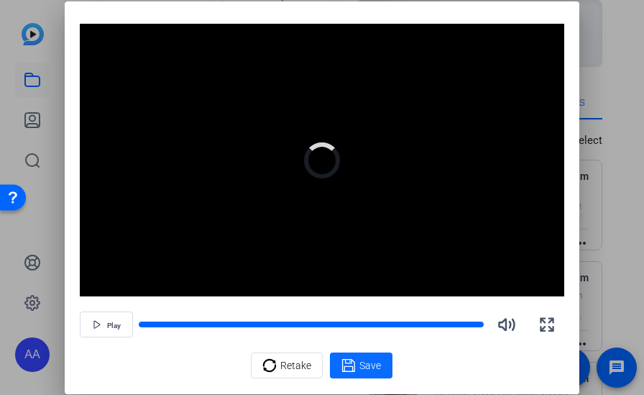
click at [355, 364] on icon at bounding box center [348, 365] width 13 height 13
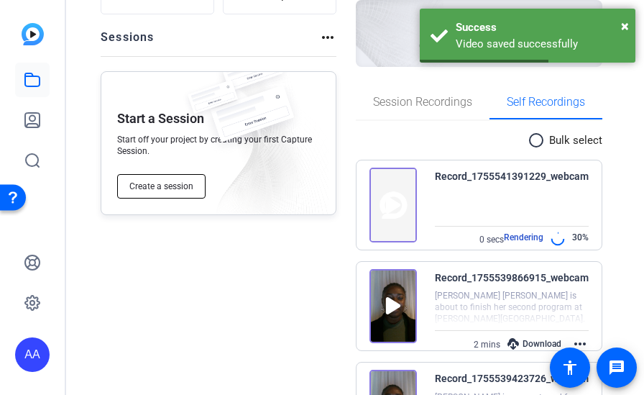
click at [172, 185] on span "Create a session" at bounding box center [161, 186] width 64 height 12
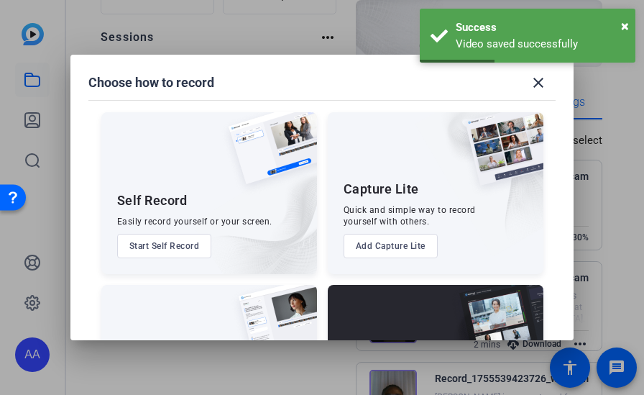
click at [170, 249] on button "Start Self Record" at bounding box center [164, 246] width 95 height 24
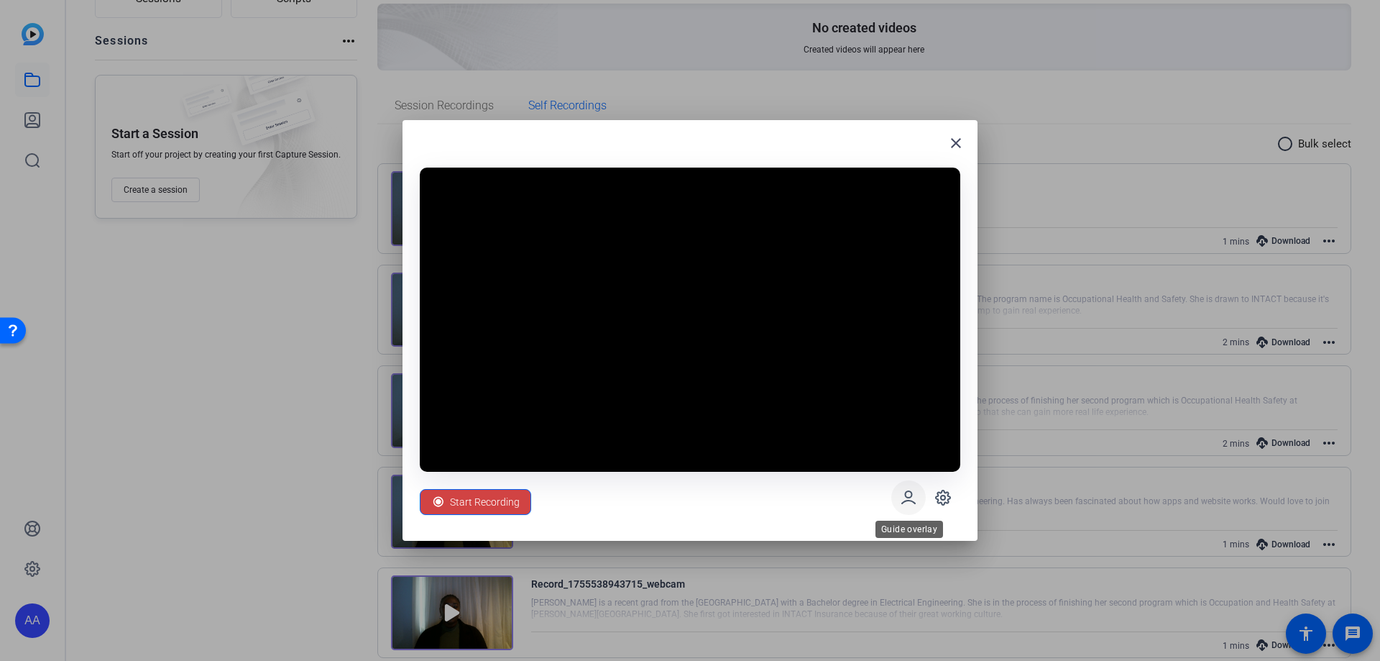
click at [558, 364] on icon at bounding box center [908, 497] width 13 height 12
click at [558, 364] on icon at bounding box center [908, 497] width 17 height 17
click at [495, 364] on span "Start Recording" at bounding box center [485, 501] width 70 height 27
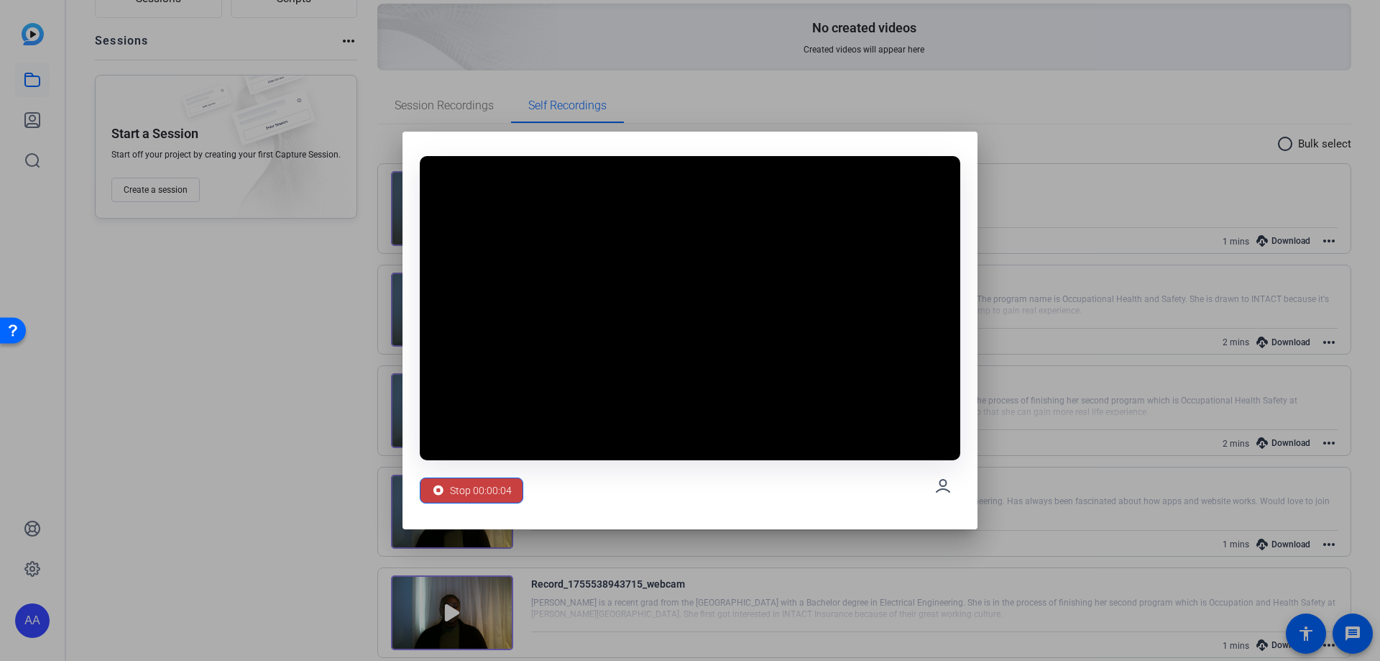
click at [476, 364] on span "Stop 00:00:04" at bounding box center [481, 490] width 62 height 27
click at [475, 364] on span "Stop 00:00:04" at bounding box center [481, 490] width 62 height 27
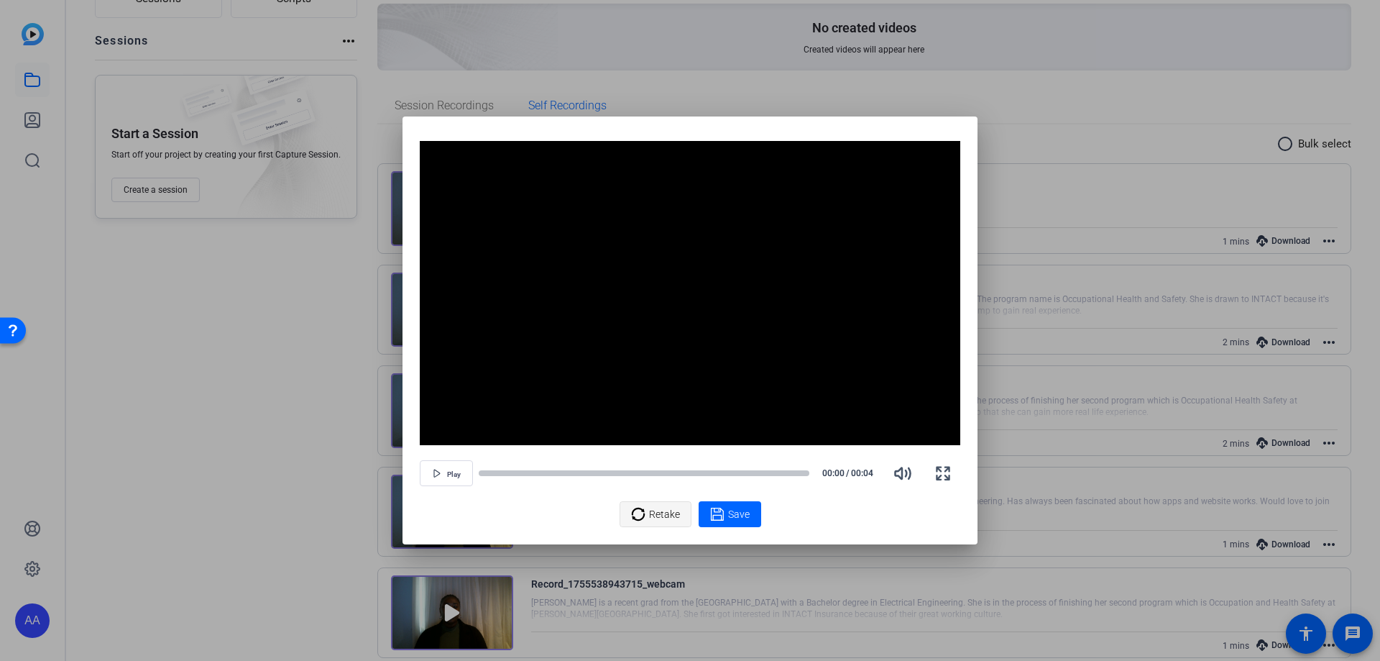
click at [558, 364] on icon at bounding box center [638, 513] width 14 height 17
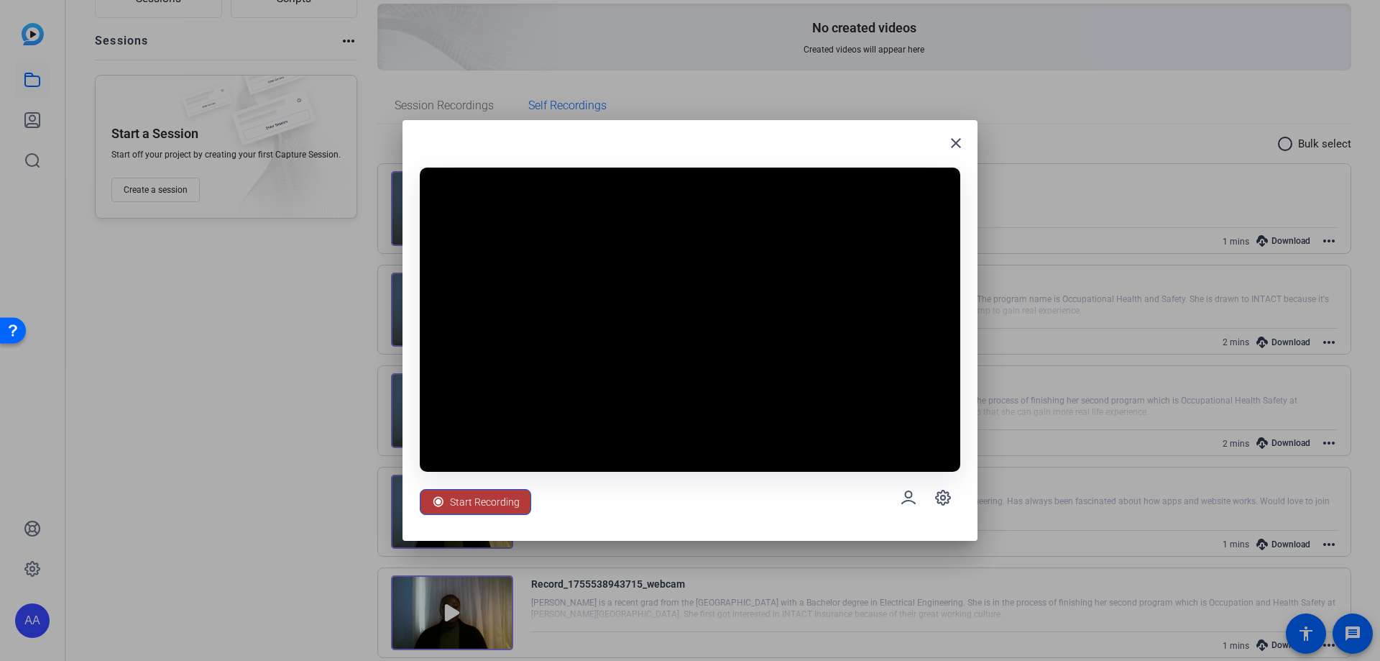
click at [484, 364] on span "Start Recording" at bounding box center [485, 501] width 70 height 27
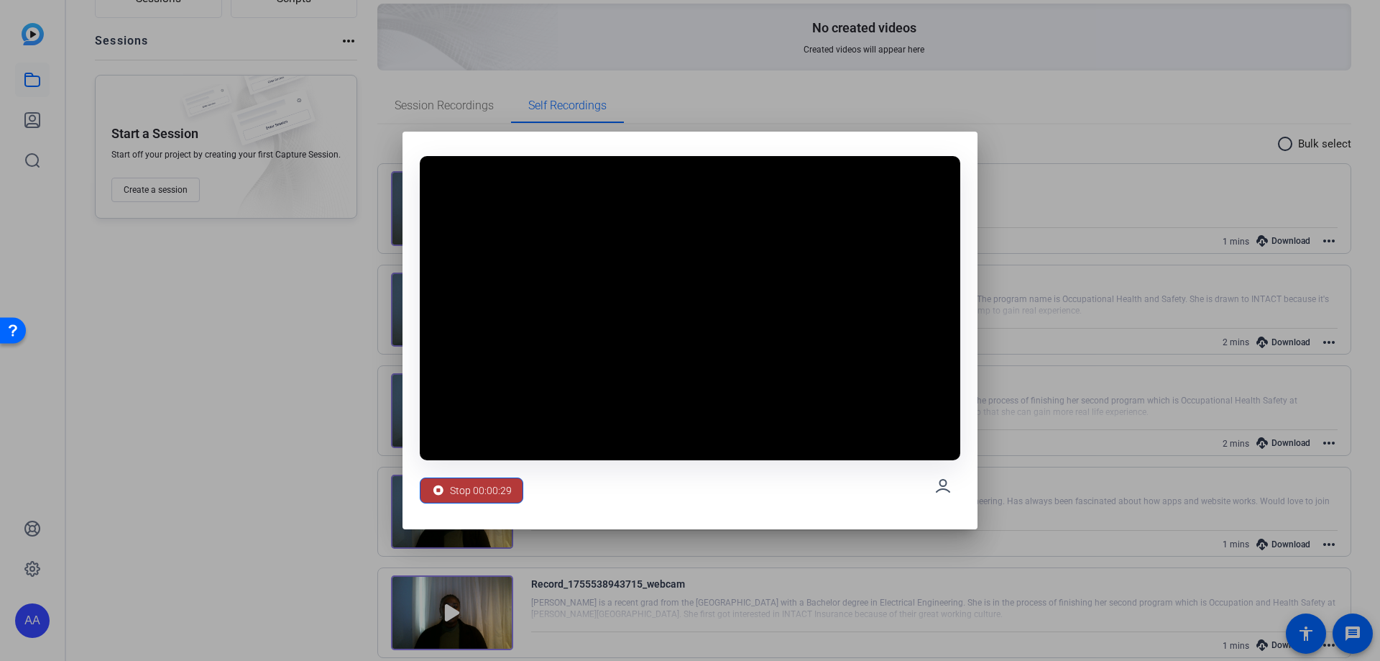
click at [487, 364] on span "Stop 00:00:29" at bounding box center [481, 490] width 62 height 27
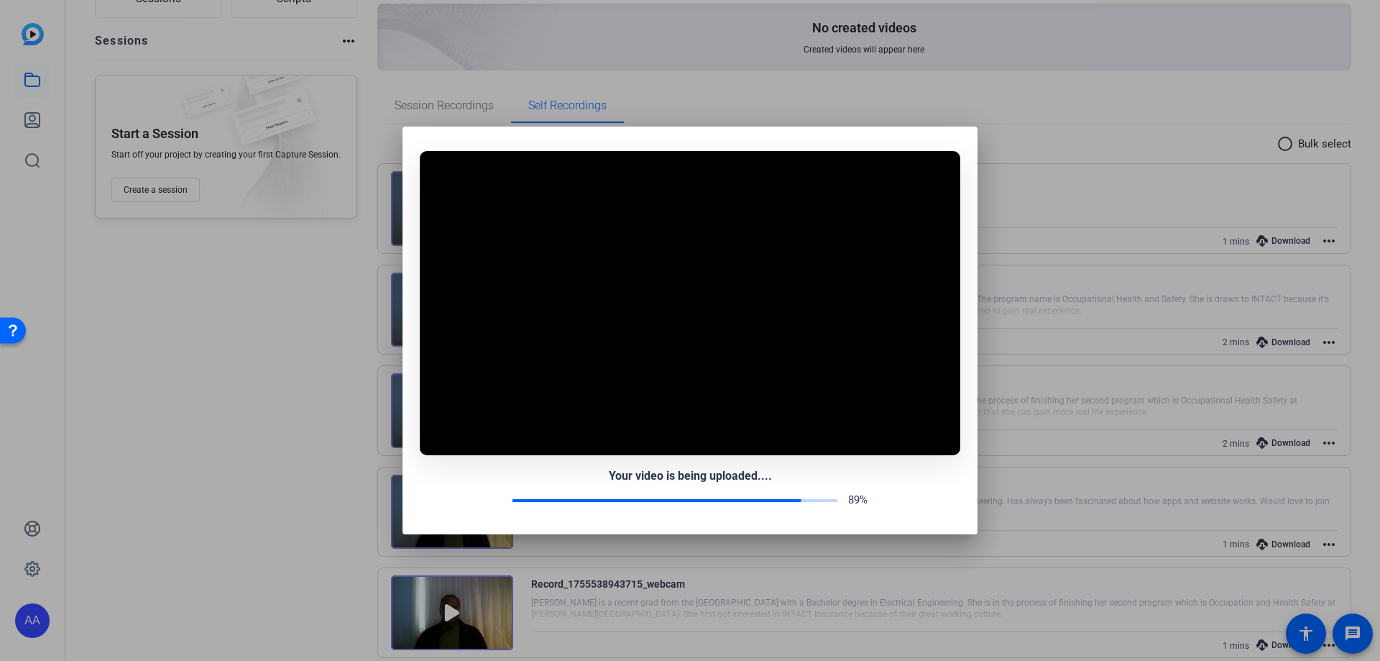
click at [497, 364] on div "89%" at bounding box center [690, 500] width 541 height 17
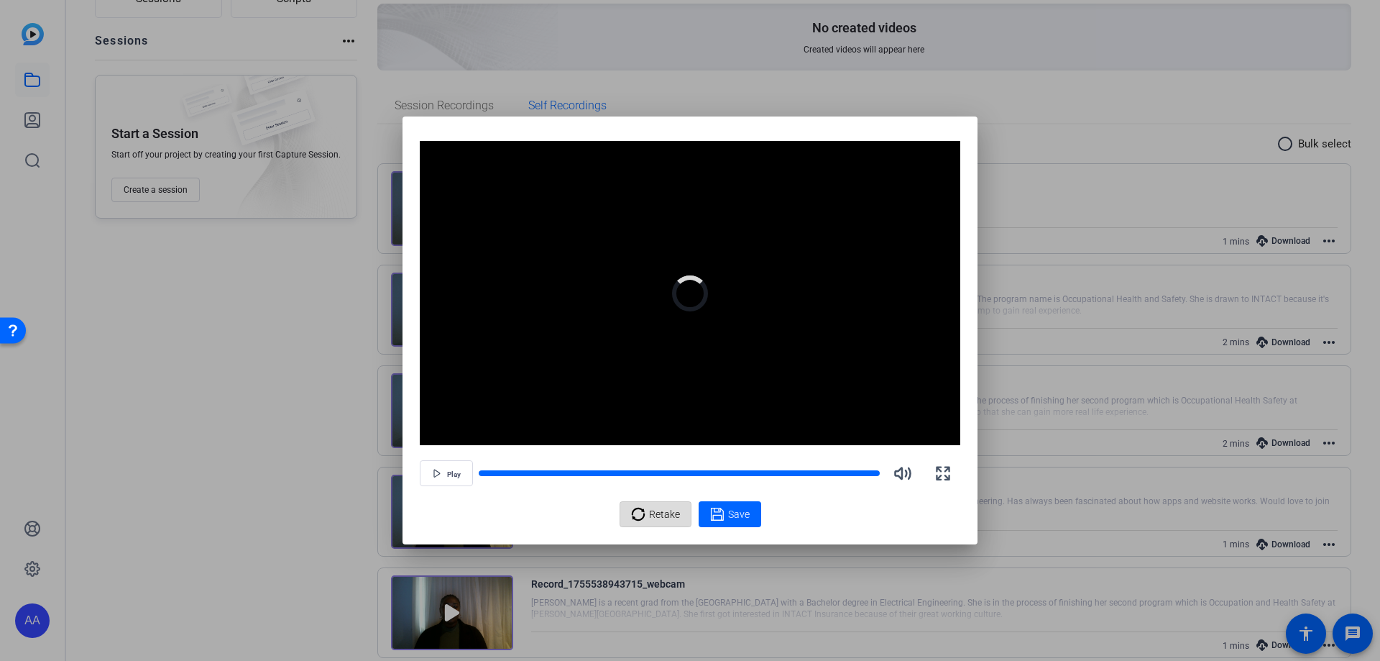
click at [558, 364] on icon at bounding box center [638, 513] width 14 height 17
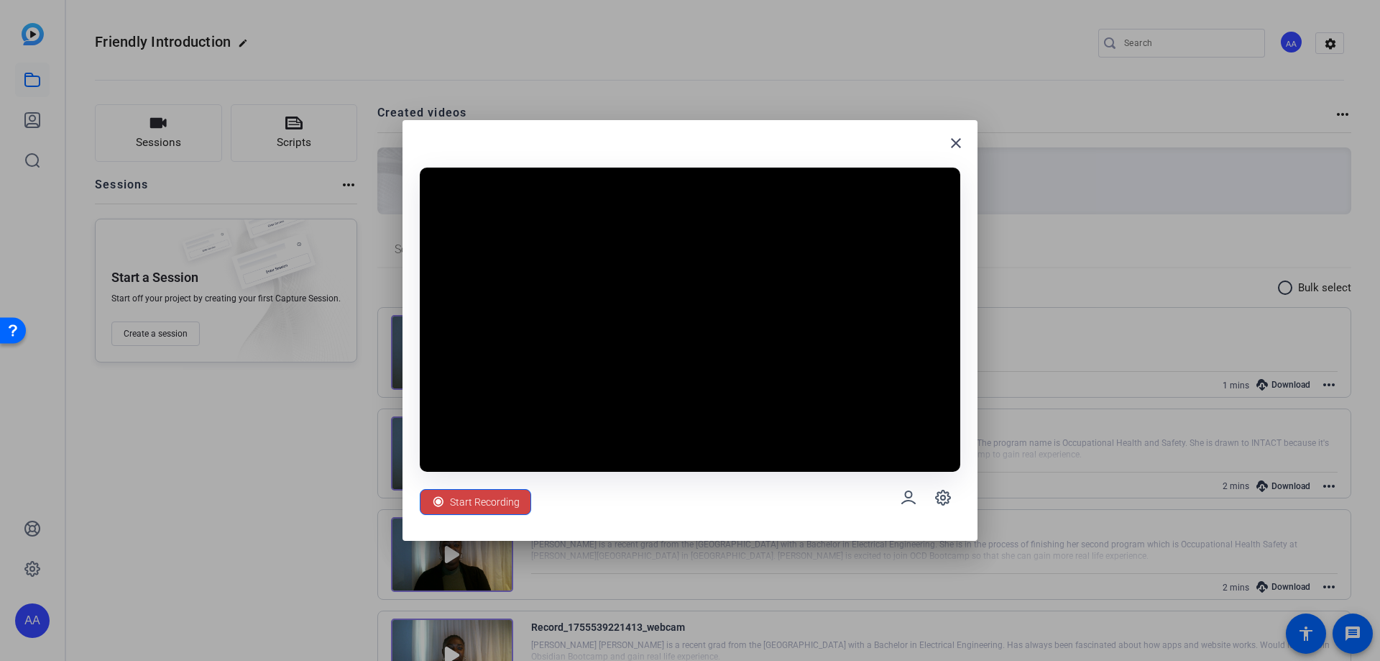
scroll to position [144, 0]
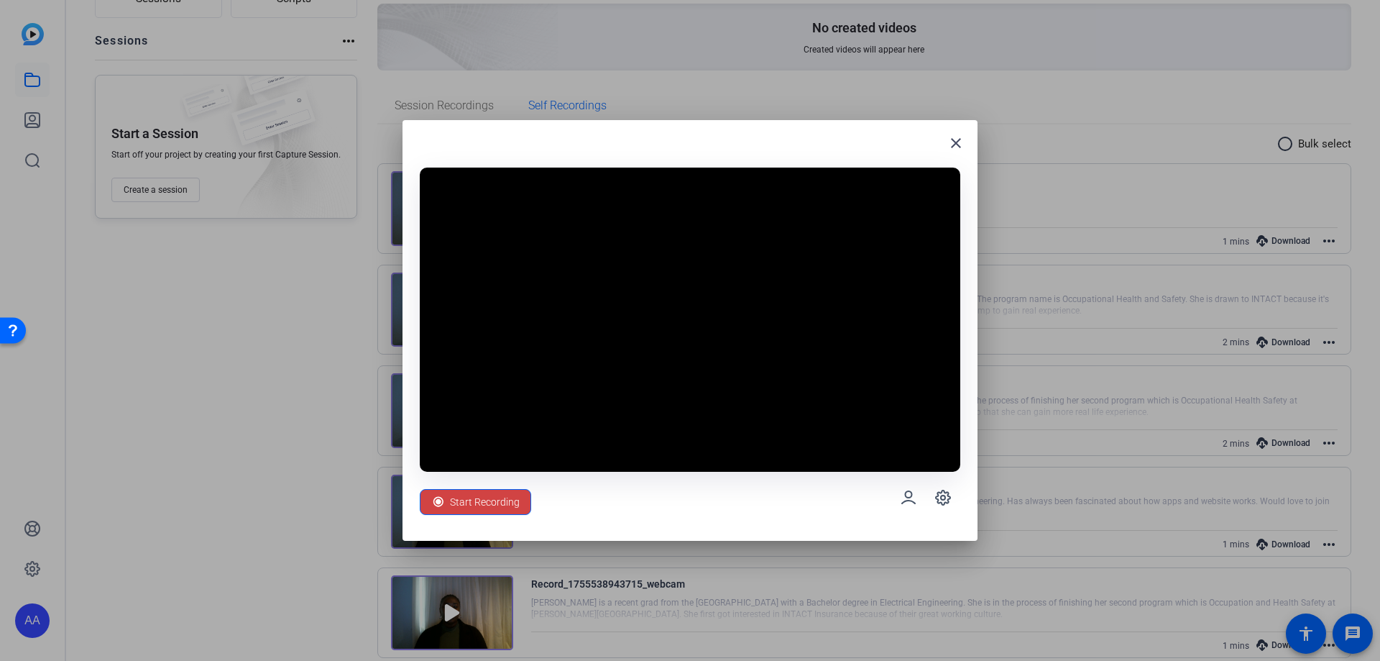
click at [561, 594] on div at bounding box center [690, 330] width 1380 height 661
click at [536, 221] on div at bounding box center [690, 319] width 541 height 304
click at [471, 502] on span "Start Recording" at bounding box center [485, 501] width 70 height 27
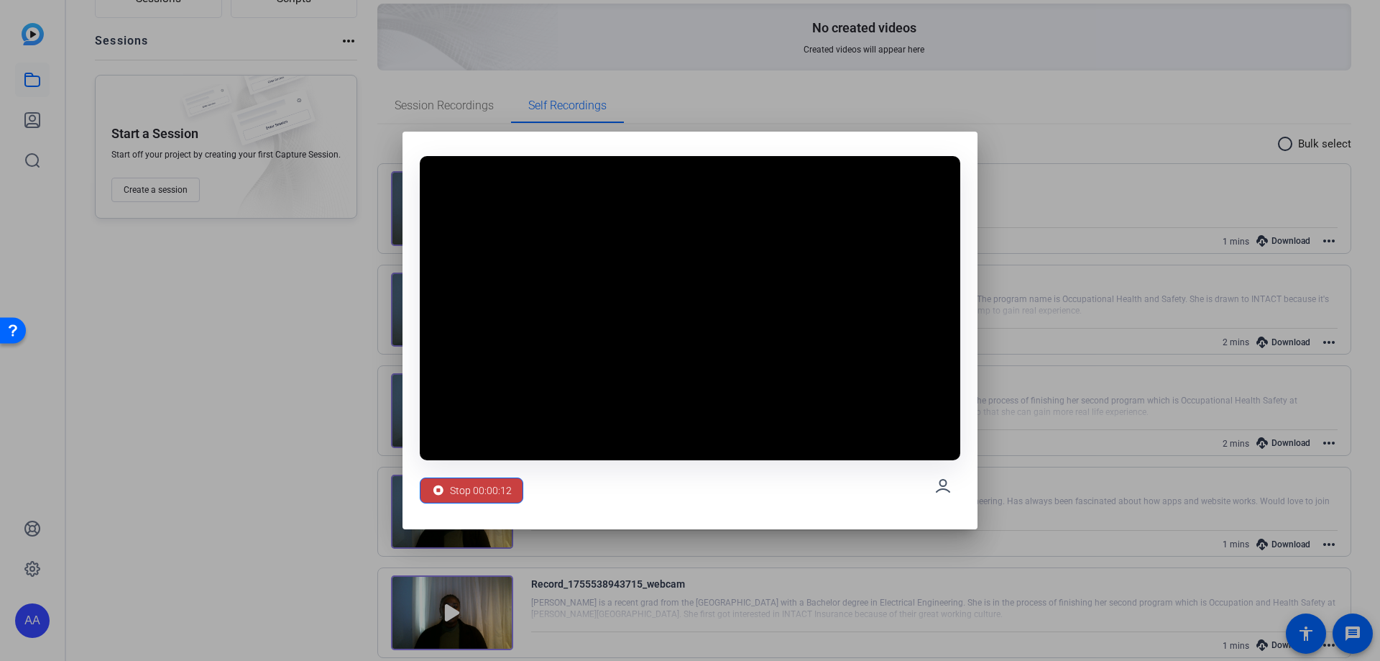
click at [478, 477] on span "Stop 00:00:12" at bounding box center [481, 490] width 62 height 27
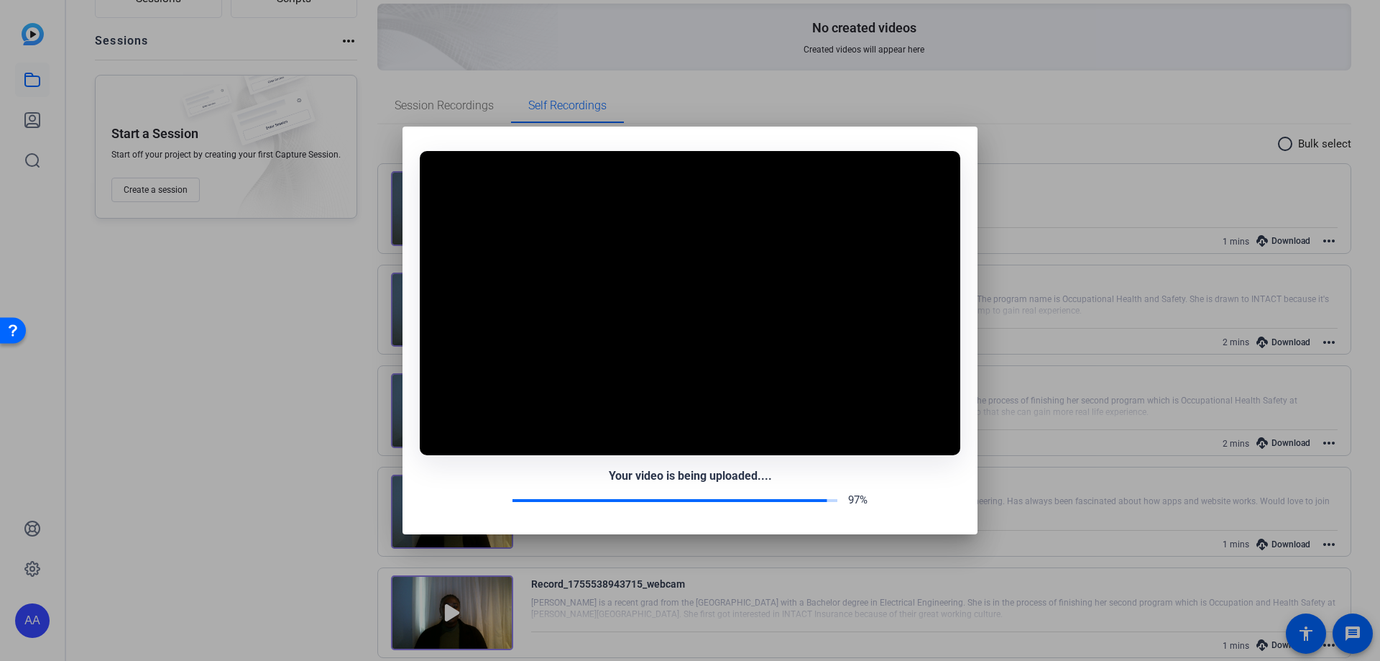
click at [499, 487] on div "Your video is being uploaded.... 97%" at bounding box center [690, 487] width 541 height 41
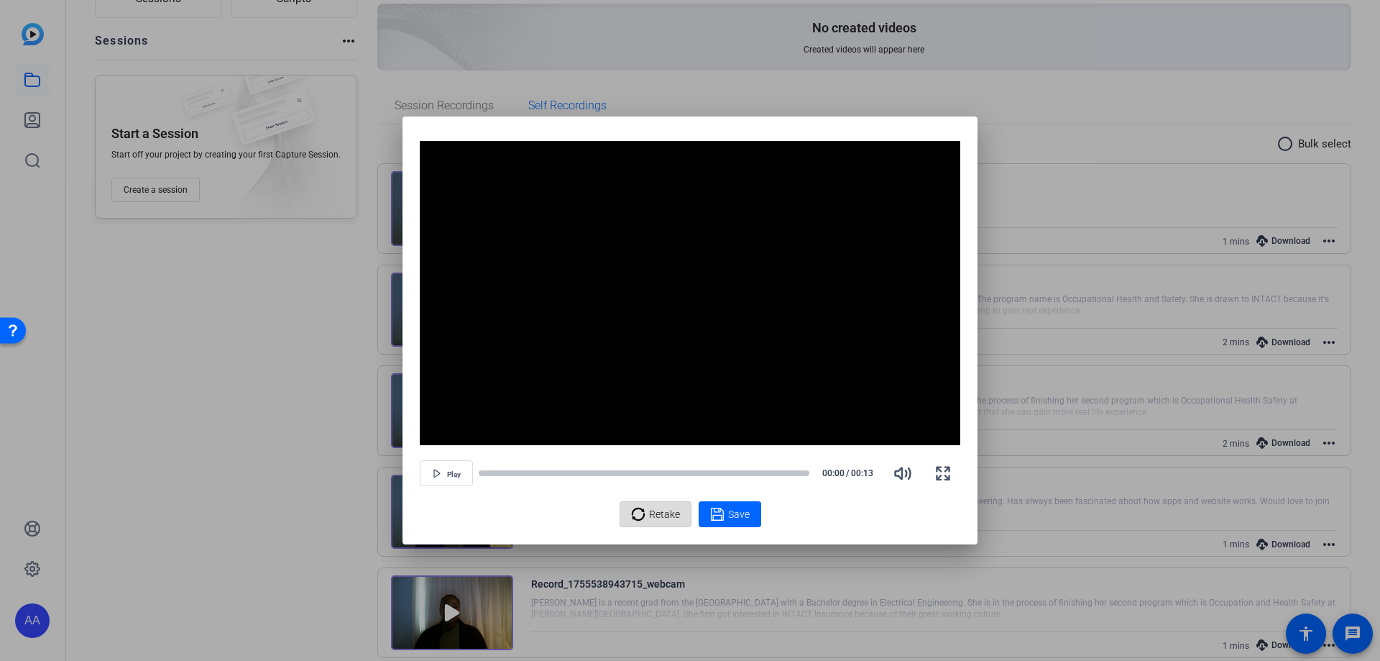
click at [640, 517] on icon at bounding box center [638, 513] width 14 height 17
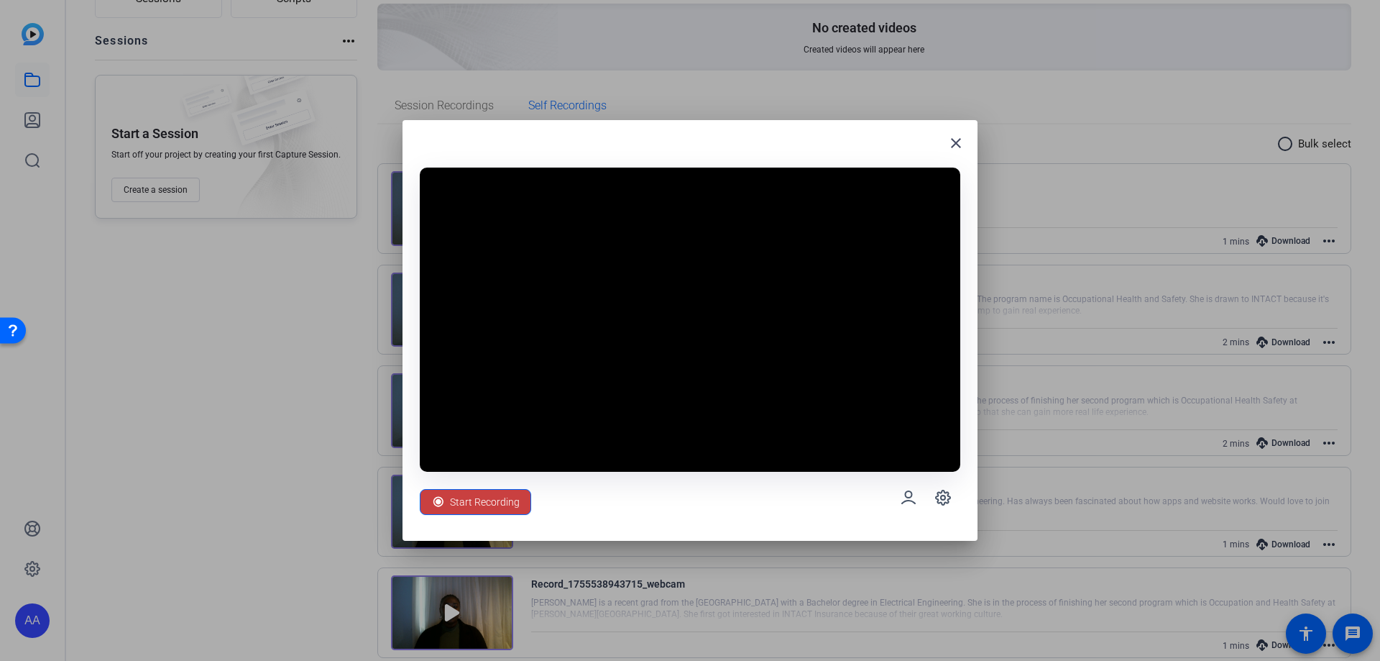
click at [492, 492] on span "Start Recording" at bounding box center [485, 501] width 70 height 27
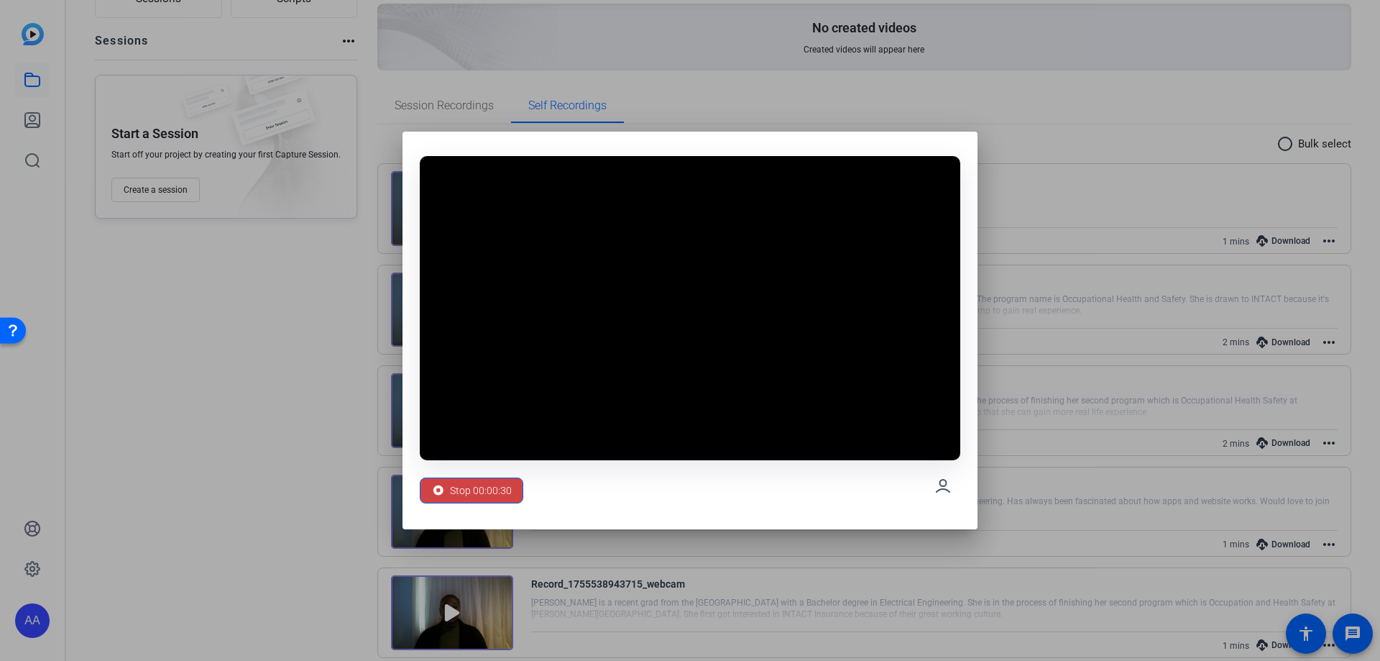
click at [501, 482] on span "Stop 00:00:30" at bounding box center [481, 490] width 62 height 27
drag, startPoint x: 508, startPoint y: 482, endPoint x: 512, endPoint y: 411, distance: 71.3
click at [506, 468] on div "Stop 00:00:31" at bounding box center [690, 486] width 541 height 52
click at [510, 413] on div at bounding box center [690, 308] width 541 height 304
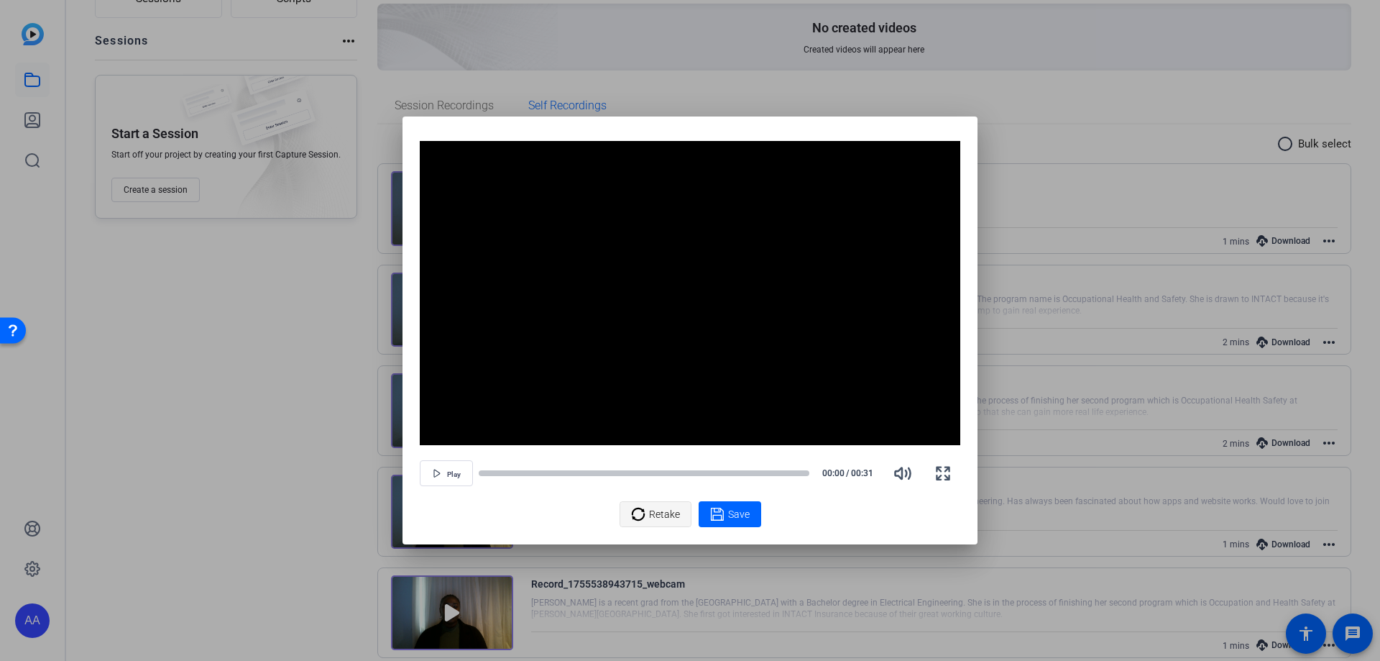
click at [650, 508] on span "Retake" at bounding box center [664, 513] width 31 height 27
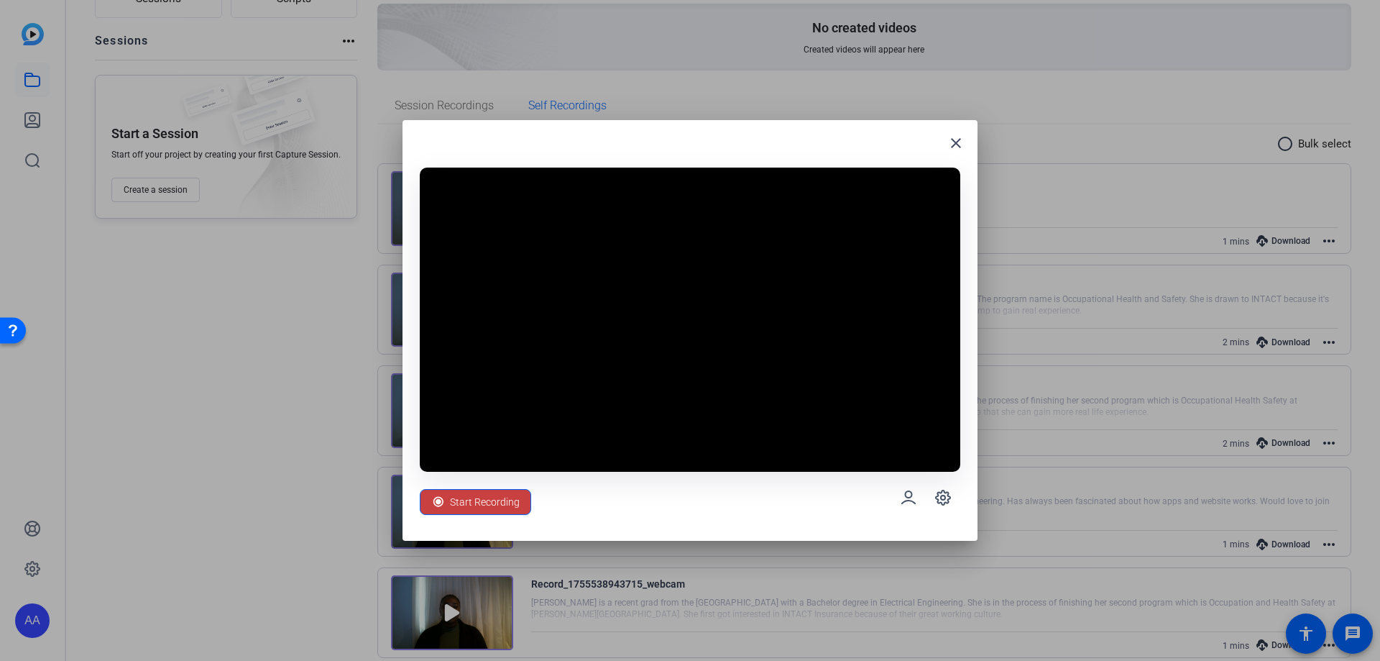
click at [499, 506] on span "Start Recording" at bounding box center [485, 501] width 70 height 27
click at [499, 506] on div "Start Recording" at bounding box center [690, 498] width 541 height 52
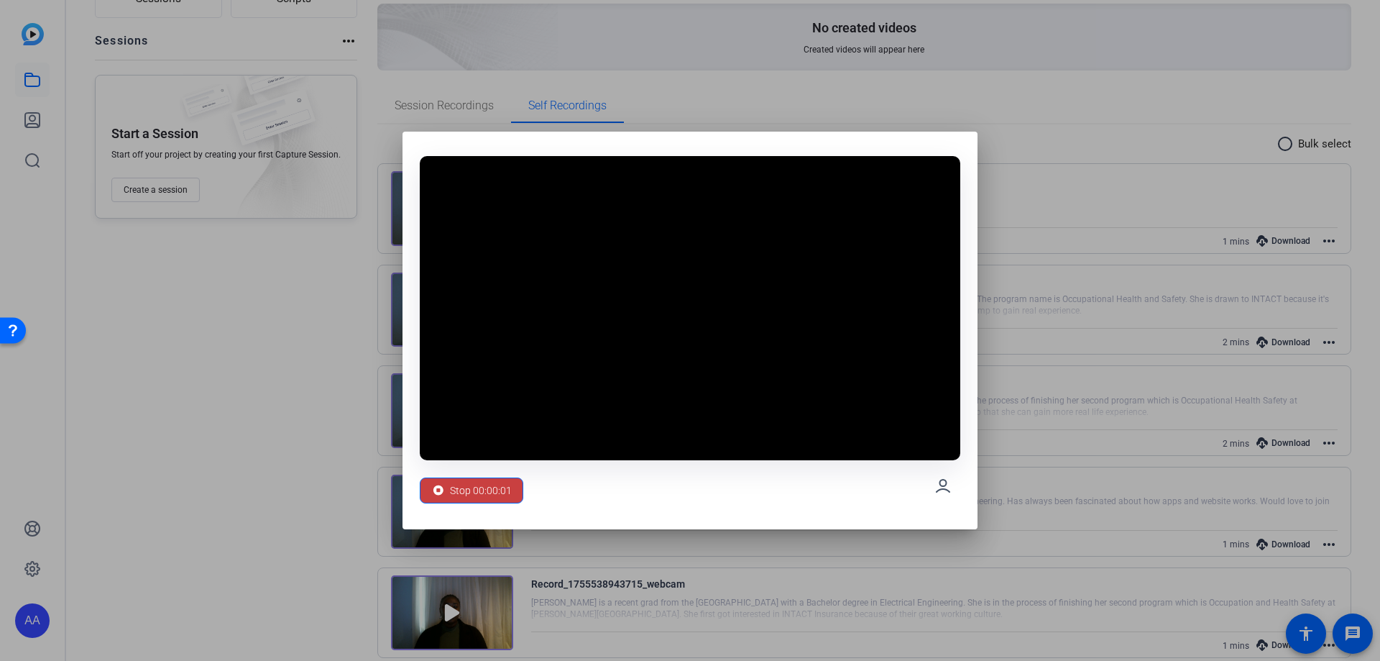
click at [472, 493] on span "Stop 00:00:01" at bounding box center [481, 490] width 62 height 27
click at [495, 481] on span "Stop 00:00:02" at bounding box center [481, 490] width 62 height 27
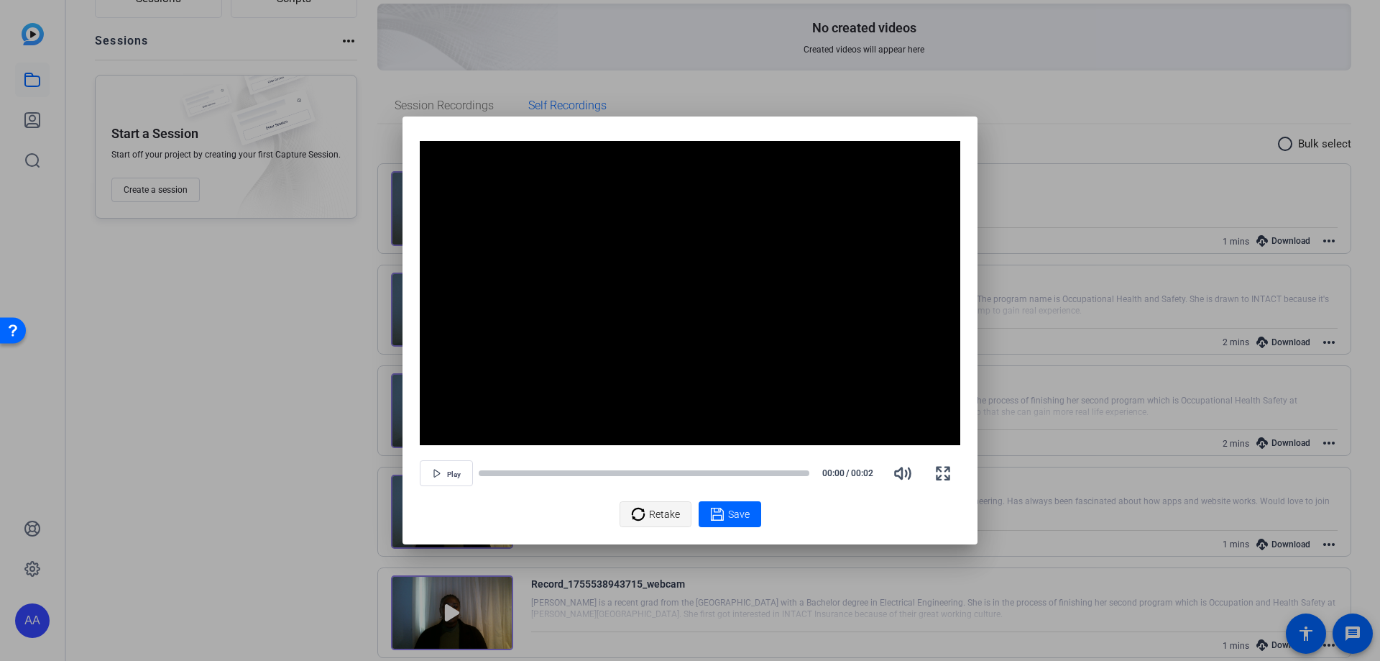
click at [656, 511] on span "Retake" at bounding box center [664, 513] width 31 height 27
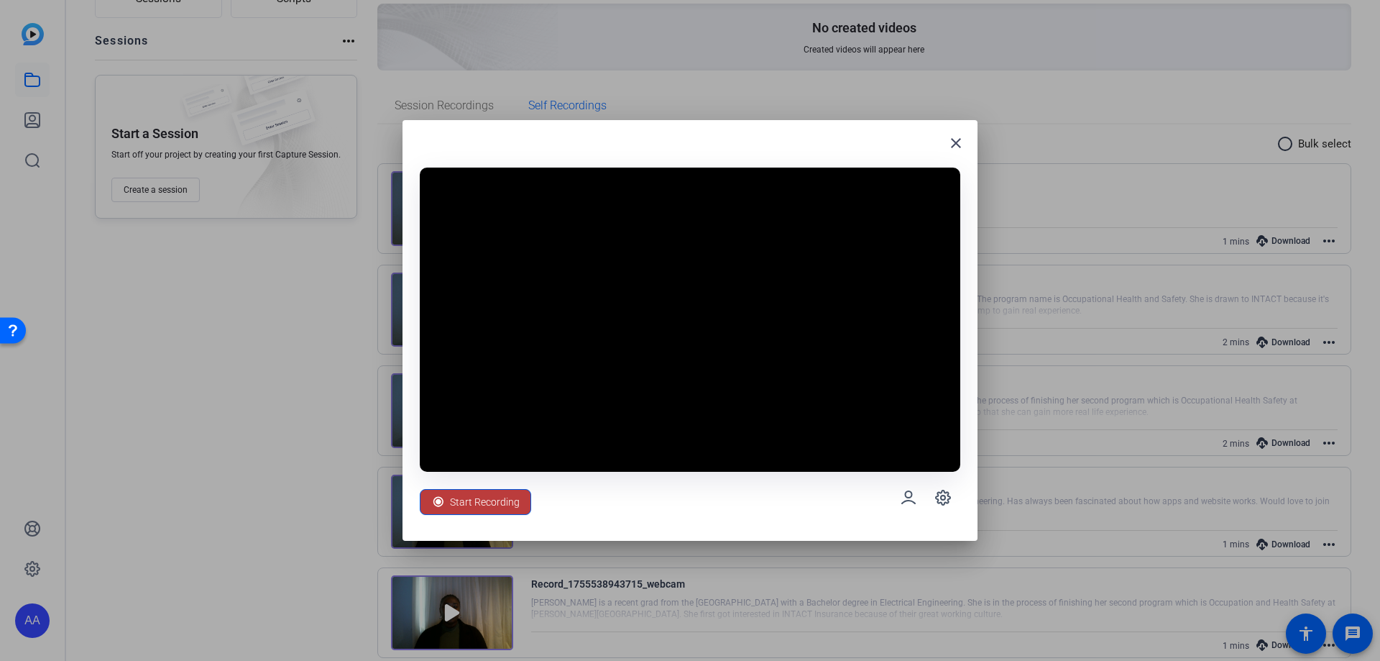
drag, startPoint x: 508, startPoint y: 494, endPoint x: 525, endPoint y: 531, distance: 41.2
click at [508, 494] on span "Start Recording" at bounding box center [485, 501] width 70 height 27
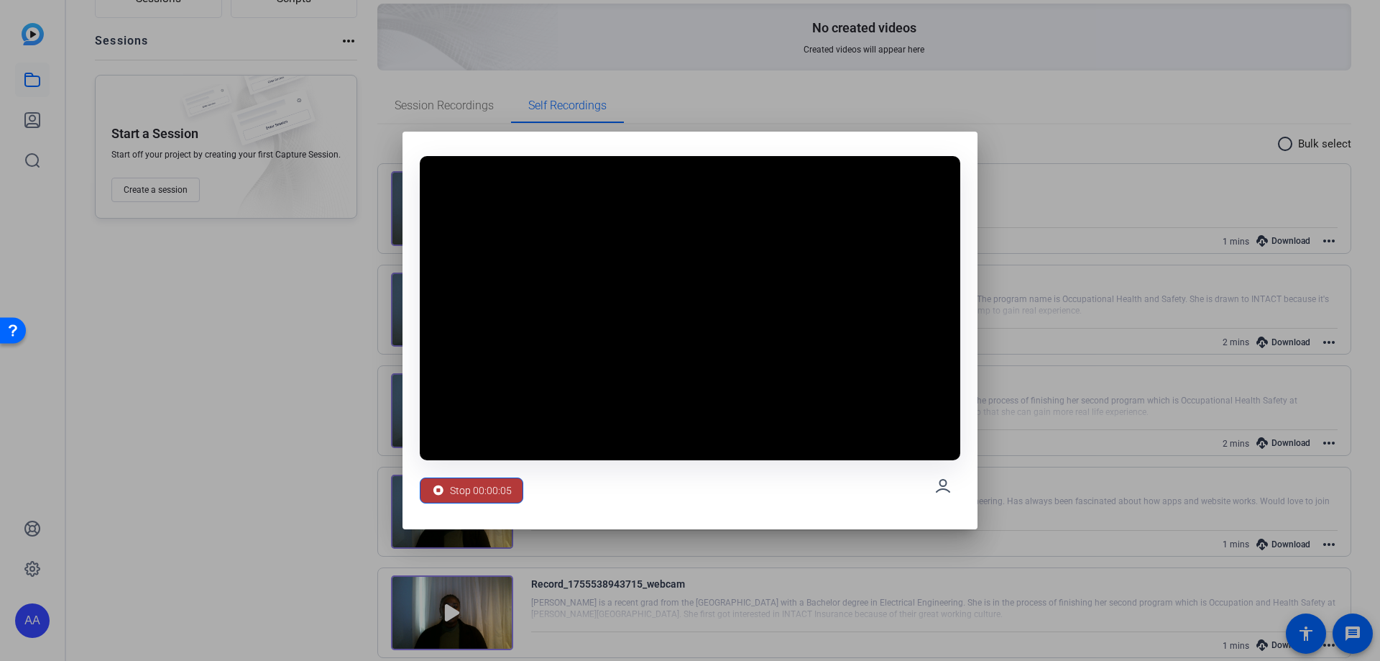
click at [510, 491] on span "Stop 00:00:05" at bounding box center [481, 490] width 62 height 27
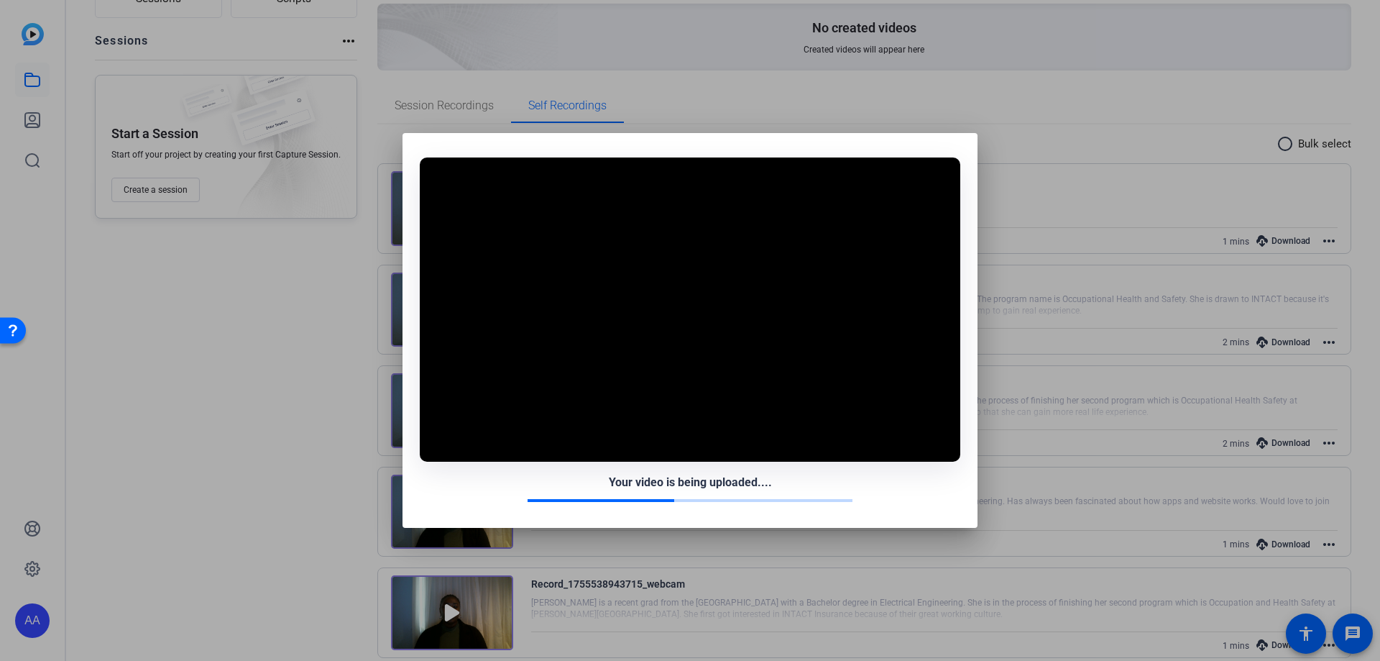
click at [502, 482] on div "Your video is being uploaded...." at bounding box center [690, 482] width 541 height 17
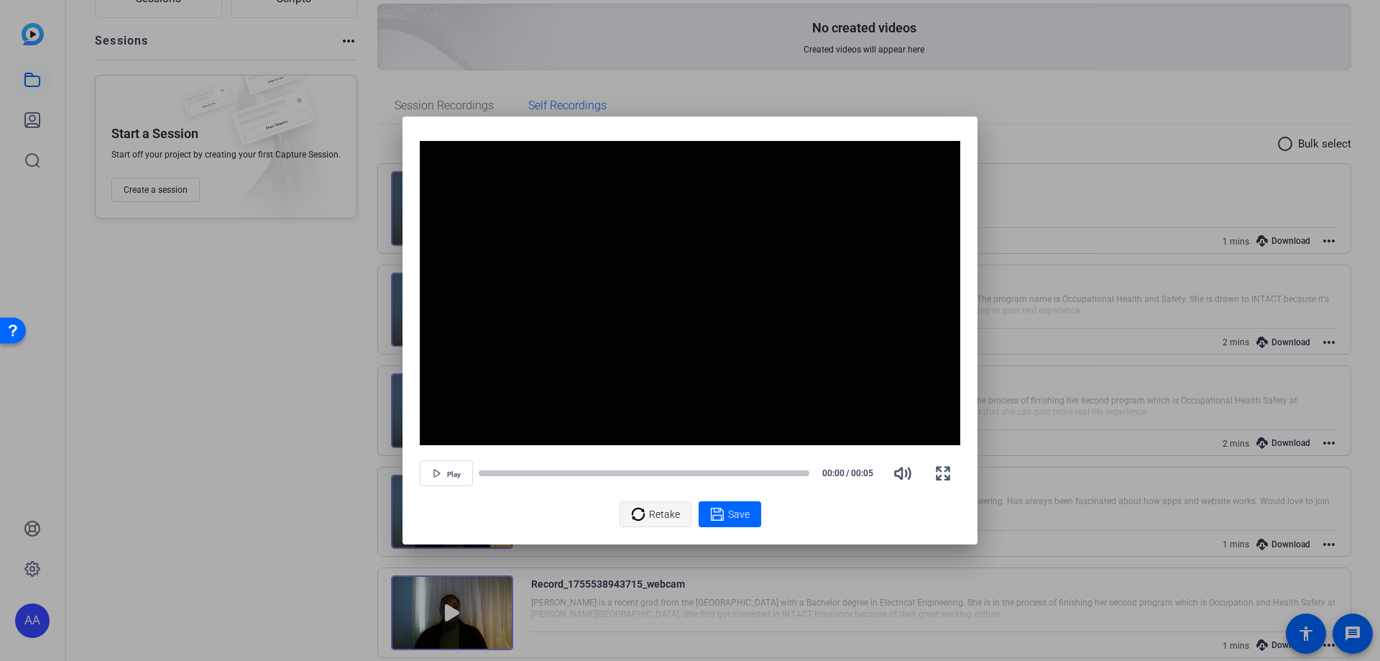
click at [634, 507] on icon at bounding box center [638, 513] width 14 height 17
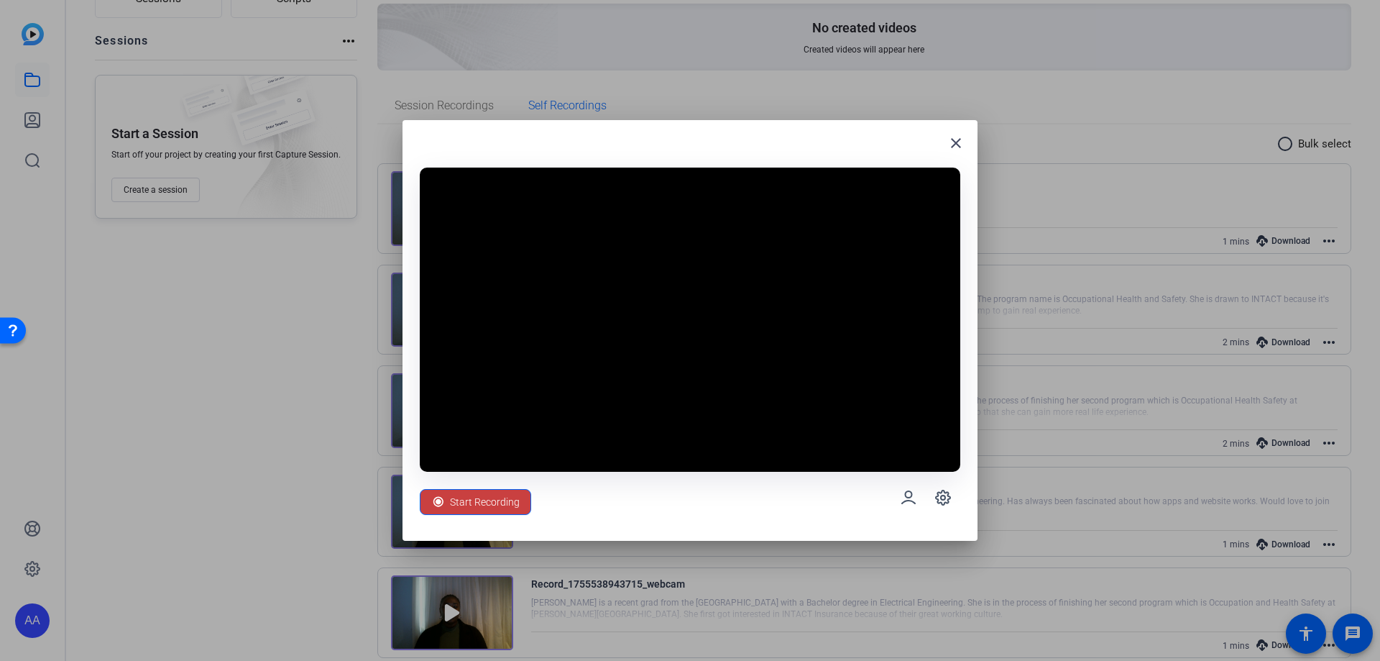
click at [512, 495] on span "Start Recording" at bounding box center [485, 501] width 70 height 27
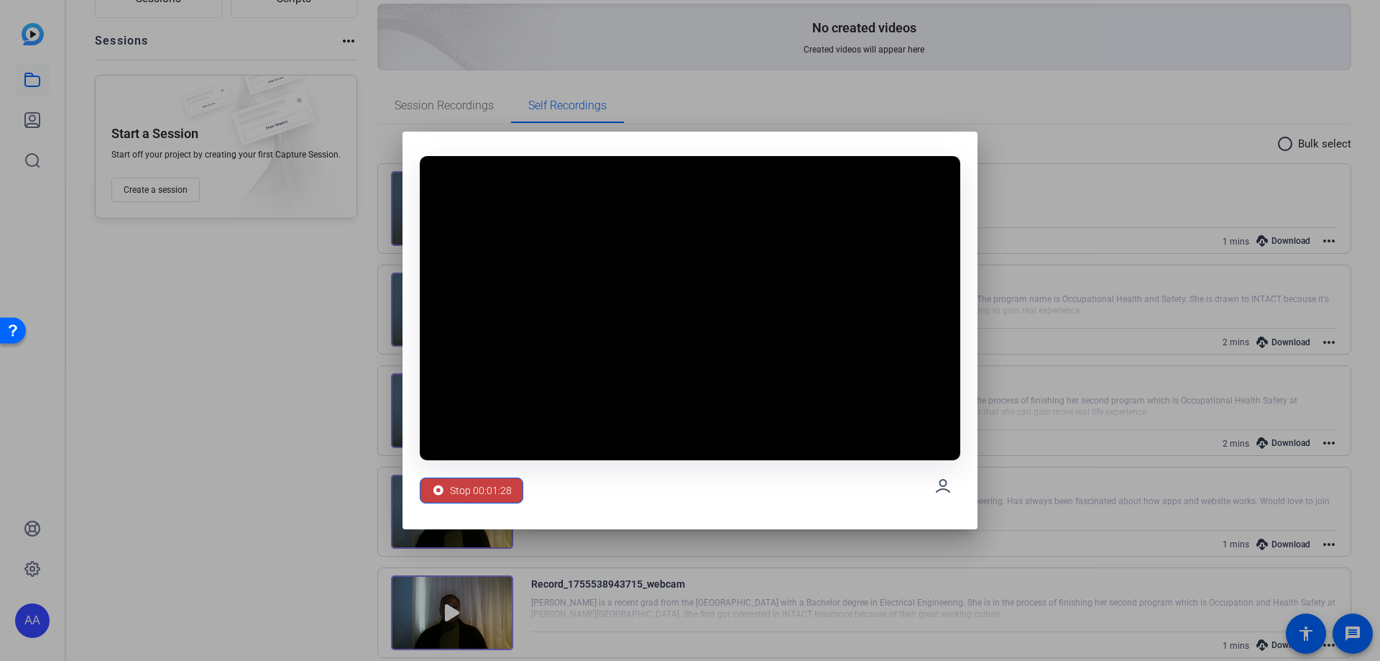
click at [498, 501] on span "Stop 00:01:28" at bounding box center [481, 490] width 62 height 27
click at [497, 495] on span "Stop 00:01:29" at bounding box center [481, 490] width 62 height 27
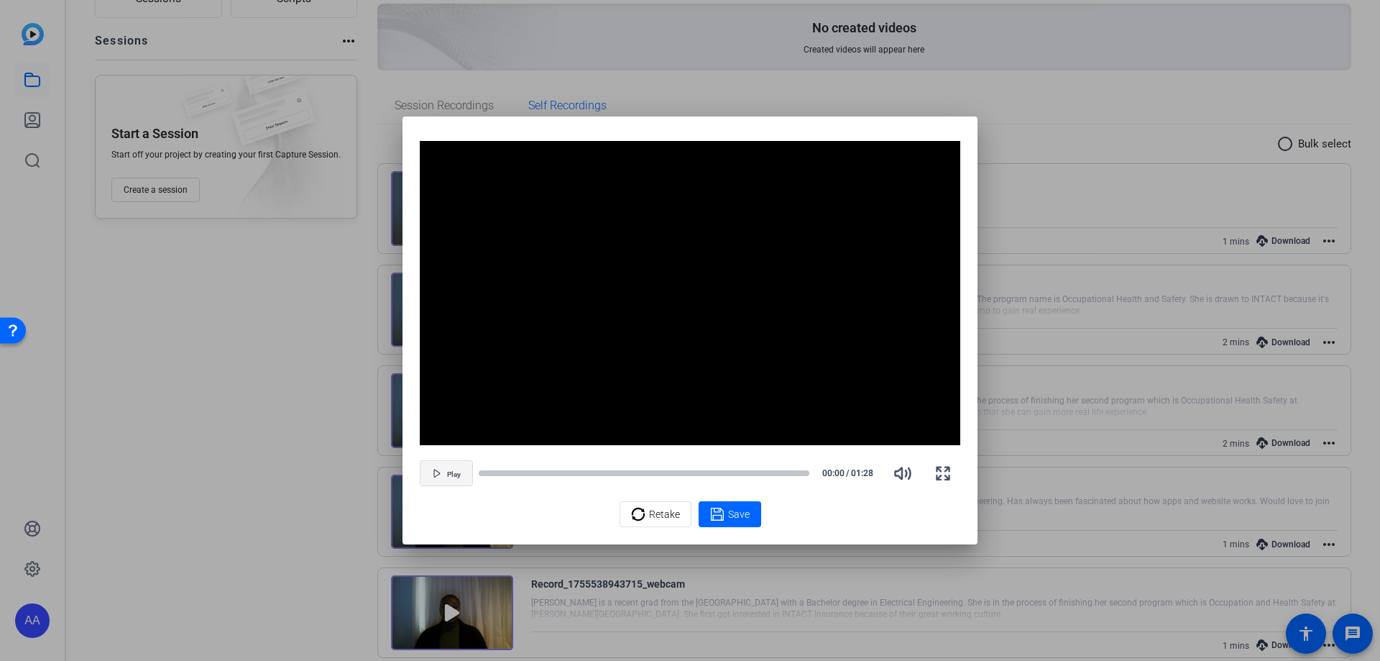
click at [430, 468] on span "button" at bounding box center [446, 473] width 52 height 35
click at [704, 507] on span at bounding box center [730, 514] width 63 height 35
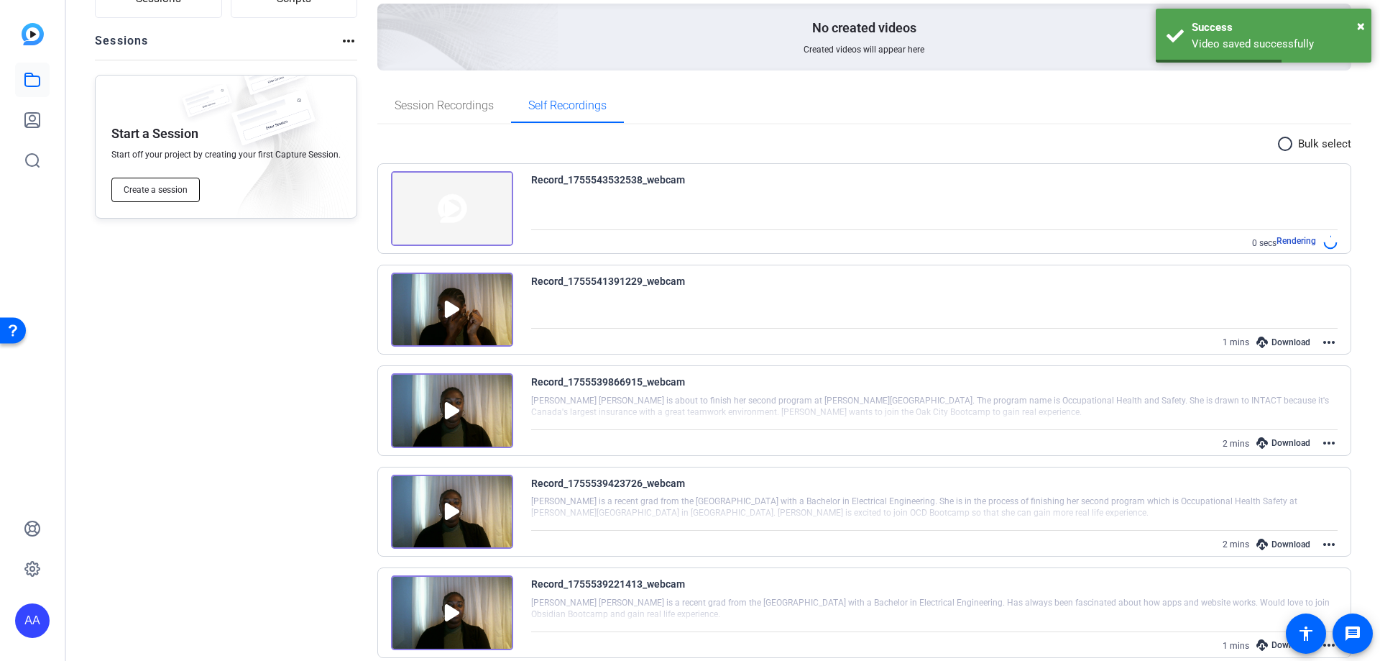
click at [142, 188] on span "Create a session" at bounding box center [156, 190] width 64 height 12
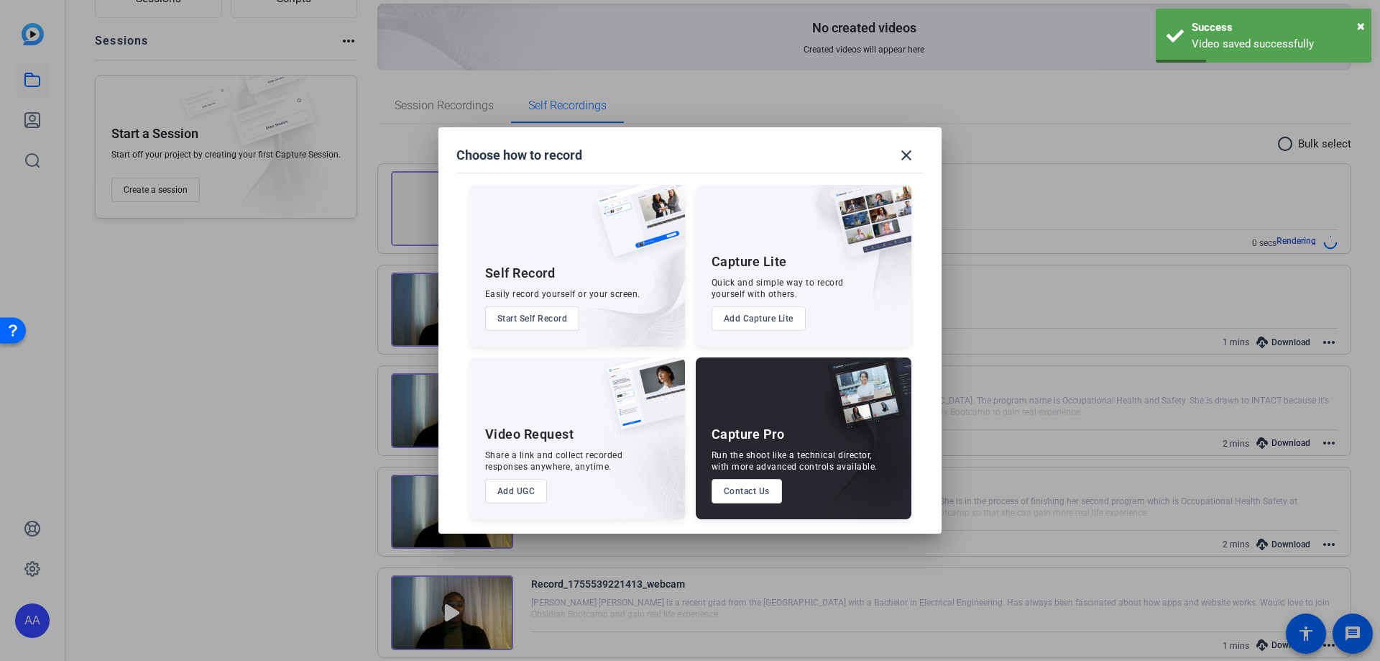
click at [535, 316] on button "Start Self Record" at bounding box center [532, 318] width 95 height 24
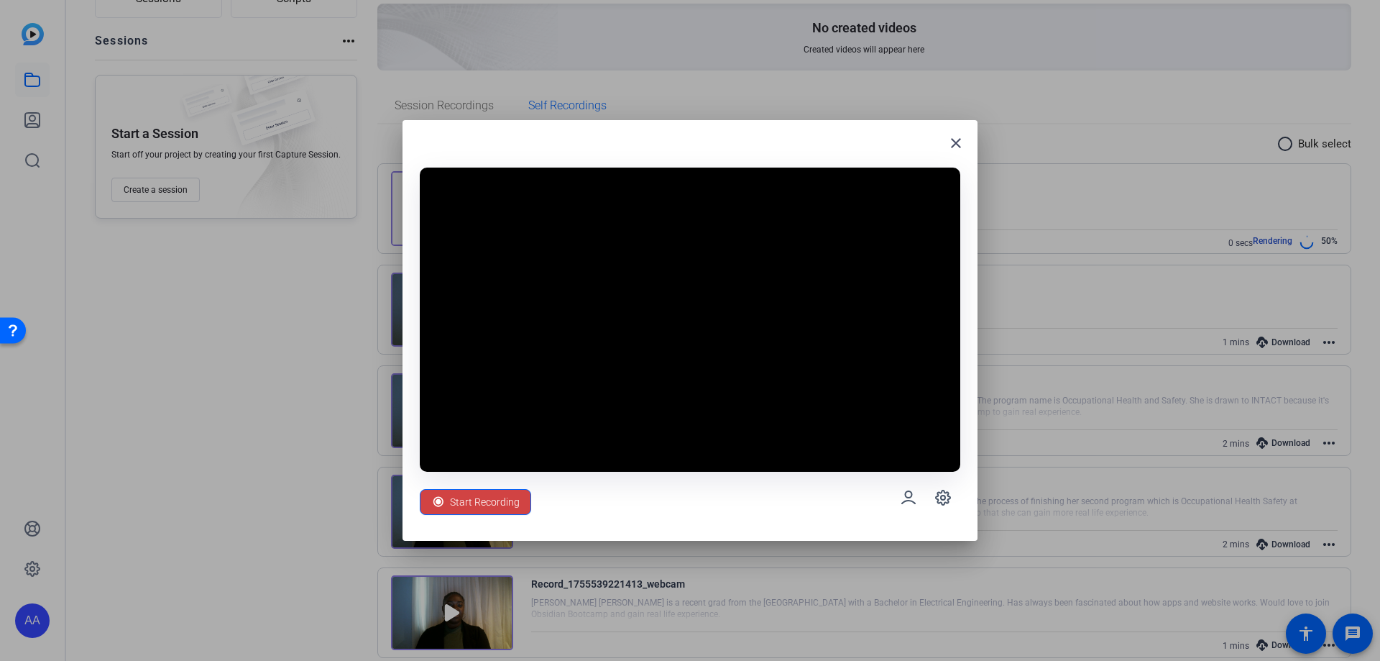
click at [485, 495] on span "Start Recording" at bounding box center [485, 501] width 70 height 27
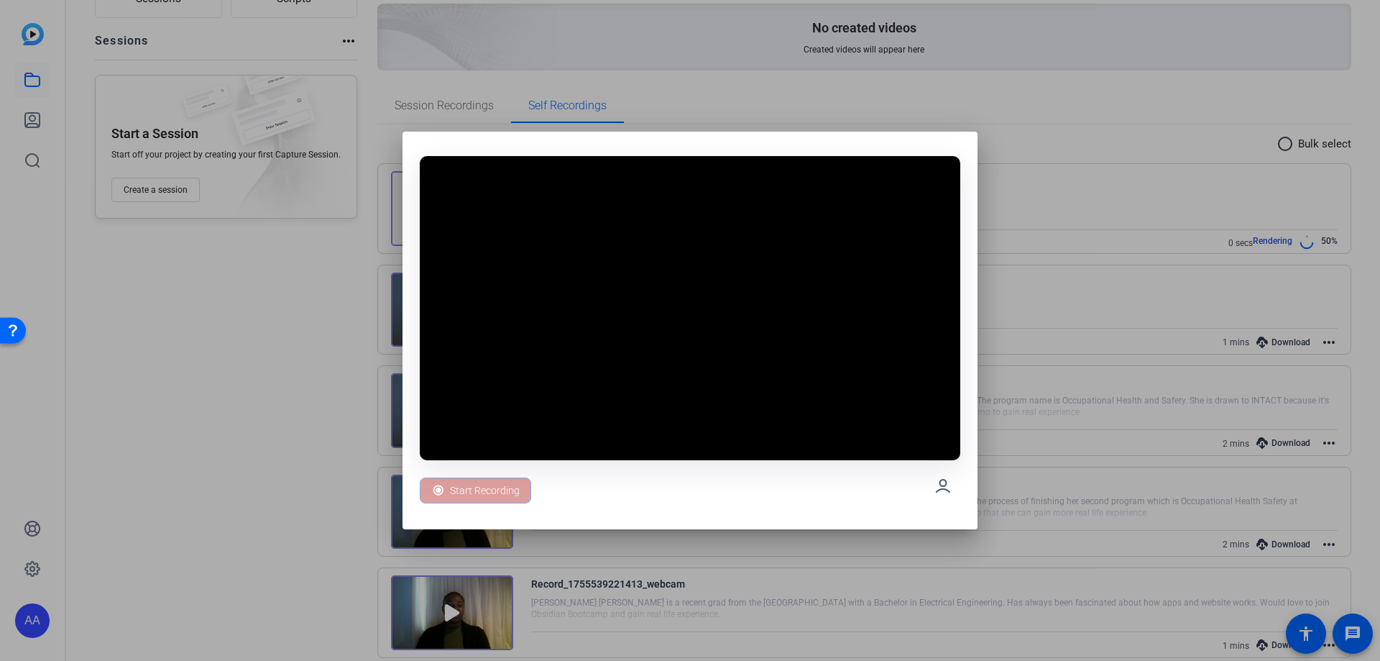
click at [485, 495] on div "Start Recording" at bounding box center [475, 490] width 111 height 26
click at [514, 498] on span at bounding box center [471, 490] width 102 height 35
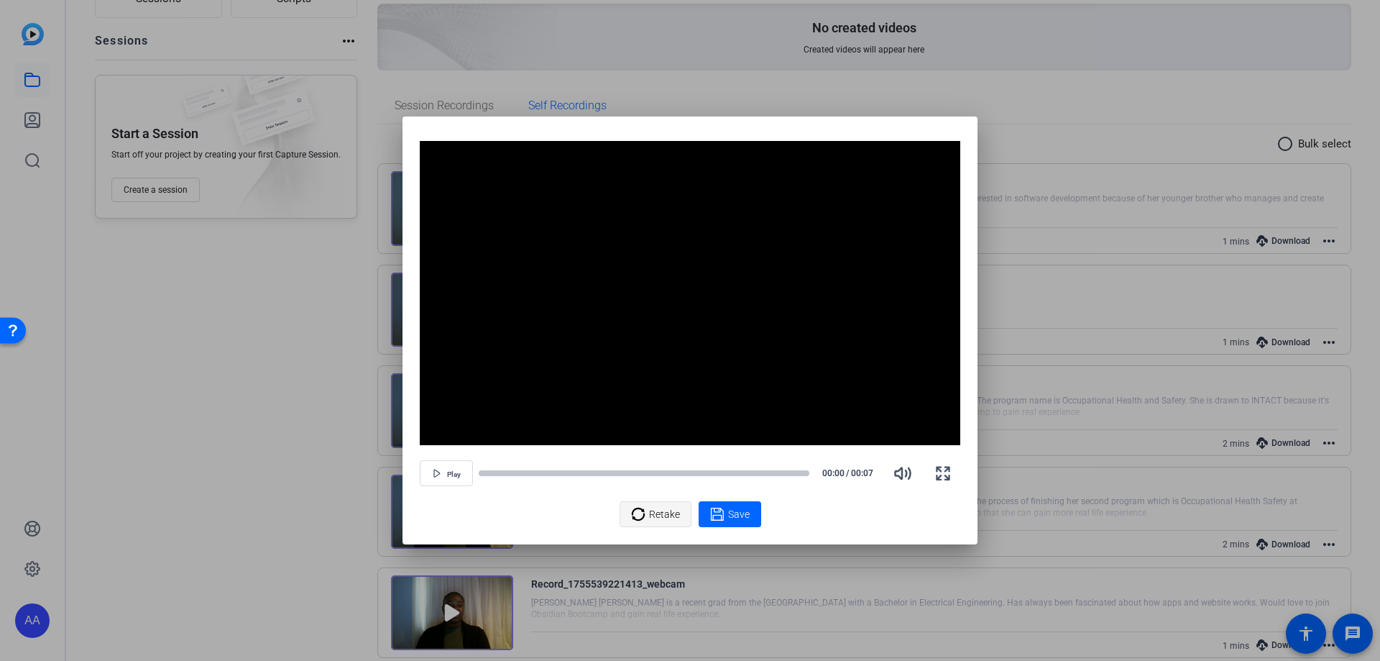
click at [645, 502] on div "Retake" at bounding box center [655, 513] width 49 height 27
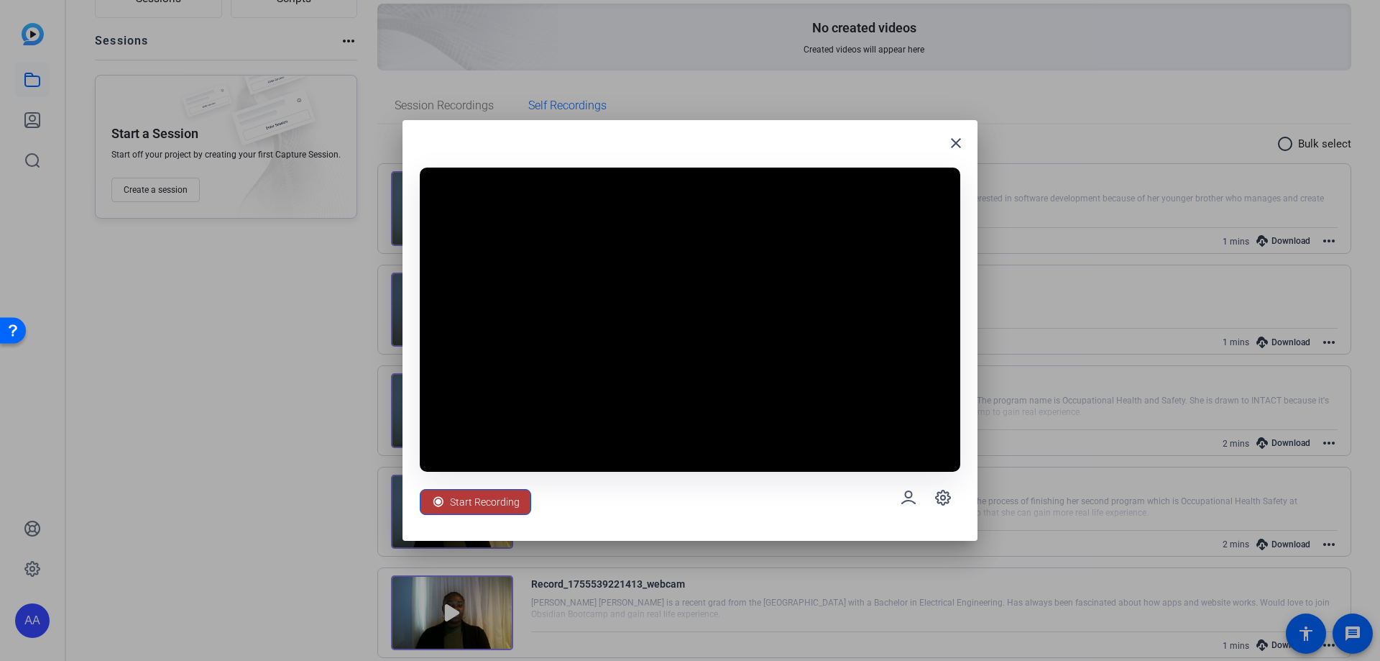
click at [498, 505] on span "Start Recording" at bounding box center [485, 501] width 70 height 27
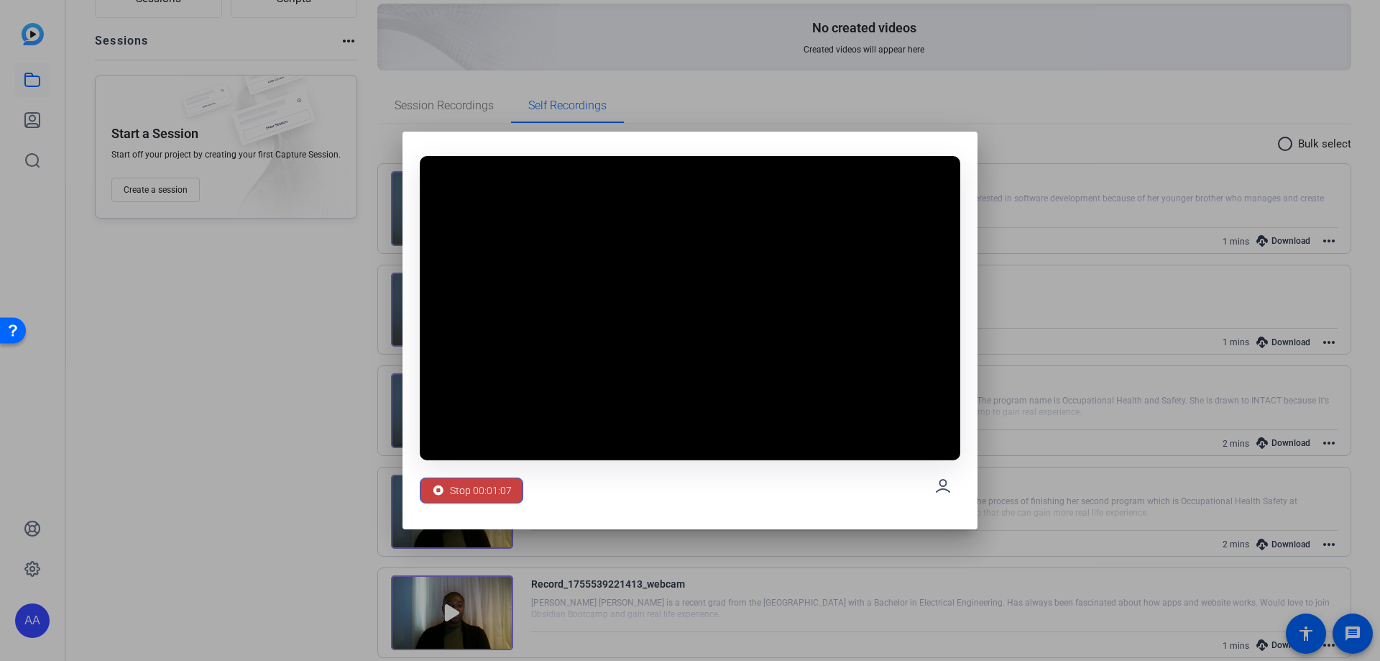
click at [457, 481] on span "Stop 00:01:07" at bounding box center [481, 490] width 62 height 27
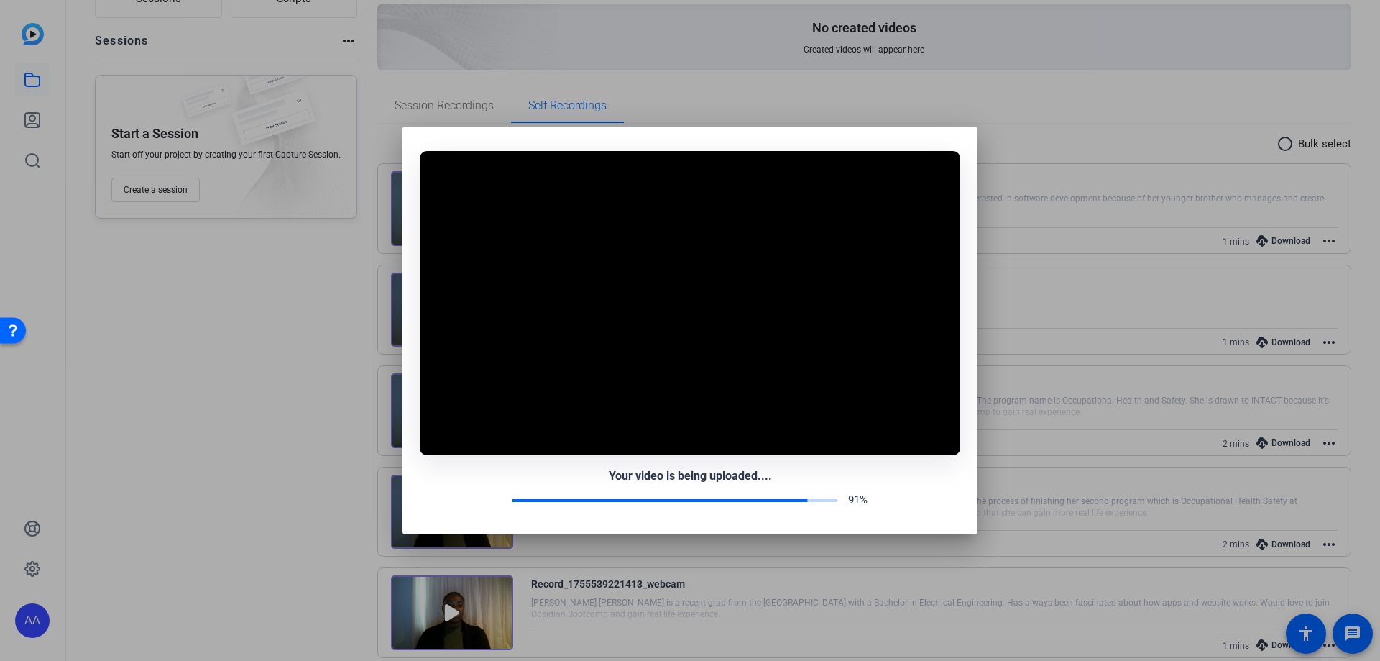
click at [470, 493] on div "91%" at bounding box center [690, 500] width 541 height 17
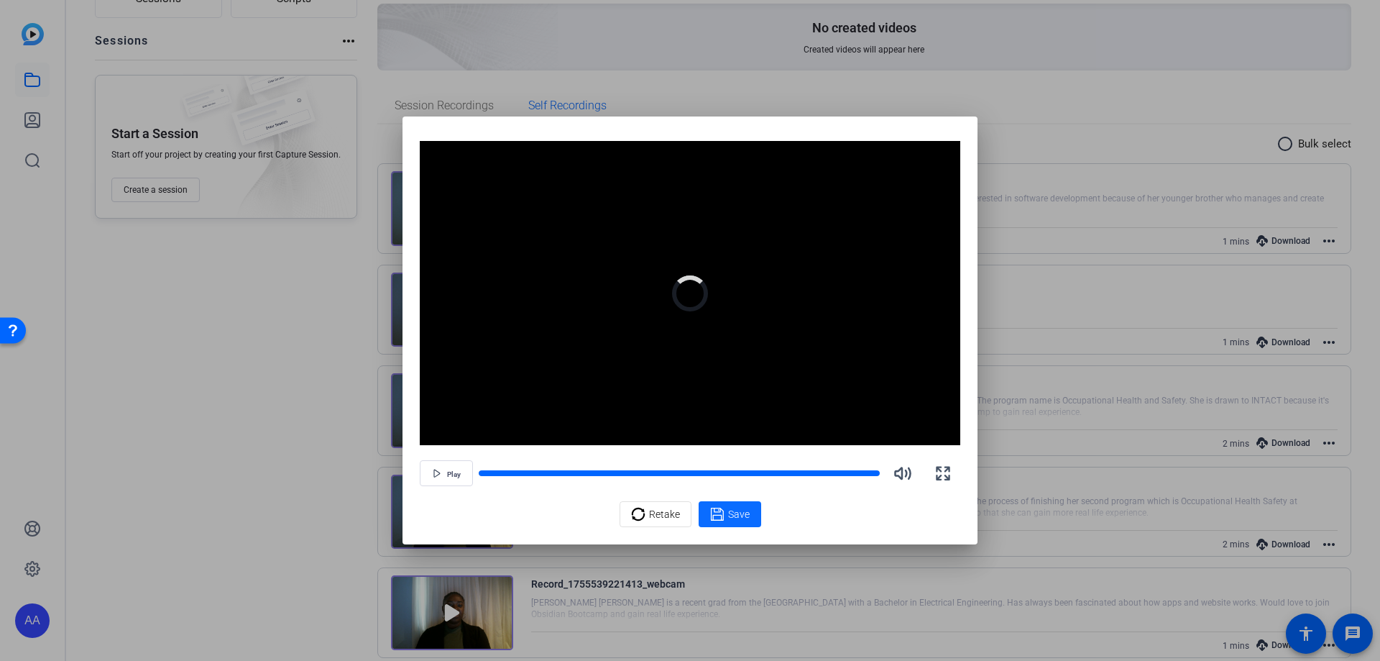
click at [740, 508] on span "Save" at bounding box center [739, 514] width 22 height 15
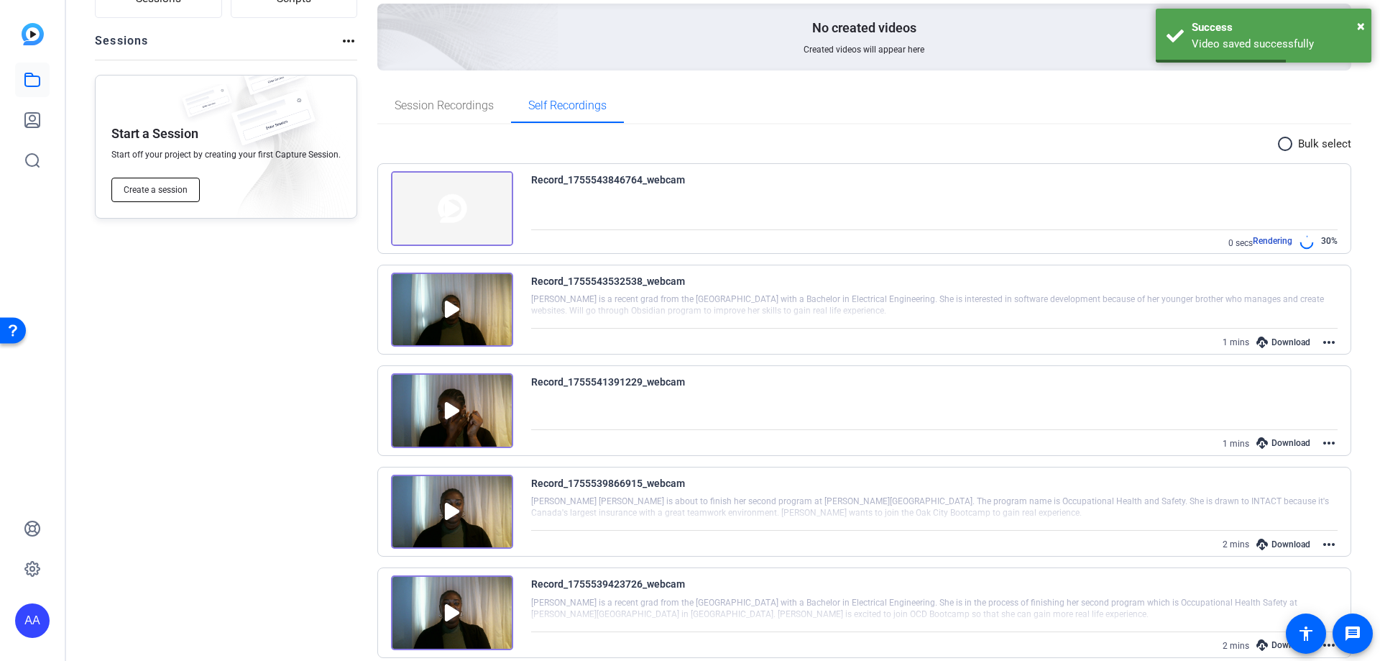
click at [167, 189] on span "Create a session" at bounding box center [156, 190] width 64 height 12
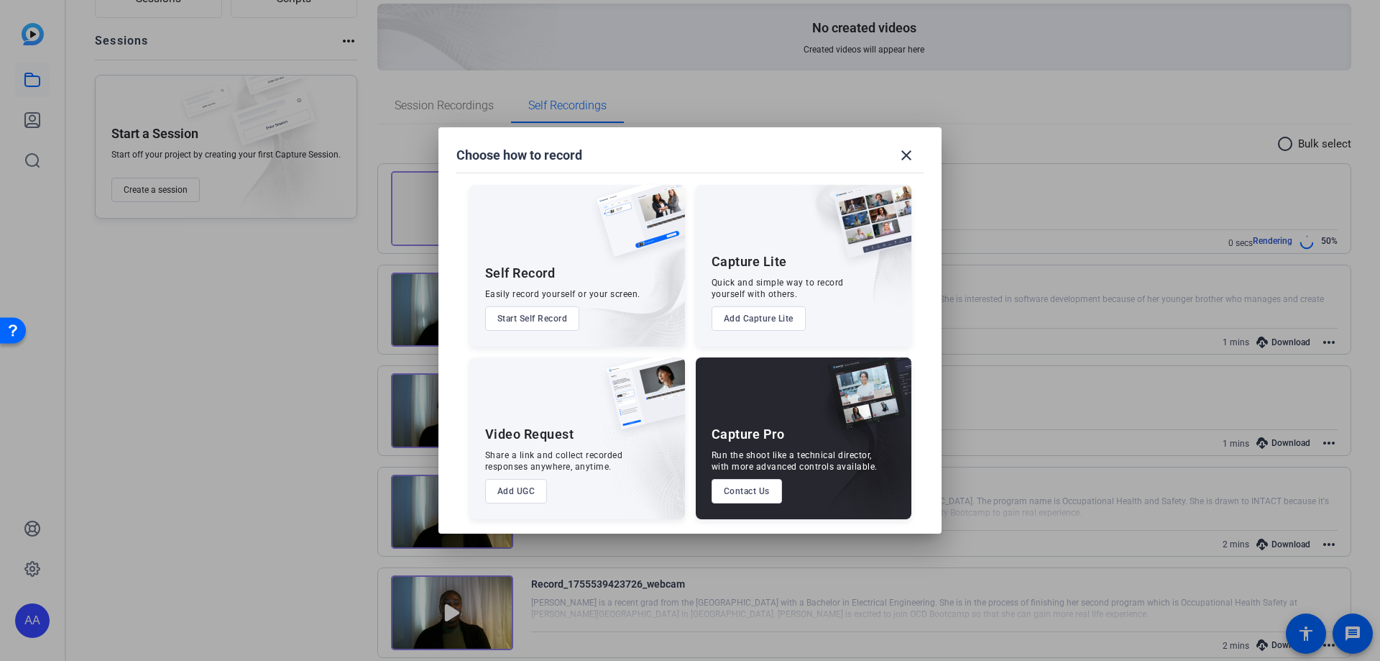
click at [533, 314] on button "Start Self Record" at bounding box center [532, 318] width 95 height 24
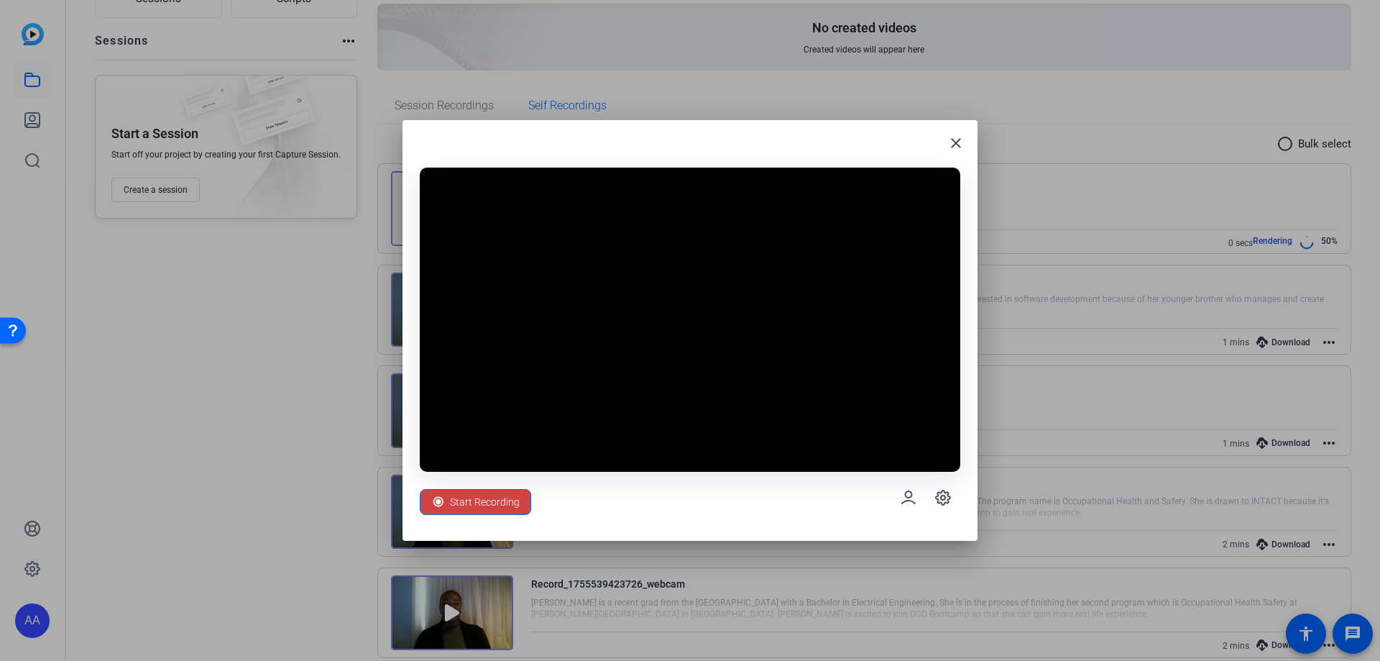
drag, startPoint x: 505, startPoint y: 496, endPoint x: 505, endPoint y: 521, distance: 25.2
click at [505, 495] on span "Start Recording" at bounding box center [485, 501] width 70 height 27
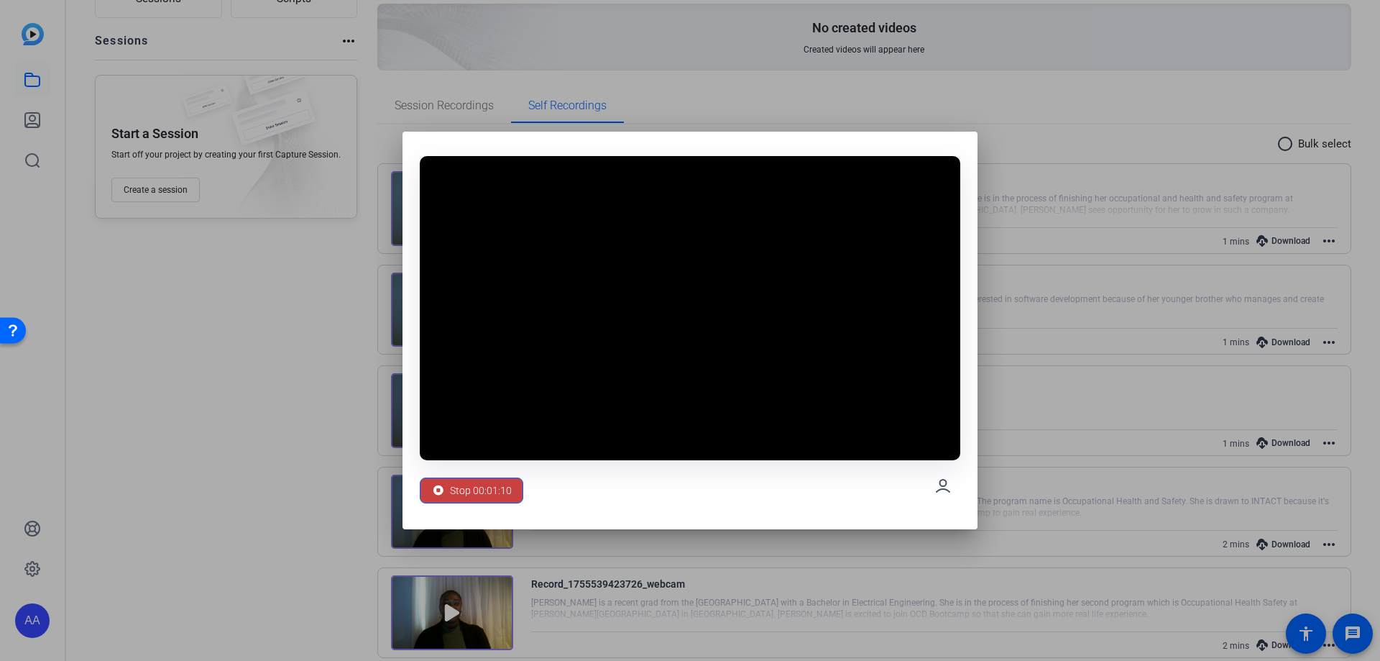
click at [488, 490] on span "Stop 00:01:10" at bounding box center [481, 490] width 62 height 27
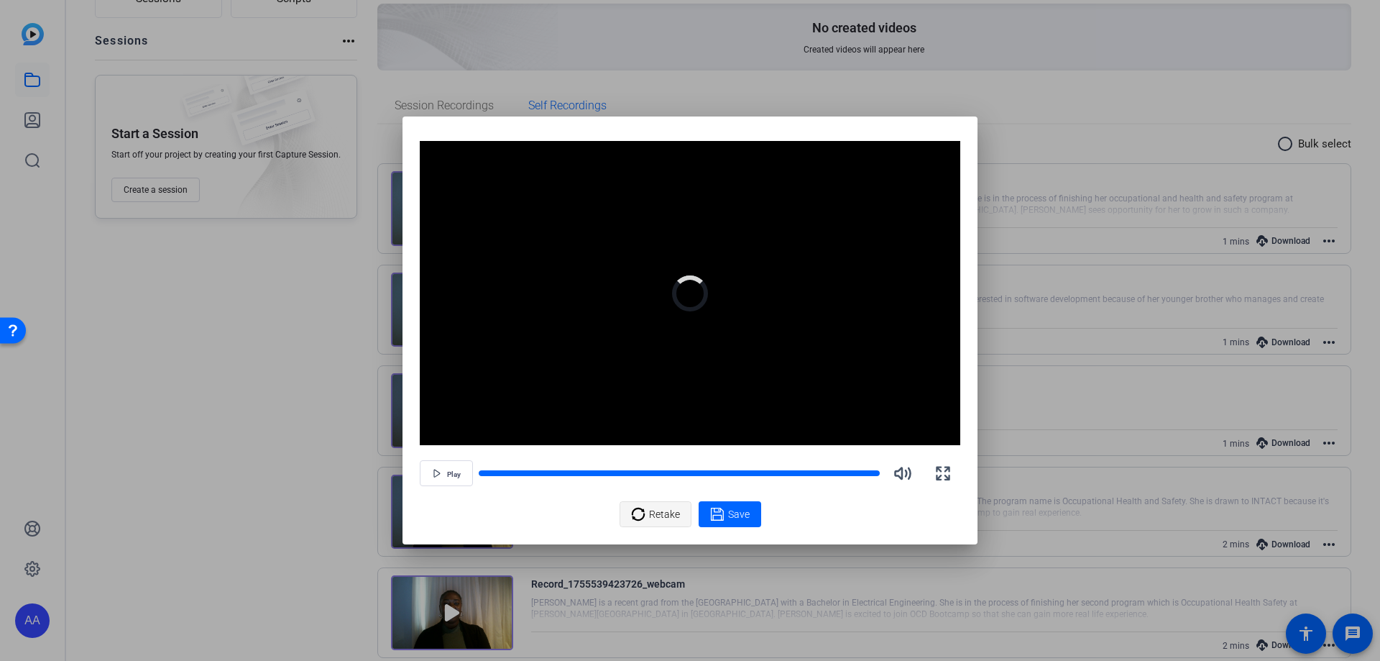
click at [641, 504] on div "Retake" at bounding box center [655, 513] width 49 height 27
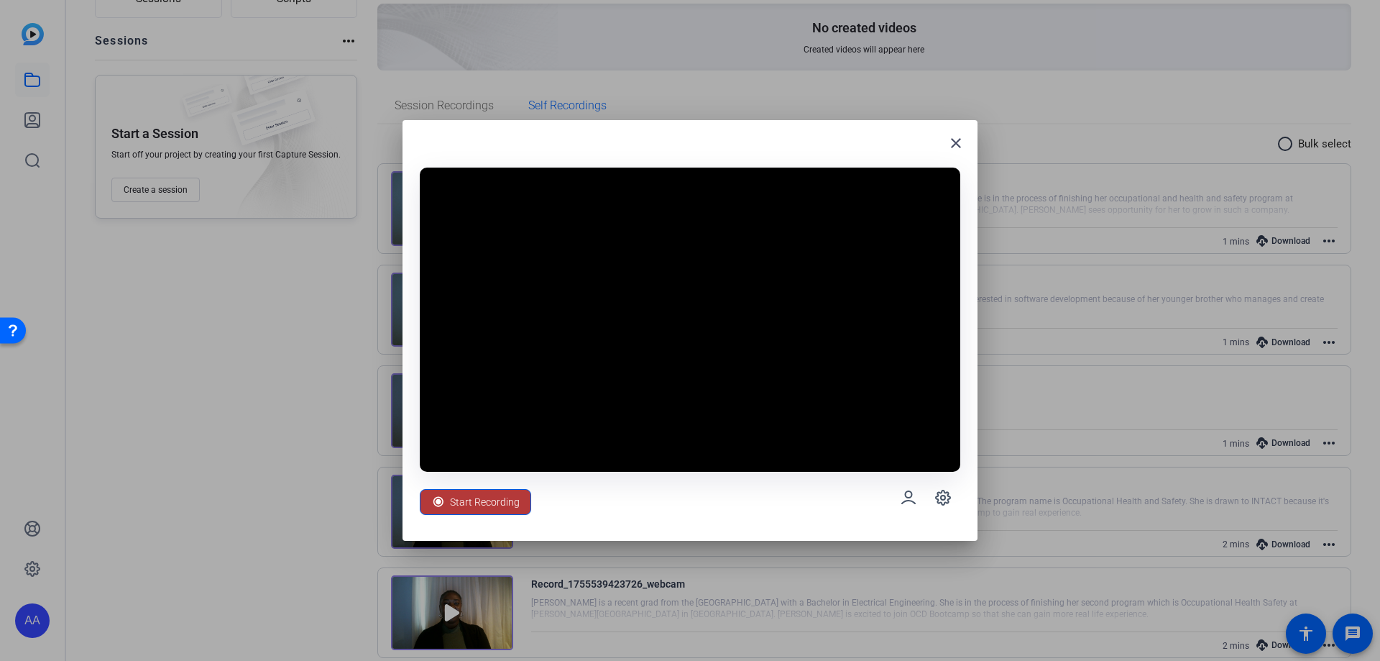
click at [505, 497] on span "Start Recording" at bounding box center [485, 501] width 70 height 27
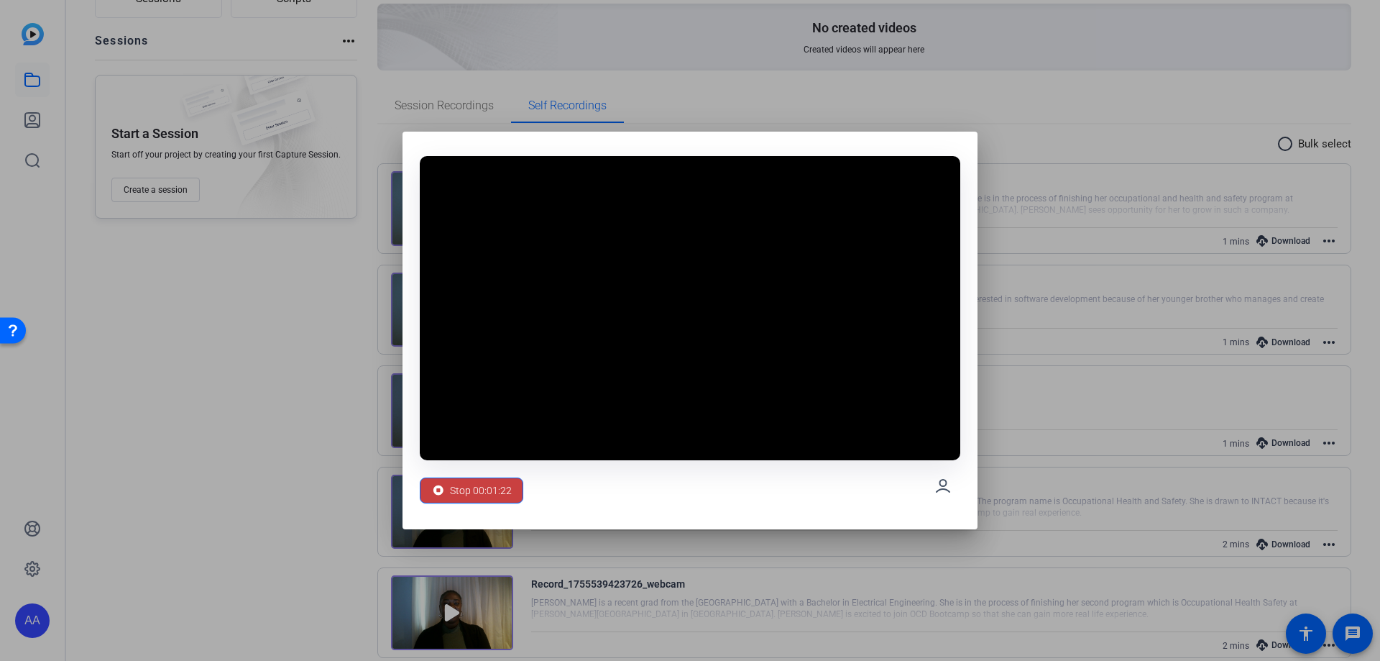
click at [500, 487] on span "Stop 00:01:22" at bounding box center [481, 490] width 62 height 27
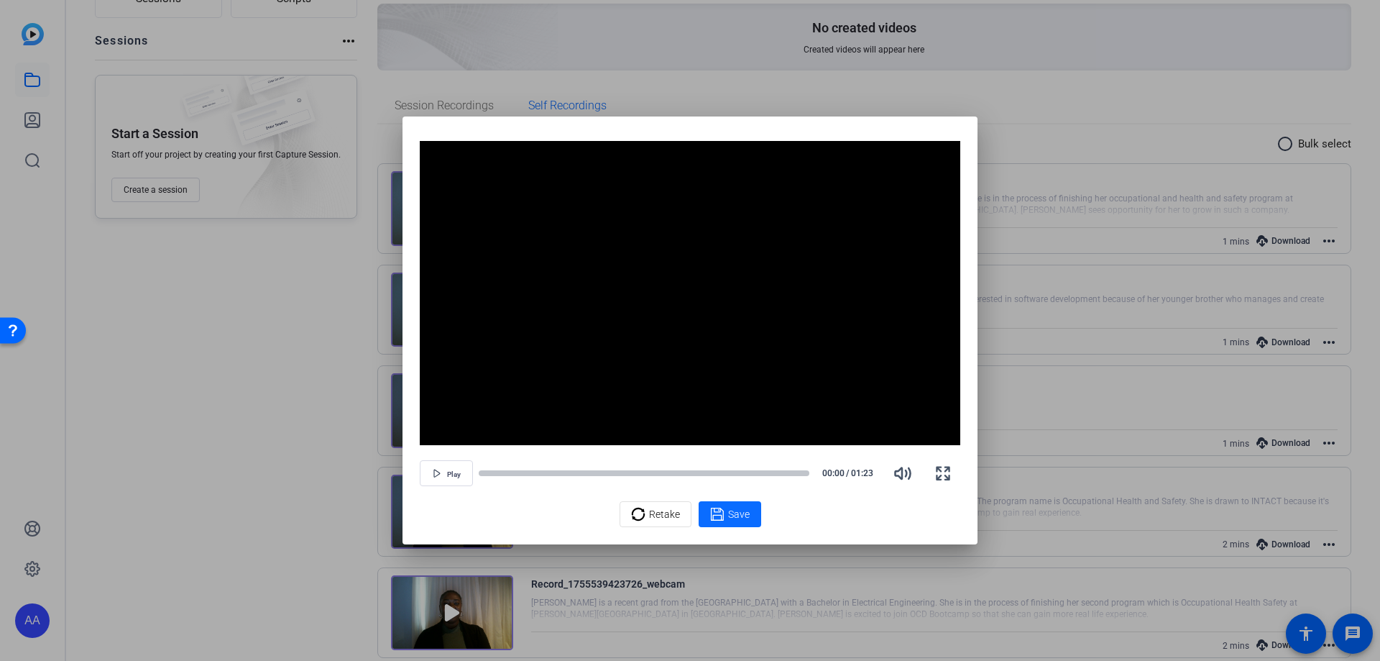
click at [733, 510] on span "Save" at bounding box center [739, 514] width 22 height 15
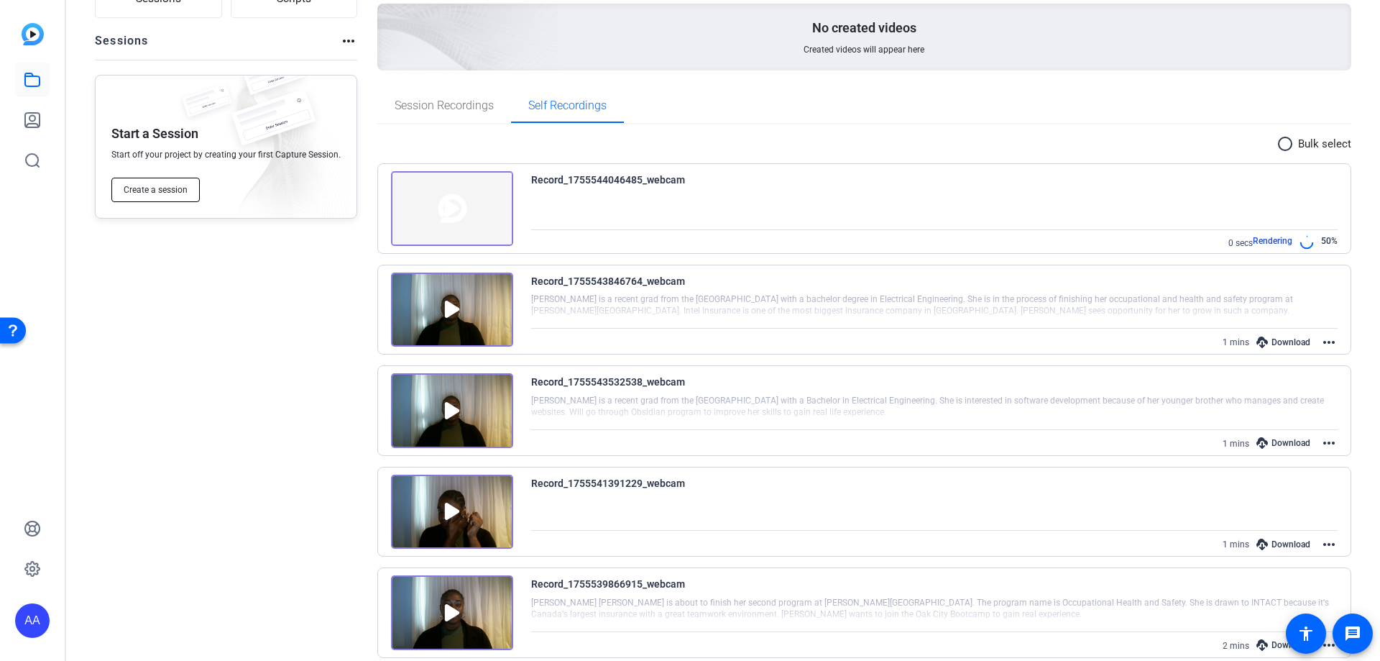
click at [178, 190] on span "Create a session" at bounding box center [156, 190] width 64 height 12
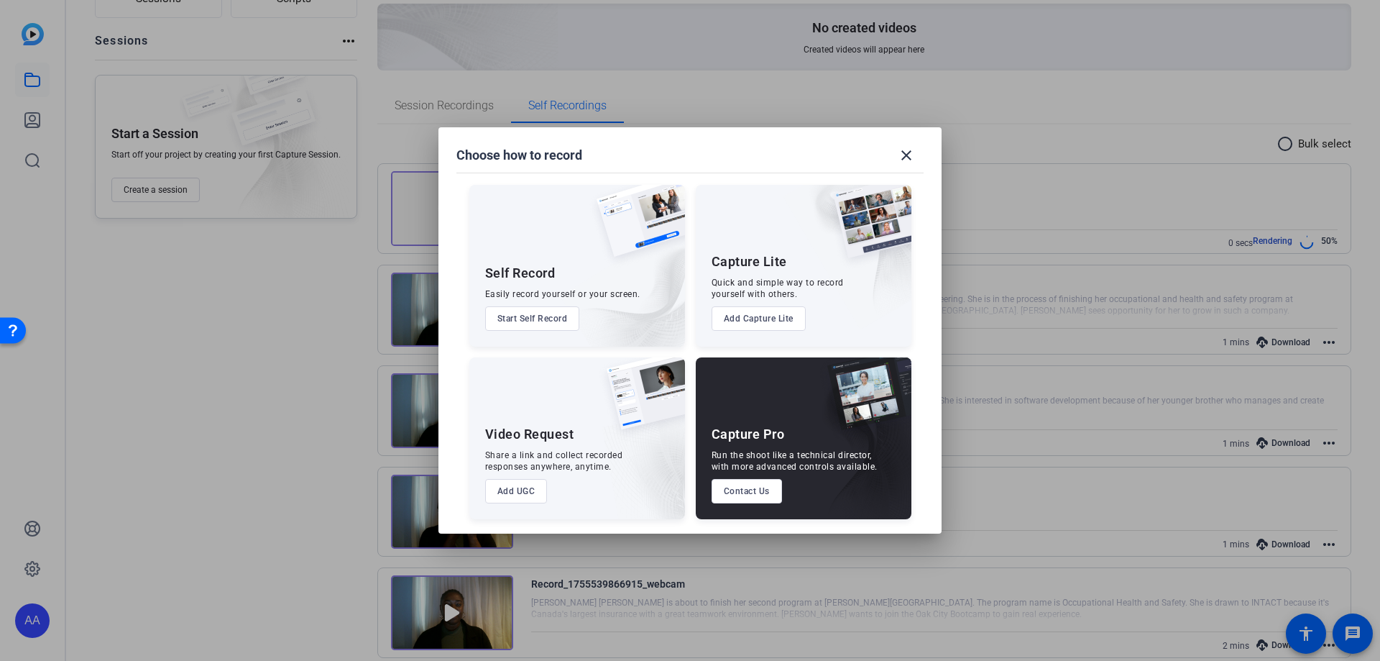
click at [556, 320] on button "Start Self Record" at bounding box center [532, 318] width 95 height 24
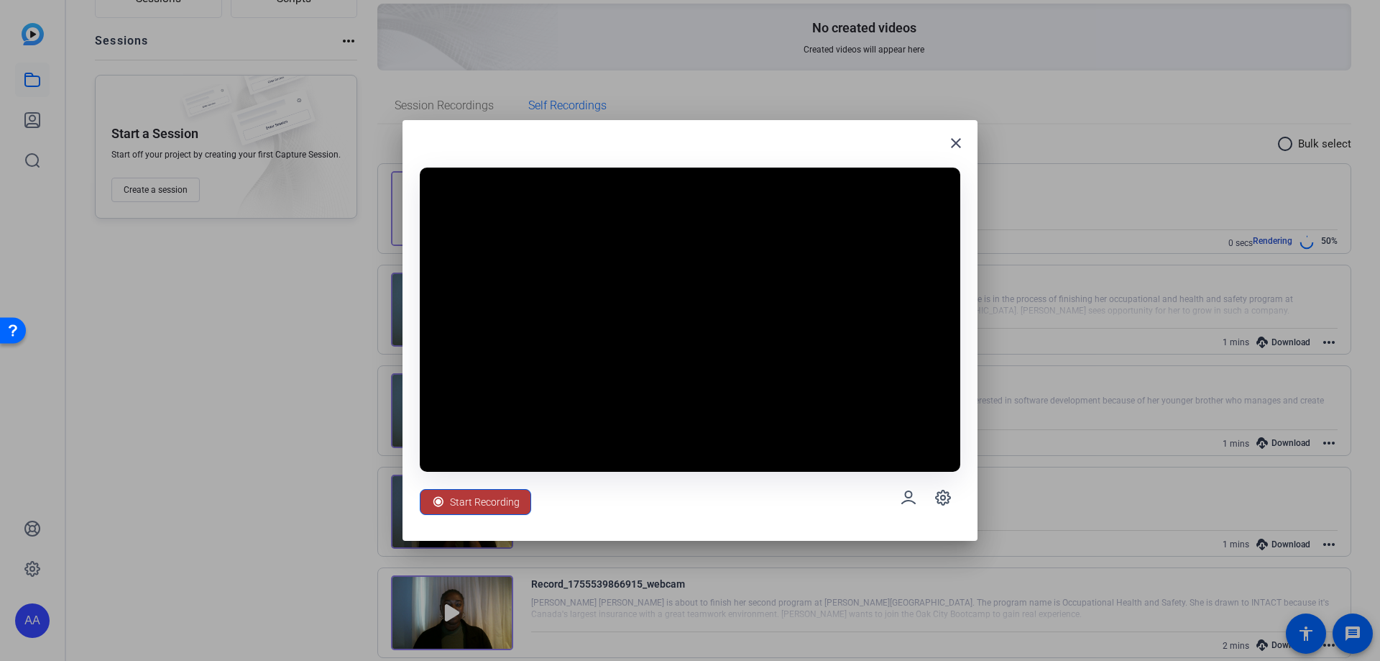
click at [492, 506] on span "Start Recording" at bounding box center [485, 501] width 70 height 27
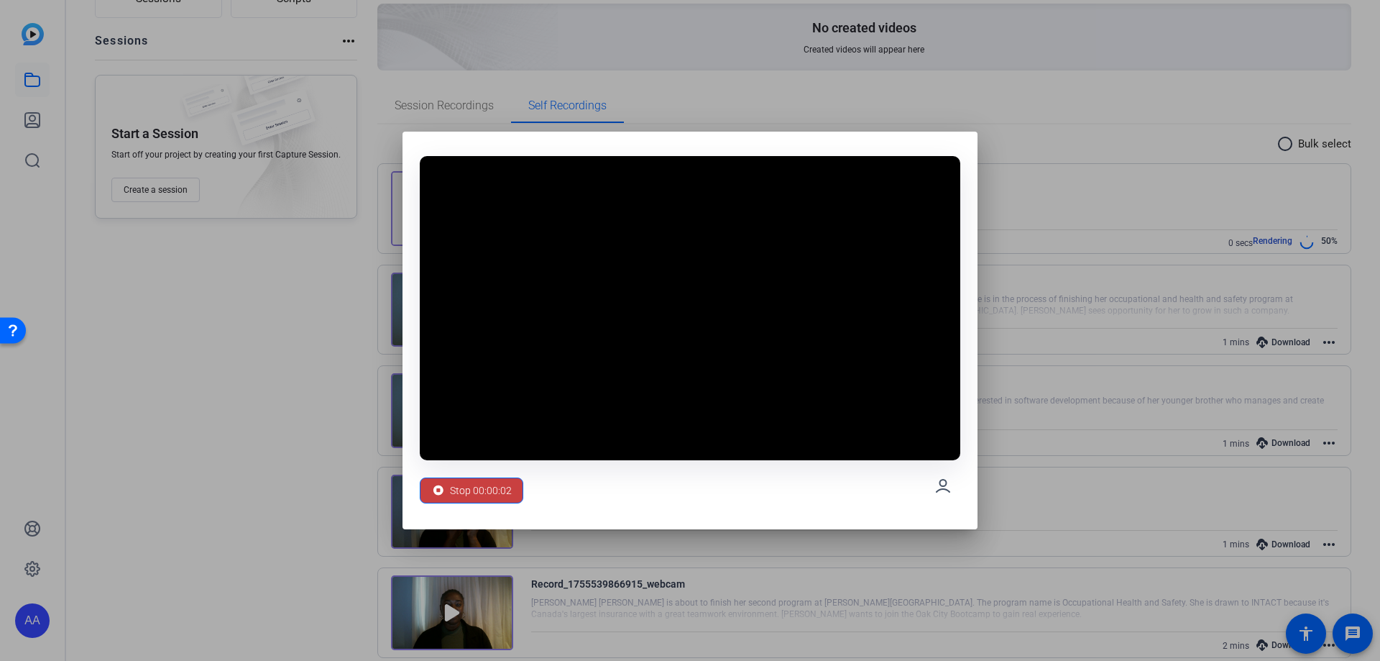
click at [496, 497] on span "Stop 00:00:02" at bounding box center [481, 490] width 62 height 27
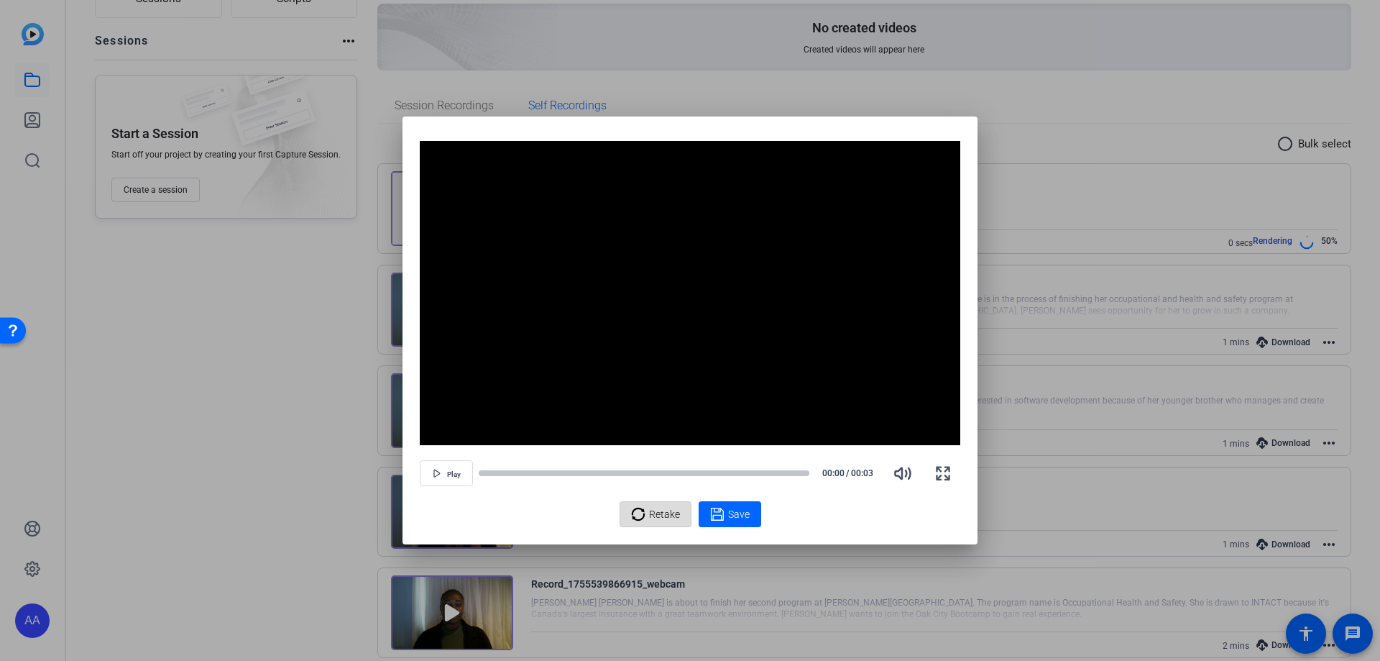
click at [643, 520] on icon at bounding box center [638, 513] width 14 height 17
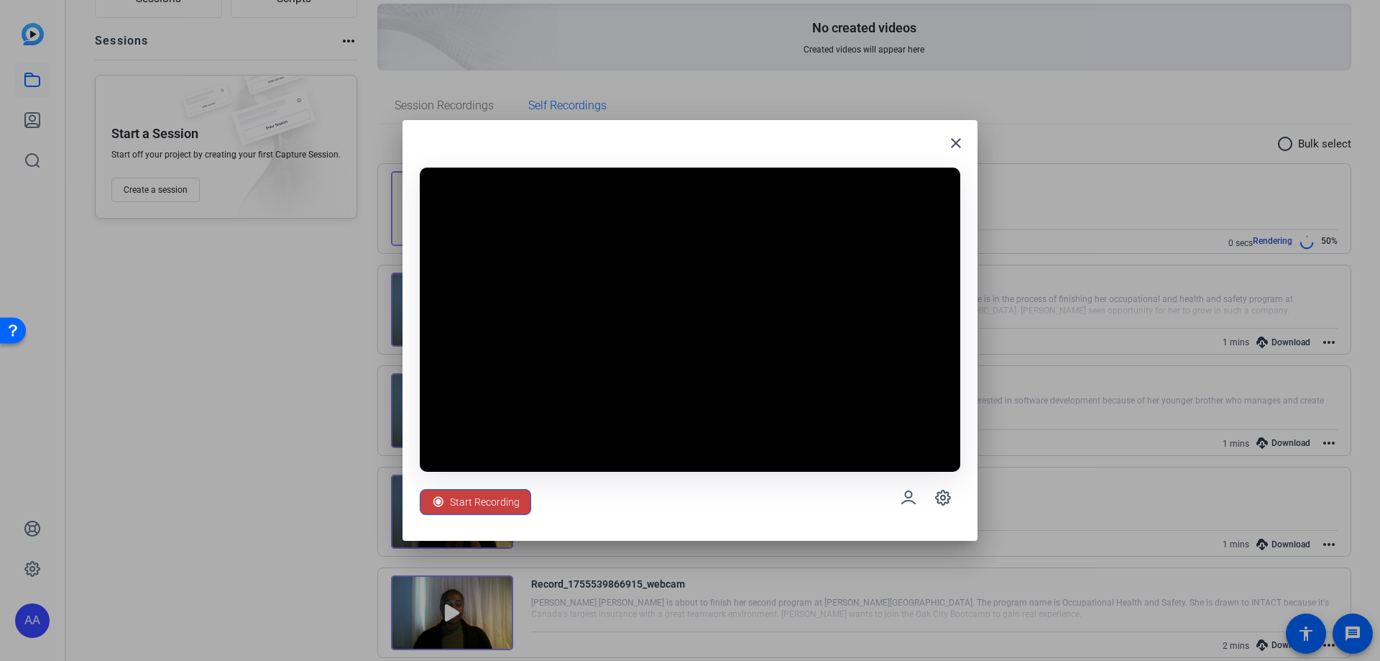
click at [483, 497] on span "Start Recording" at bounding box center [485, 501] width 70 height 27
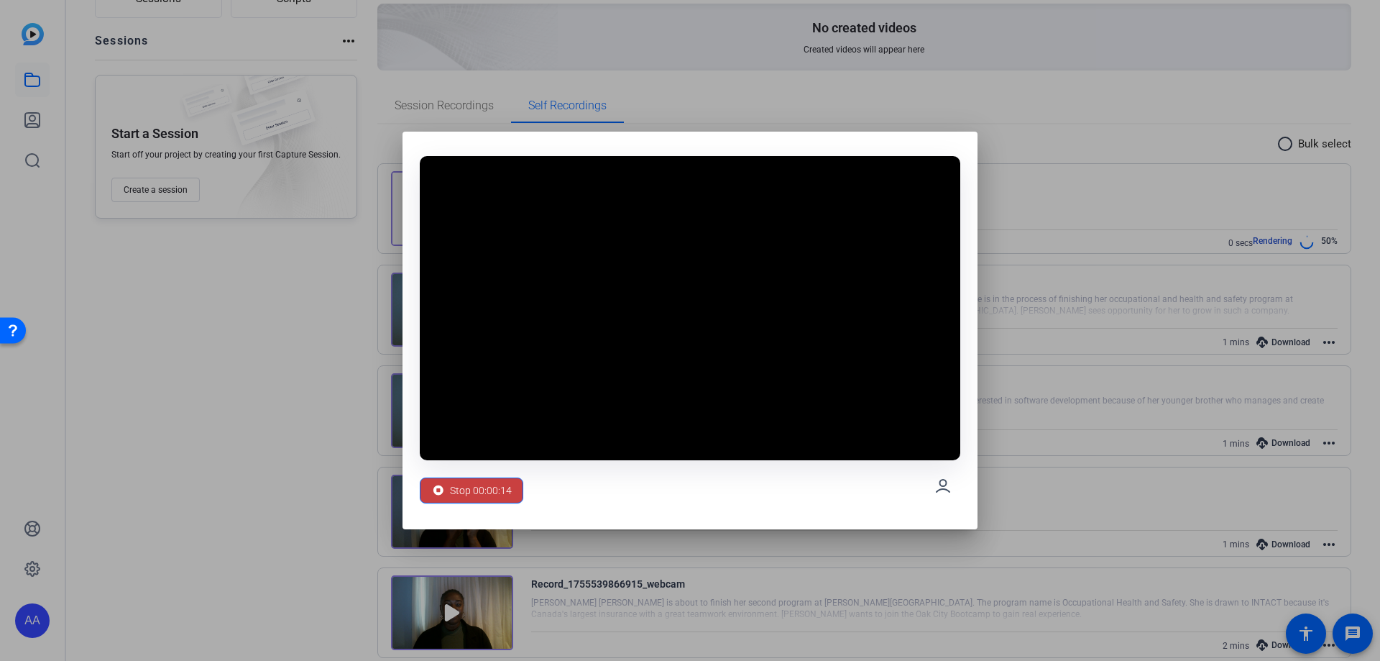
click at [459, 495] on span "Stop 00:00:14" at bounding box center [481, 490] width 62 height 27
click at [459, 489] on span "Stop 00:00:15" at bounding box center [481, 490] width 62 height 27
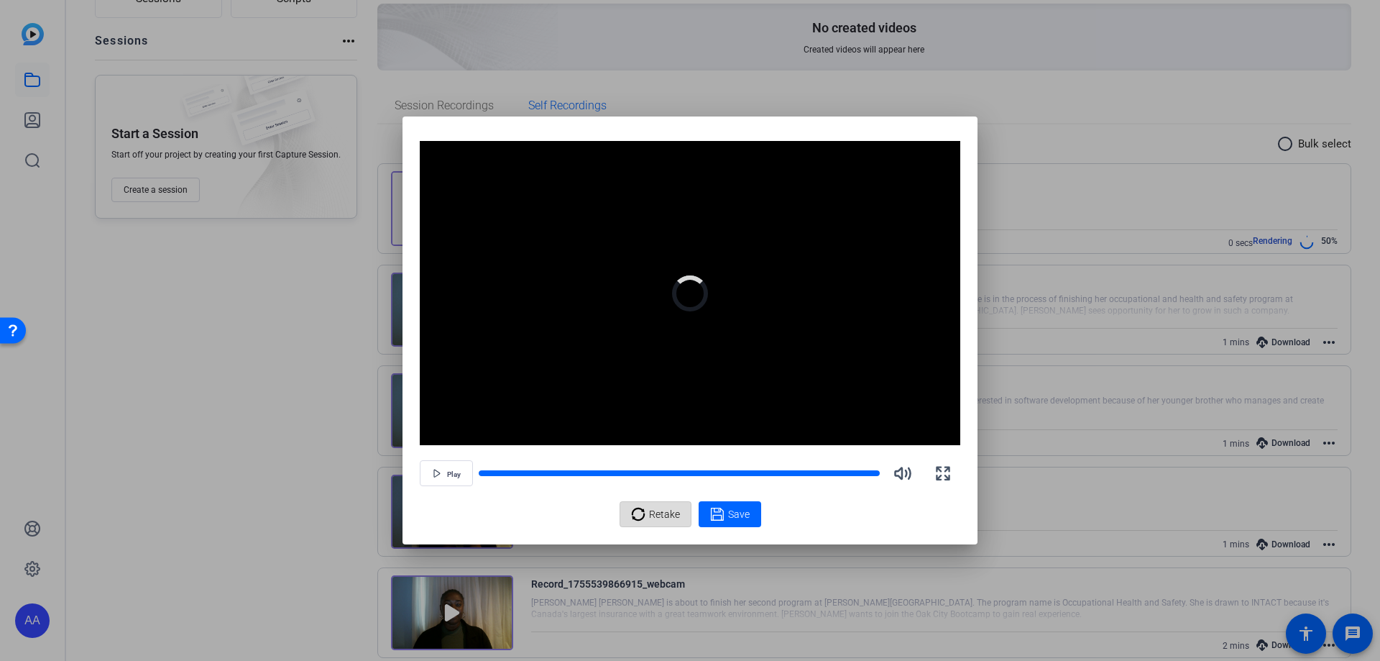
click at [643, 510] on icon at bounding box center [637, 513] width 13 height 13
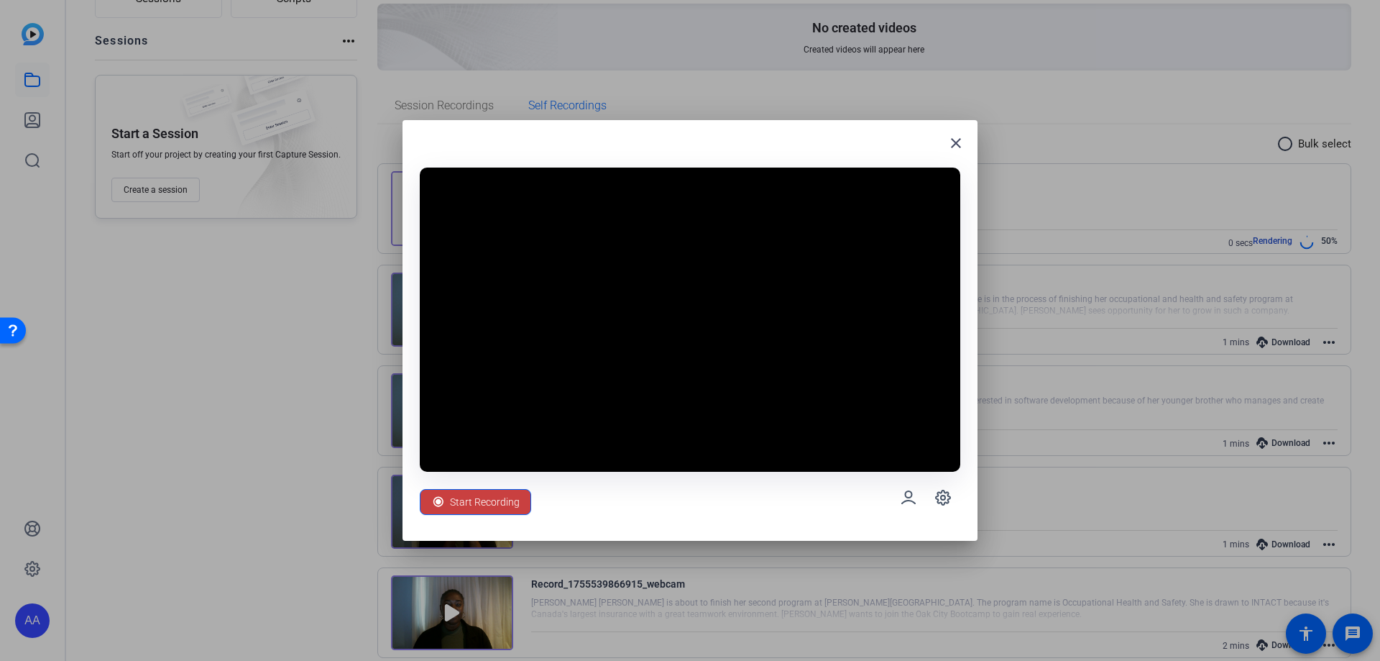
click at [491, 497] on span "Start Recording" at bounding box center [485, 501] width 70 height 27
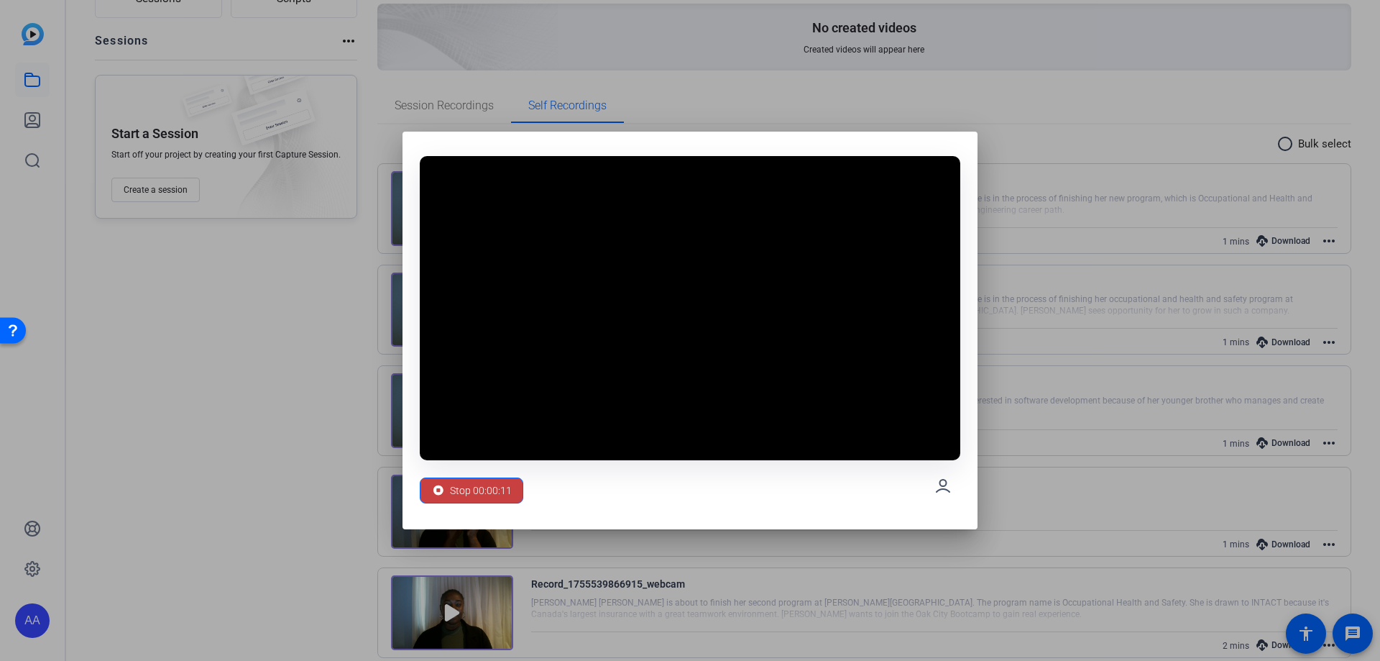
click at [497, 491] on span "Stop 00:00:11" at bounding box center [481, 490] width 62 height 27
click at [499, 484] on span "Stop 00:00:12" at bounding box center [481, 490] width 62 height 27
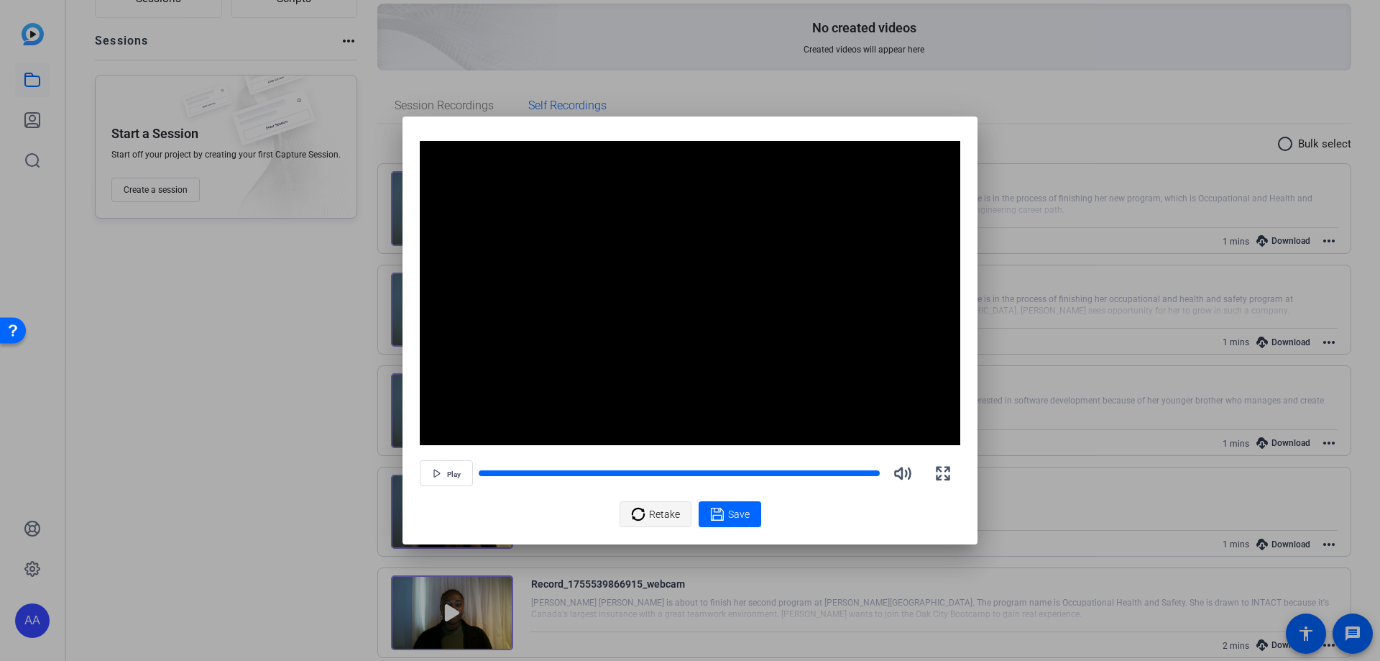
click at [659, 518] on span "Retake" at bounding box center [664, 513] width 31 height 27
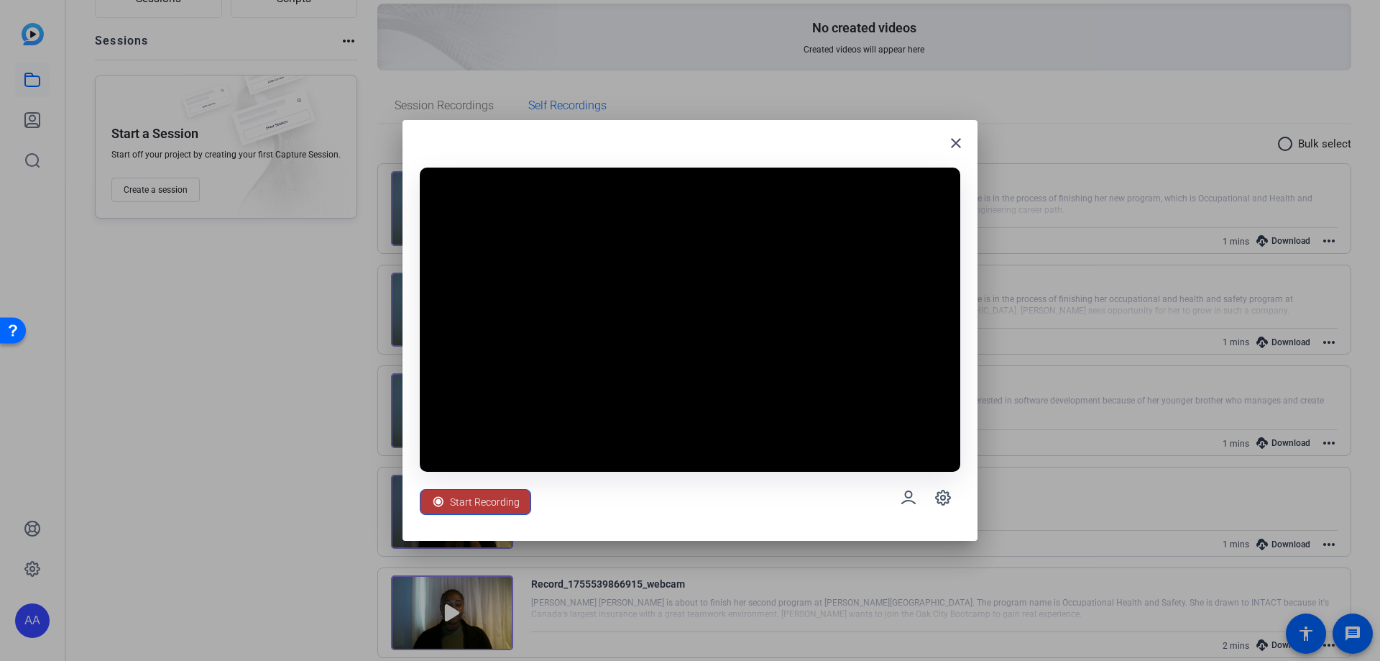
click at [484, 502] on span "Start Recording" at bounding box center [485, 501] width 70 height 27
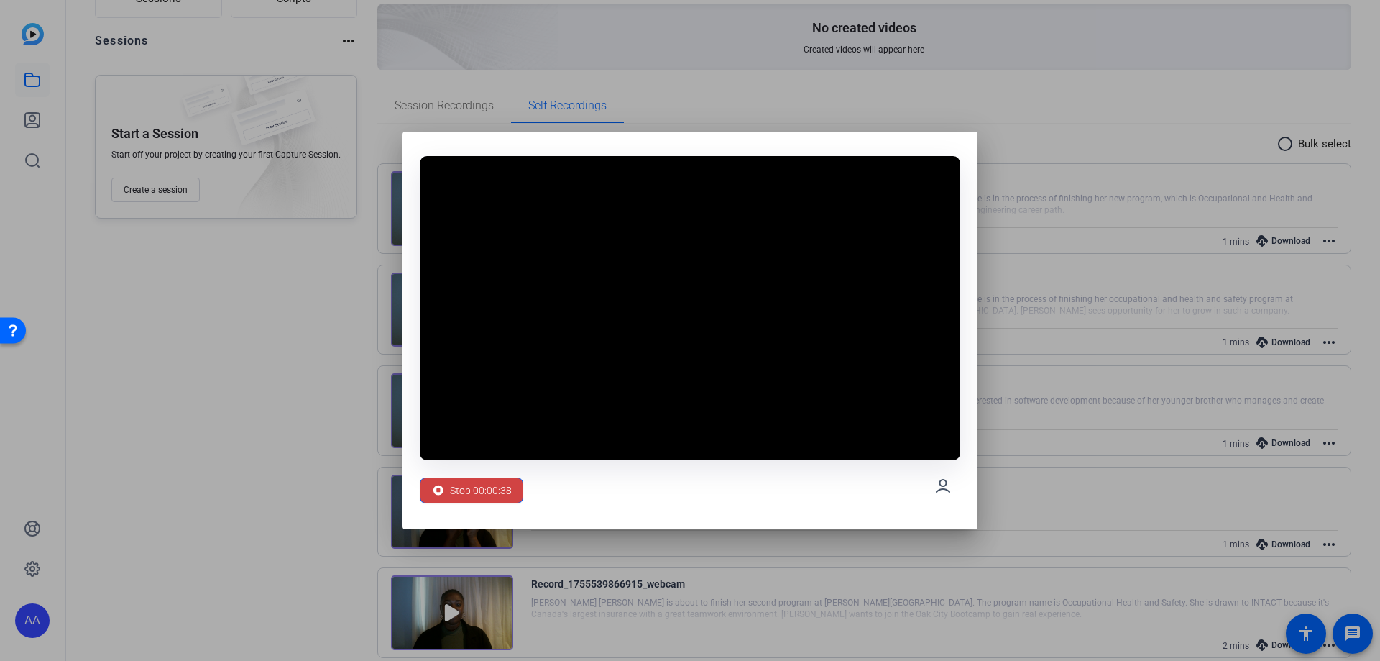
click at [695, 496] on div "Stop 00:00:38" at bounding box center [690, 486] width 541 height 52
click at [507, 488] on span "Stop 00:00:41" at bounding box center [481, 490] width 62 height 27
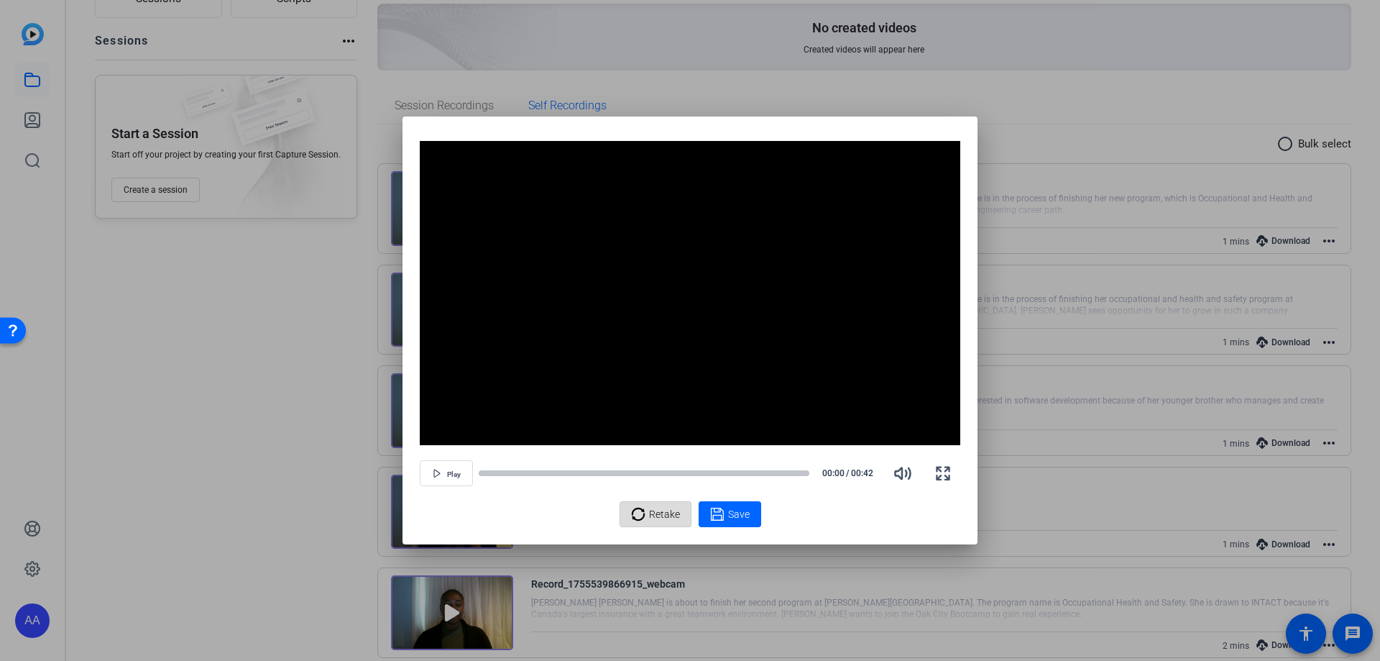
click at [658, 510] on span "Retake" at bounding box center [664, 513] width 31 height 27
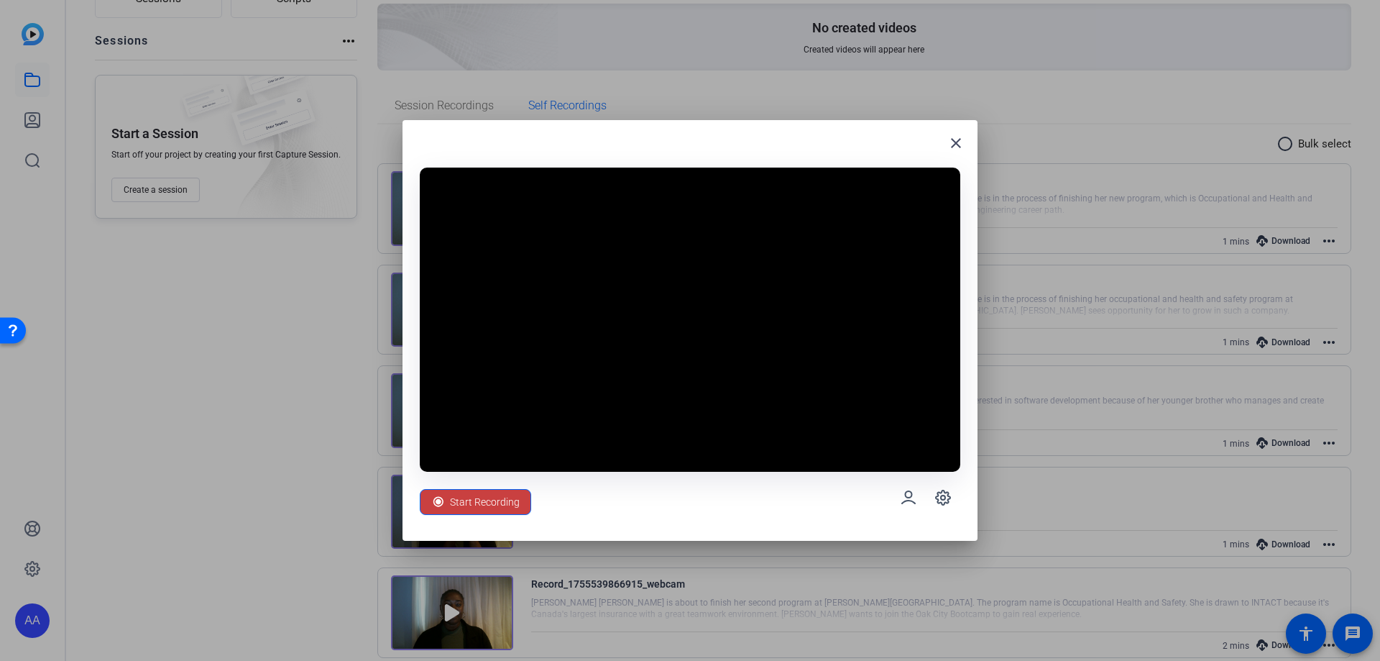
click at [505, 501] on span "Start Recording" at bounding box center [485, 501] width 70 height 27
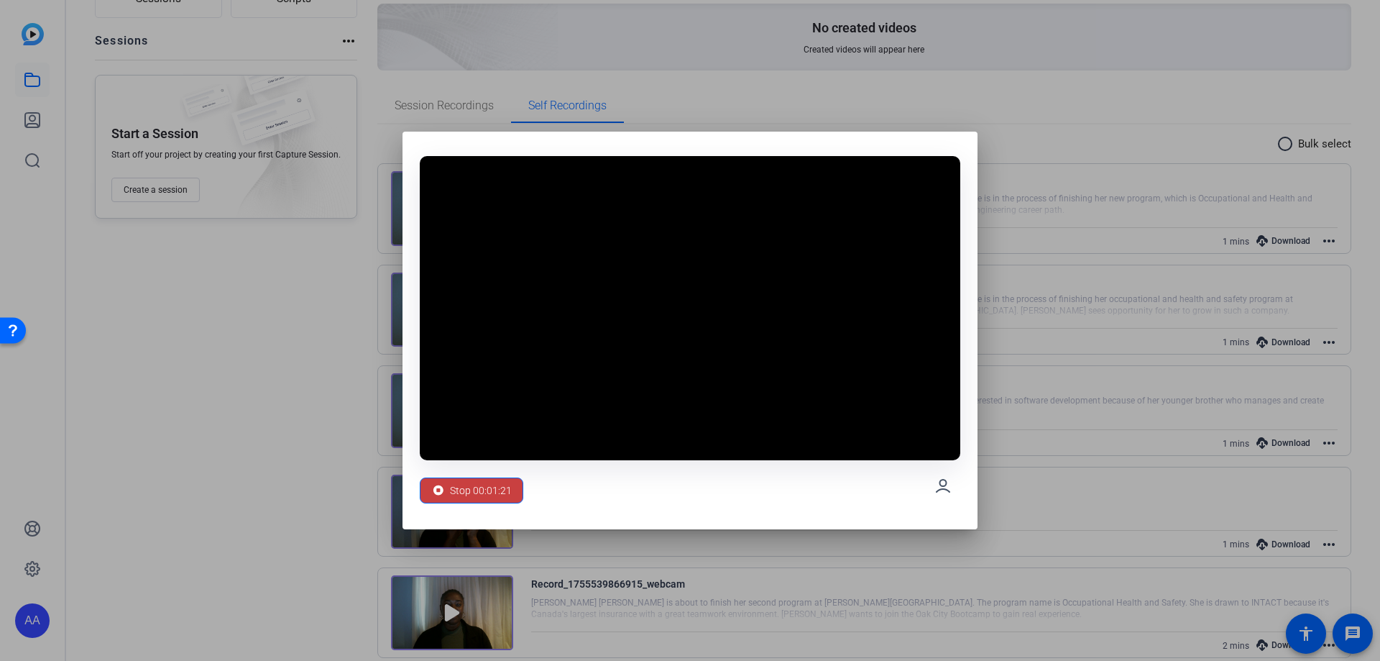
click at [495, 493] on span "Stop 00:01:21" at bounding box center [481, 490] width 62 height 27
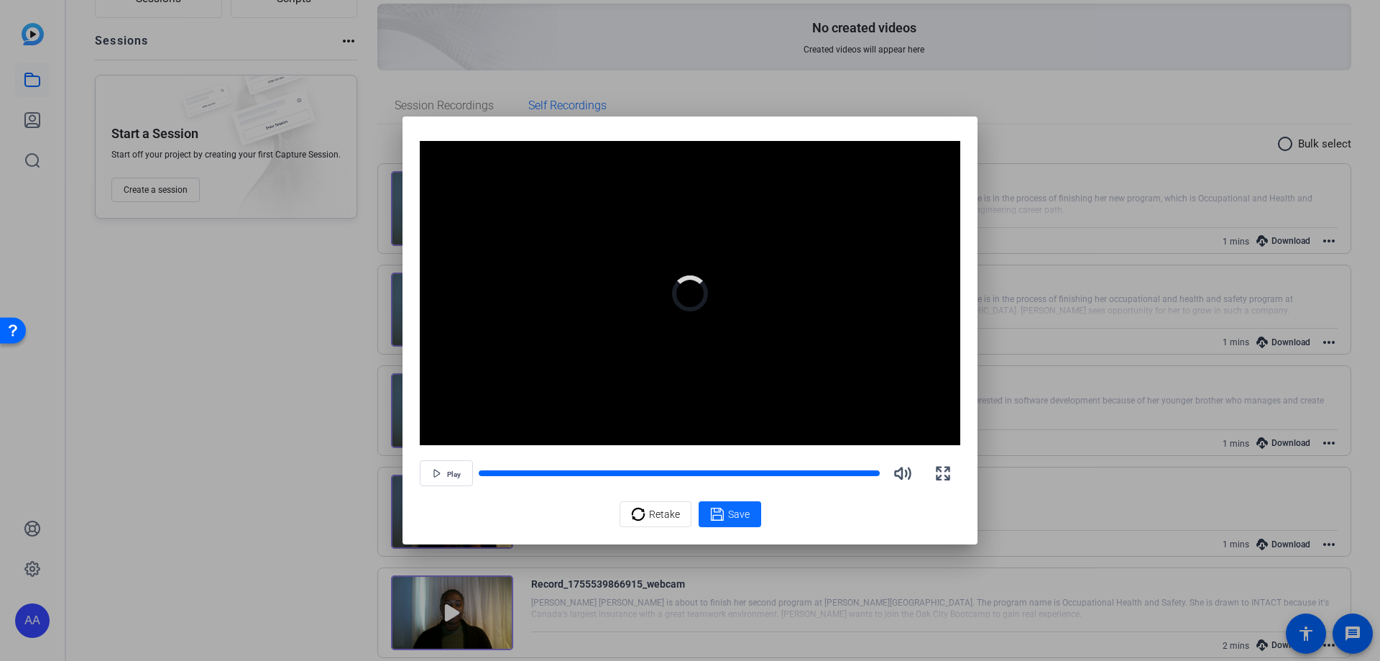
click at [720, 510] on icon at bounding box center [716, 513] width 13 height 13
click at [720, 510] on div "Retake Save" at bounding box center [690, 514] width 541 height 26
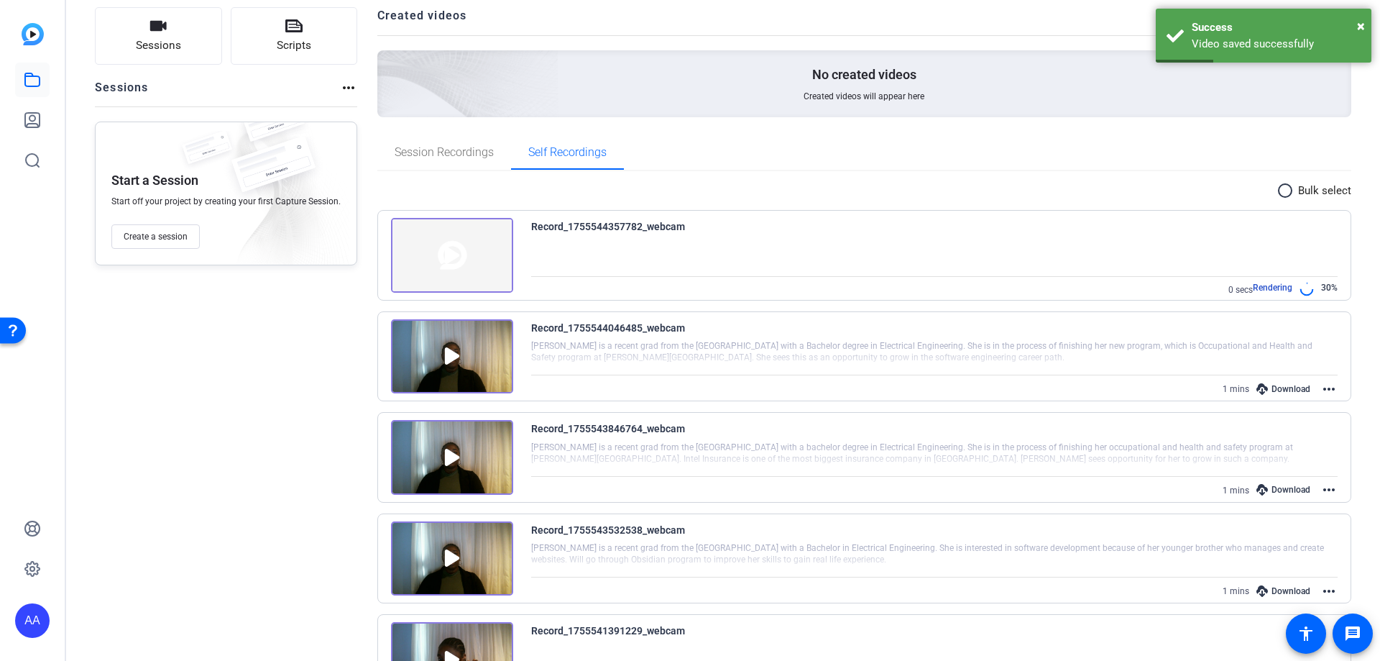
scroll to position [72, 0]
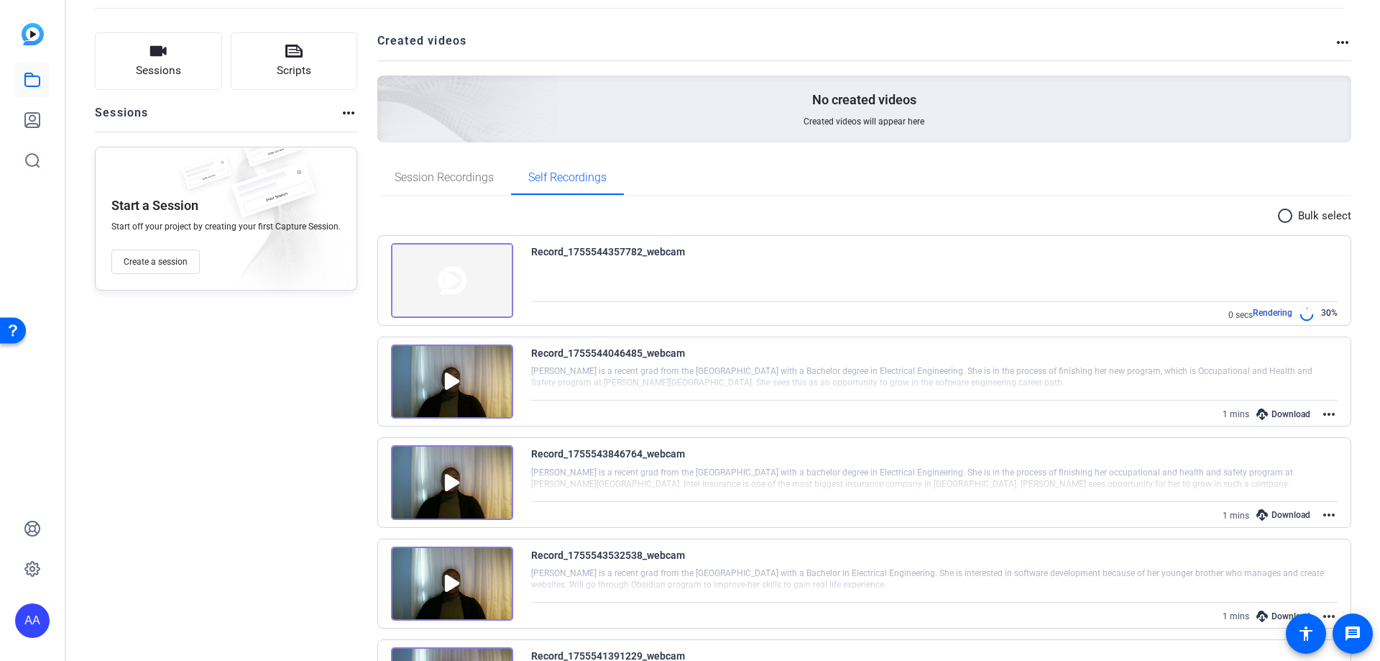
click at [436, 367] on img at bounding box center [452, 381] width 122 height 75
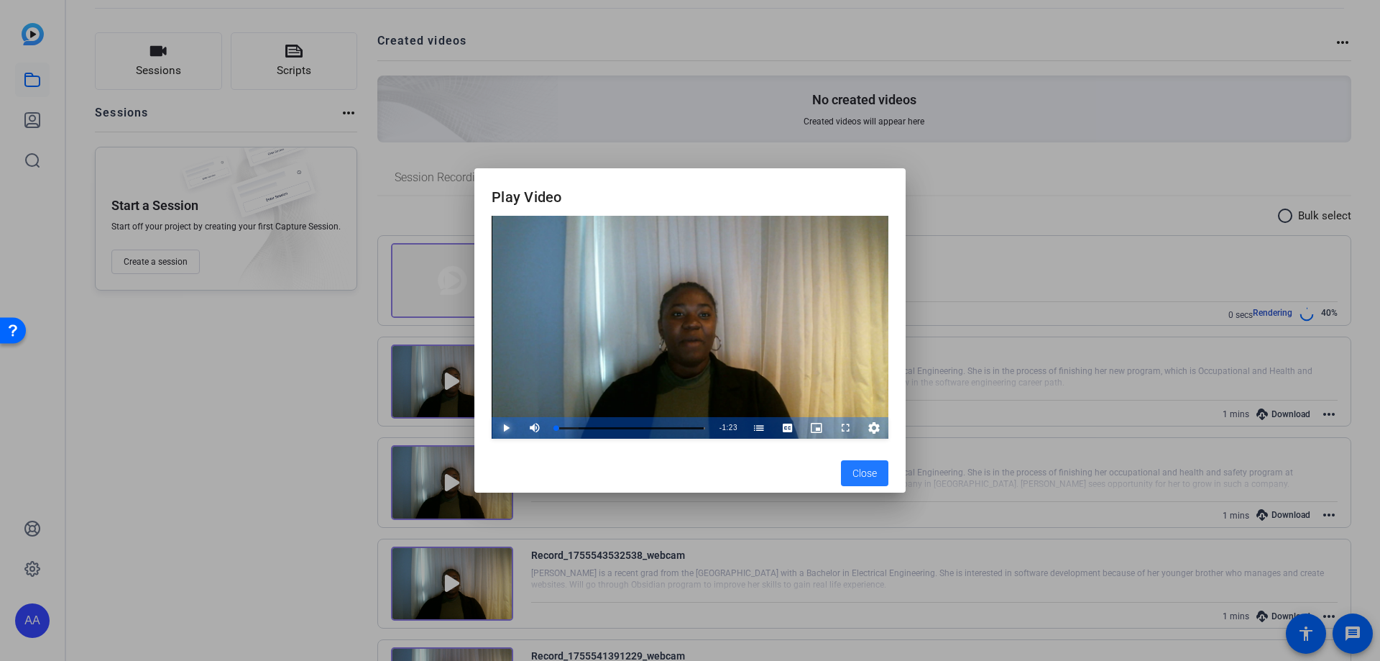
click at [492, 423] on span "Video Player" at bounding box center [492, 428] width 0 height 22
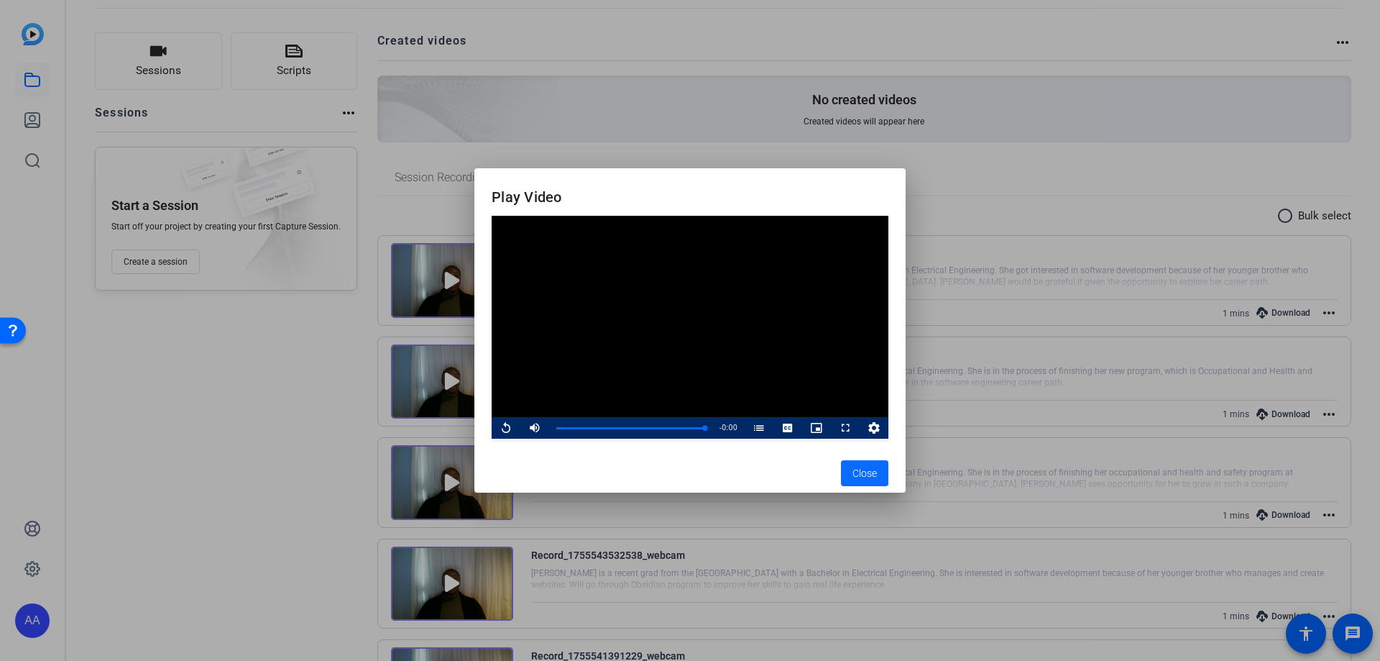
click at [868, 466] on span "Close" at bounding box center [864, 473] width 24 height 15
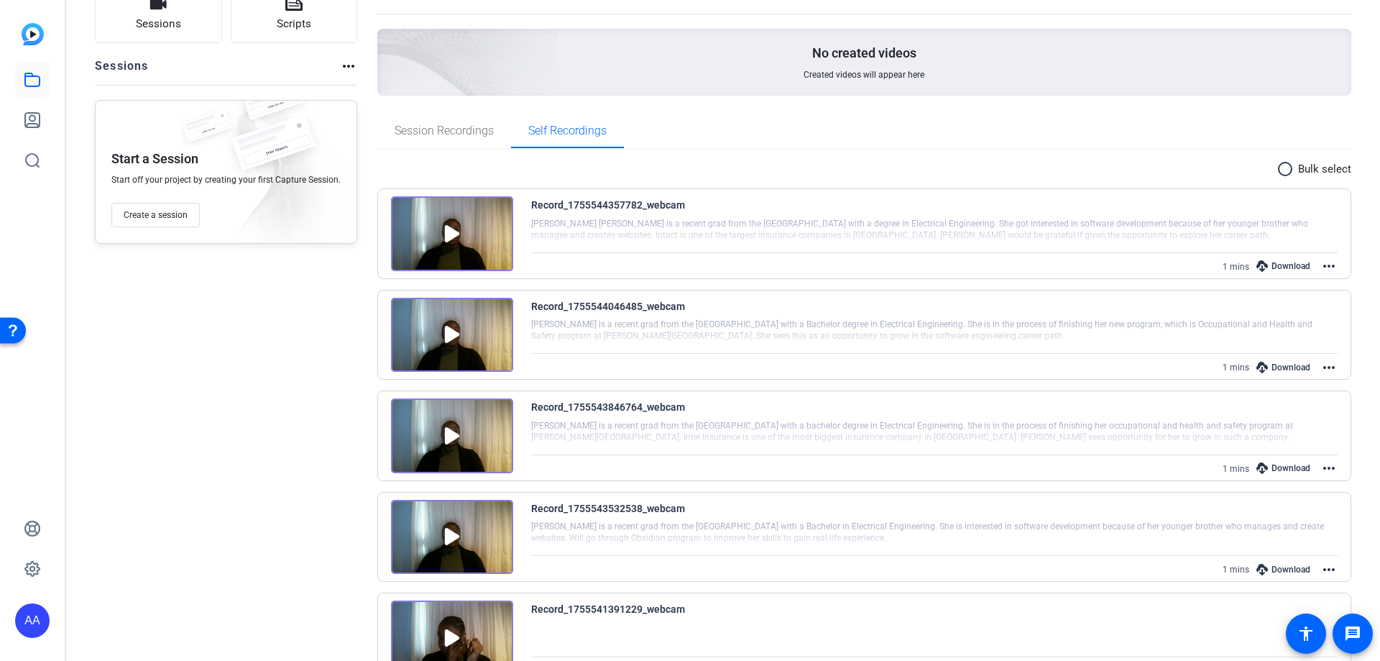
scroll to position [144, 0]
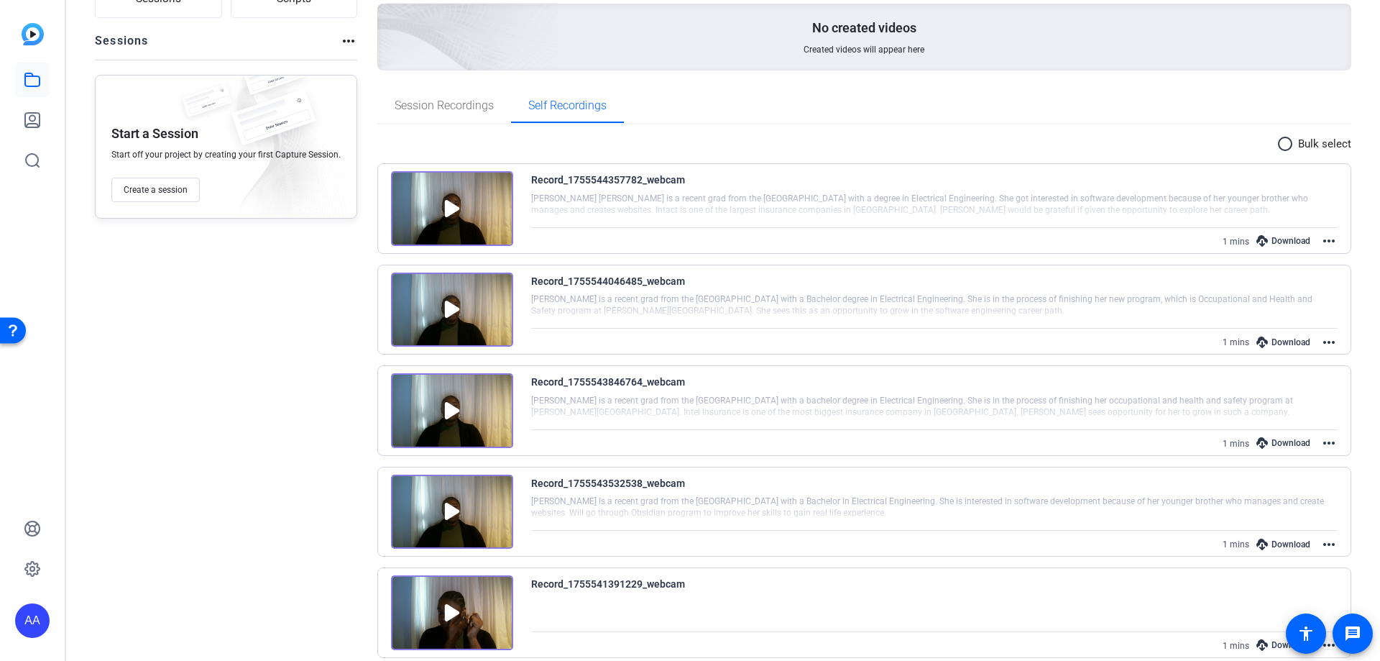
click at [1272, 339] on div "Download" at bounding box center [1283, 342] width 68 height 19
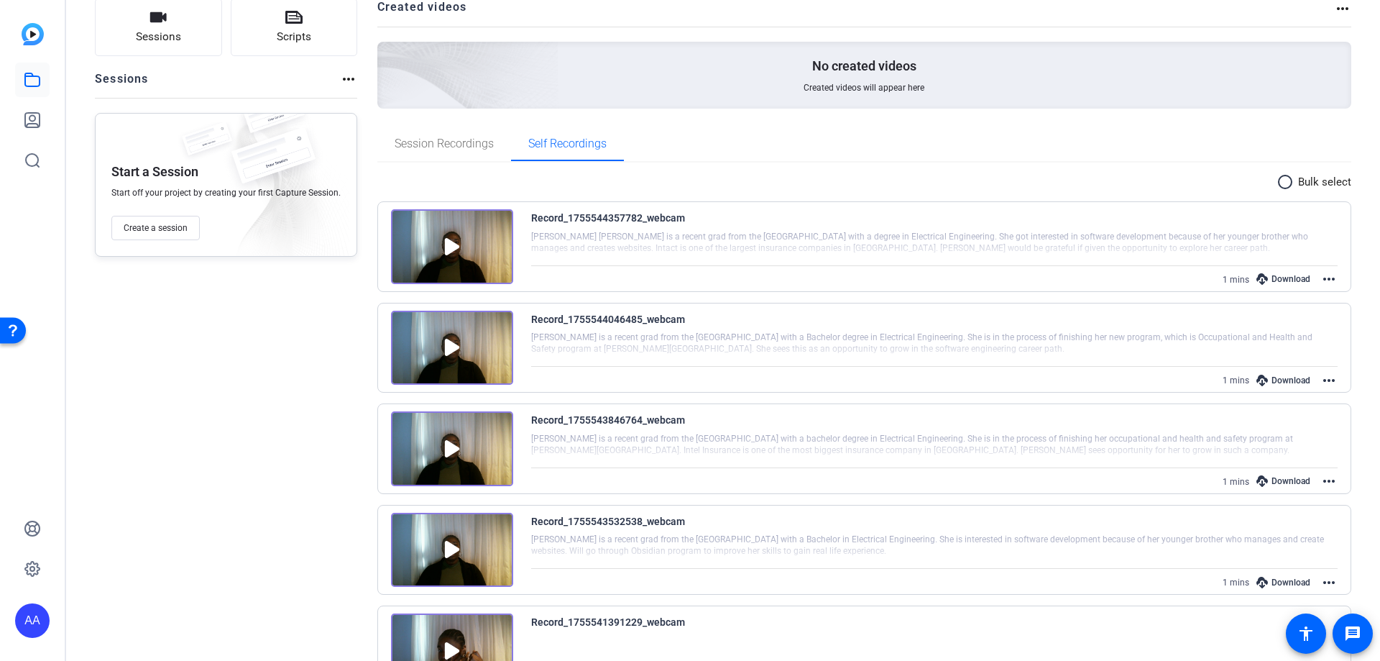
scroll to position [72, 0]
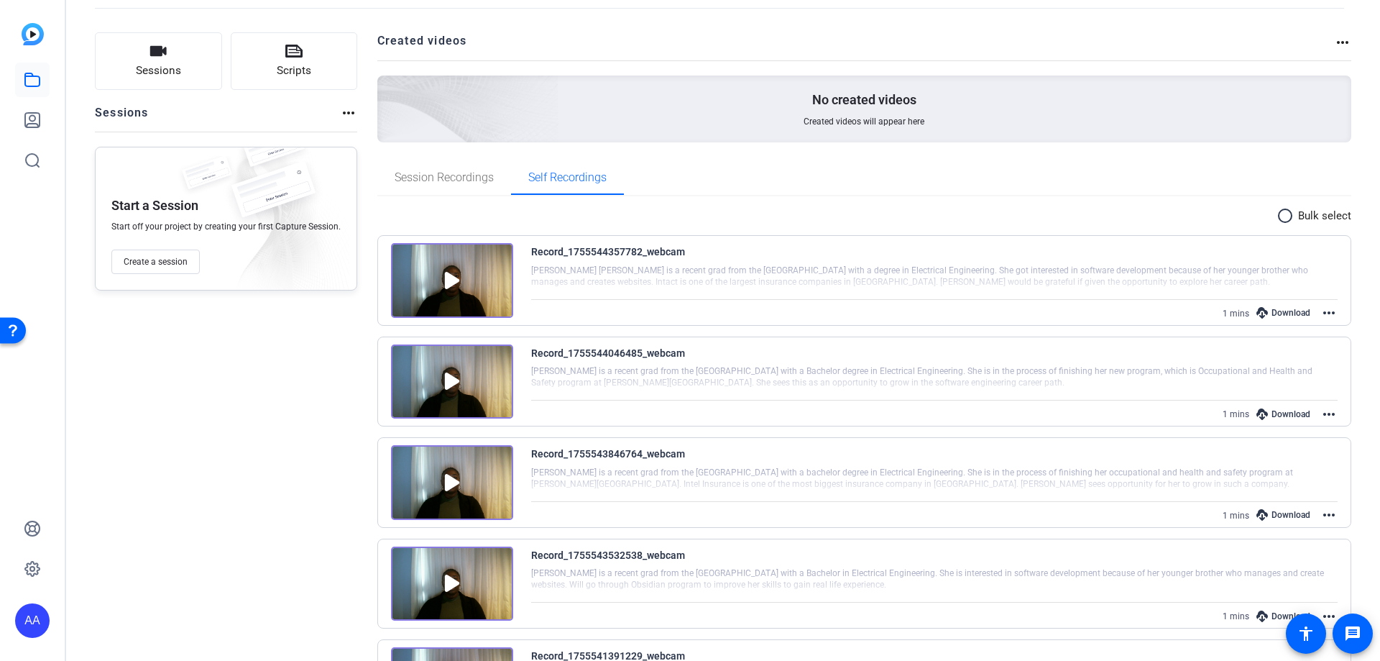
drag, startPoint x: 1013, startPoint y: 212, endPoint x: 995, endPoint y: 224, distance: 21.9
click at [1013, 212] on div "radio_button_unchecked Bulk select" at bounding box center [864, 215] width 975 height 17
click at [454, 282] on img at bounding box center [452, 280] width 122 height 75
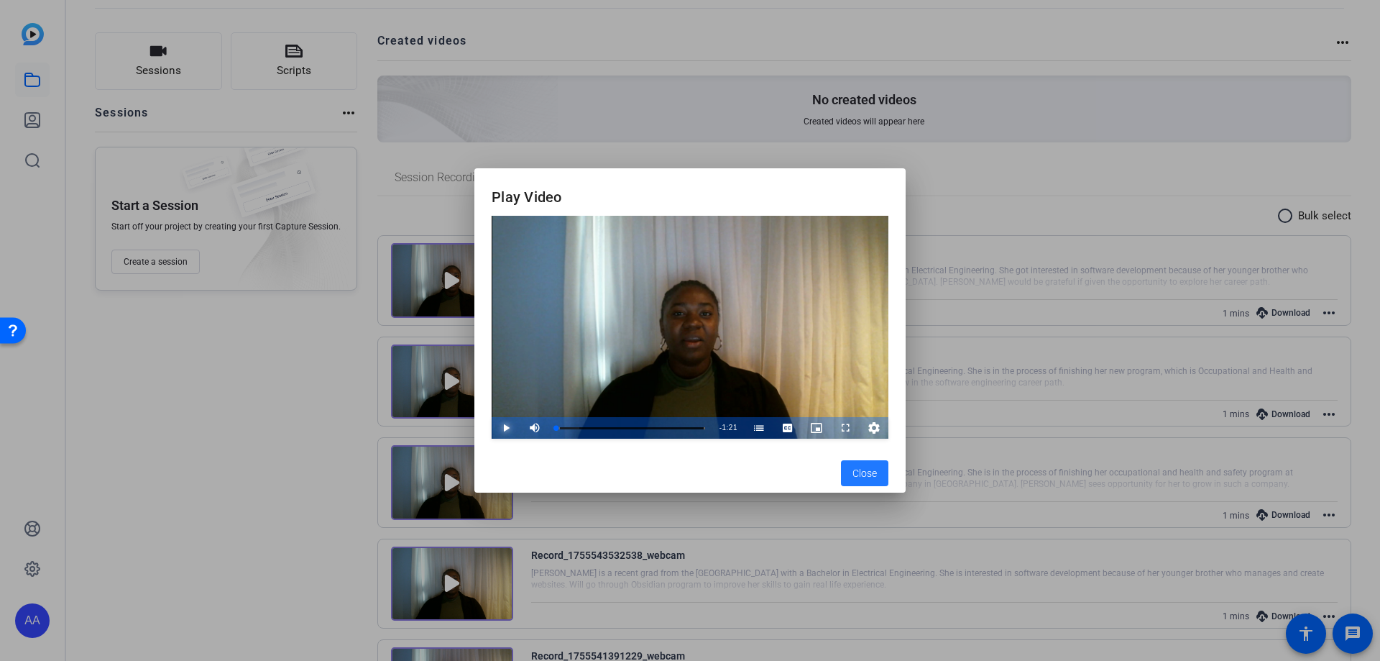
click at [492, 423] on span "Video Player" at bounding box center [492, 428] width 0 height 22
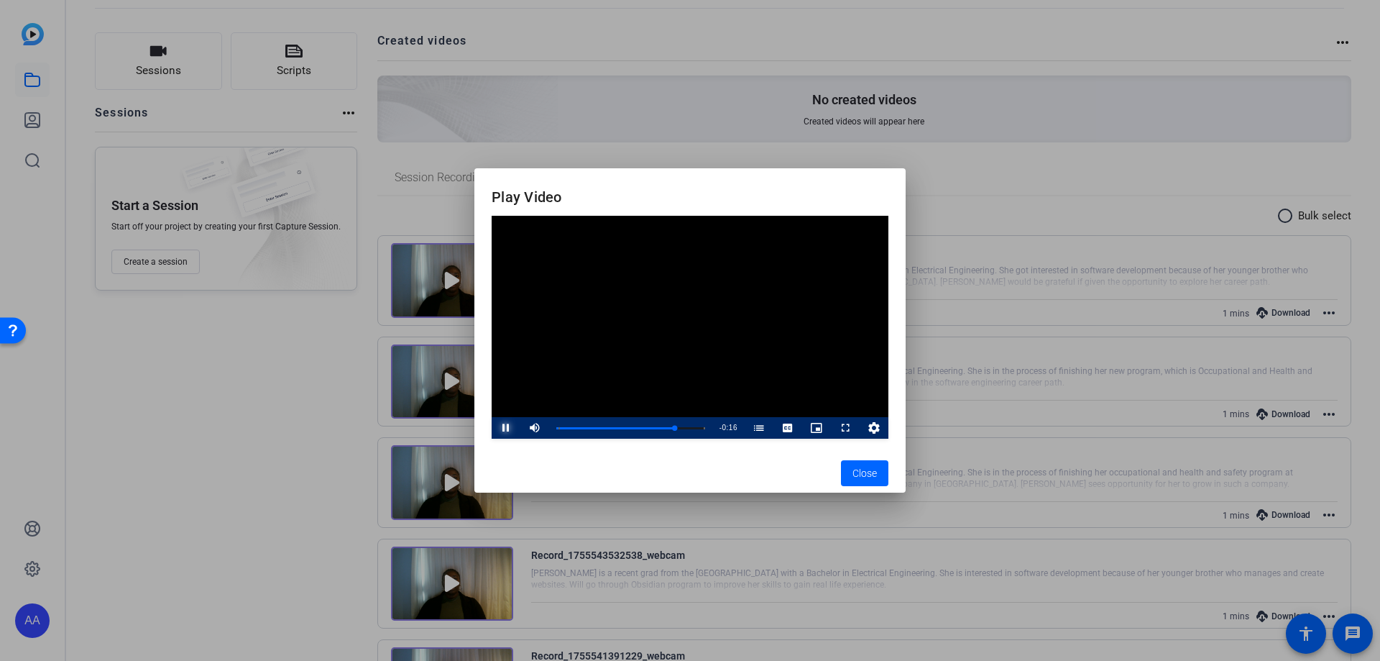
click at [492, 426] on span "Video Player" at bounding box center [492, 428] width 0 height 22
click at [753, 352] on video "Video Player" at bounding box center [690, 328] width 397 height 224
click at [758, 346] on video "Video Player" at bounding box center [690, 328] width 397 height 224
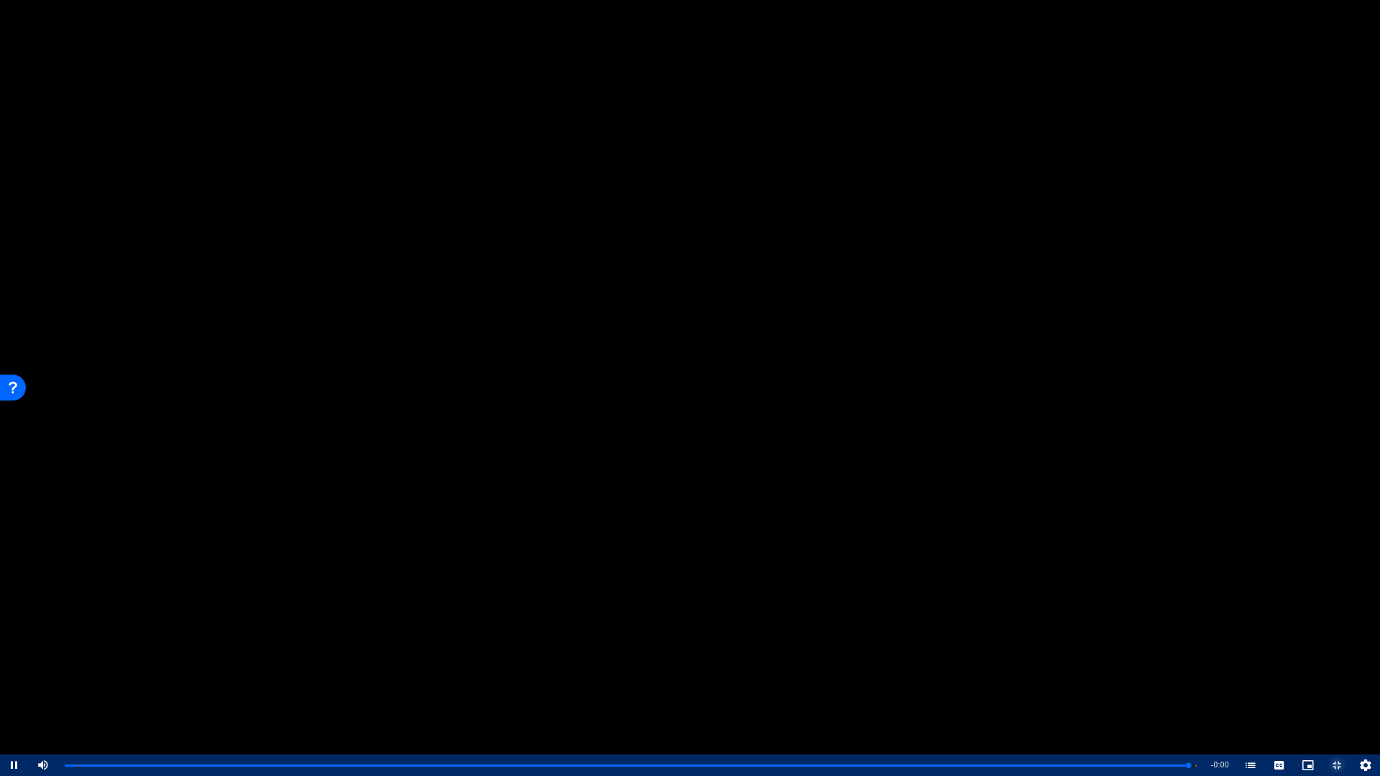
click at [1323, 660] on span "Video Player" at bounding box center [1323, 766] width 0 height 22
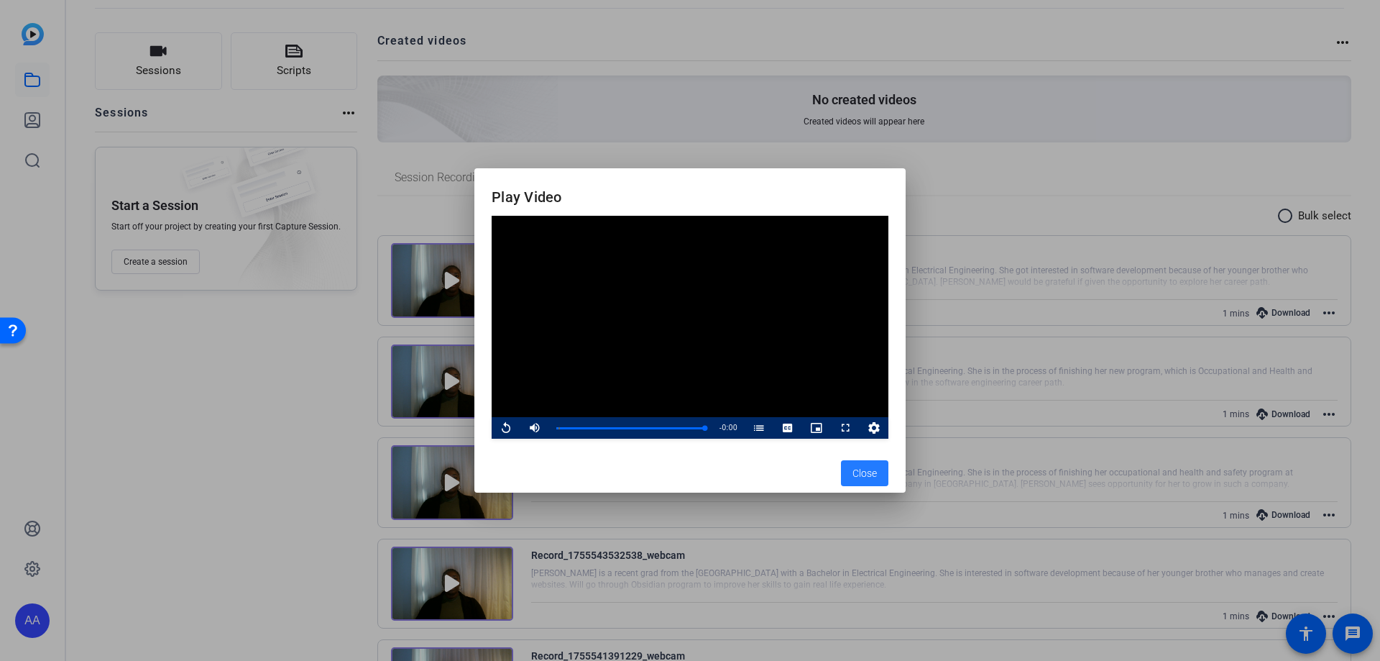
click at [863, 474] on span "Close" at bounding box center [864, 473] width 24 height 15
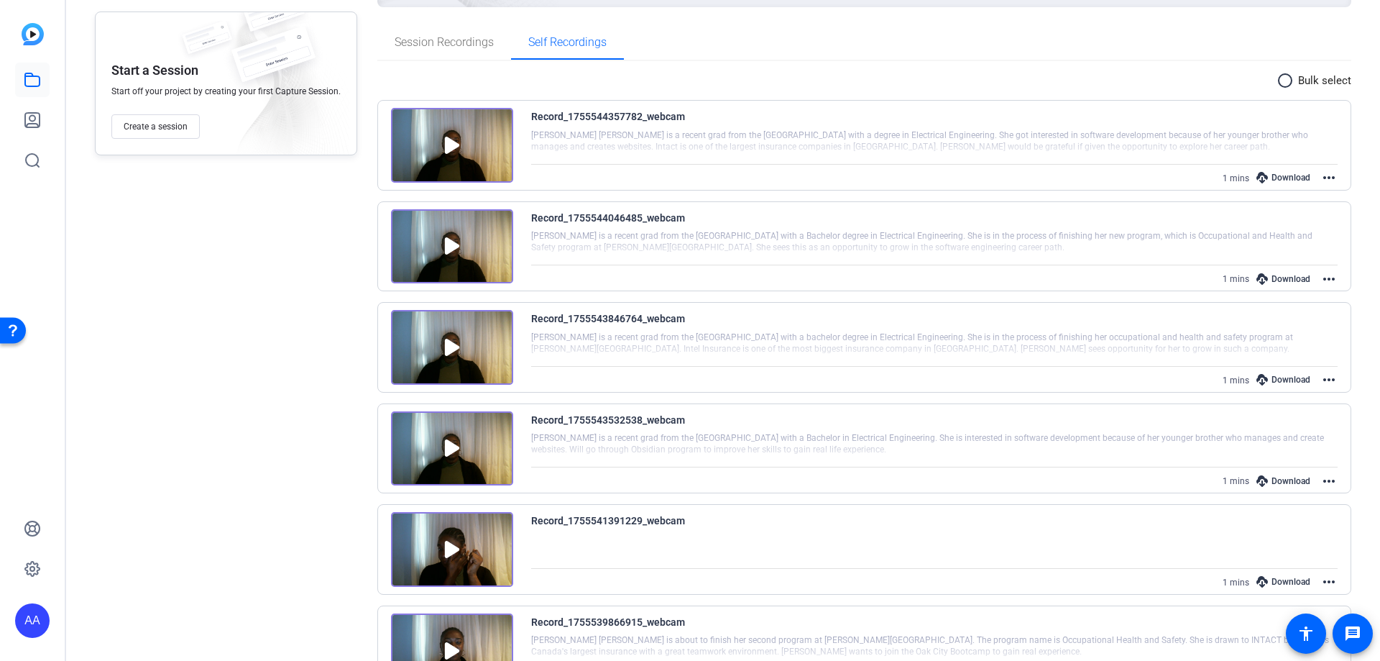
scroll to position [216, 0]
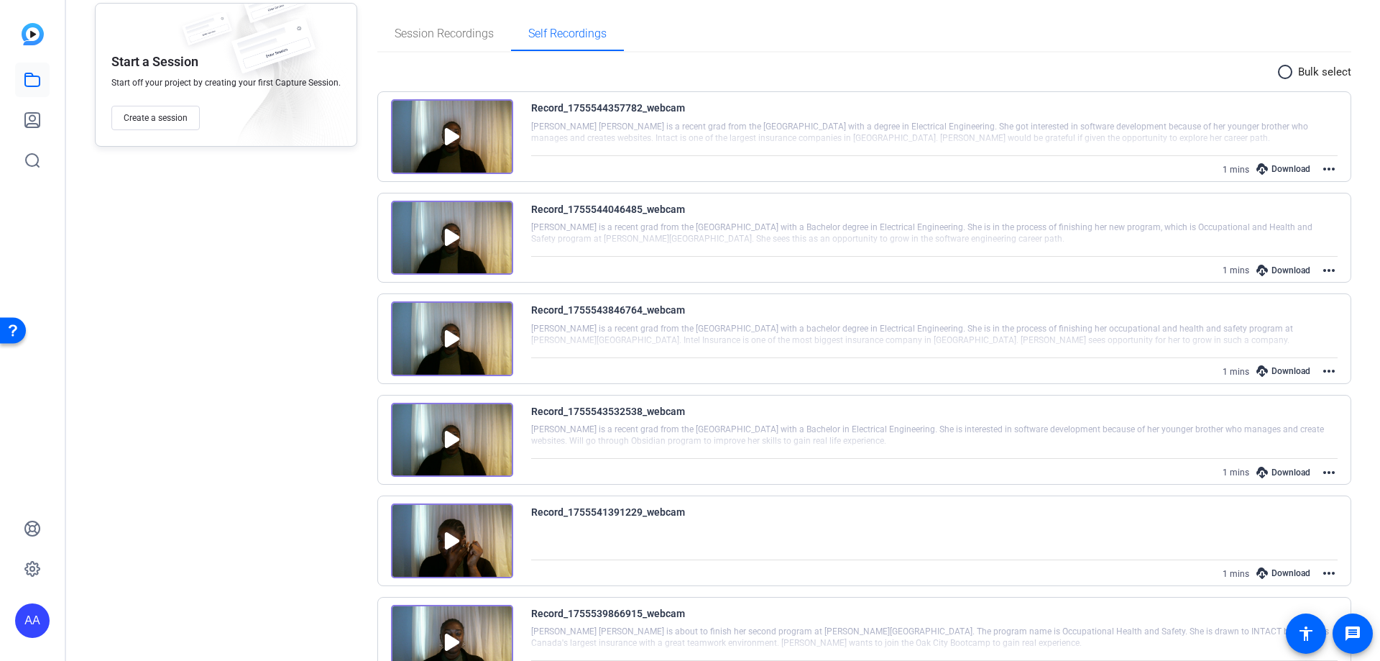
click at [453, 226] on img at bounding box center [452, 238] width 122 height 75
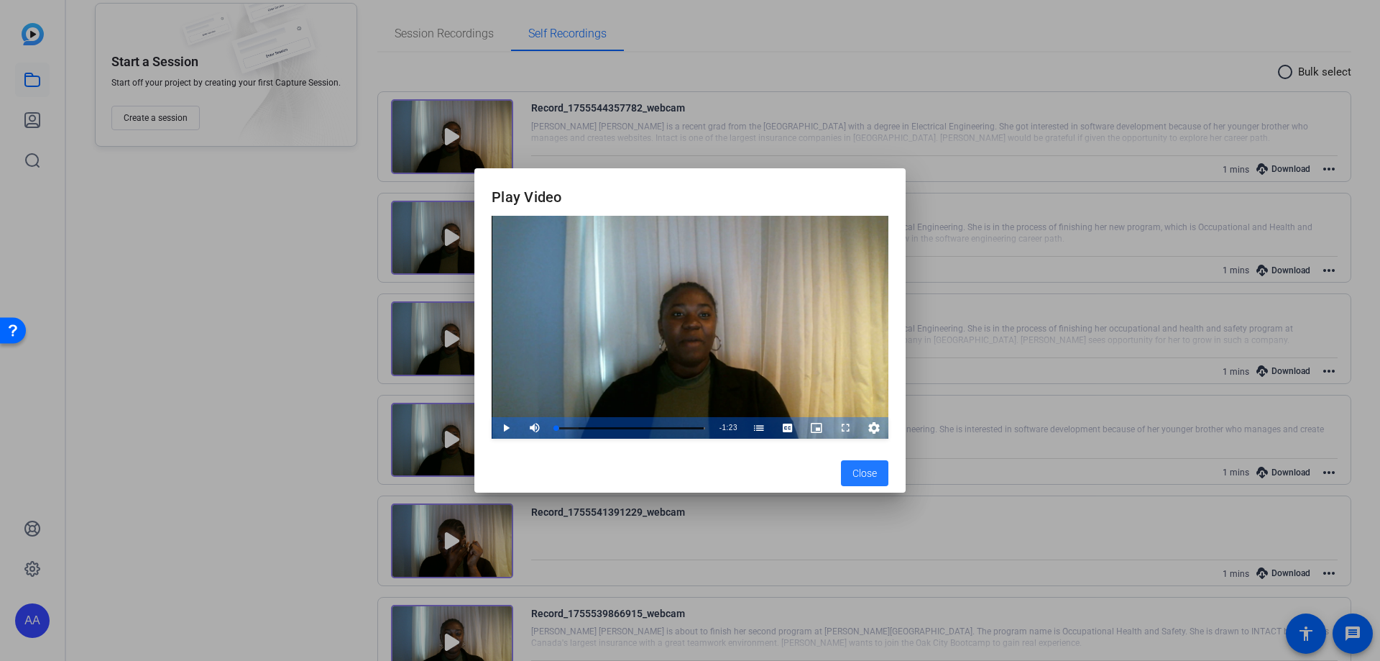
click at [831, 423] on span "Video Player" at bounding box center [831, 428] width 0 height 22
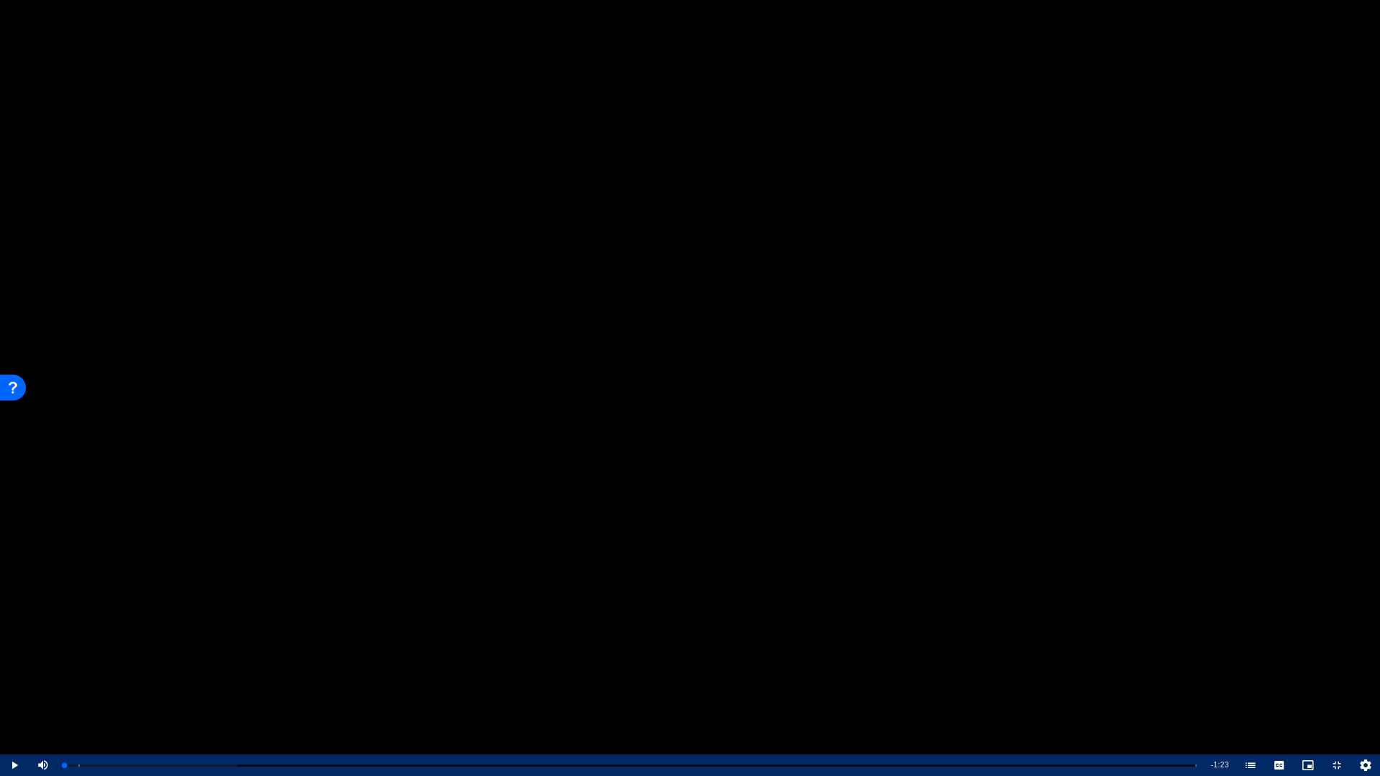
click at [693, 393] on video "Video Player" at bounding box center [690, 388] width 1380 height 776
click at [0, 660] on span "Video Player" at bounding box center [0, 766] width 0 height 22
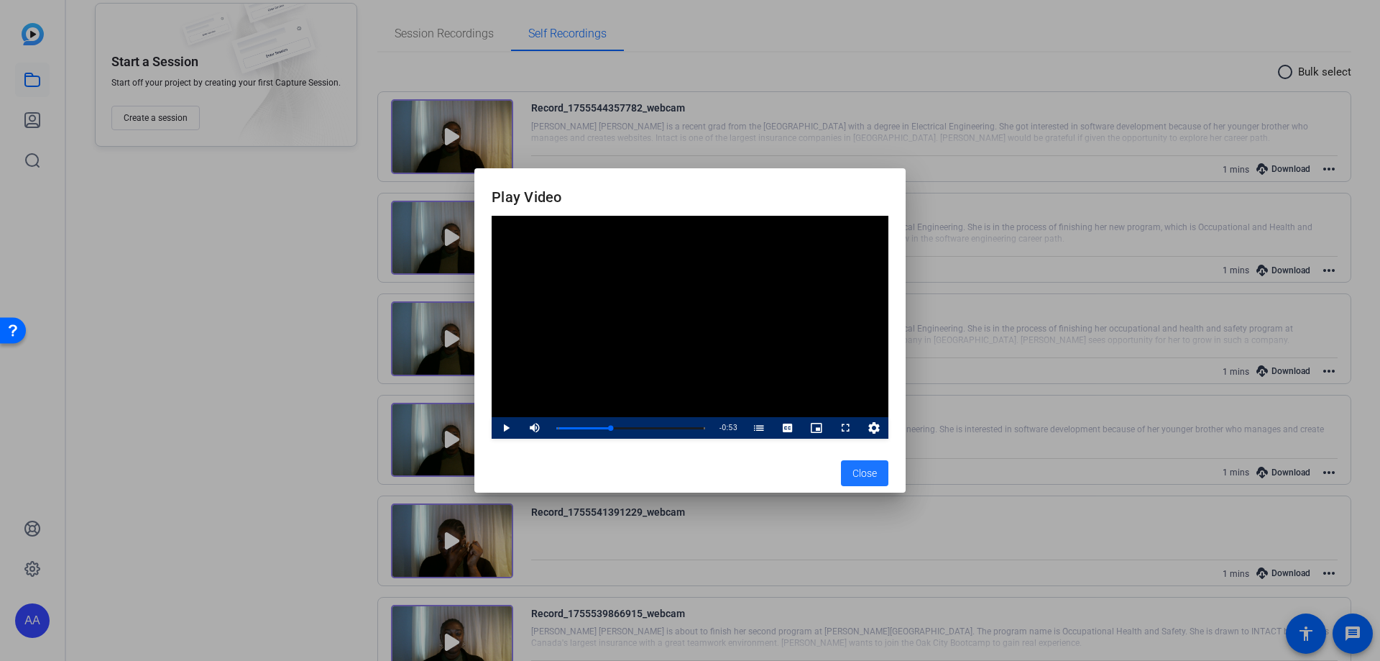
drag, startPoint x: 864, startPoint y: 478, endPoint x: 622, endPoint y: 426, distance: 247.1
click at [863, 478] on span "Close" at bounding box center [864, 473] width 24 height 15
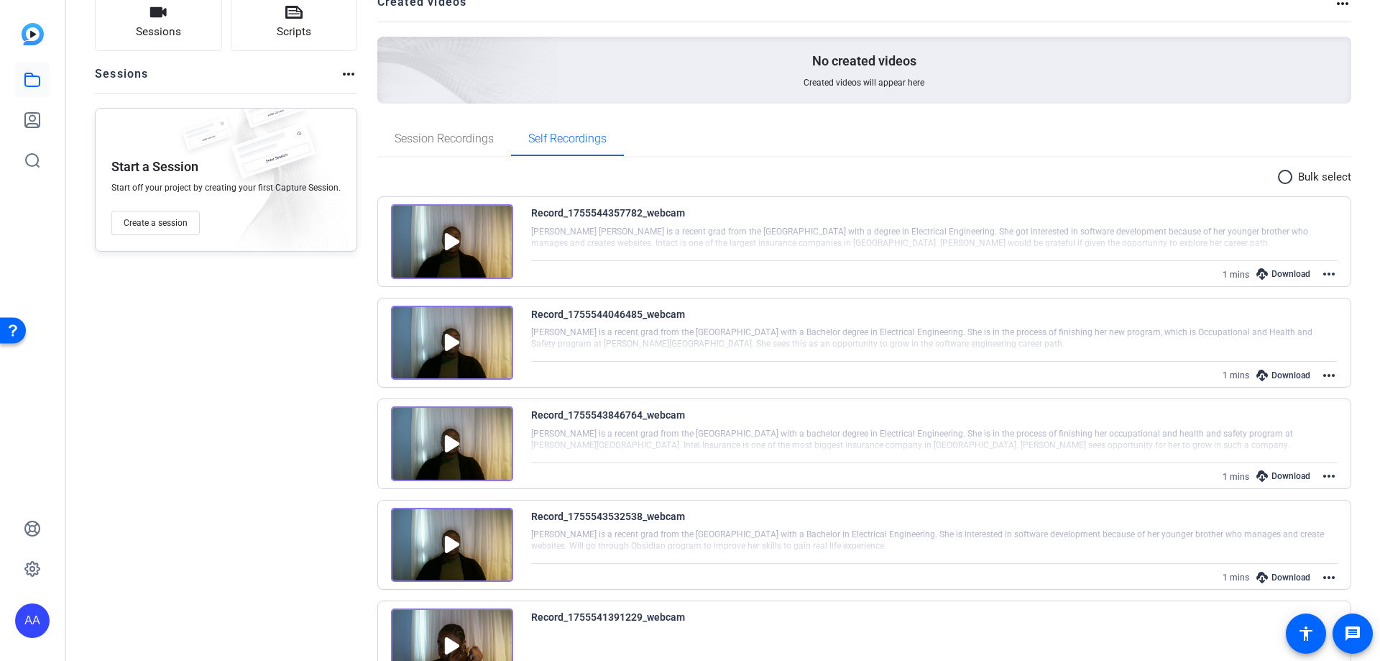
scroll to position [0, 0]
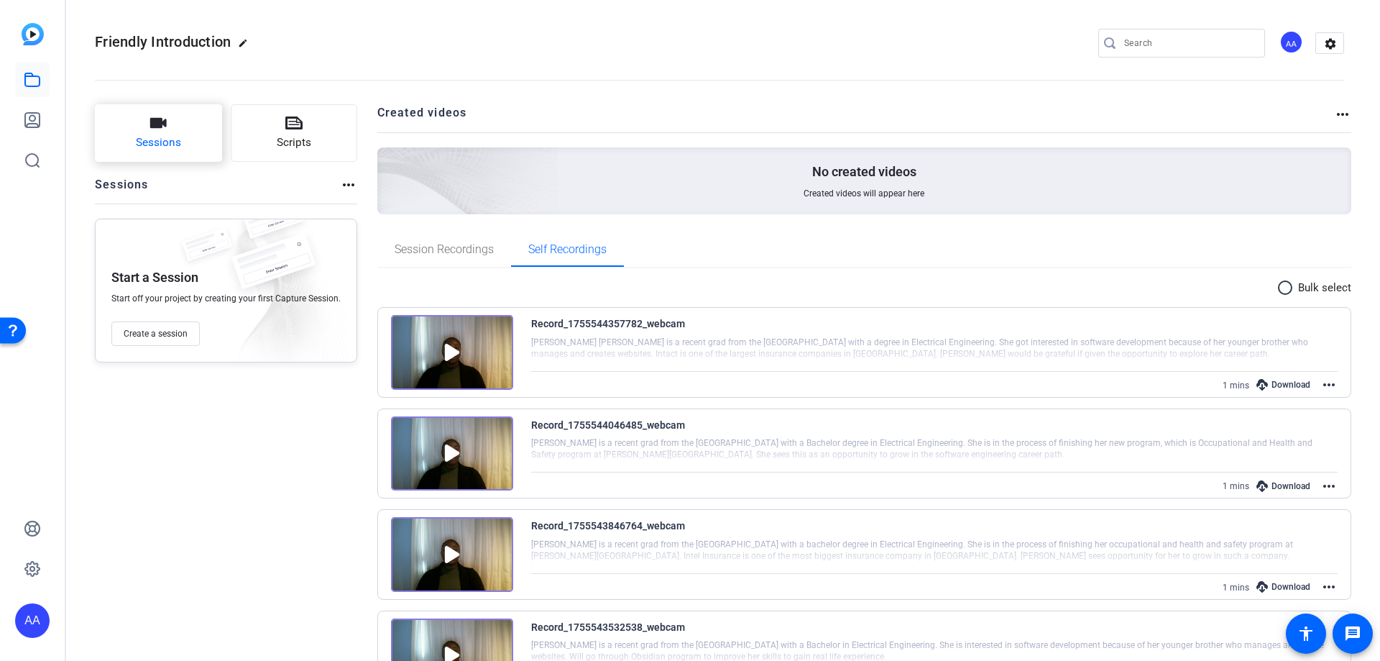
click at [146, 134] on span "Sessions" at bounding box center [158, 142] width 45 height 17
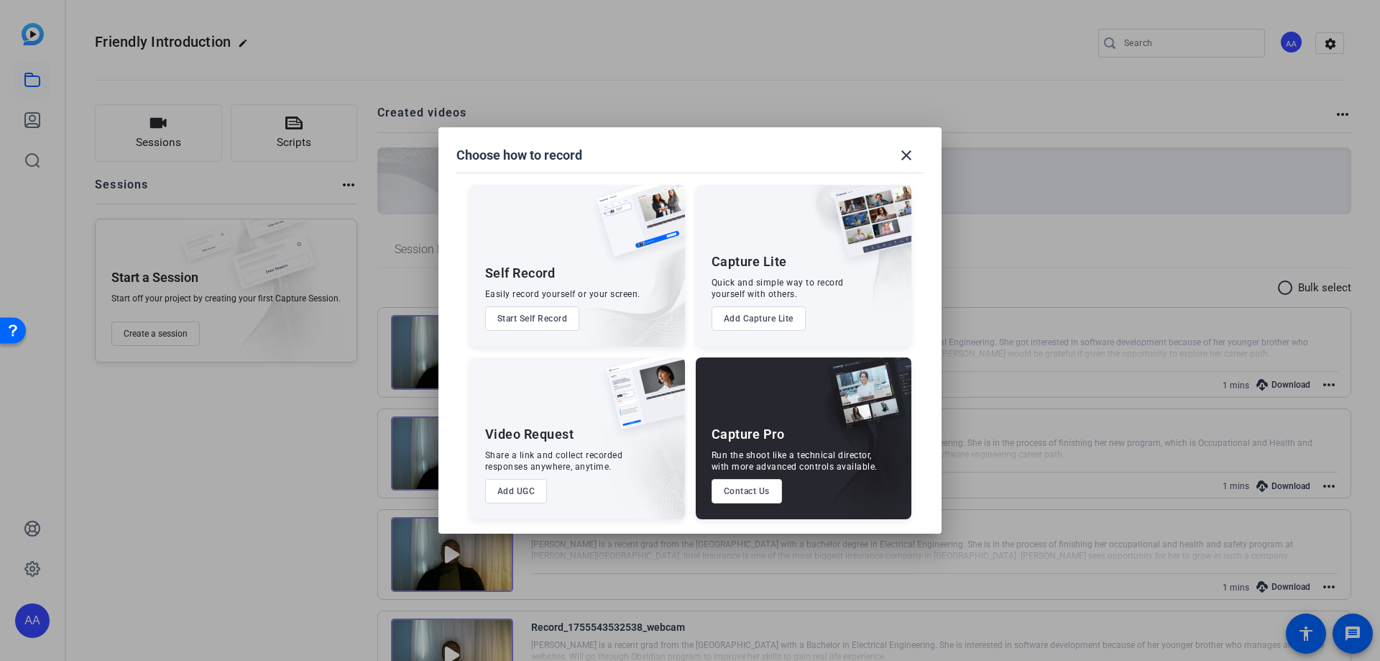
click at [555, 313] on button "Start Self Record" at bounding box center [532, 318] width 95 height 24
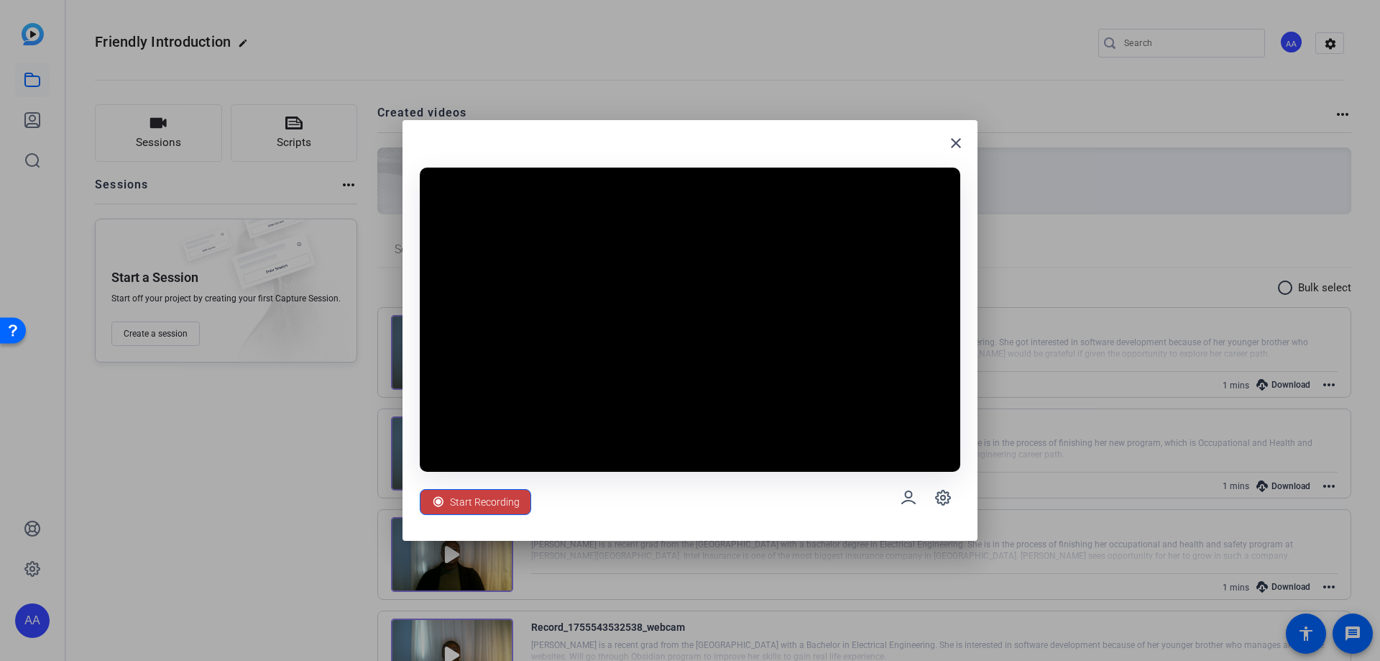
click at [505, 500] on span "Start Recording" at bounding box center [485, 501] width 70 height 27
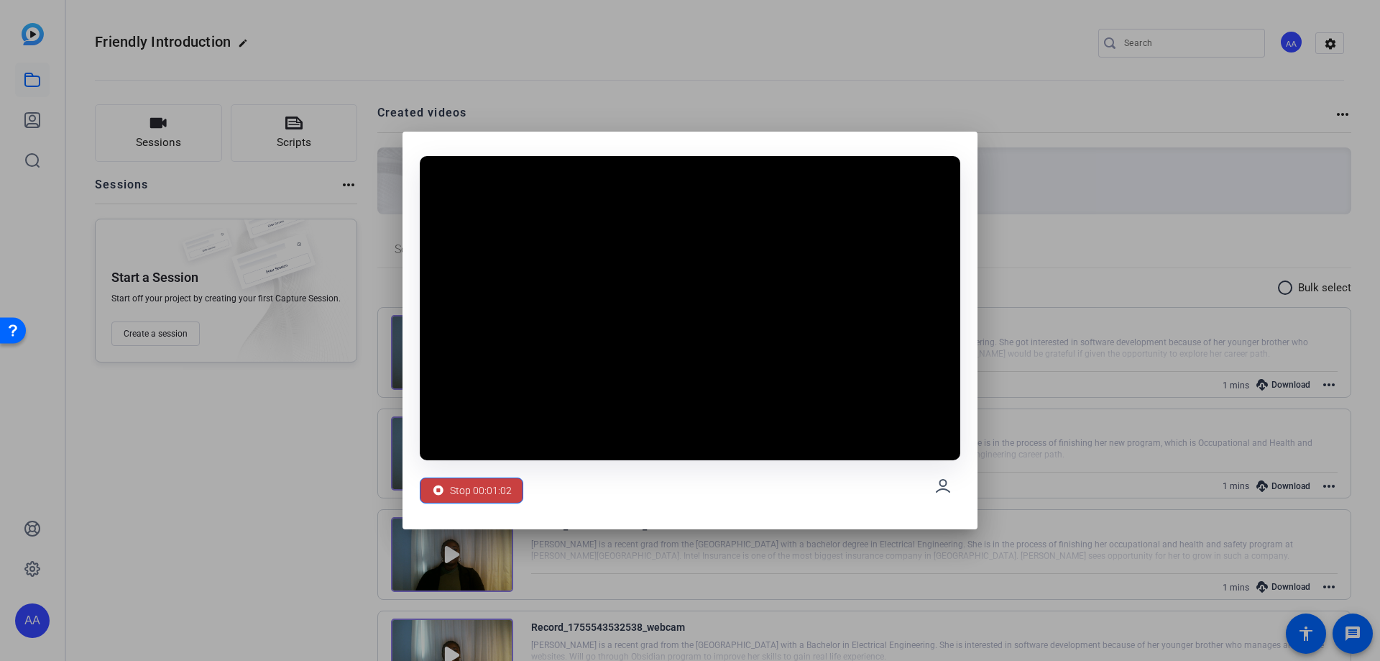
click at [507, 492] on span "Stop 00:01:02" at bounding box center [481, 490] width 62 height 27
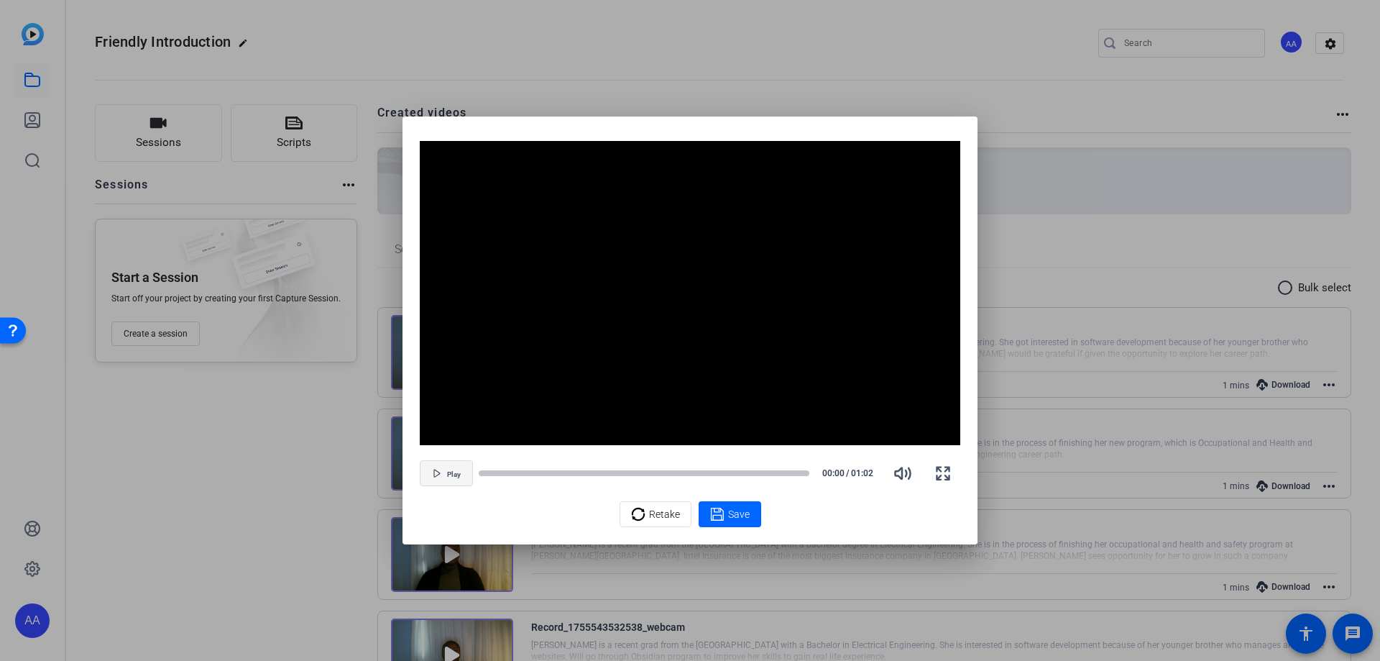
click at [443, 469] on span "button" at bounding box center [446, 473] width 52 height 35
click at [724, 511] on icon at bounding box center [717, 513] width 14 height 17
click at [724, 511] on div "Retake Save" at bounding box center [690, 514] width 541 height 26
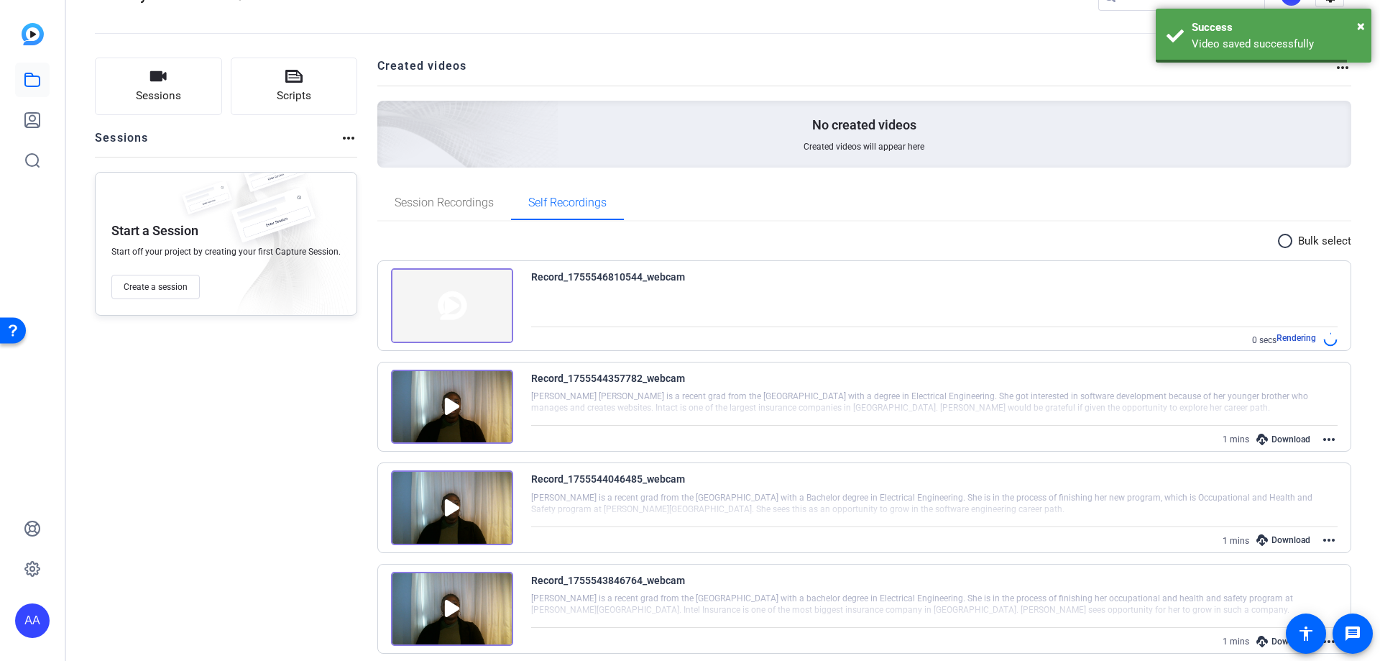
scroll to position [72, 0]
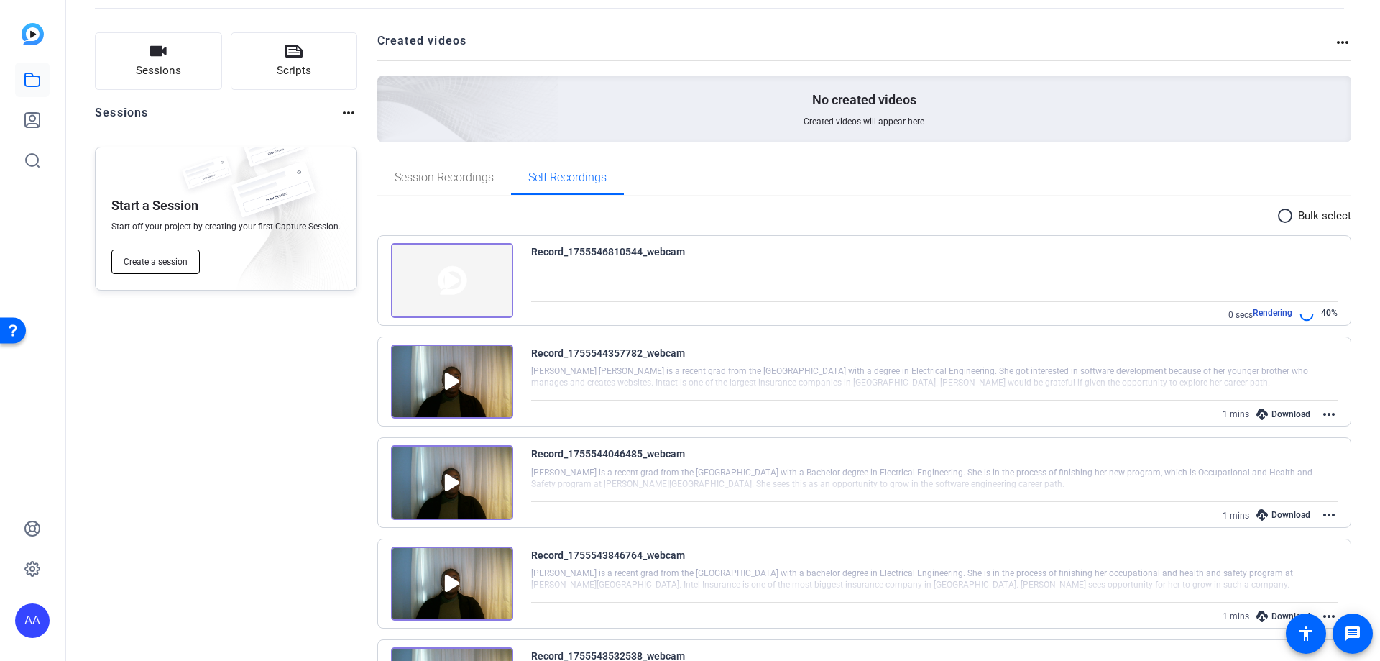
click at [158, 258] on span "Create a session" at bounding box center [156, 262] width 64 height 12
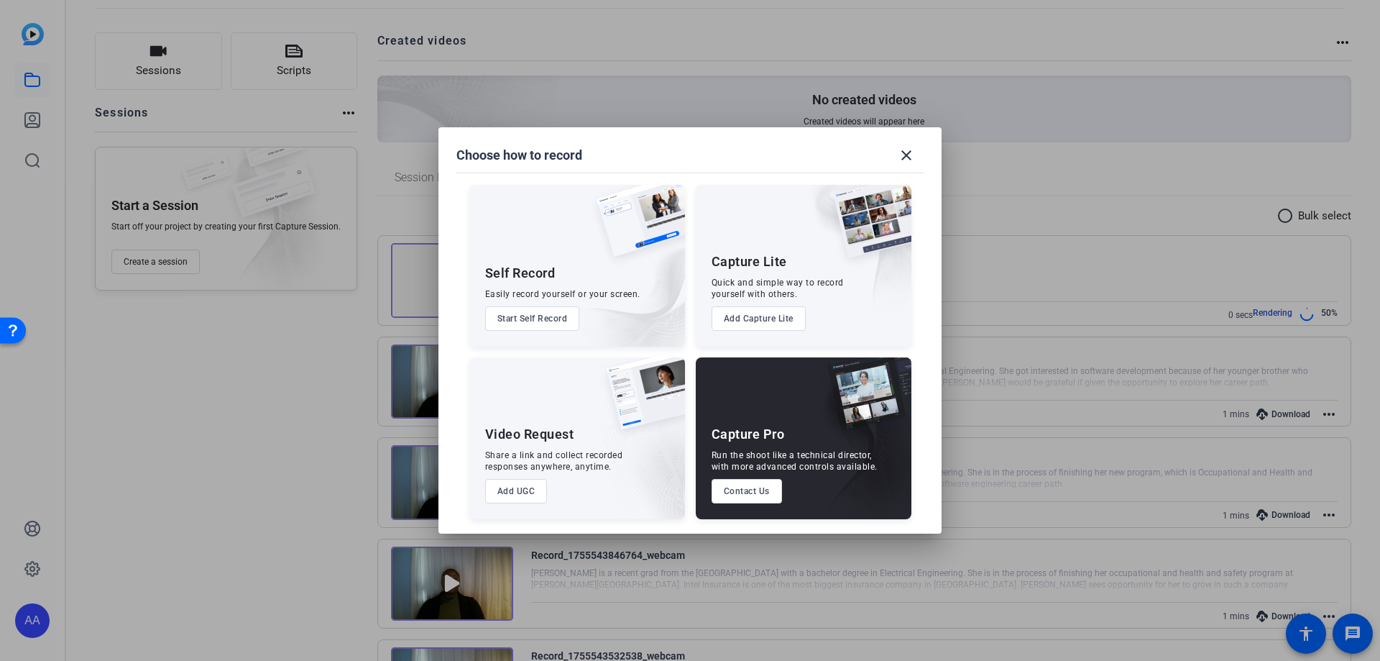
click at [551, 313] on button "Start Self Record" at bounding box center [532, 318] width 95 height 24
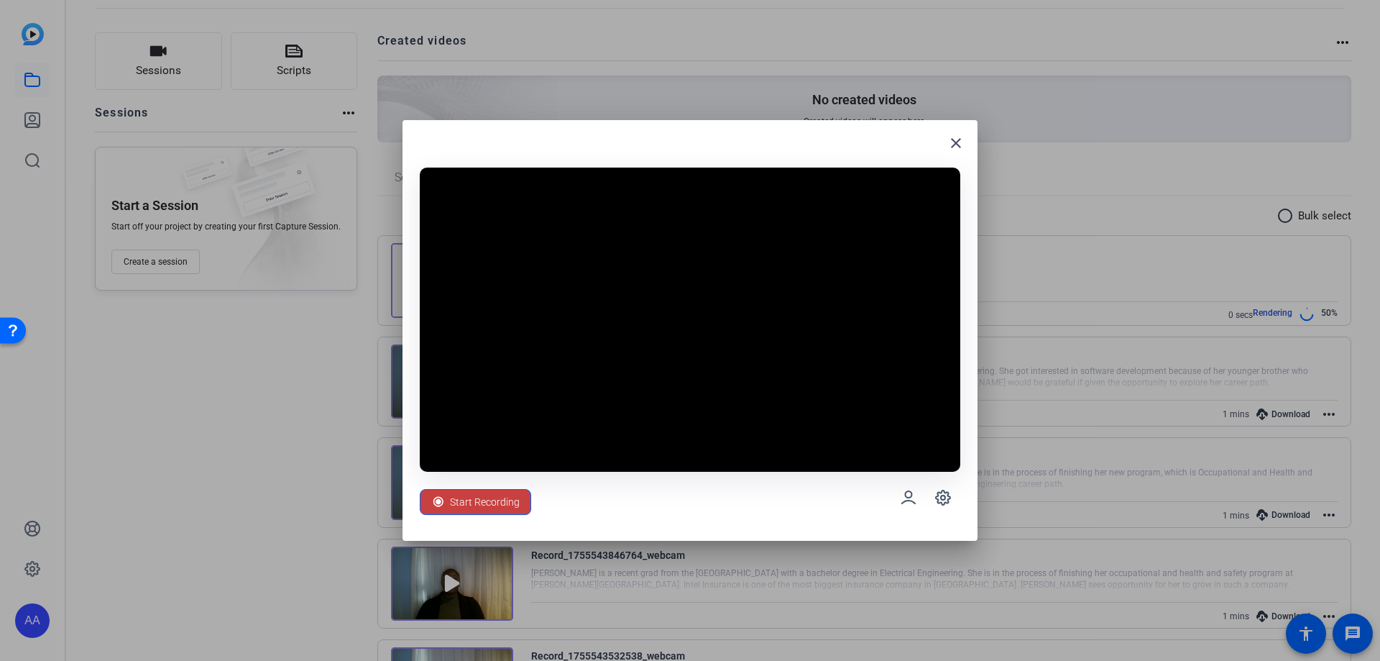
click at [488, 493] on span "Start Recording" at bounding box center [485, 501] width 70 height 27
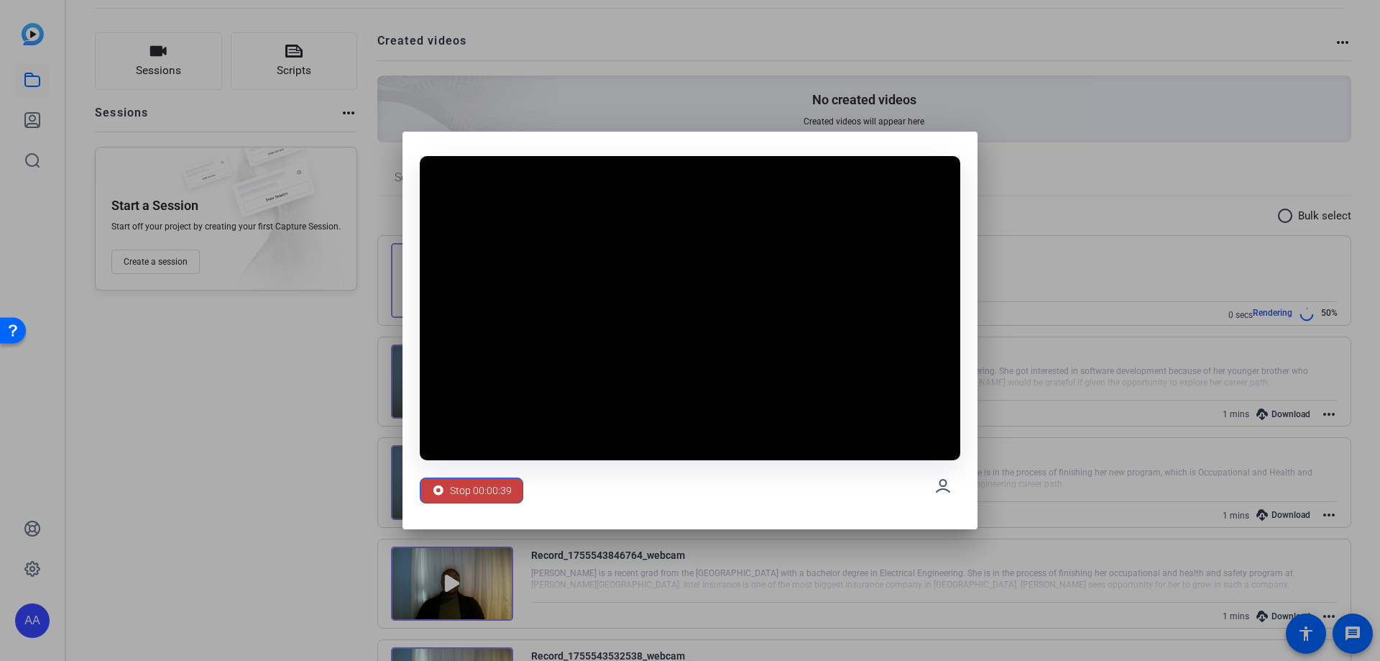
click at [497, 500] on span "Stop 00:00:39" at bounding box center [481, 490] width 62 height 27
click at [489, 496] on span "Stop 00:00:40" at bounding box center [481, 490] width 62 height 27
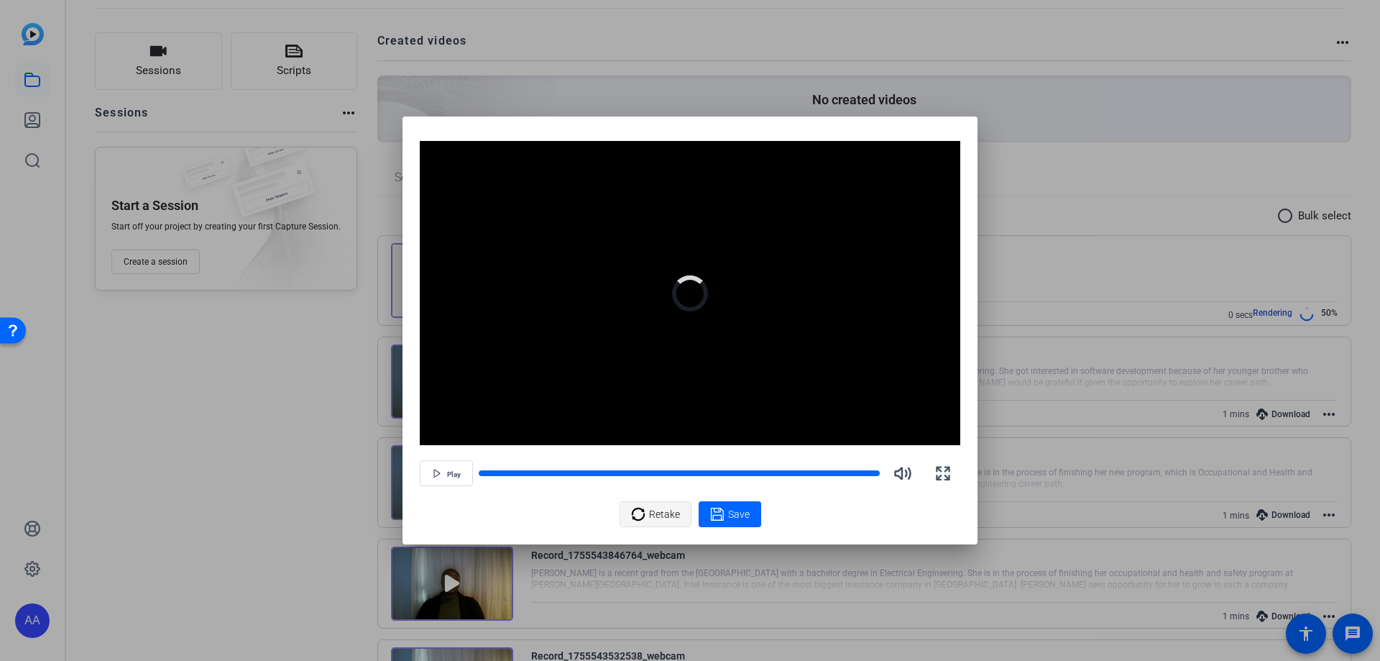
click at [632, 509] on icon at bounding box center [638, 513] width 14 height 17
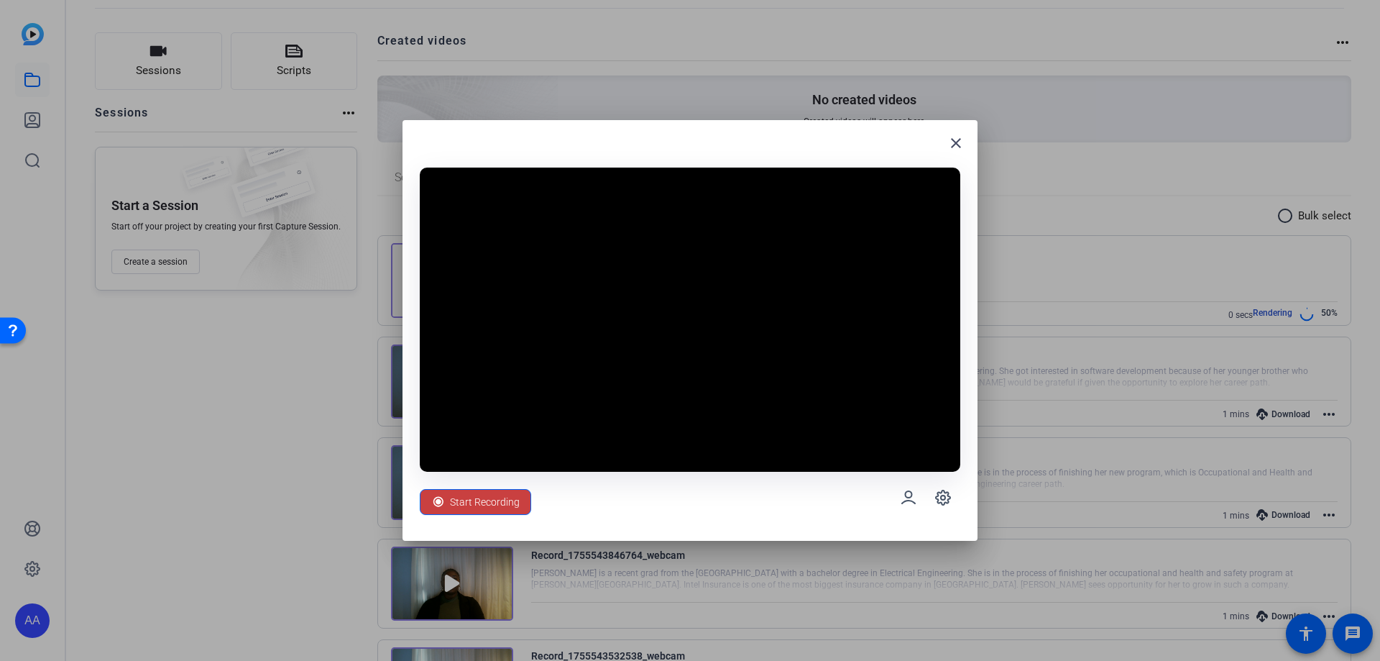
click at [490, 495] on span "Start Recording" at bounding box center [485, 501] width 70 height 27
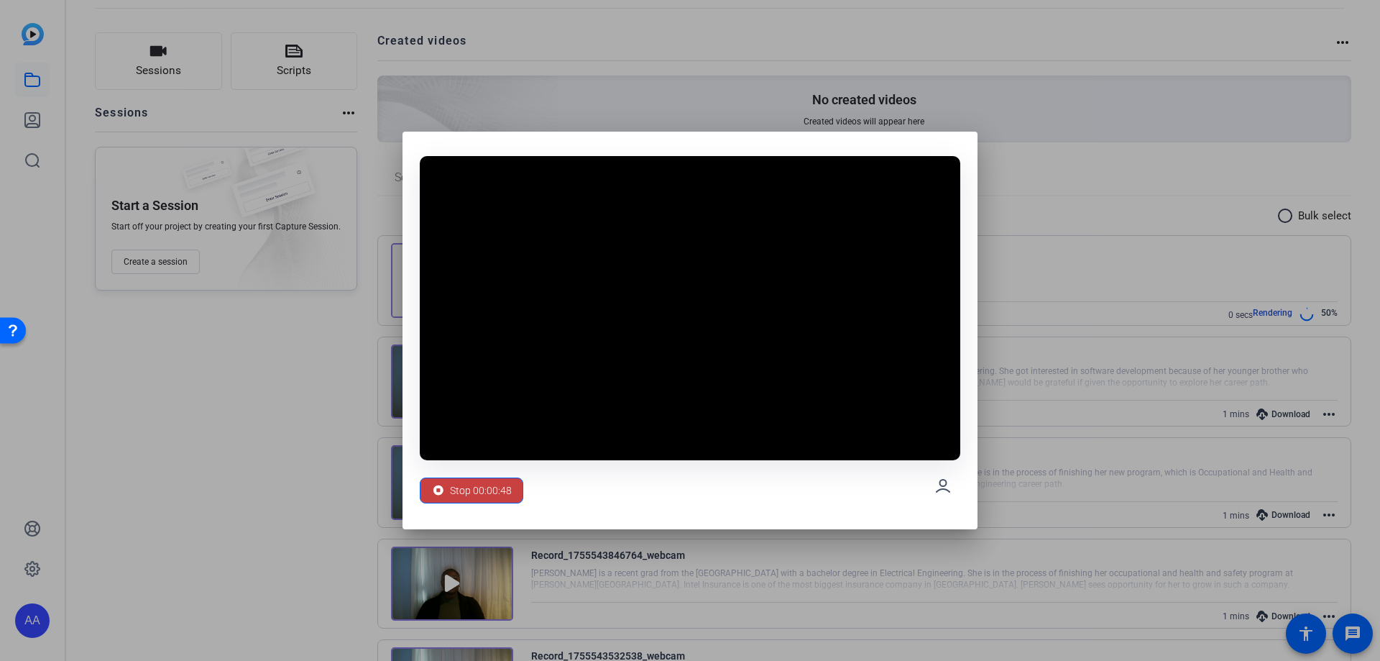
click at [487, 481] on span "Stop 00:00:48" at bounding box center [481, 490] width 62 height 27
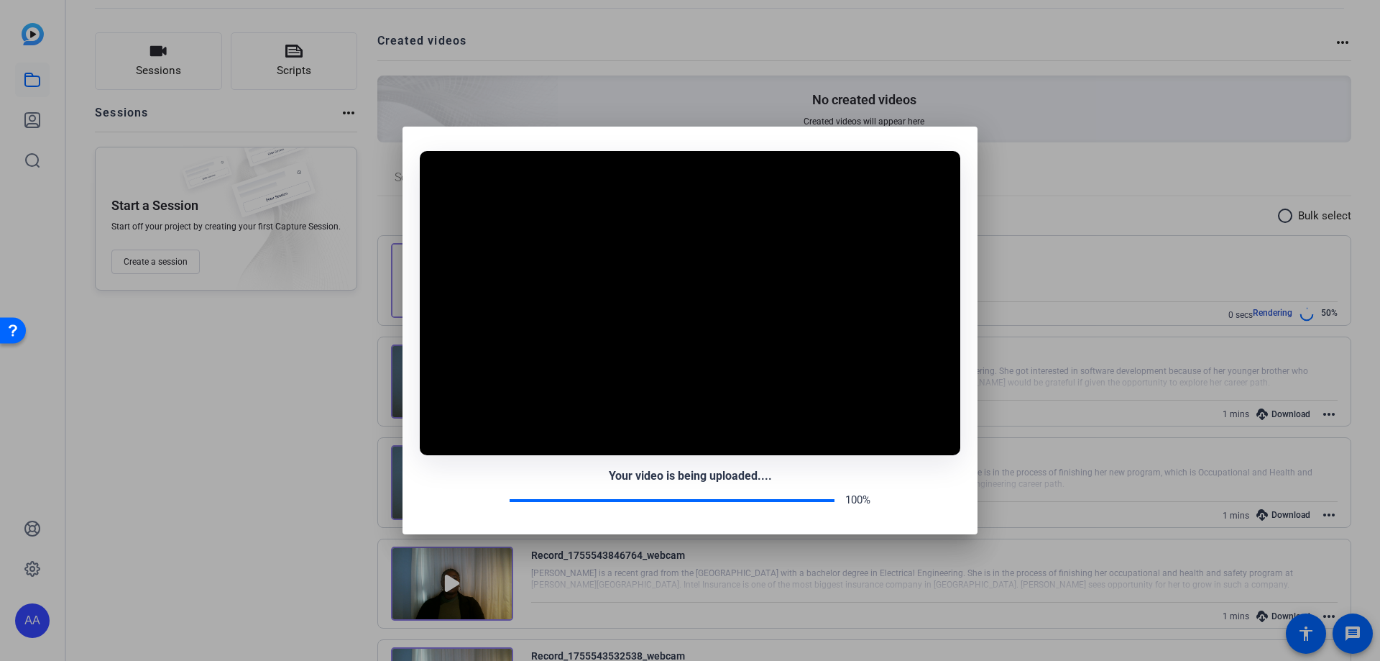
click at [483, 488] on div "Your video is being uploaded.... 100%" at bounding box center [690, 487] width 541 height 41
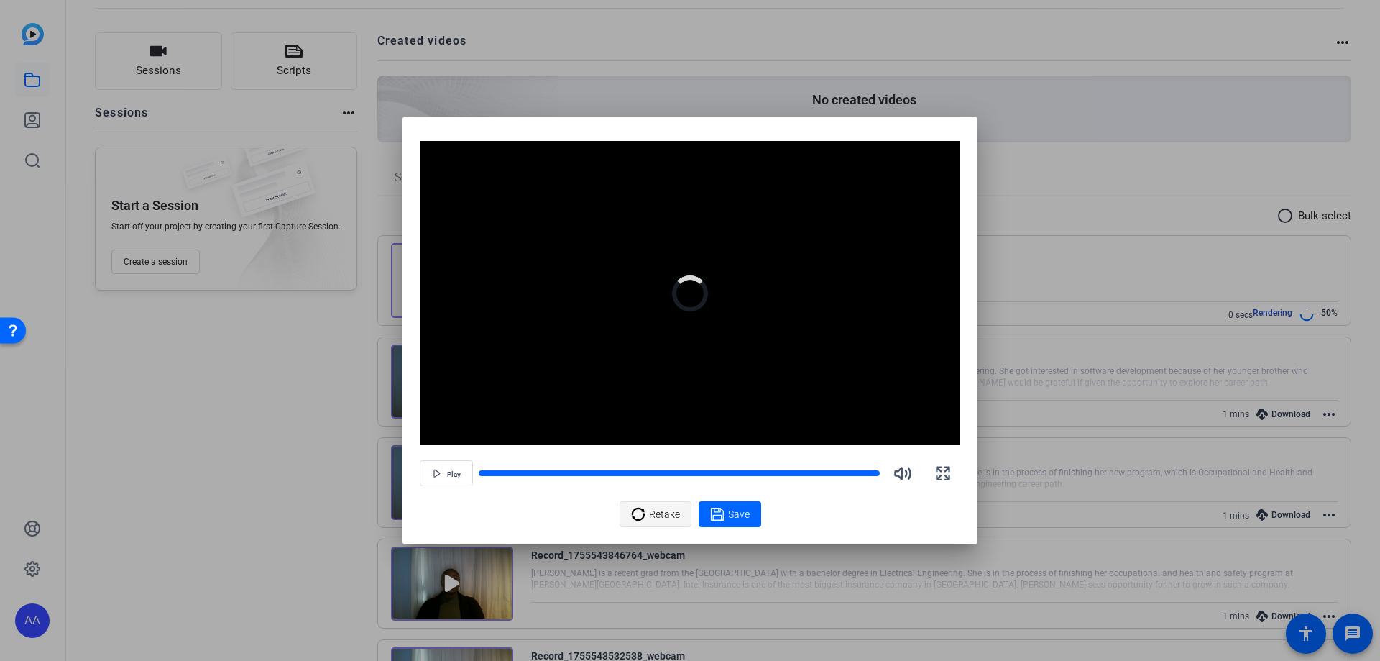
click at [645, 502] on div "Retake" at bounding box center [655, 513] width 49 height 27
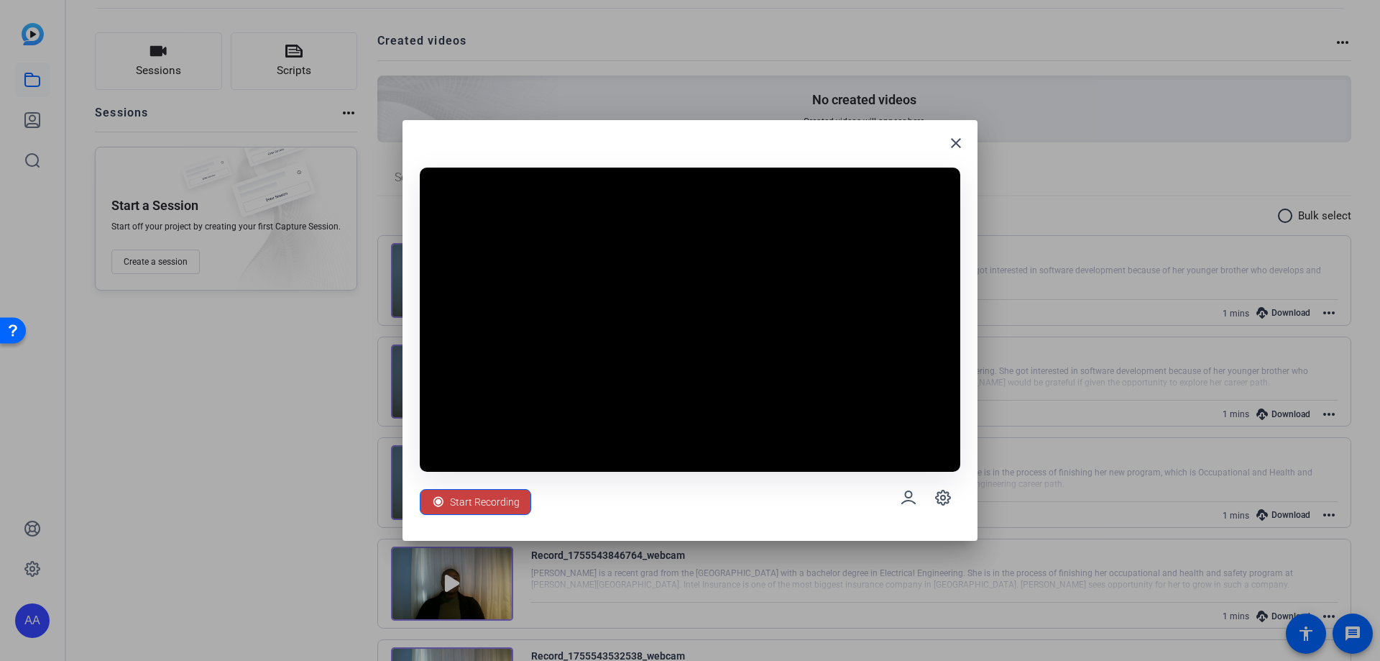
click at [497, 500] on span "Start Recording" at bounding box center [485, 501] width 70 height 27
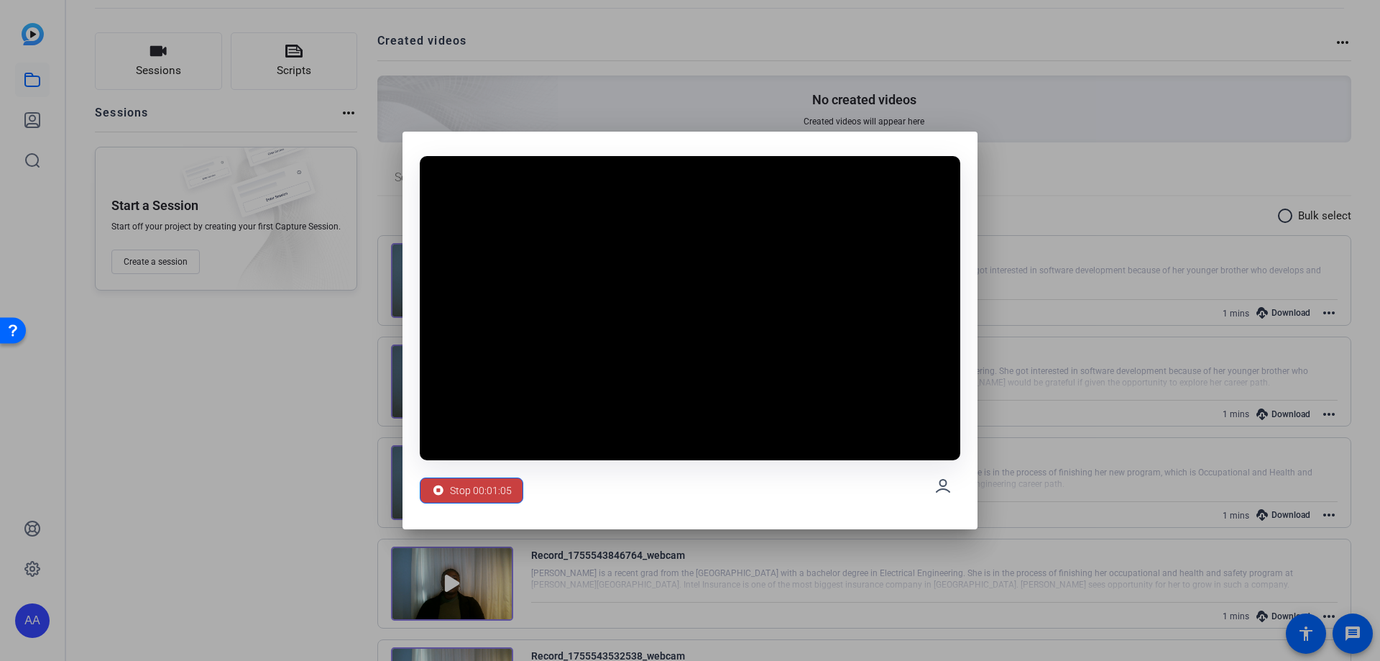
click at [470, 495] on span "Stop 00:01:05" at bounding box center [481, 490] width 62 height 27
click at [476, 486] on span "Stop 00:01:06" at bounding box center [481, 490] width 62 height 27
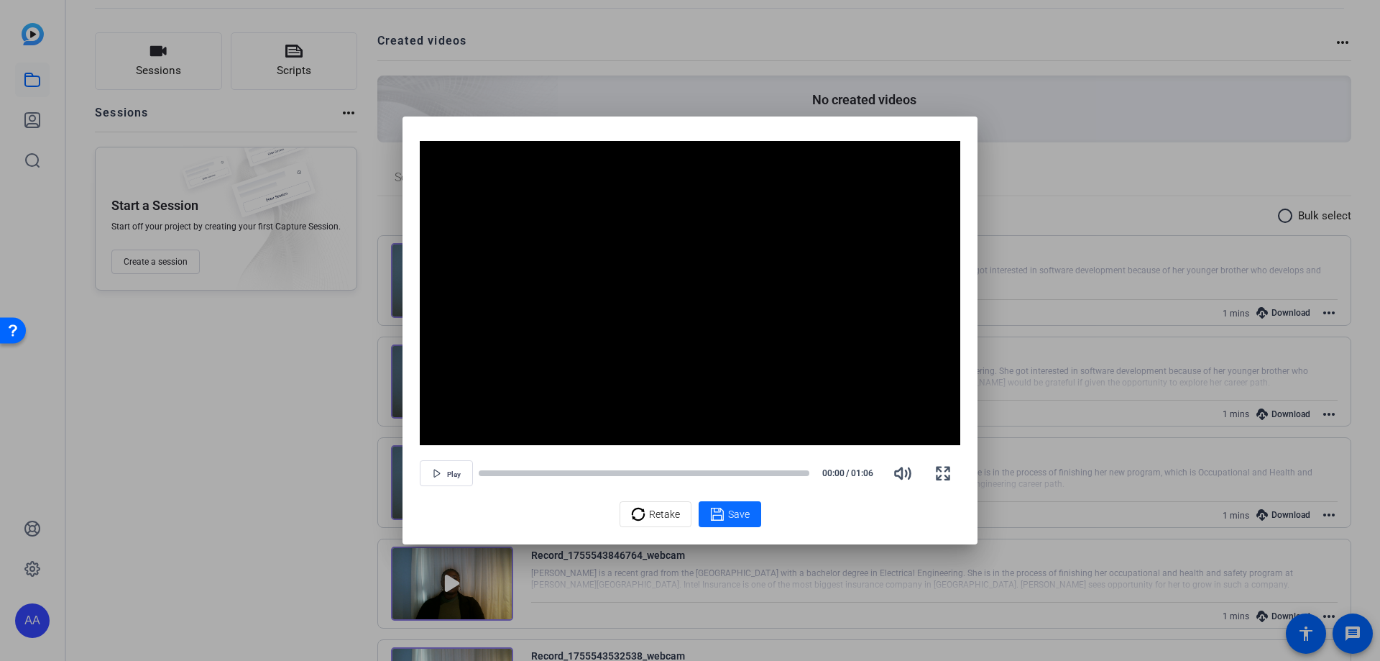
click at [741, 513] on span "Save" at bounding box center [739, 514] width 22 height 15
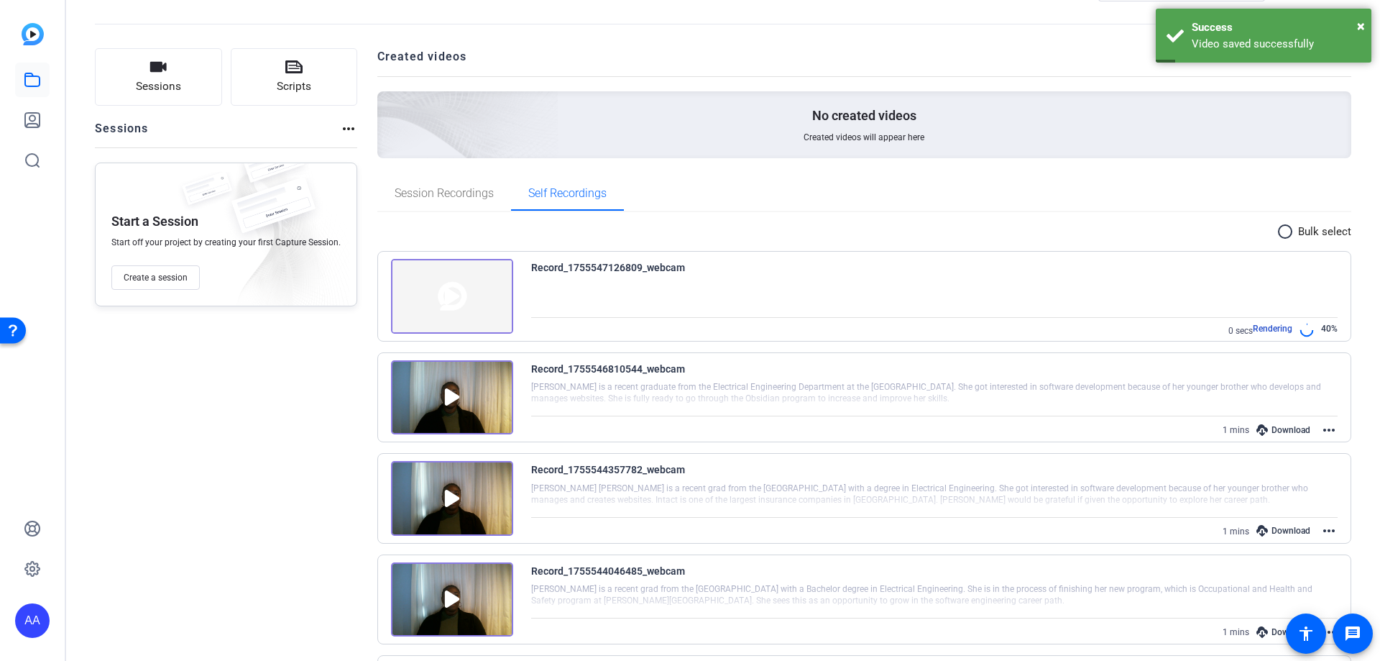
scroll to position [144, 0]
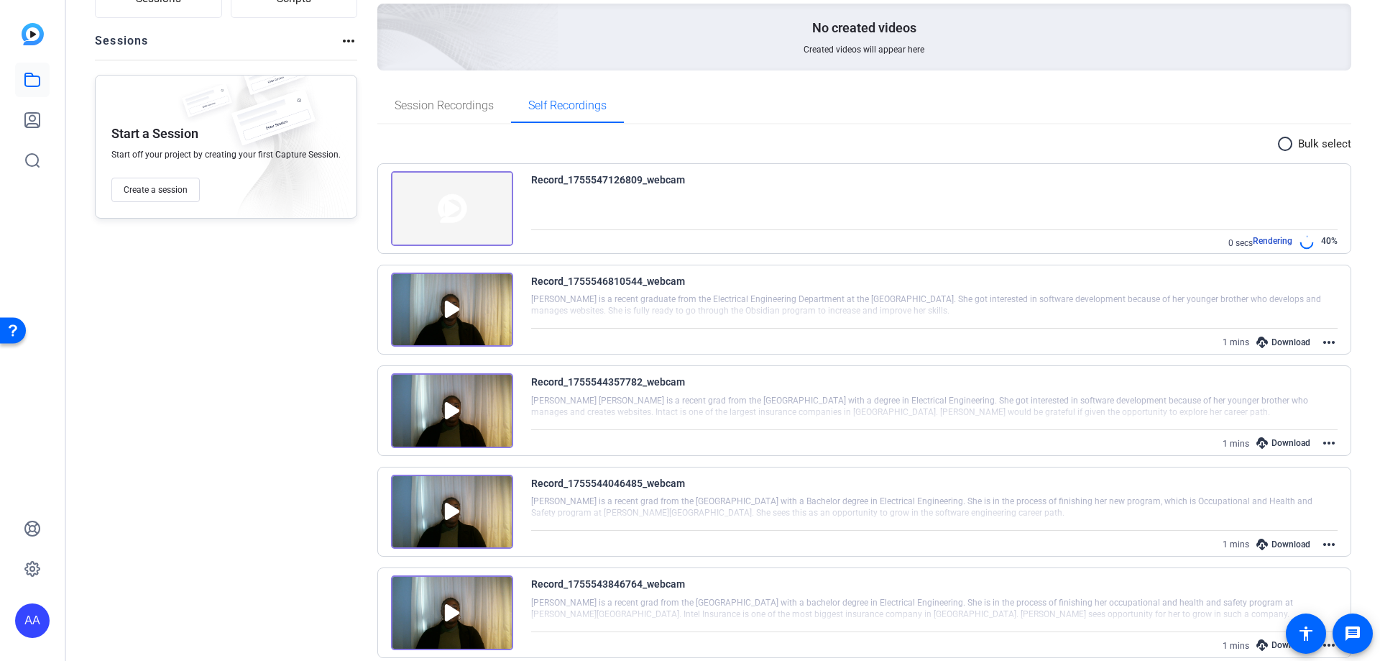
click at [1281, 339] on div "Download" at bounding box center [1283, 342] width 68 height 19
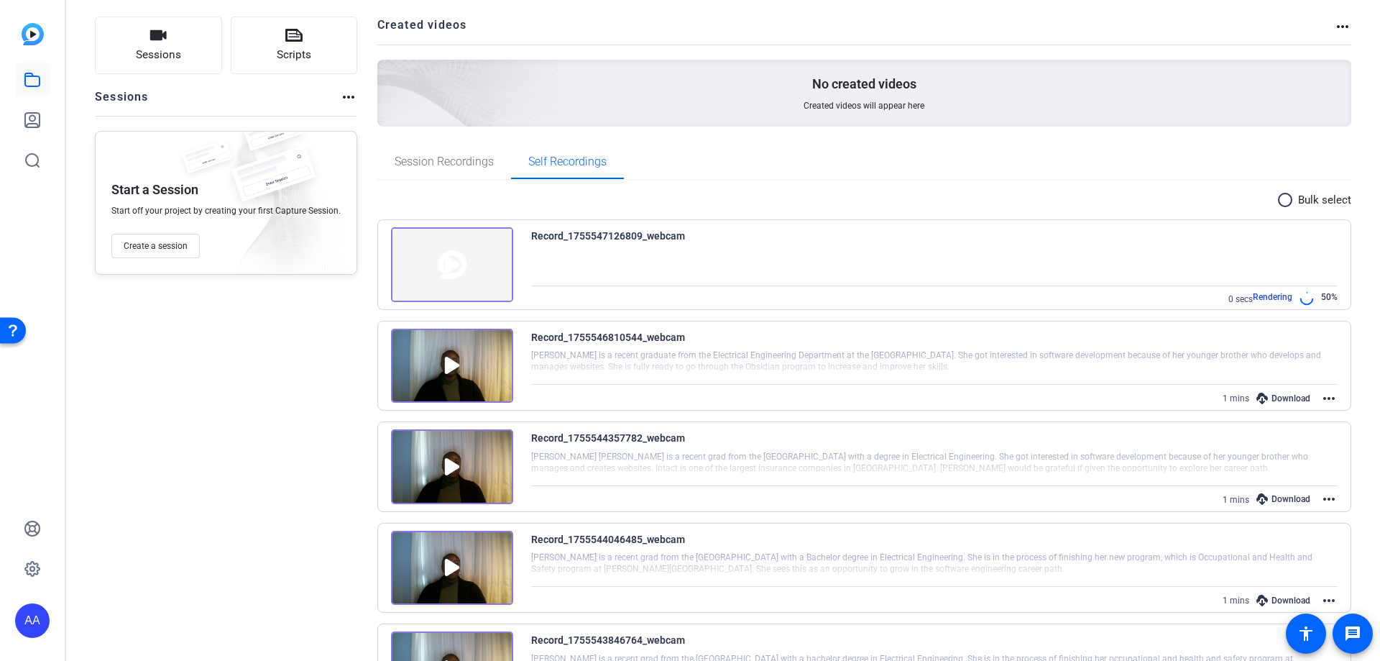
scroll to position [72, 0]
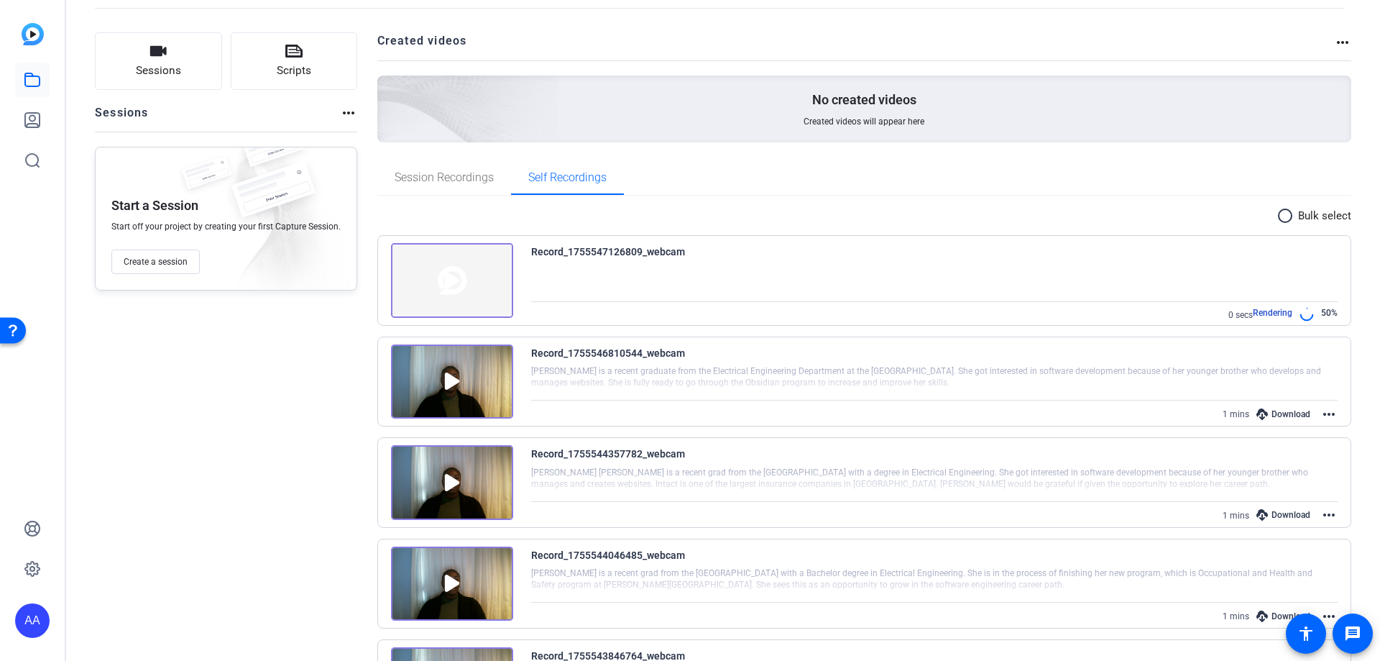
click at [670, 362] on div at bounding box center [934, 378] width 807 height 36
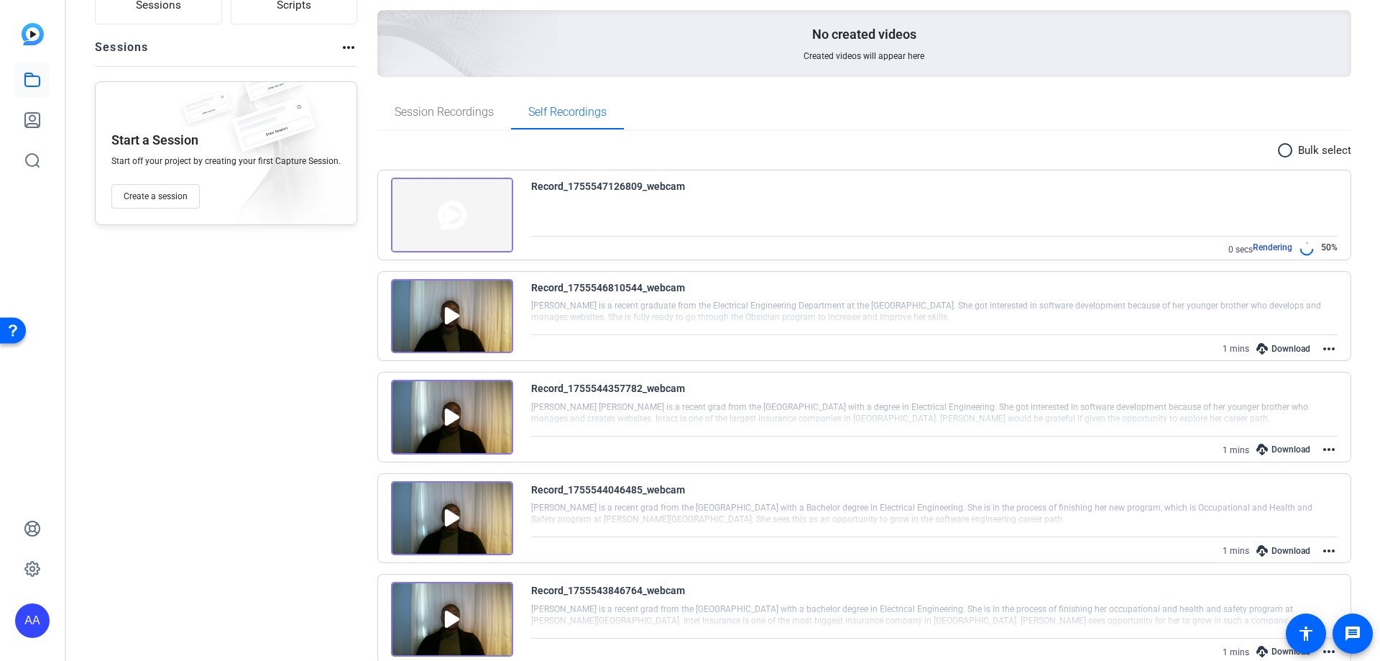
scroll to position [144, 0]
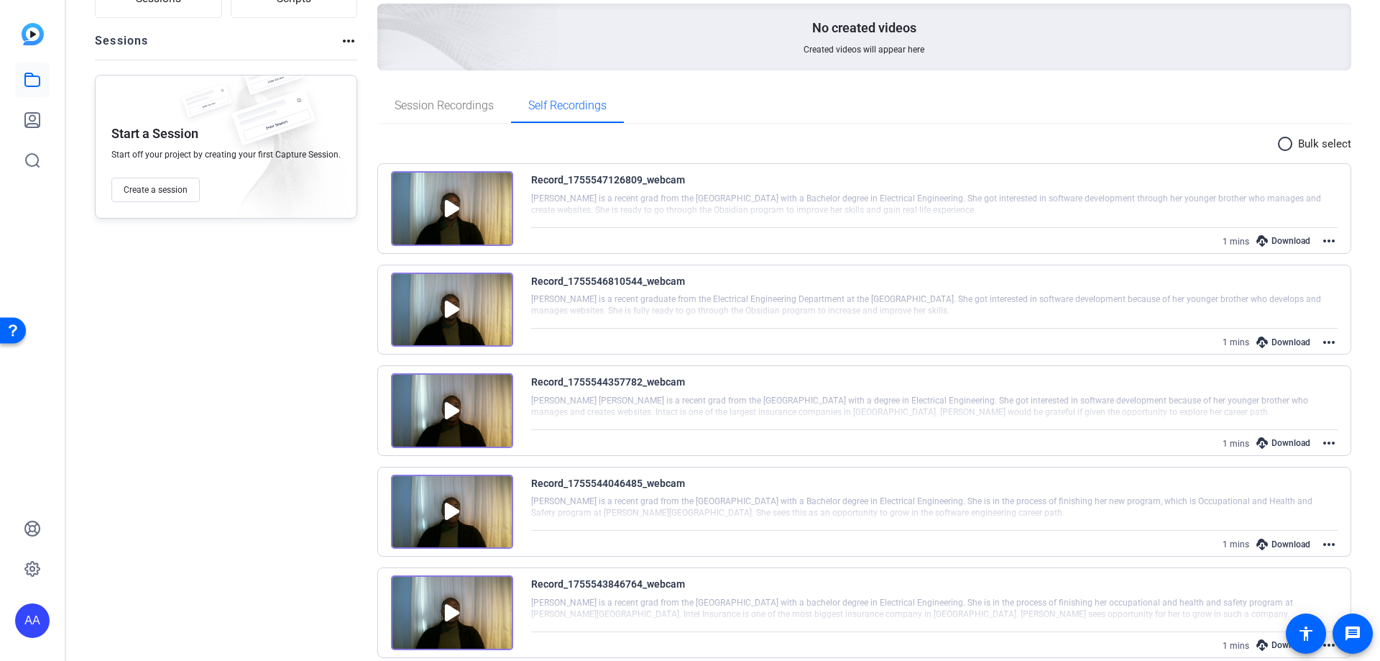
click at [1284, 237] on div "Download" at bounding box center [1283, 240] width 68 height 19
click at [990, 78] on openreel-project-creator-list "Created videos more_horiz No created videos Created videos will appear here" at bounding box center [864, 24] width 975 height 128
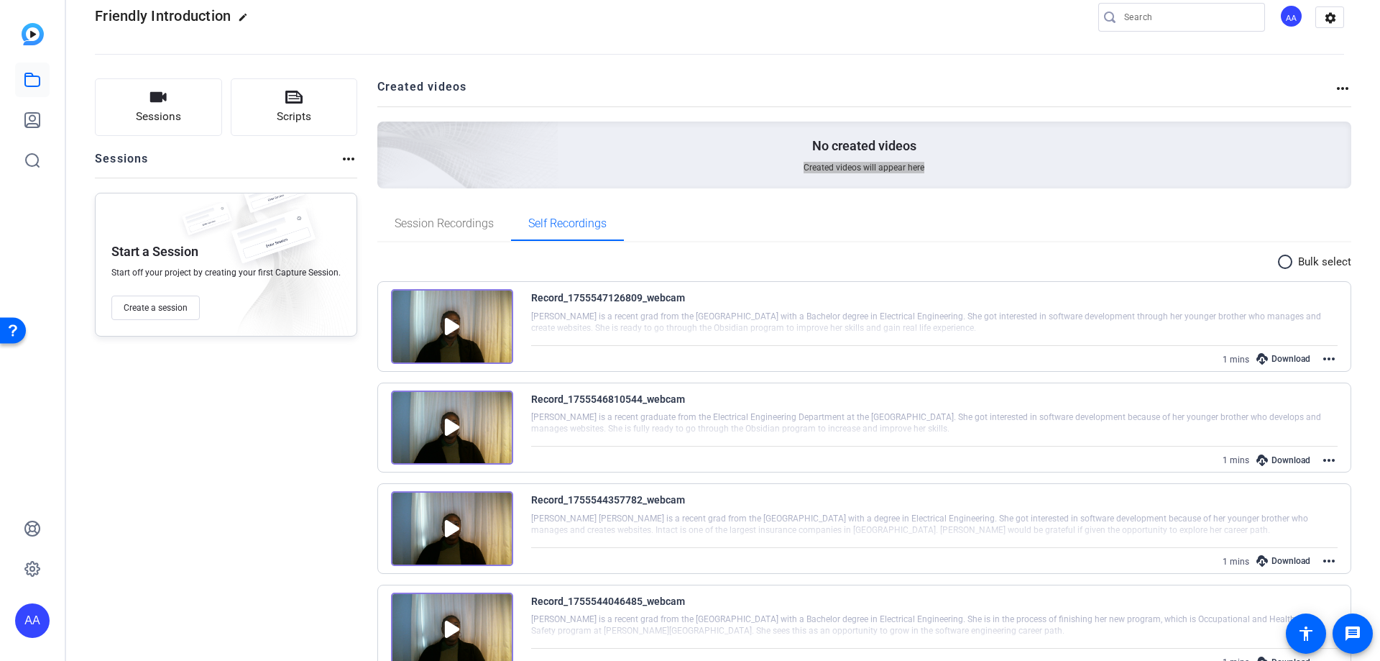
scroll to position [0, 0]
